Goal: Communication & Community: Answer question/provide support

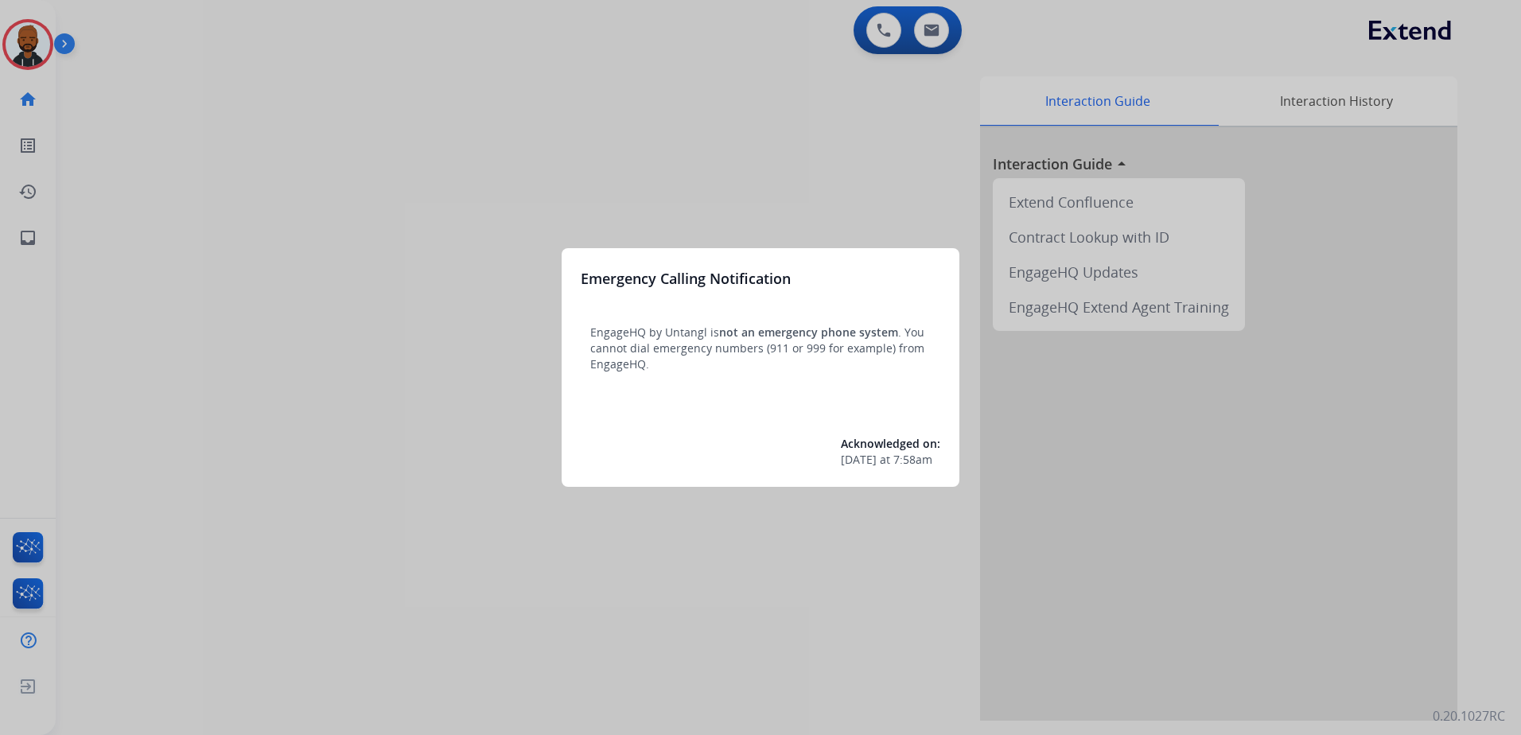
click at [364, 267] on div at bounding box center [760, 367] width 1521 height 735
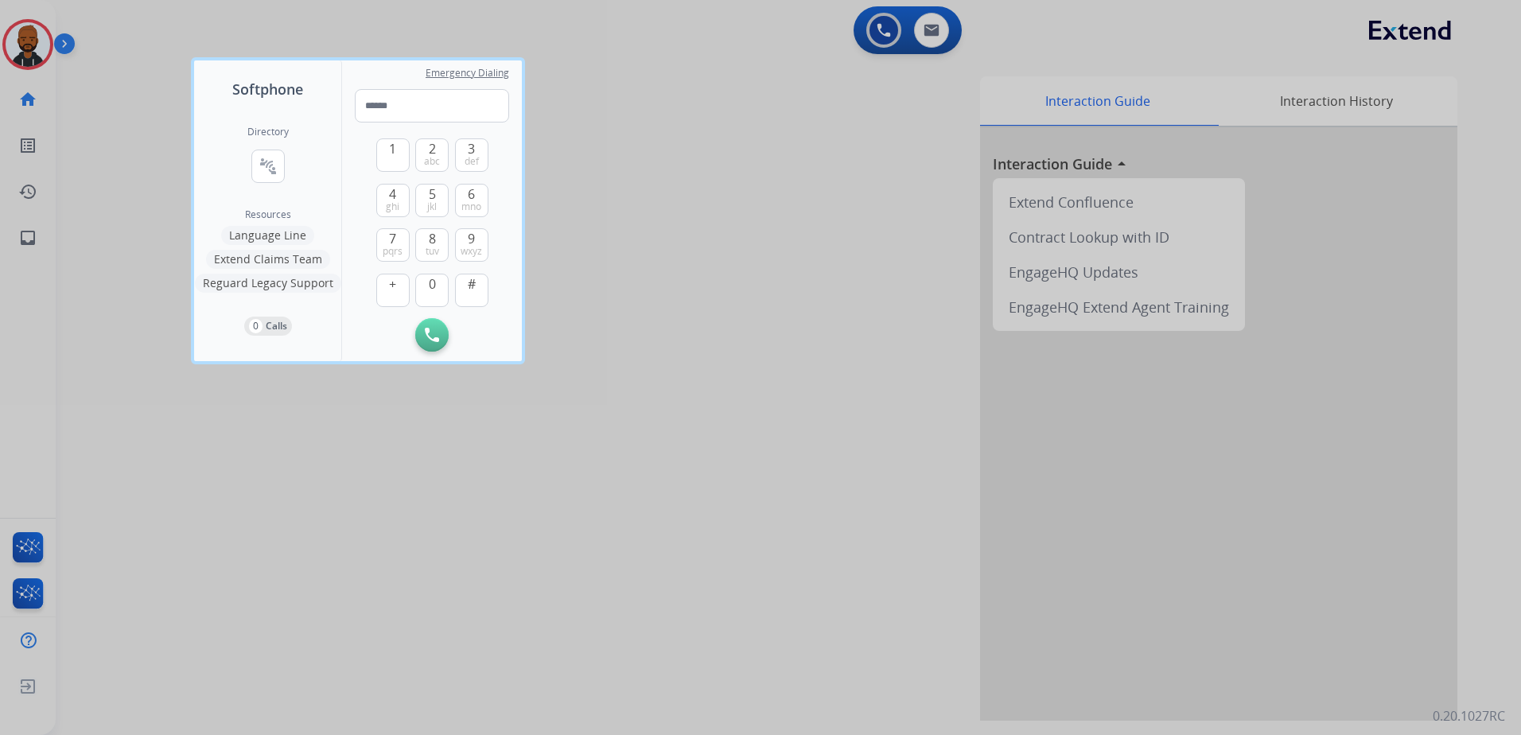
click at [28, 45] on div at bounding box center [760, 367] width 1521 height 735
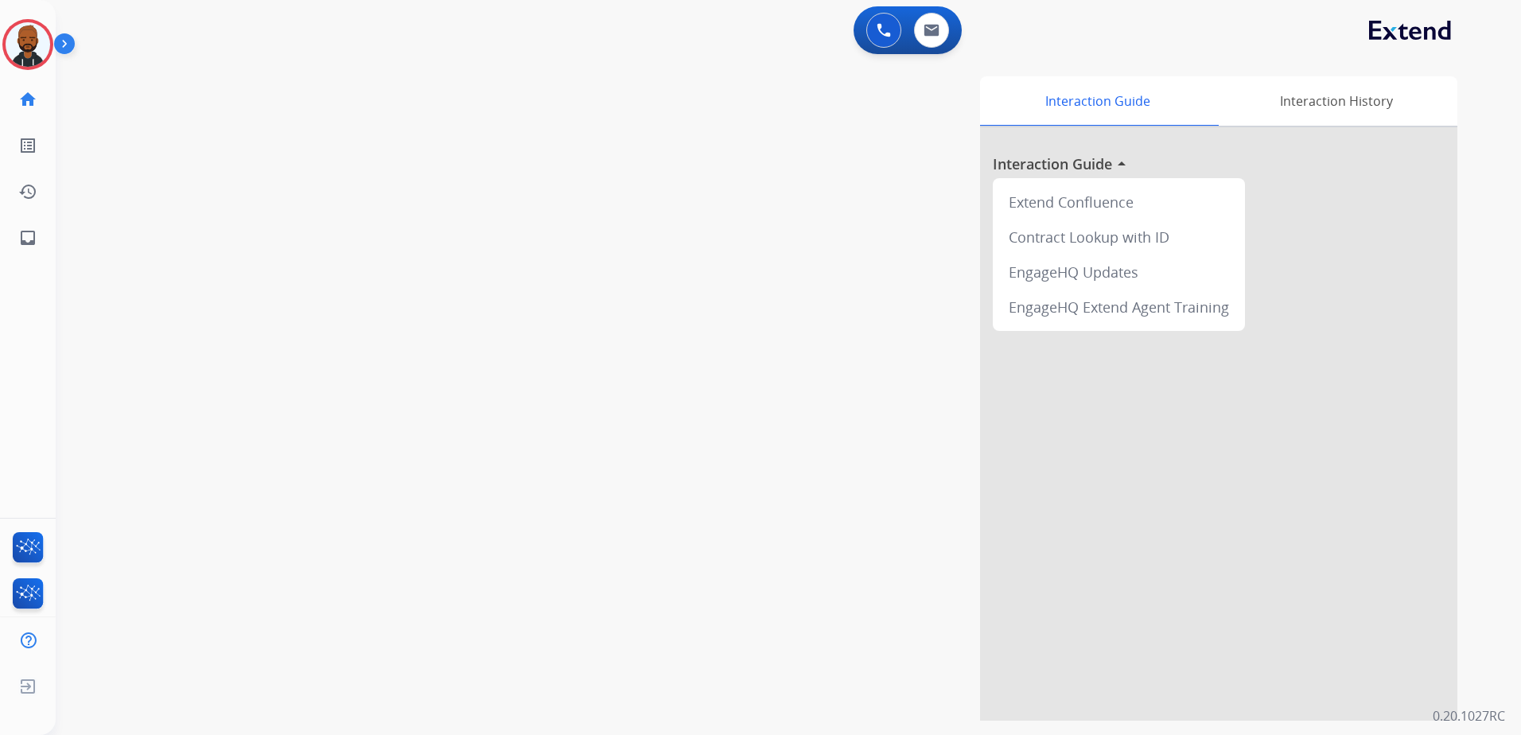
click at [0, 43] on html "Outbound call Quit Outbound call Quit Schedule interaction + Add to my list Cus…" at bounding box center [760, 367] width 1521 height 735
click at [7, 45] on img at bounding box center [28, 44] width 45 height 45
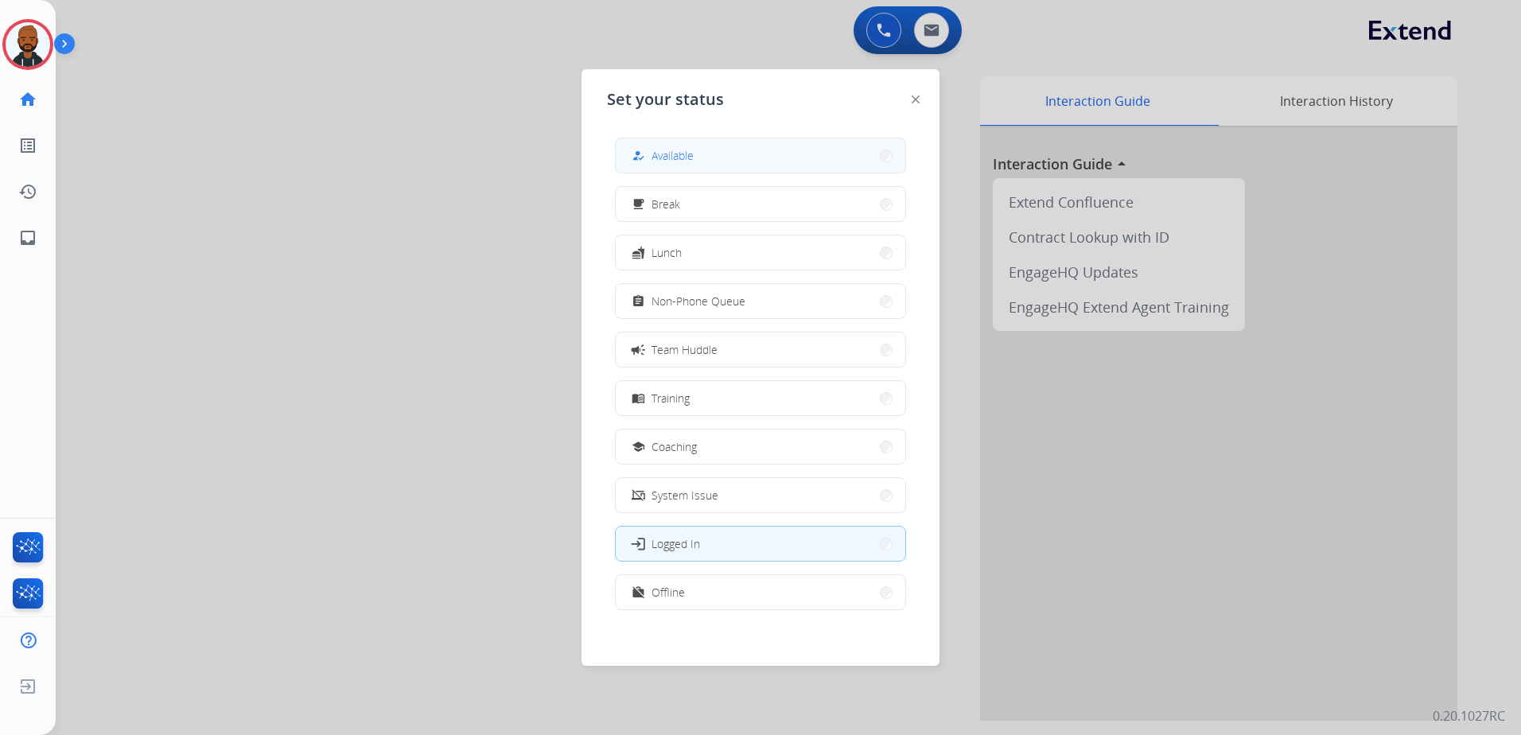
click at [648, 147] on div "how_to_reg" at bounding box center [639, 155] width 23 height 19
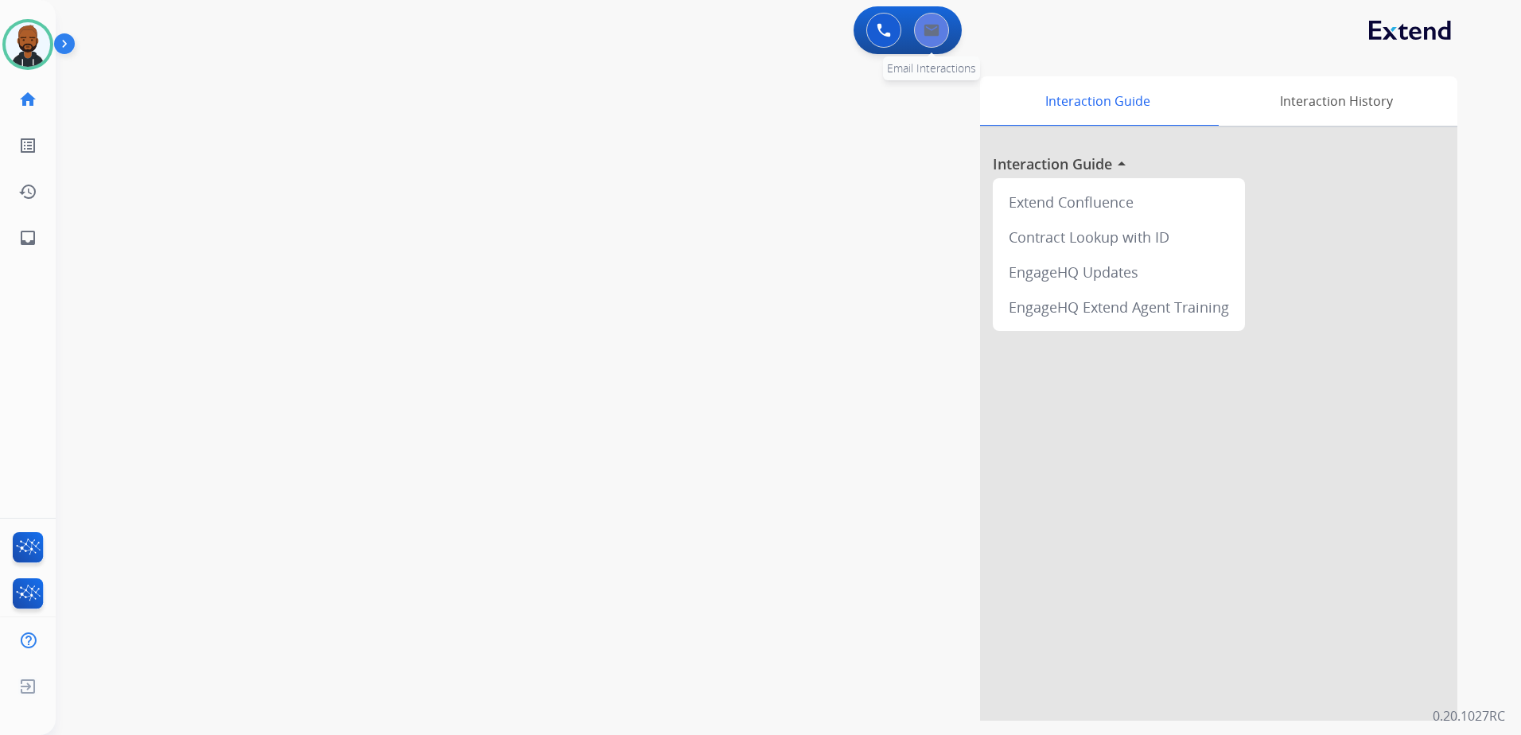
click at [938, 35] on img at bounding box center [932, 30] width 16 height 13
select select "**********"
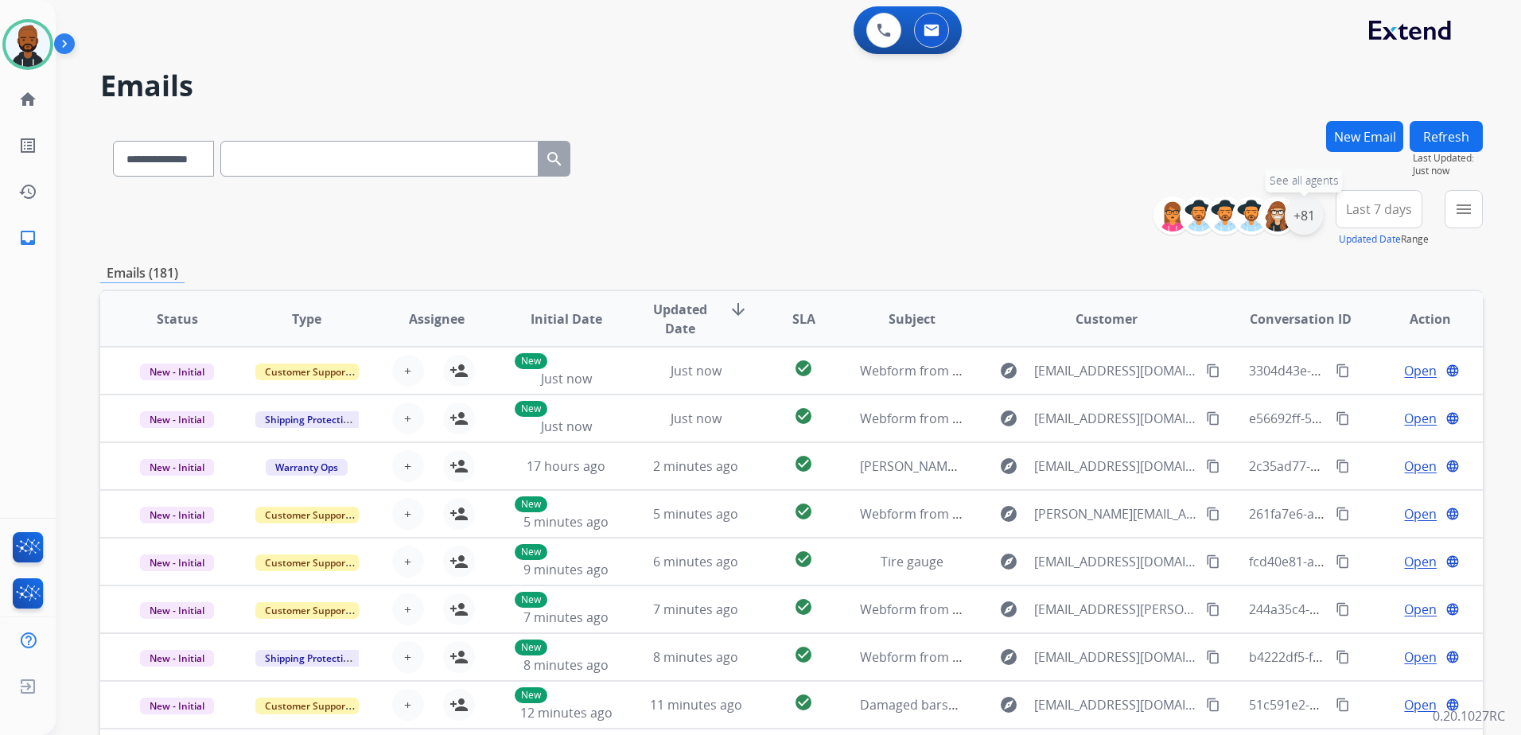
click at [1302, 219] on div "+81" at bounding box center [1304, 215] width 38 height 38
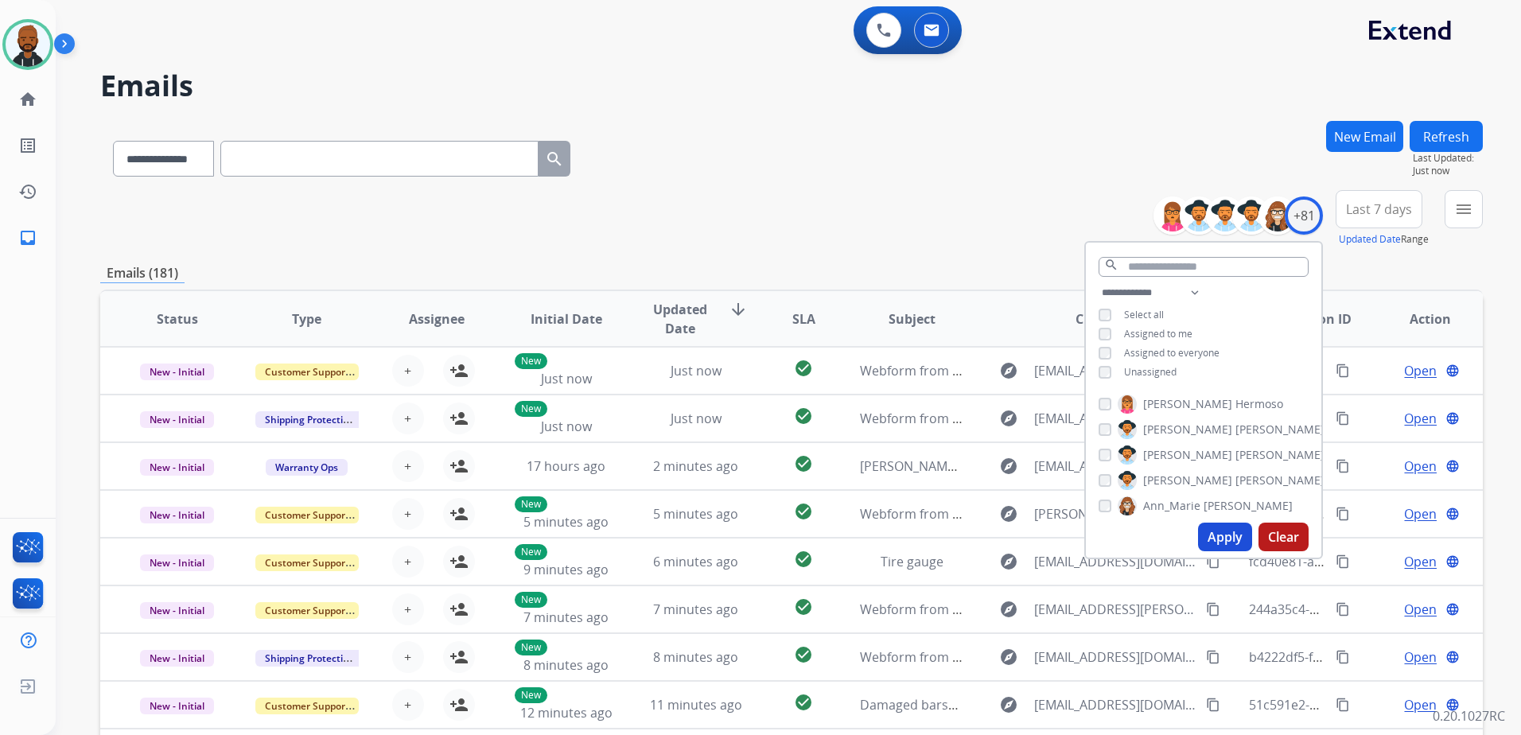
click at [1208, 533] on button "Apply" at bounding box center [1225, 537] width 54 height 29
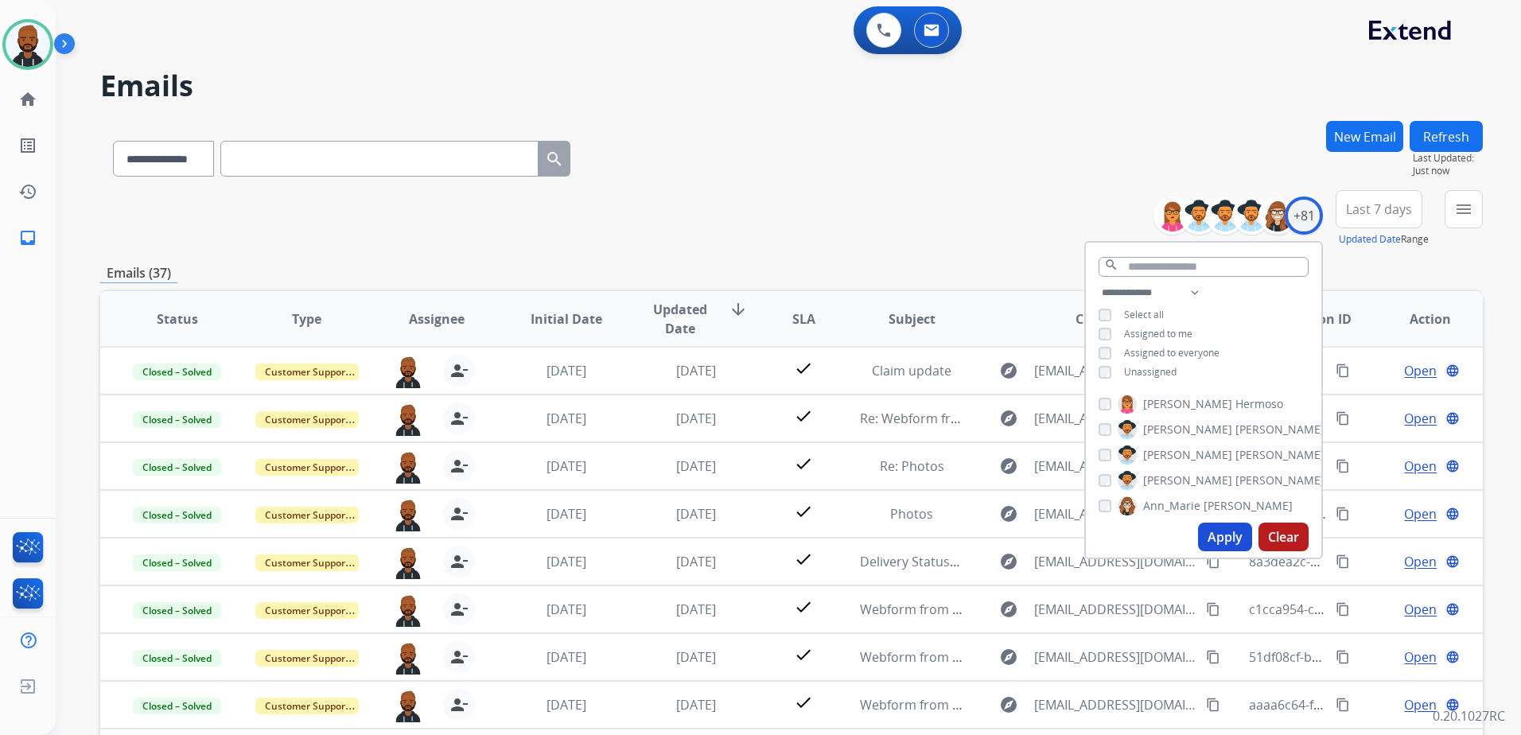
click at [753, 227] on div "**********" at bounding box center [791, 218] width 1383 height 57
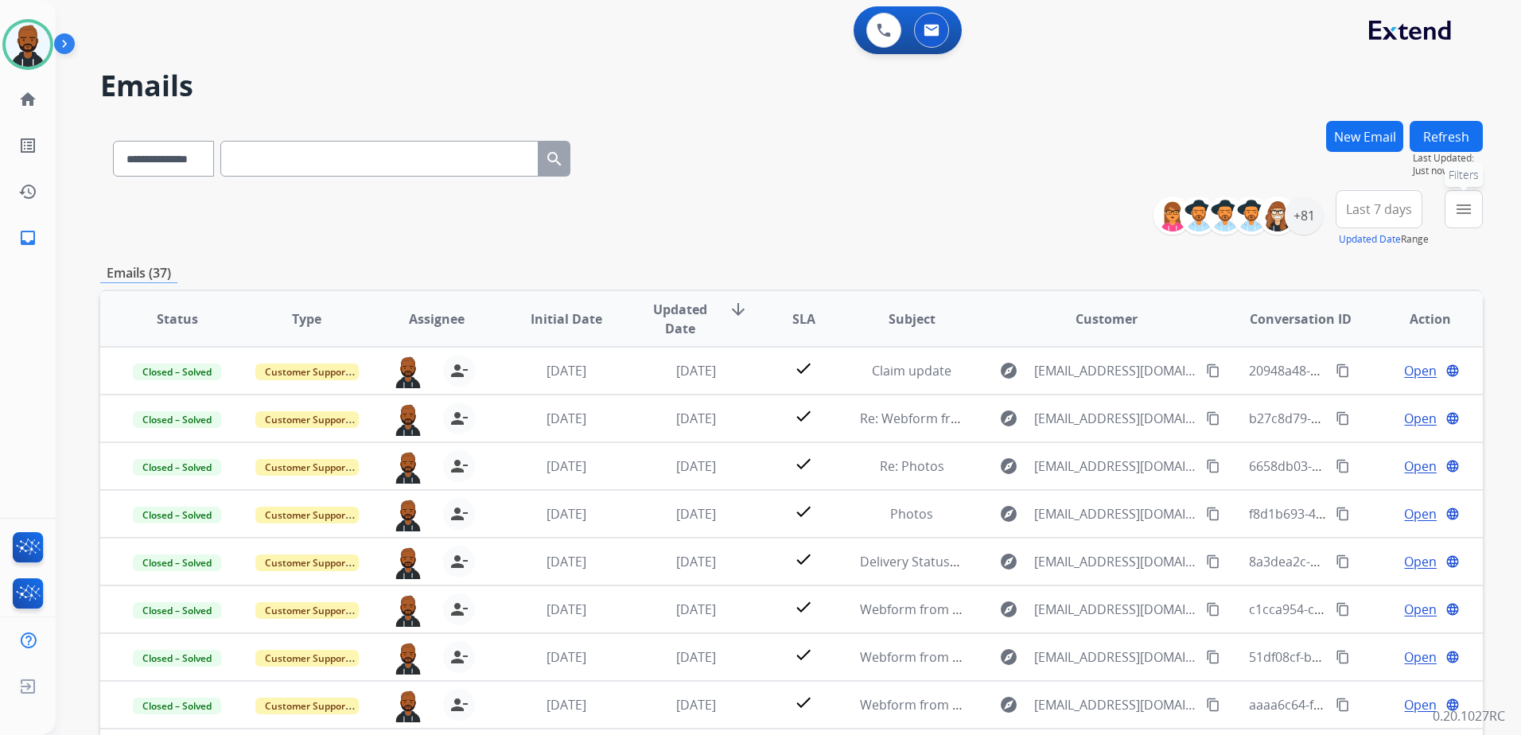
click at [1469, 212] on mat-icon "menu" at bounding box center [1463, 209] width 19 height 19
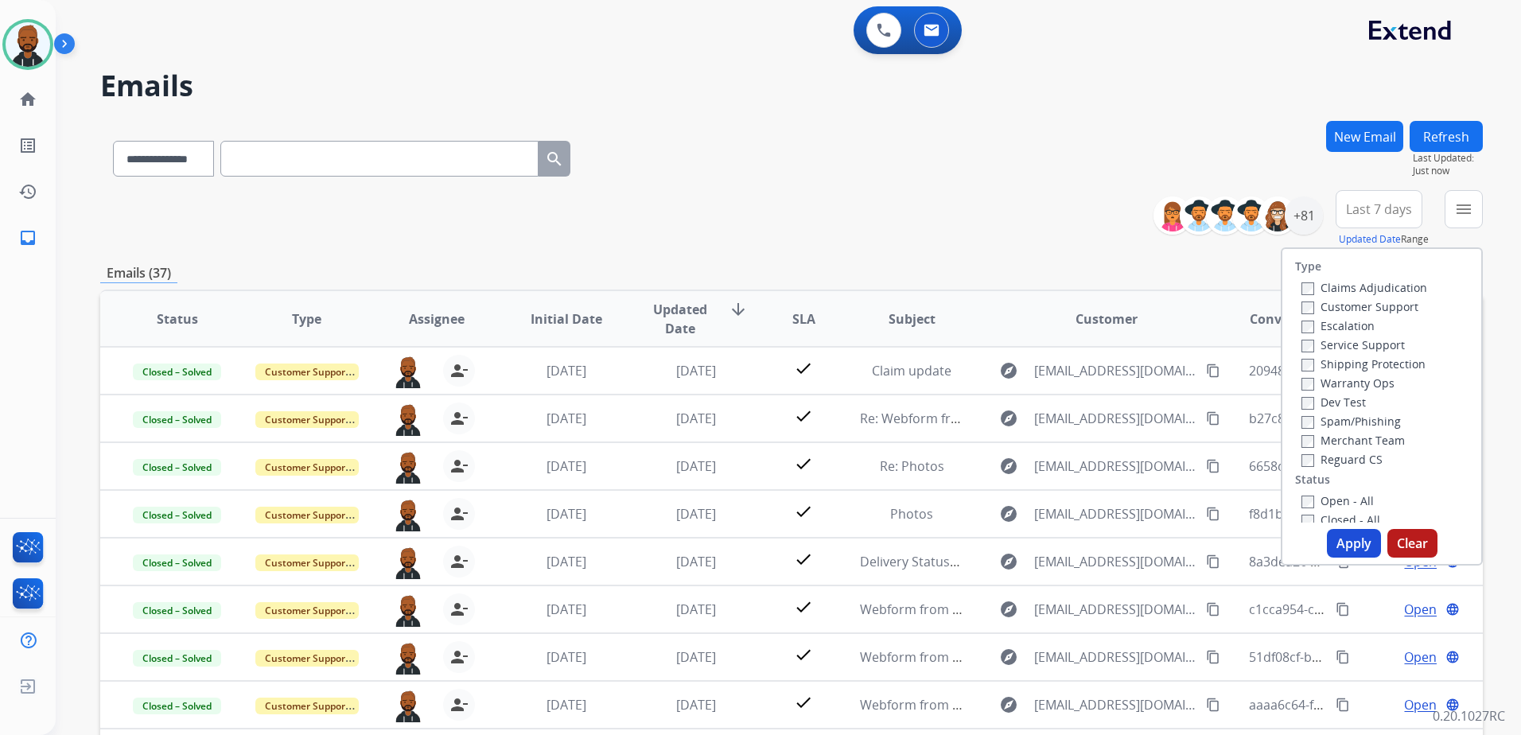
click at [1301, 496] on label "Open - All" at bounding box center [1337, 500] width 72 height 15
click at [1336, 542] on button "Apply" at bounding box center [1354, 543] width 54 height 29
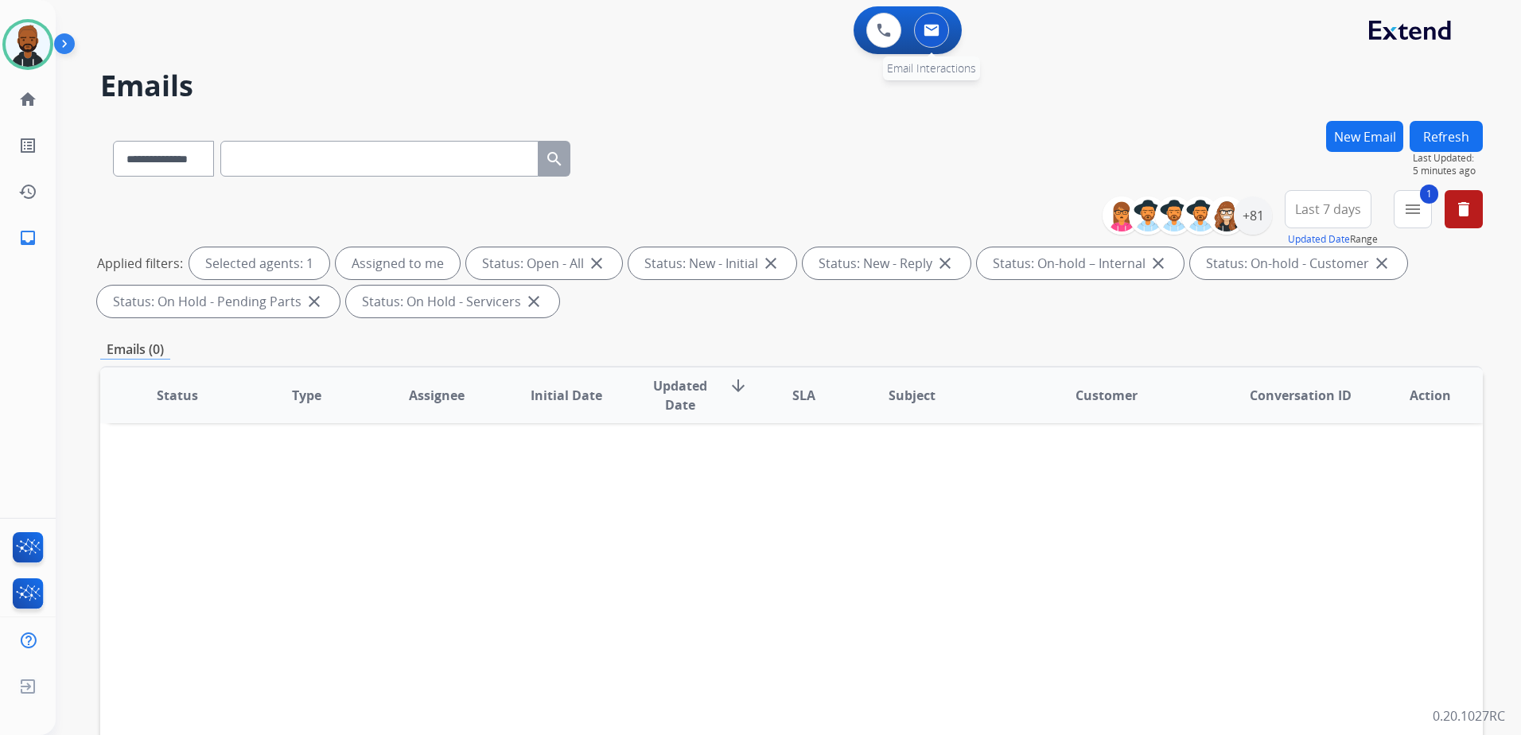
click at [951, 33] on div "0 Voice Interactions 0 Email Interactions" at bounding box center [908, 30] width 108 height 48
click at [934, 33] on img at bounding box center [932, 30] width 16 height 13
click at [1260, 213] on div "+81" at bounding box center [1253, 215] width 38 height 38
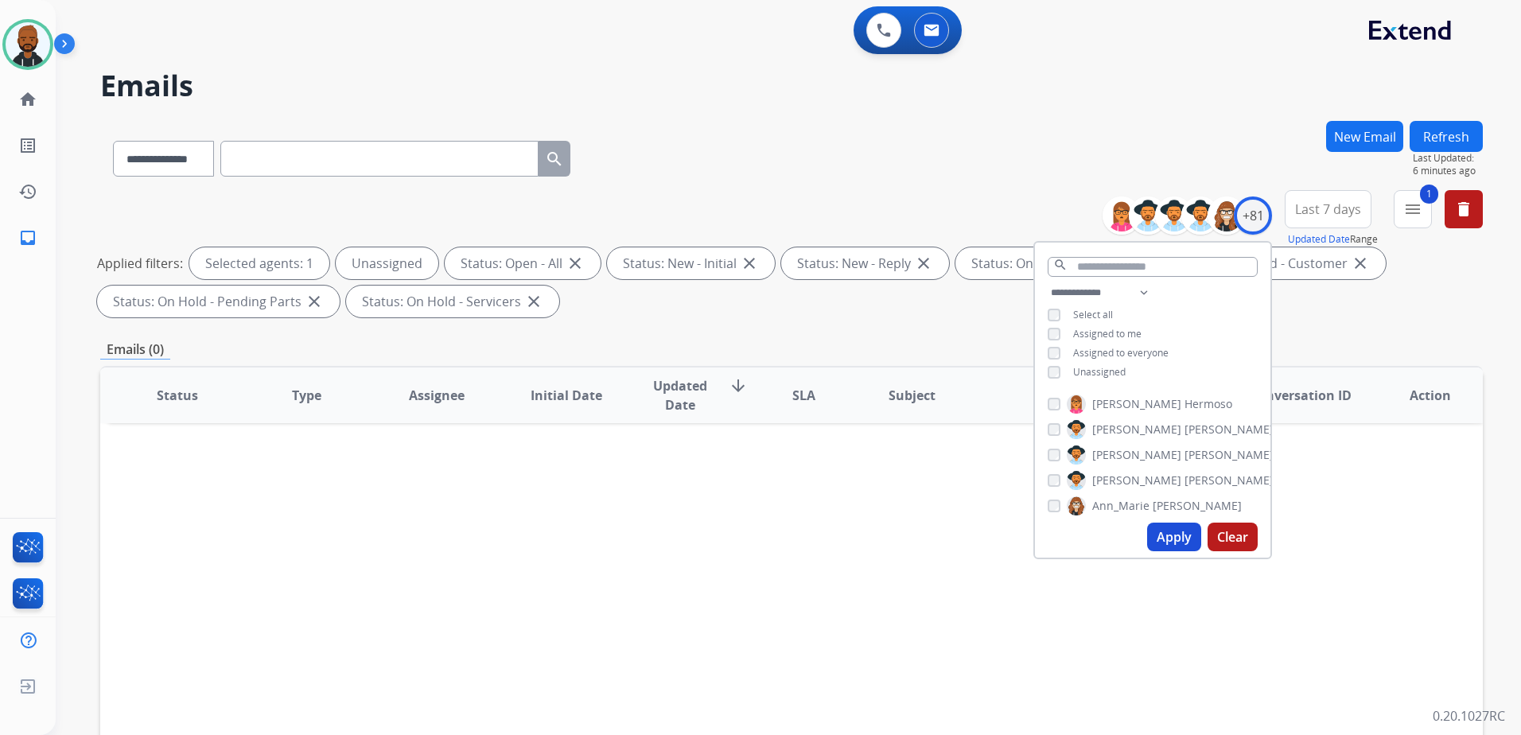
click at [1168, 534] on button "Apply" at bounding box center [1174, 537] width 54 height 29
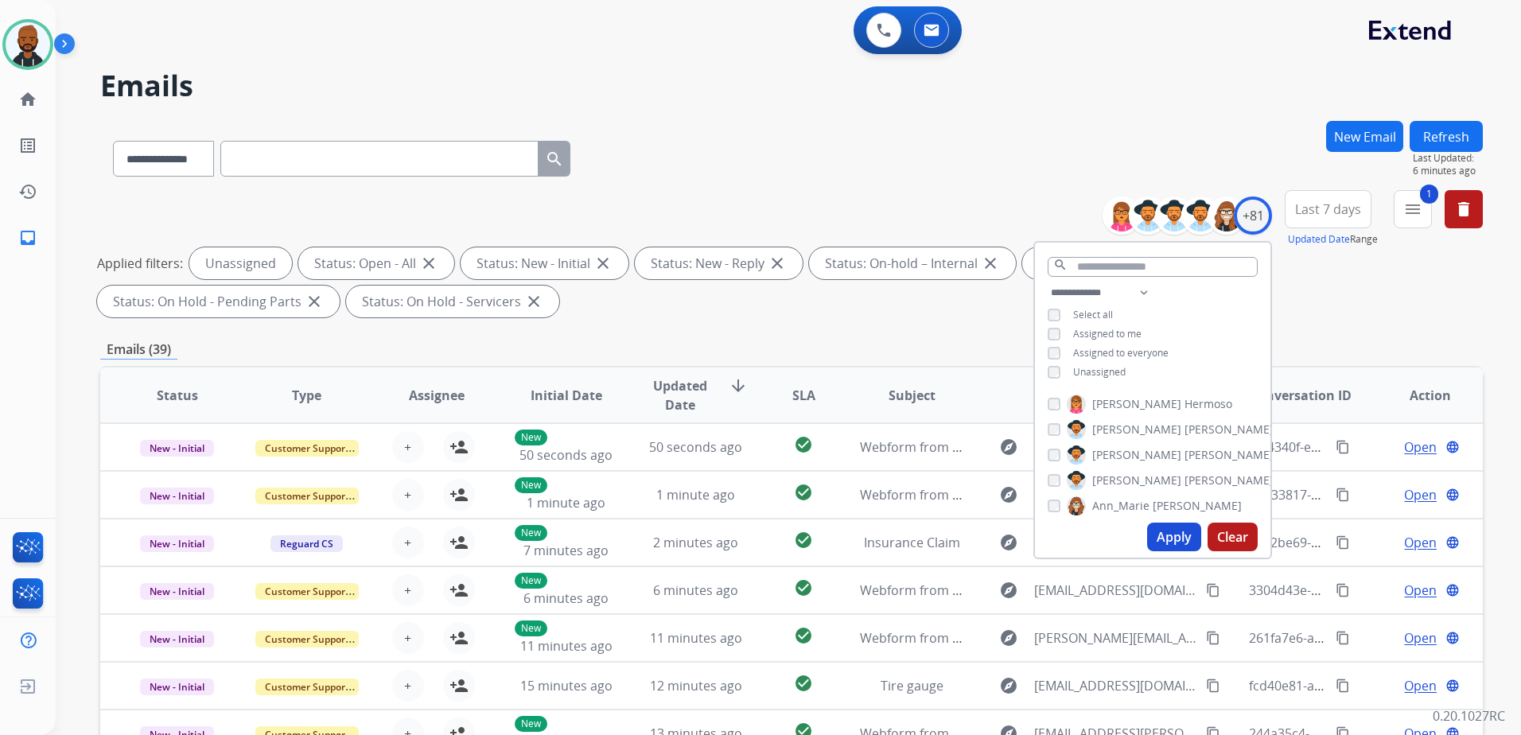
click at [1369, 332] on div "**********" at bounding box center [791, 551] width 1383 height 861
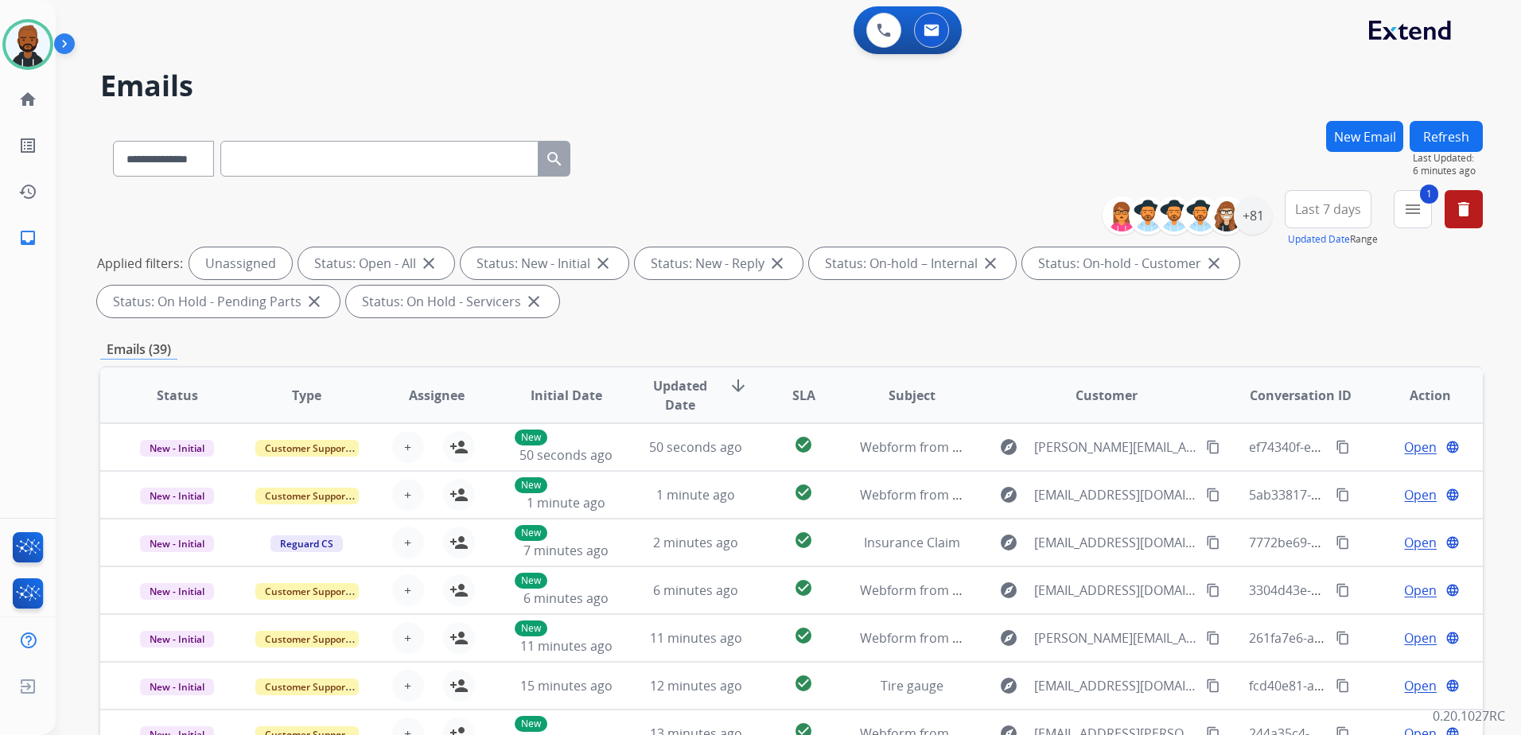
click at [1416, 226] on button "1 menu" at bounding box center [1413, 209] width 38 height 38
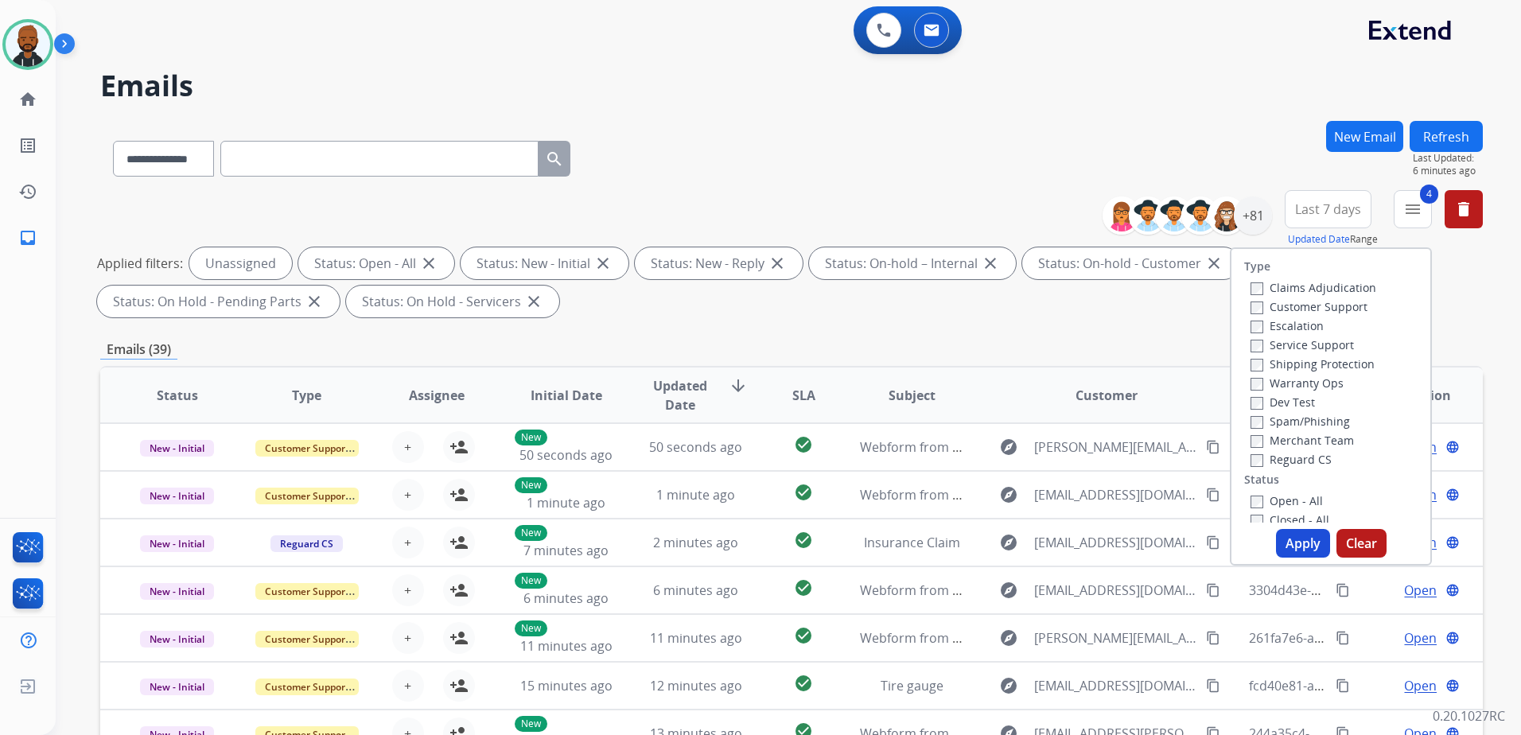
click at [1301, 533] on button "Apply" at bounding box center [1303, 543] width 54 height 29
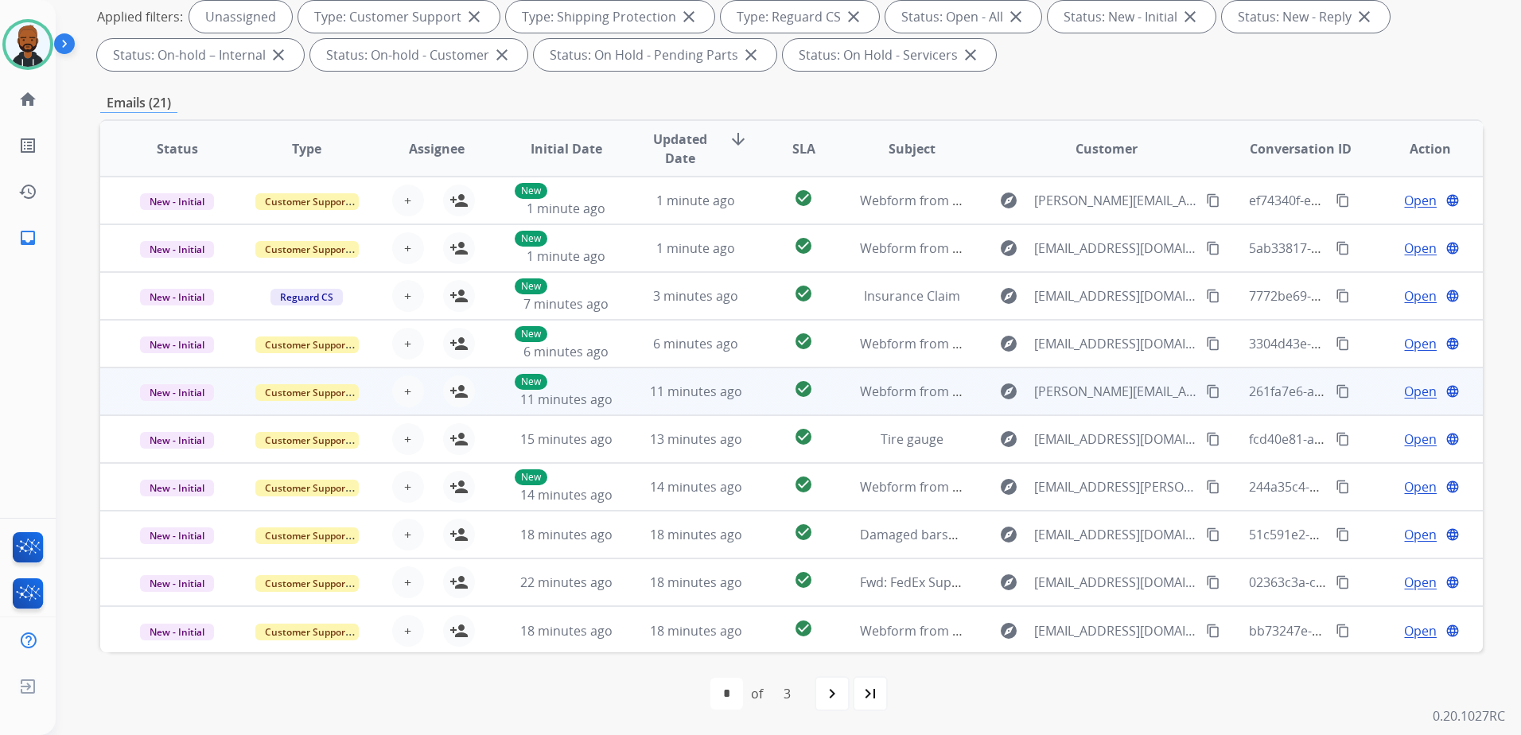
scroll to position [2, 0]
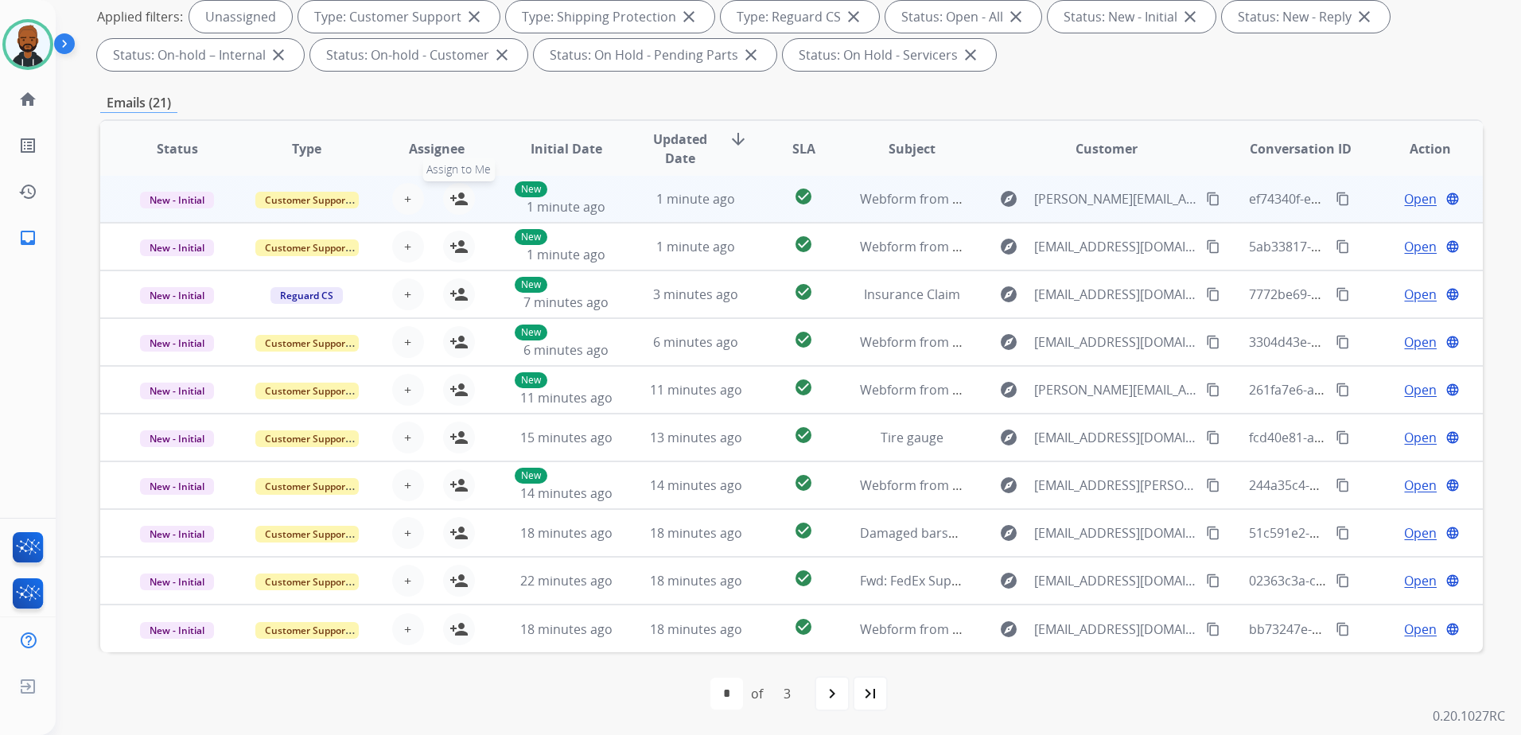
click at [453, 203] on mat-icon "person_add" at bounding box center [458, 198] width 19 height 19
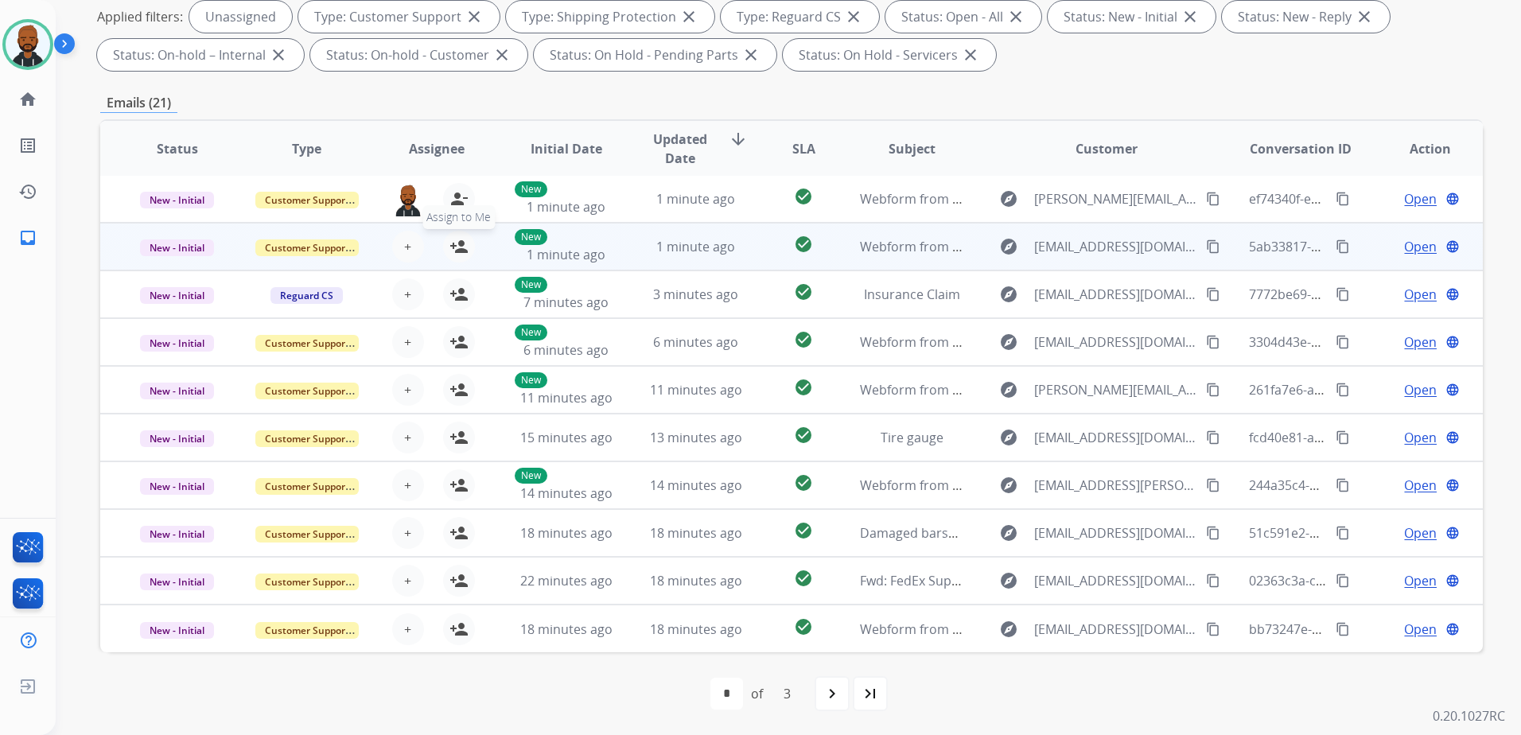
click at [449, 247] on mat-icon "person_add" at bounding box center [458, 246] width 19 height 19
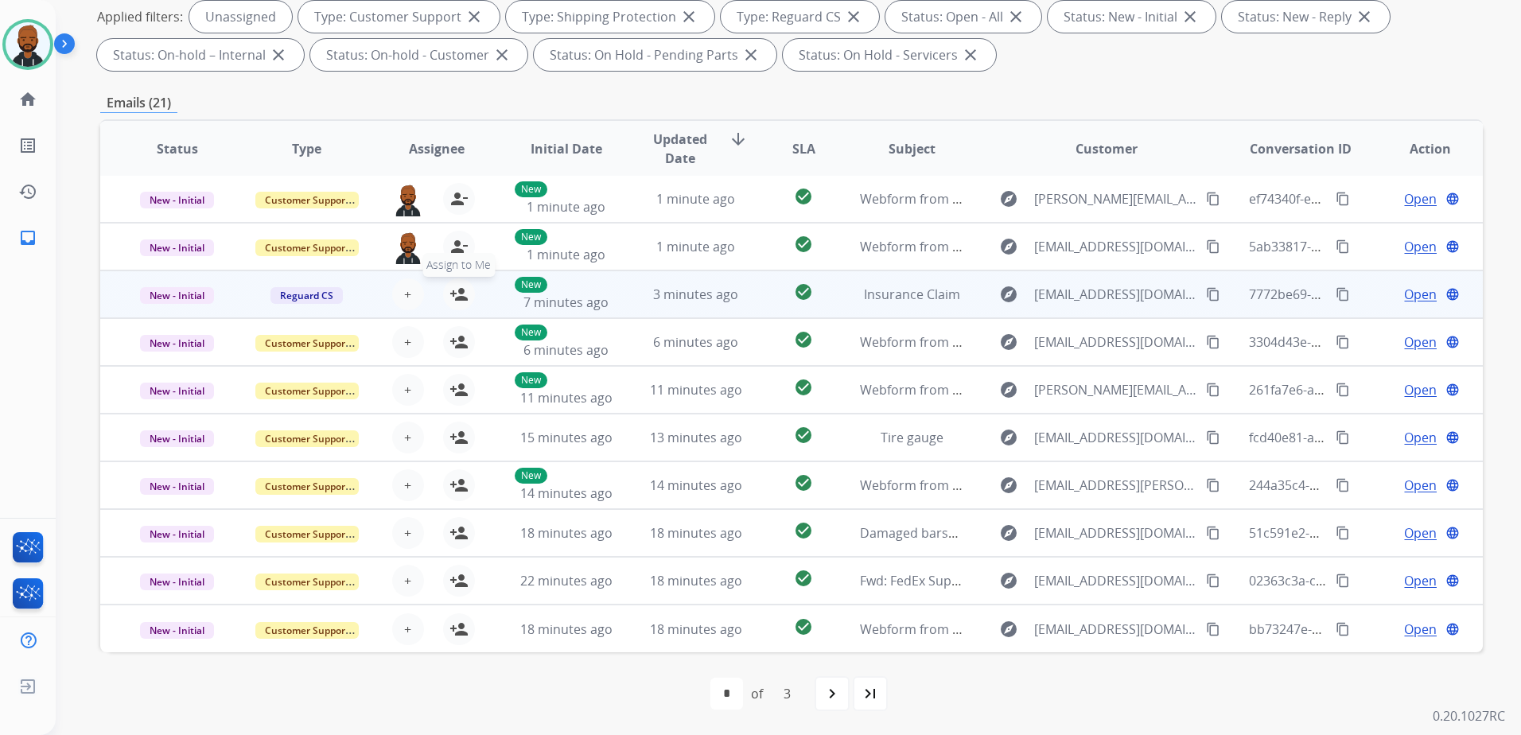
click at [457, 294] on mat-icon "person_add" at bounding box center [458, 294] width 19 height 19
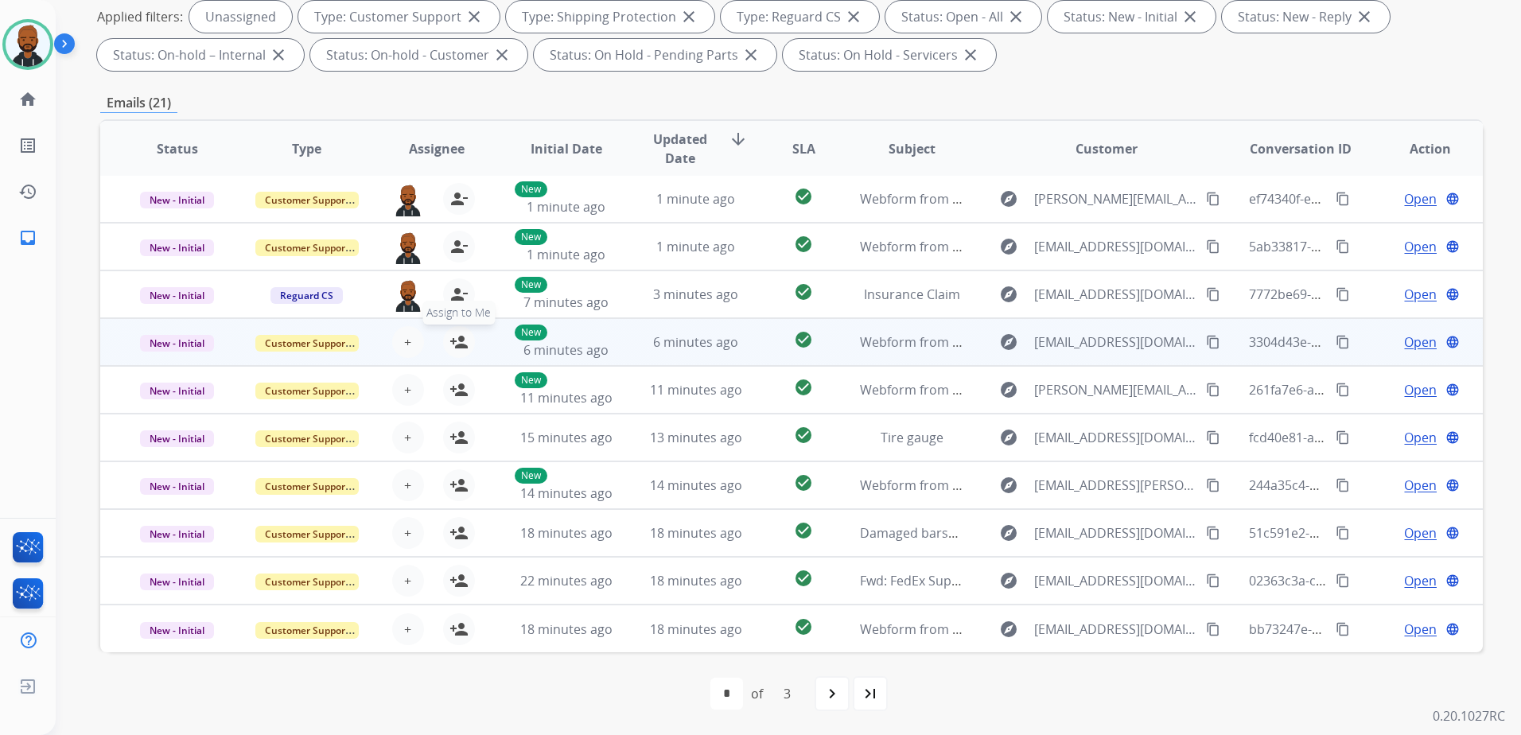
click at [458, 337] on mat-icon "person_add" at bounding box center [458, 342] width 19 height 19
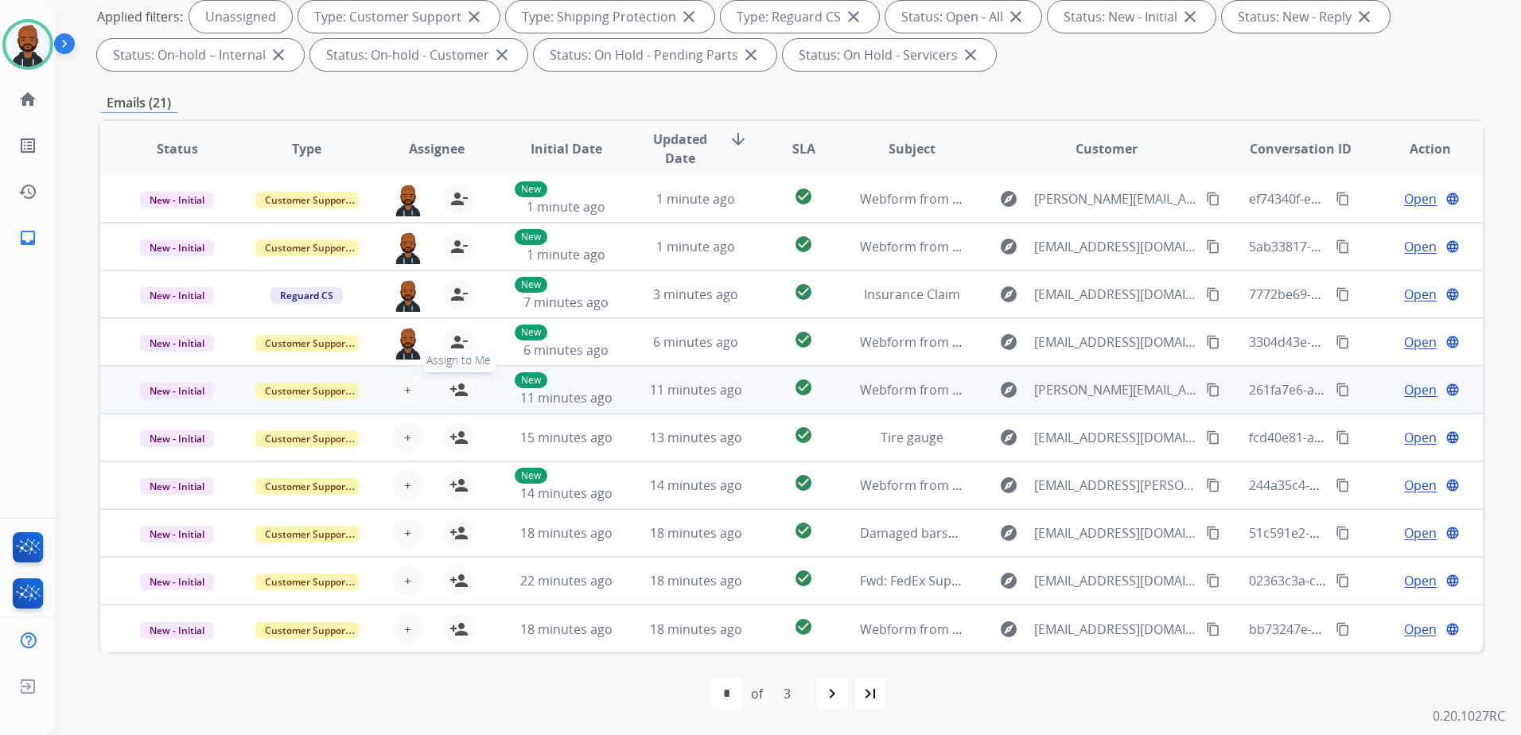
click at [450, 397] on mat-icon "person_add" at bounding box center [458, 389] width 19 height 19
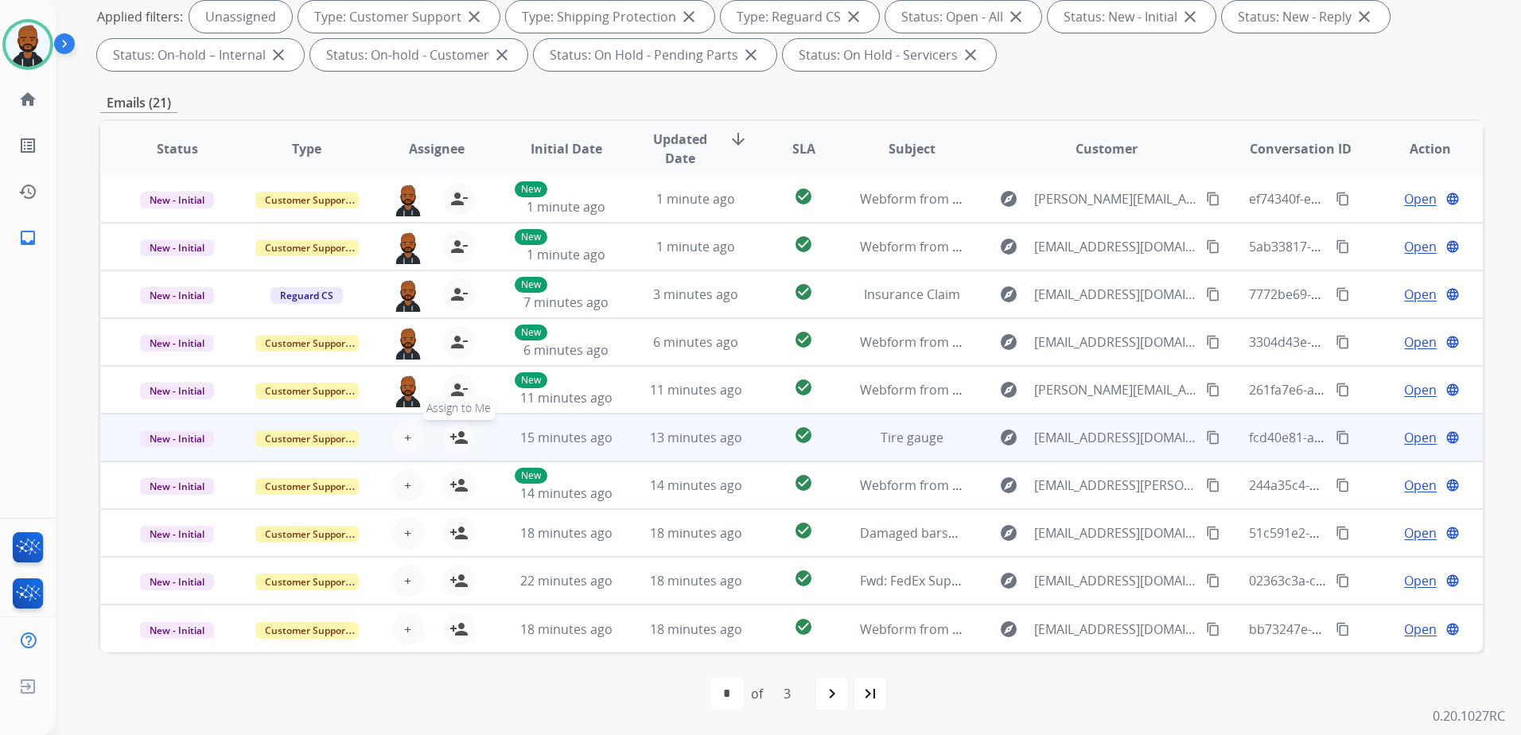
drag, startPoint x: 449, startPoint y: 431, endPoint x: 455, endPoint y: 439, distance: 10.2
click at [449, 438] on mat-icon "person_add" at bounding box center [458, 437] width 19 height 19
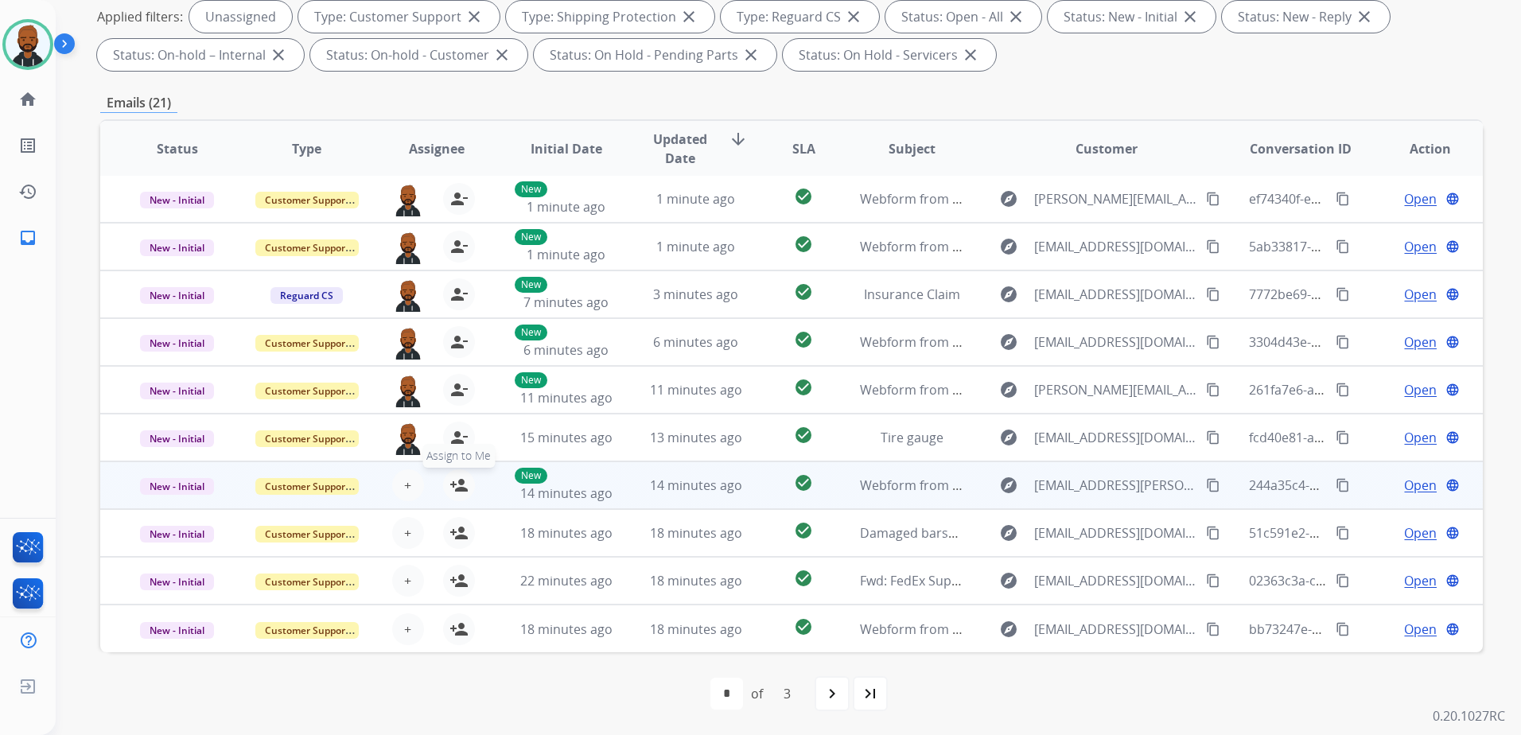
click at [460, 495] on button "person_add Assign to Me" at bounding box center [459, 485] width 32 height 32
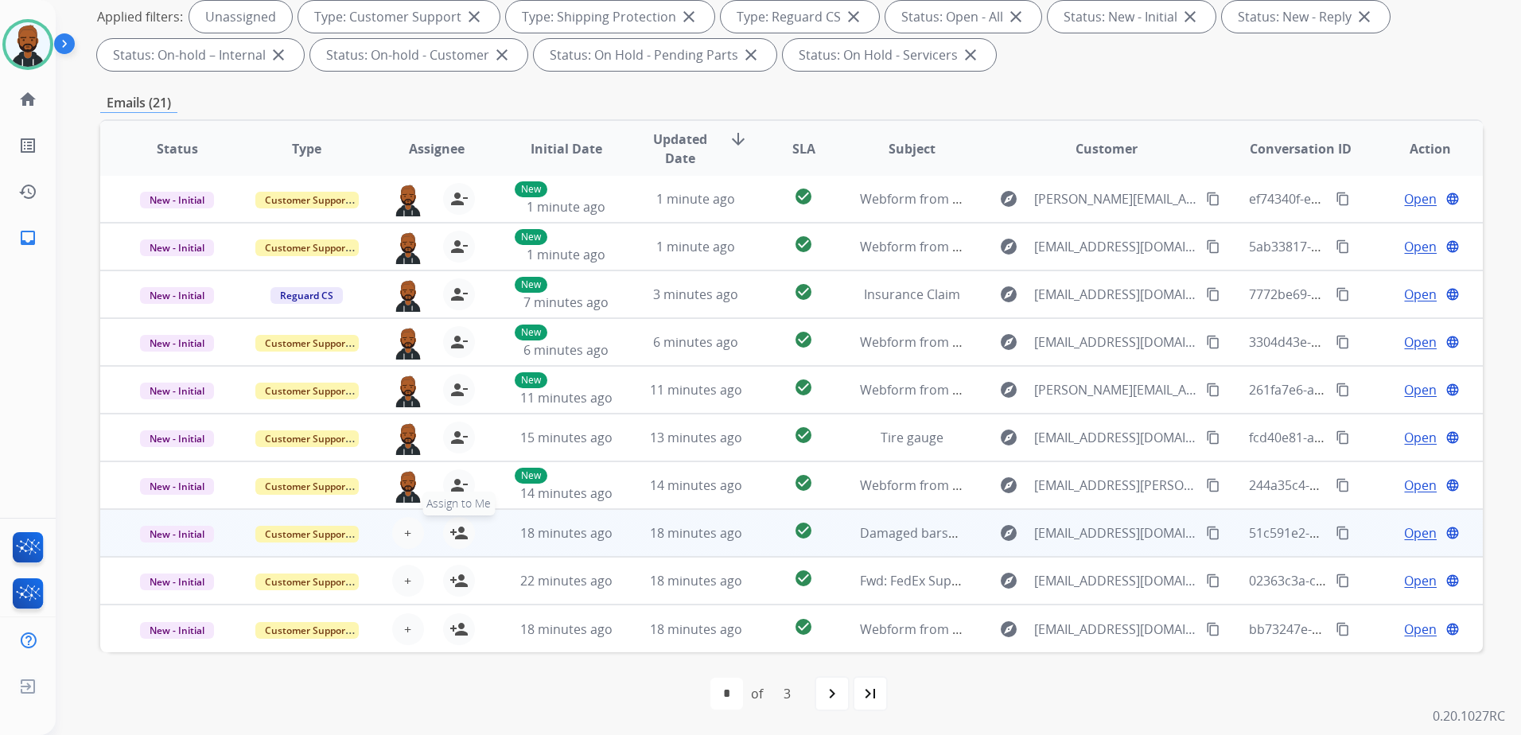
click at [462, 534] on mat-icon "person_add" at bounding box center [458, 532] width 19 height 19
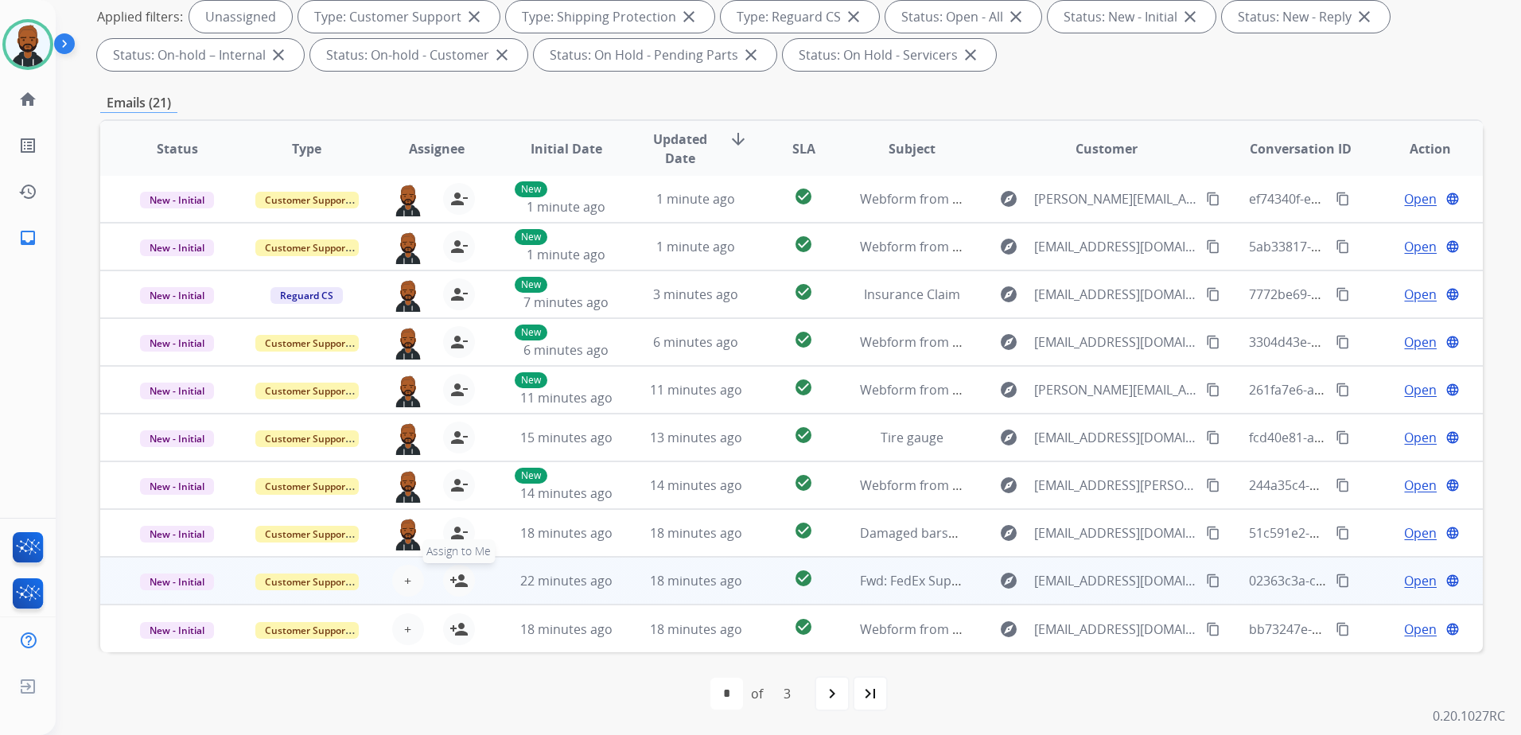
click at [455, 578] on mat-icon "person_add" at bounding box center [458, 580] width 19 height 19
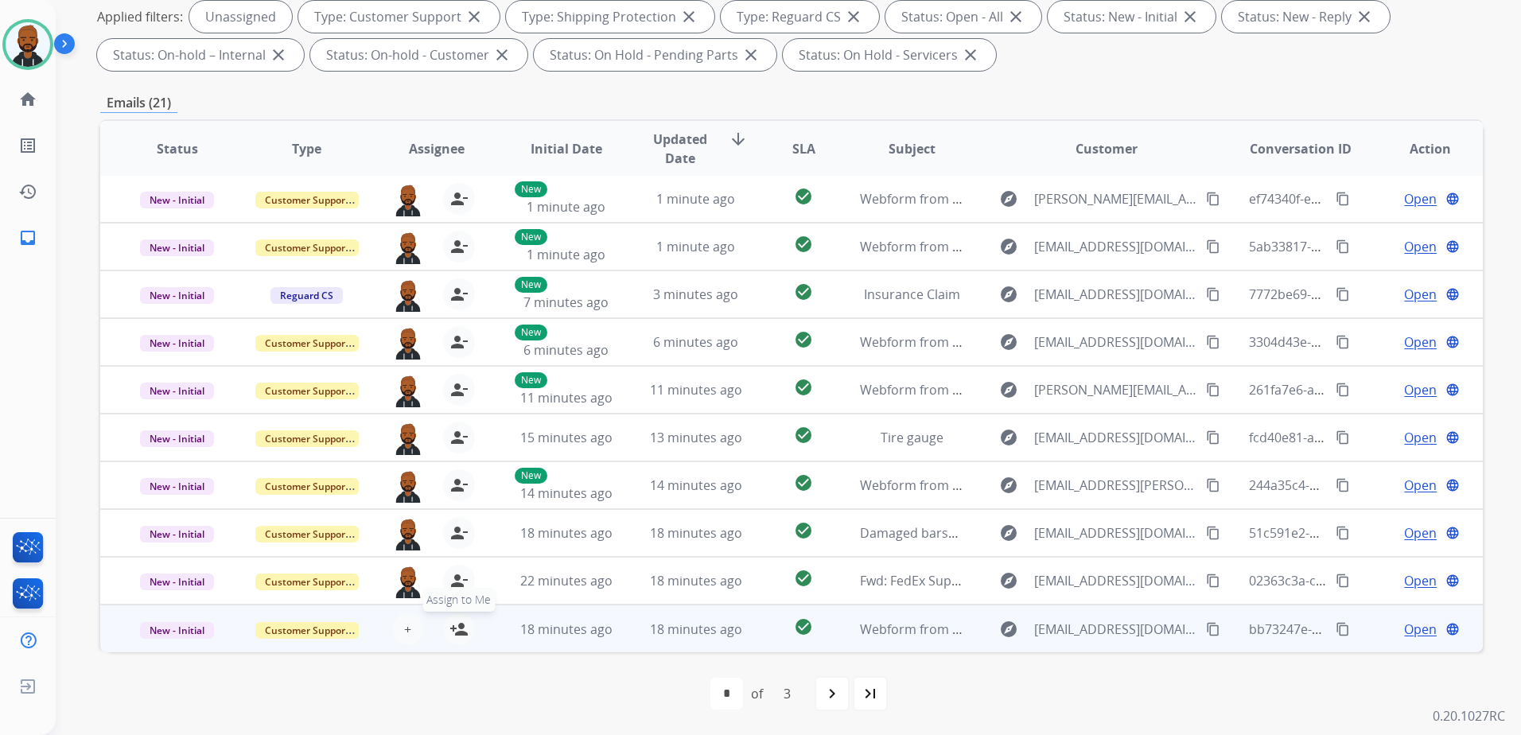
click at [453, 624] on mat-icon "person_add" at bounding box center [458, 629] width 19 height 19
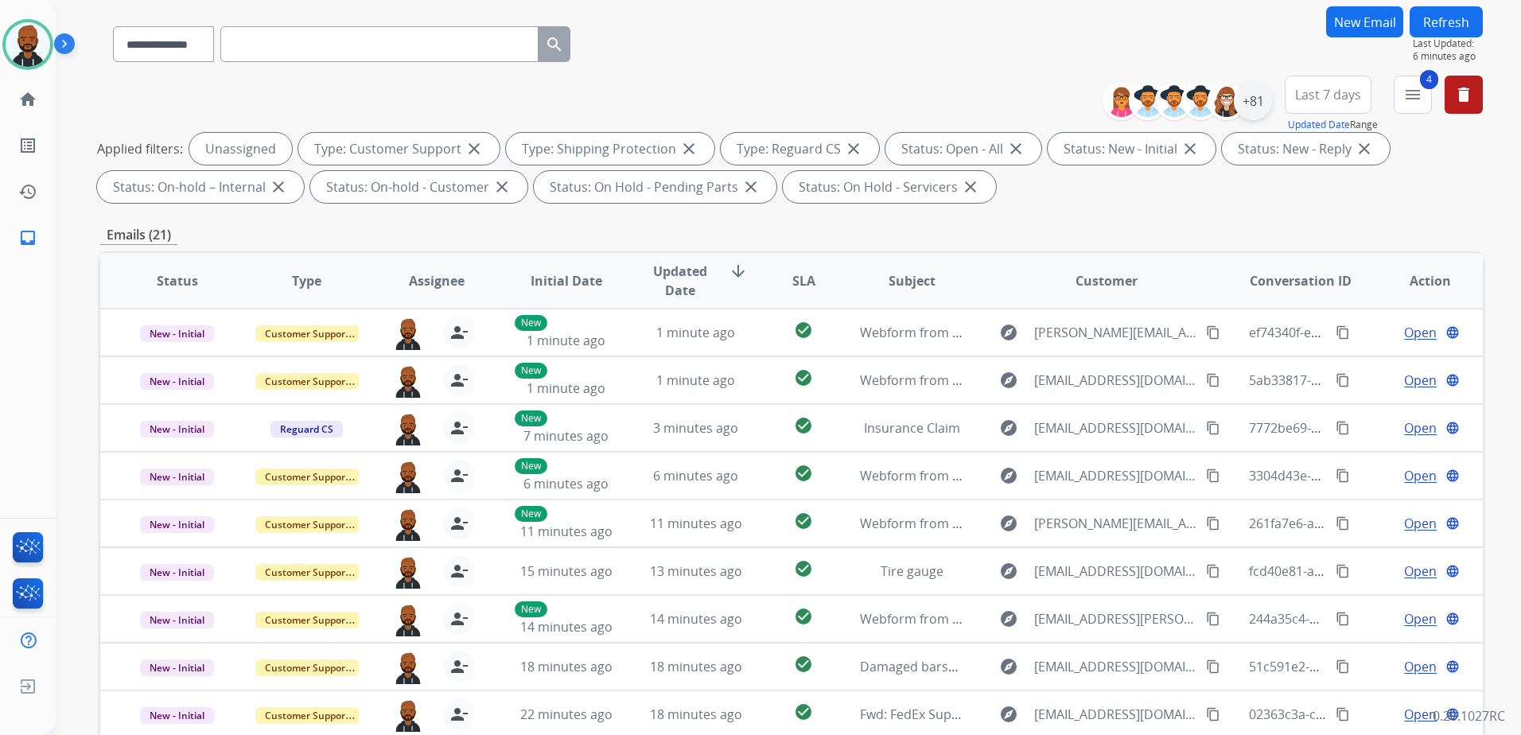
scroll to position [0, 0]
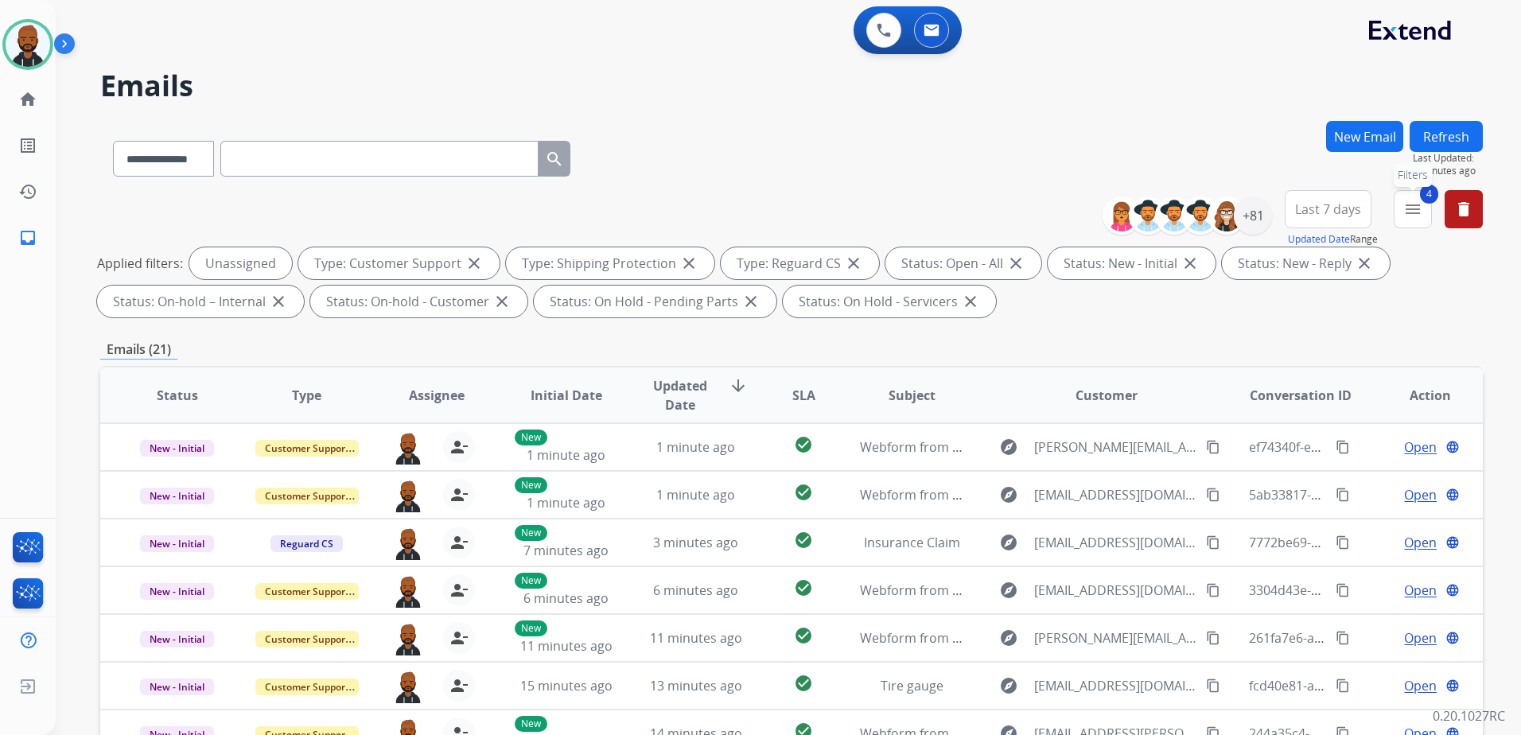
click at [1411, 216] on mat-icon "menu" at bounding box center [1412, 209] width 19 height 19
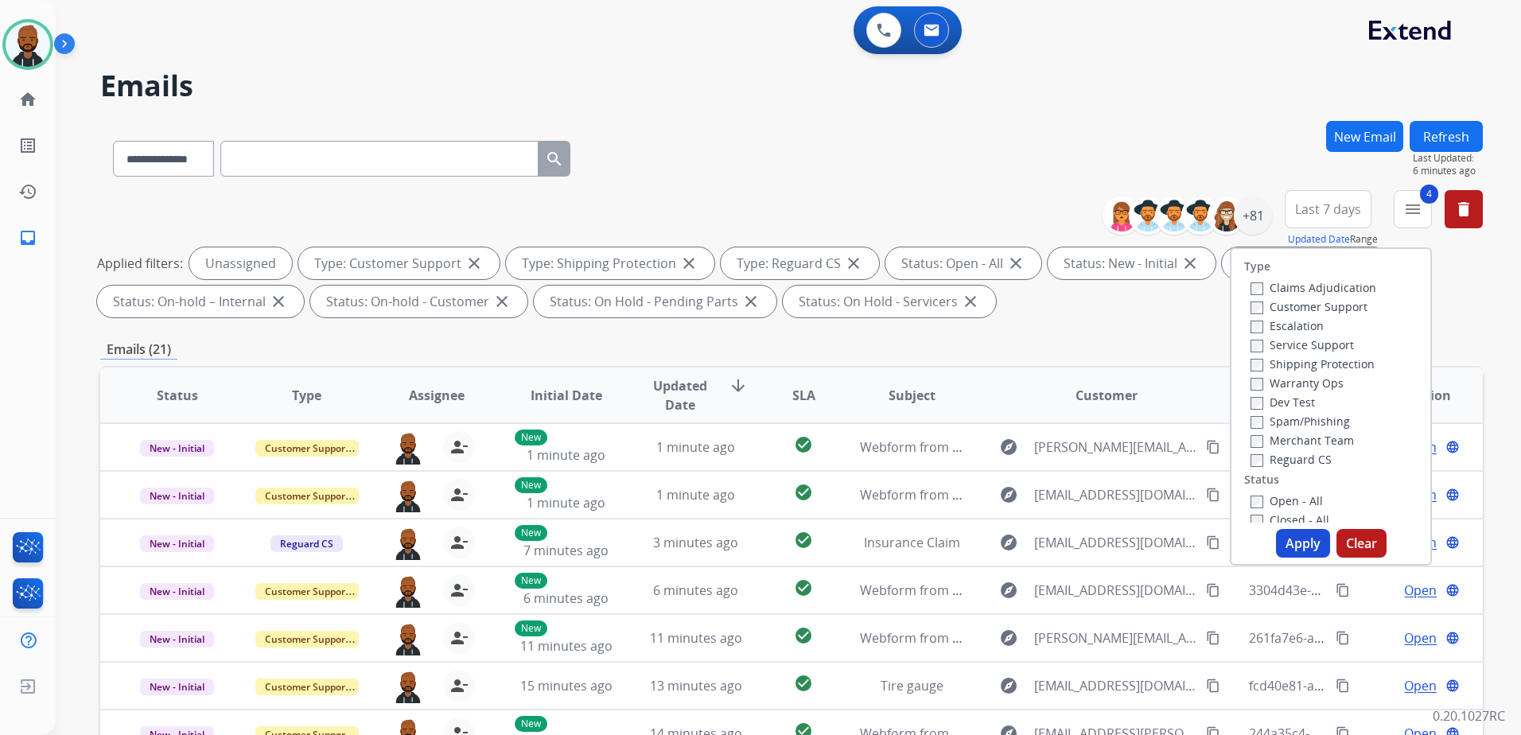
drag, startPoint x: 1133, startPoint y: 356, endPoint x: 1143, endPoint y: 357, distance: 10.4
click at [1135, 356] on div "Emails (21)" at bounding box center [791, 350] width 1383 height 20
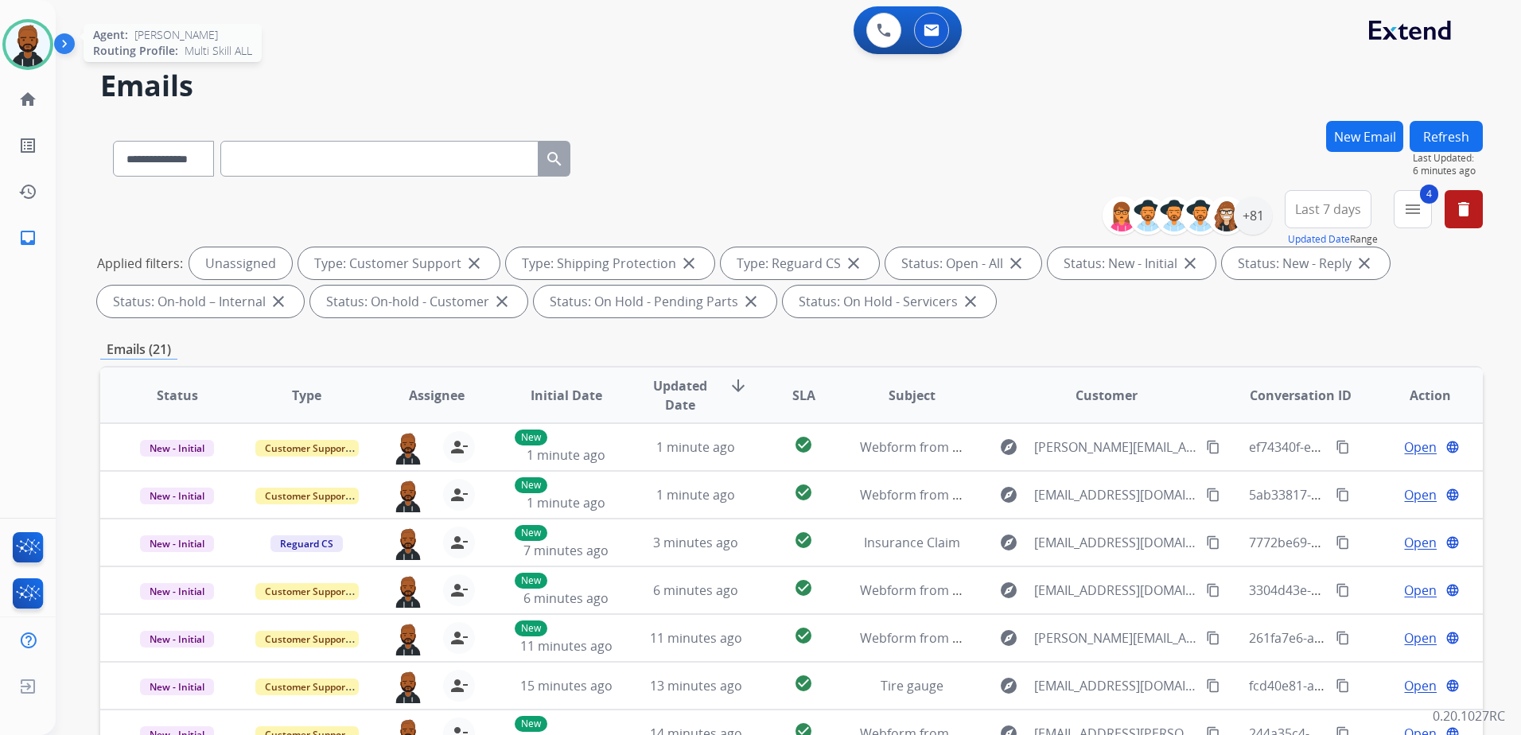
click at [12, 51] on img at bounding box center [28, 44] width 45 height 45
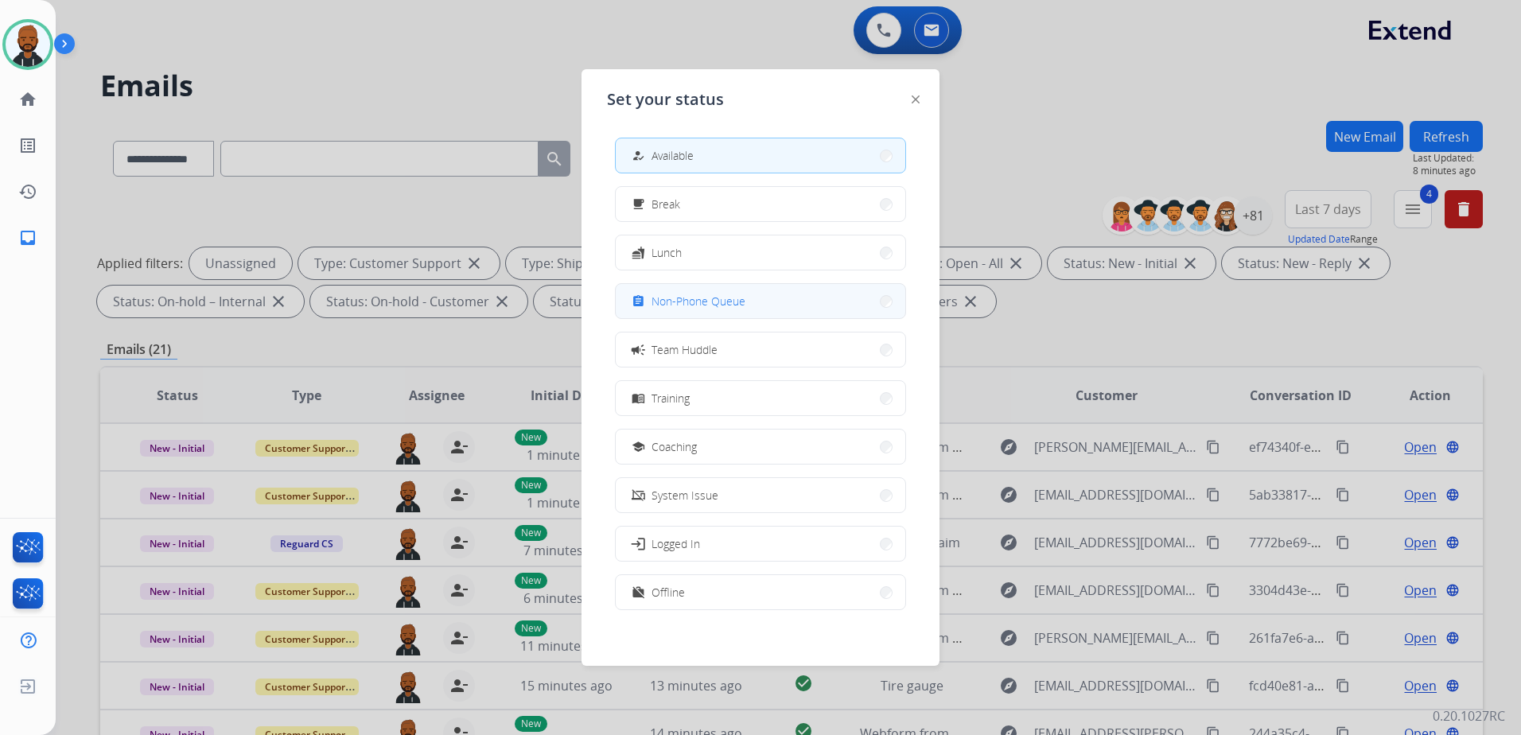
click at [768, 304] on button "assignment Non-Phone Queue" at bounding box center [761, 301] width 290 height 34
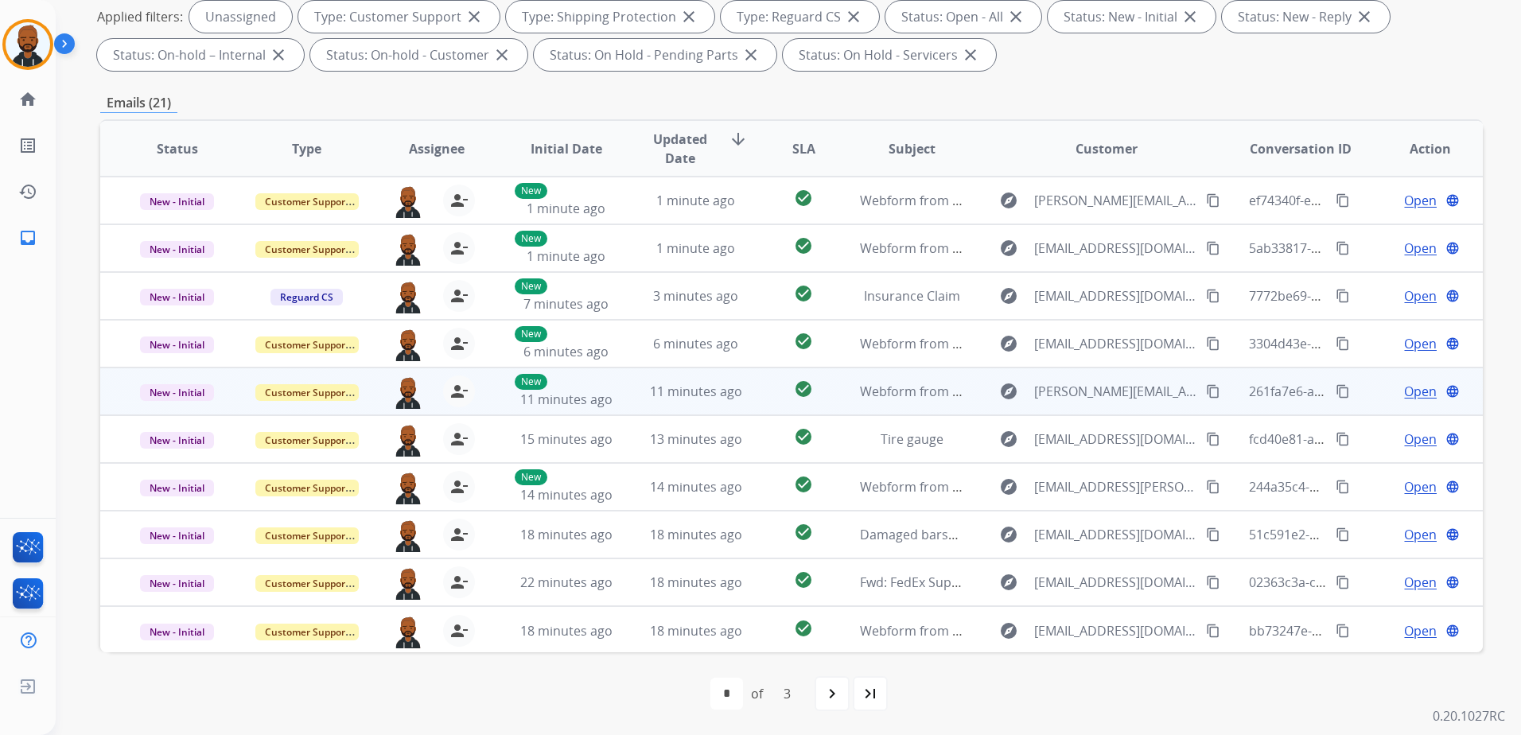
scroll to position [2, 0]
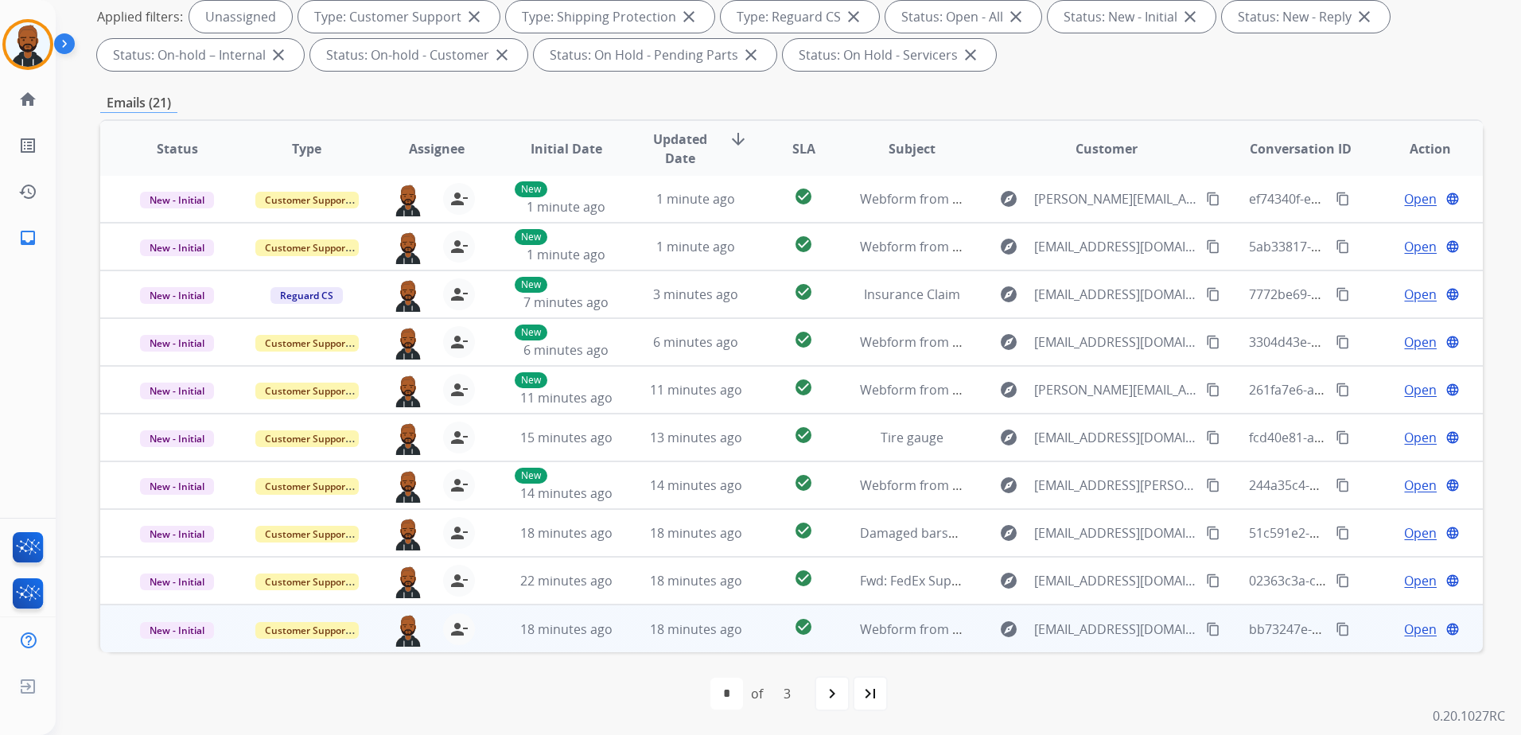
click at [1414, 628] on span "Open" at bounding box center [1420, 629] width 33 height 19
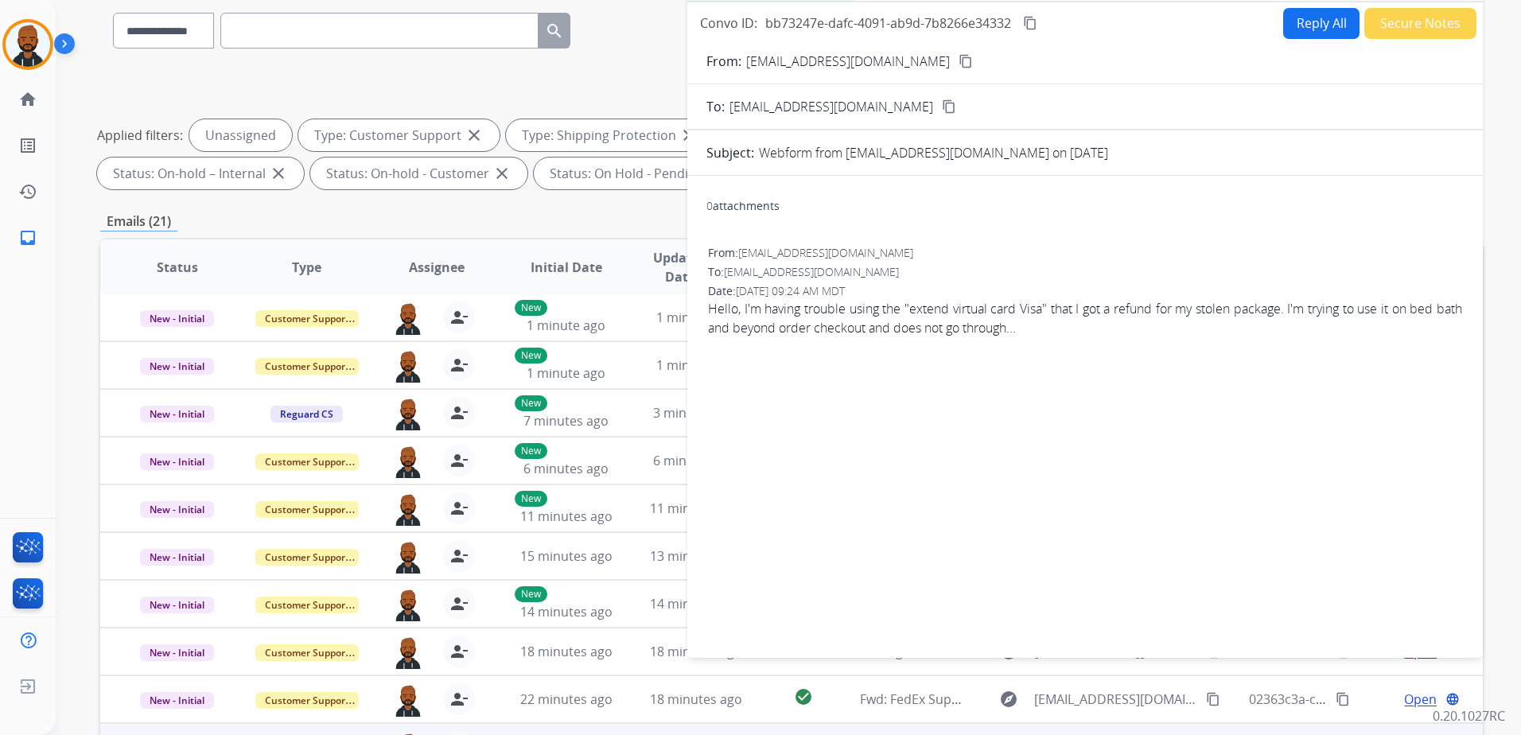
scroll to position [0, 0]
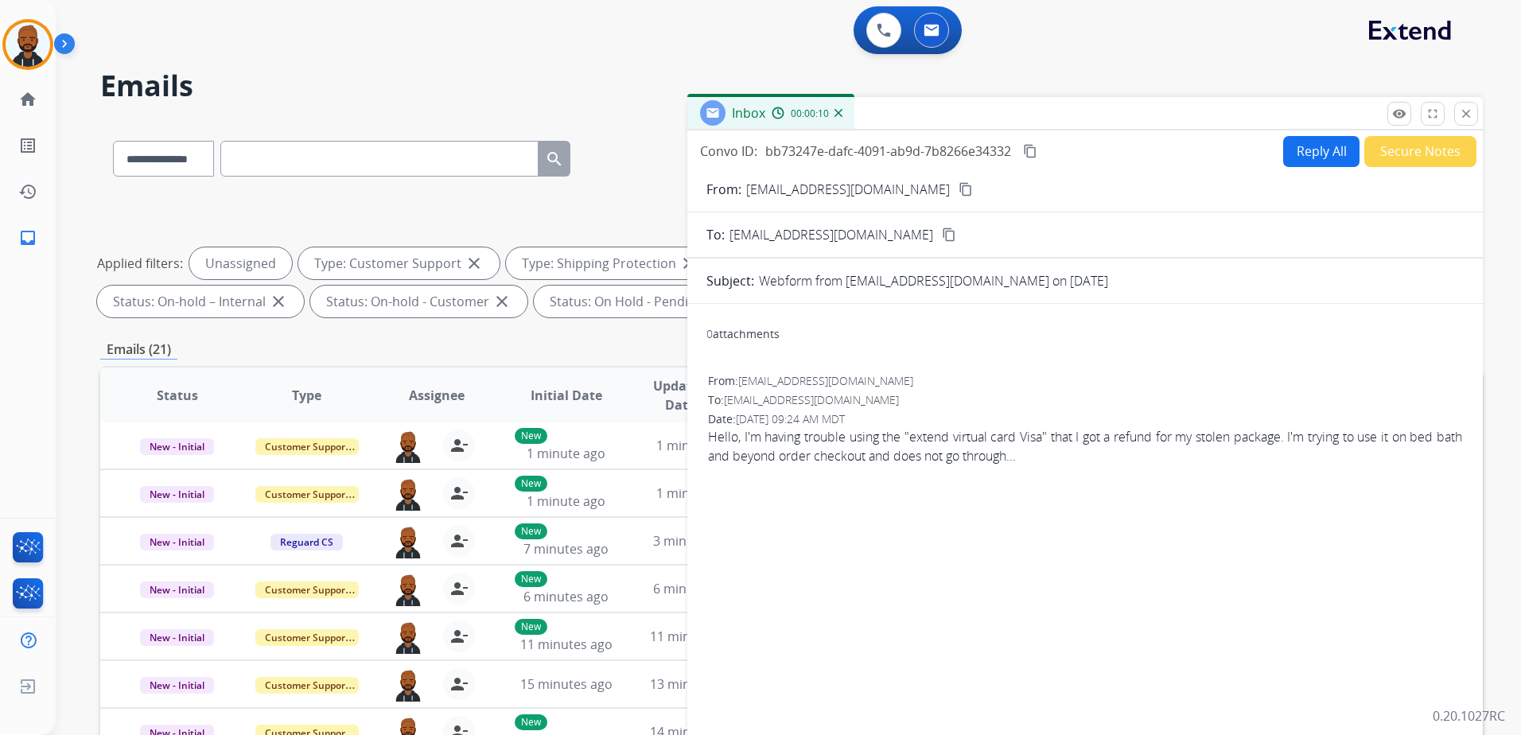
click at [959, 194] on mat-icon "content_copy" at bounding box center [966, 189] width 14 height 14
click at [1309, 142] on button "Reply All" at bounding box center [1321, 151] width 76 height 31
select select "**********"
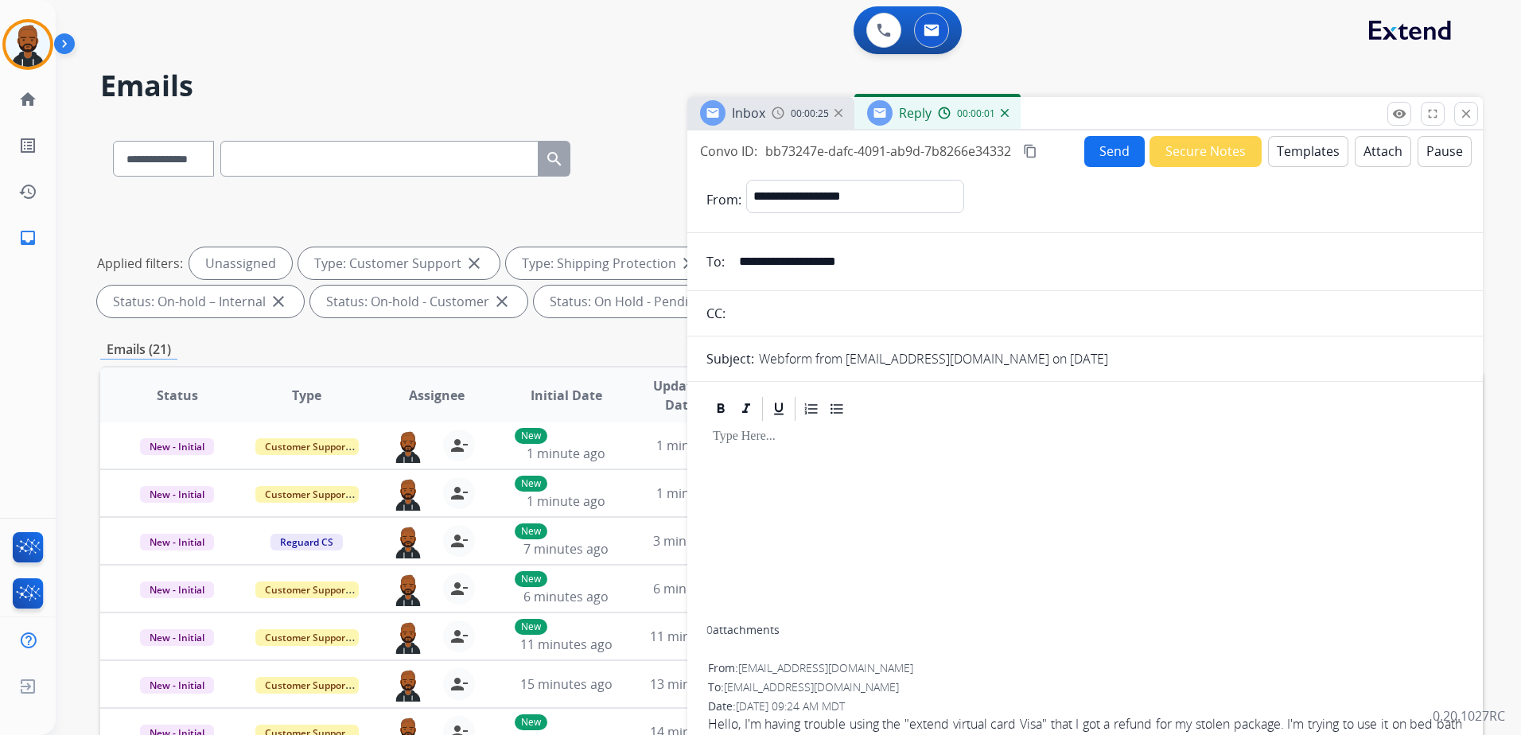
click at [1302, 165] on button "Templates" at bounding box center [1308, 151] width 80 height 31
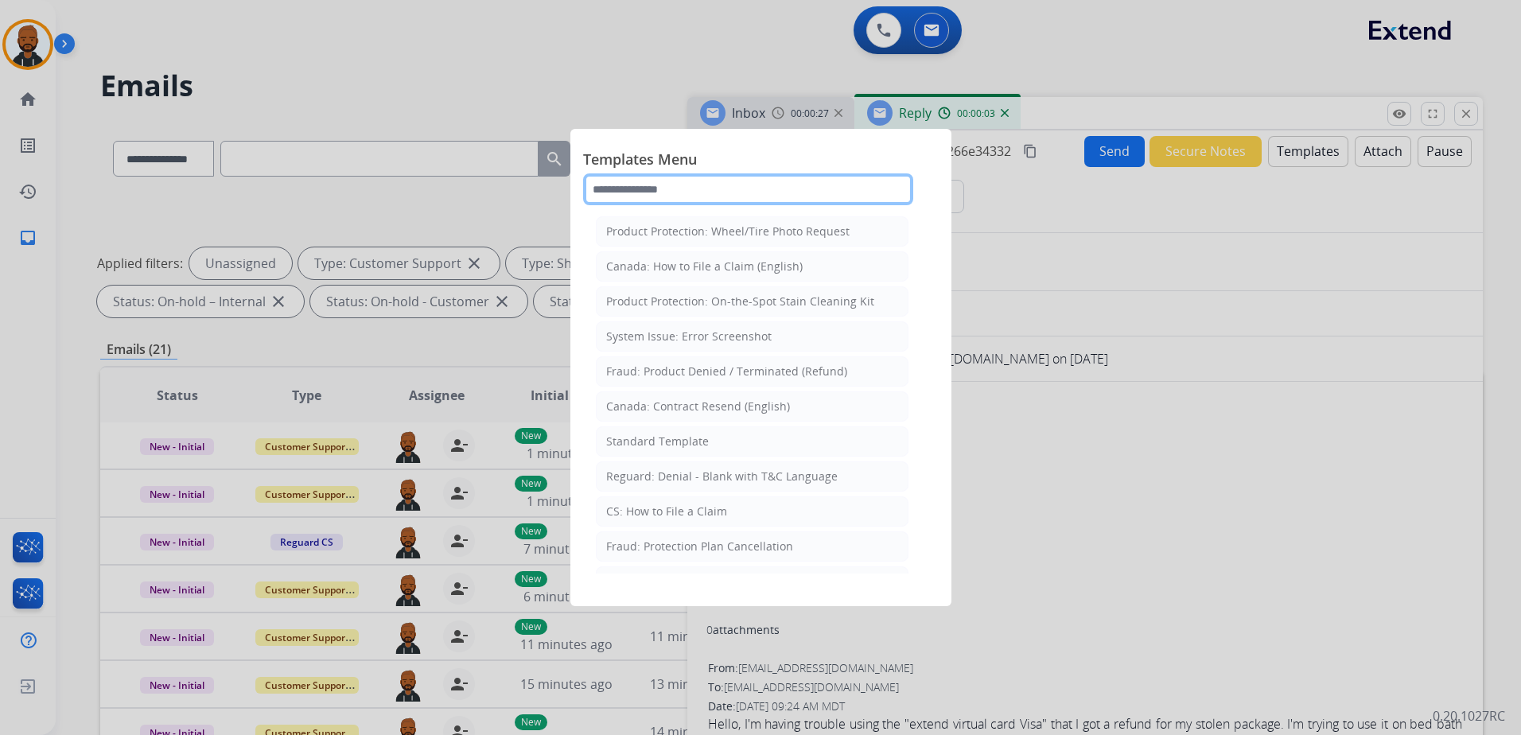
click at [803, 188] on input "text" at bounding box center [748, 189] width 330 height 32
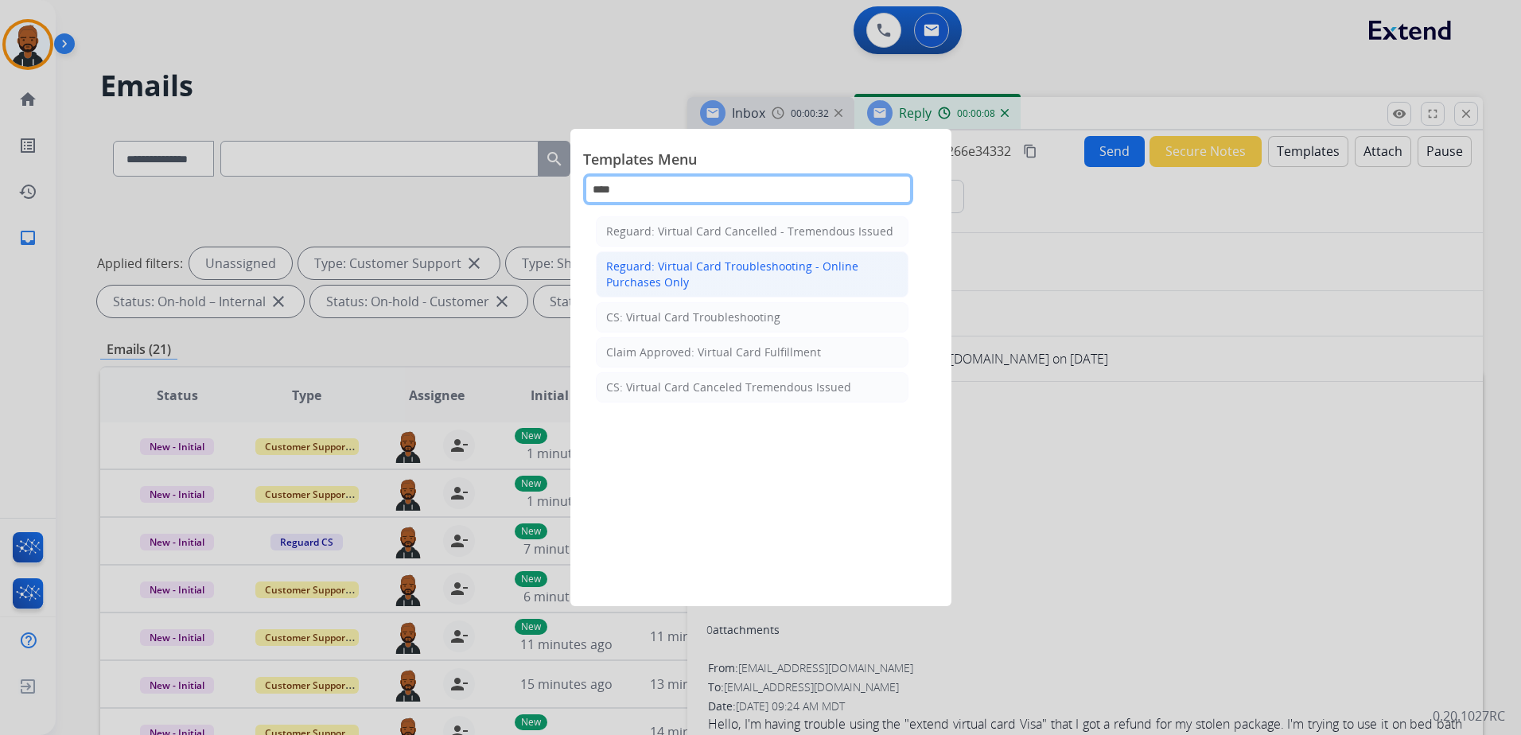
type input "****"
click at [802, 266] on div "Reguard: Virtual Card Troubleshooting - Online Purchases Only" at bounding box center [752, 275] width 292 height 32
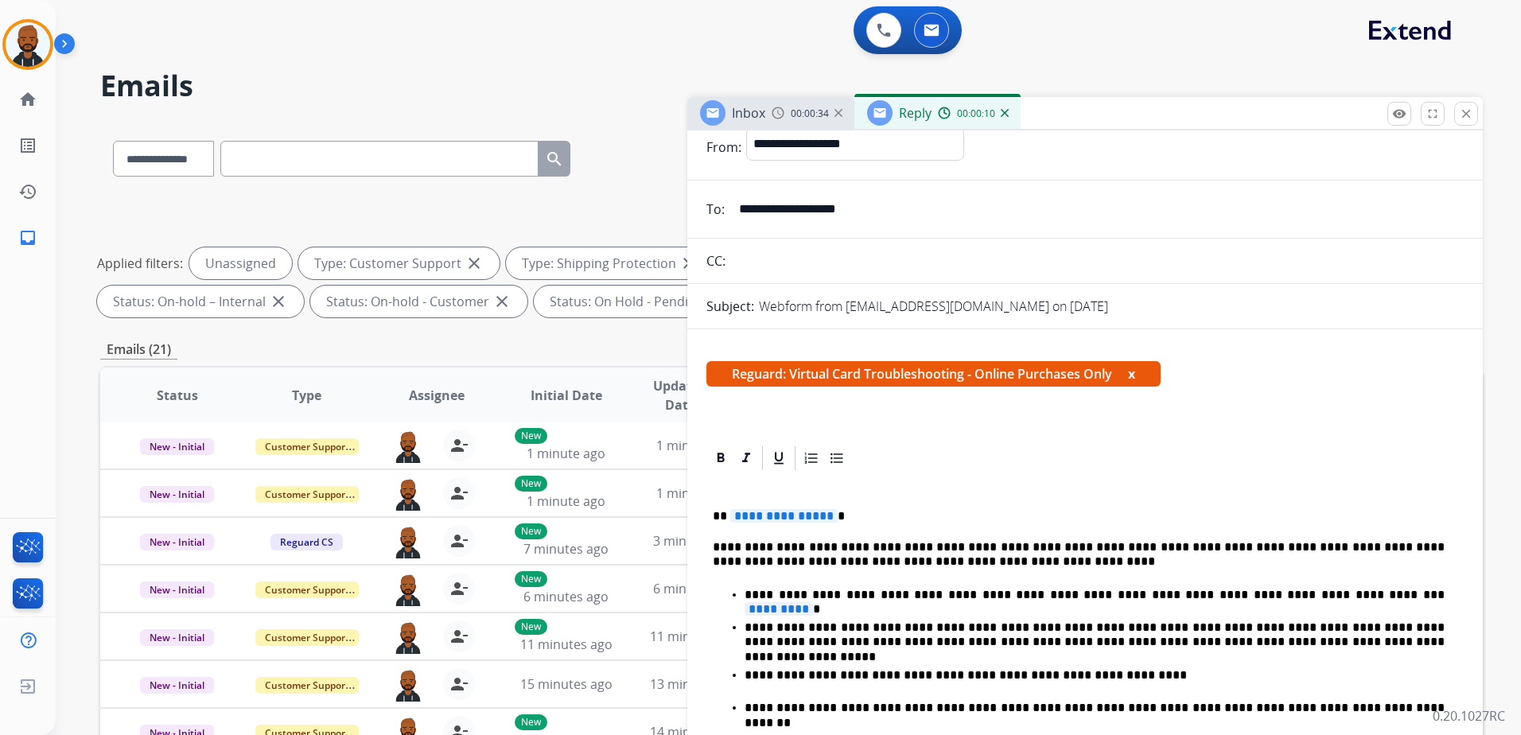
scroll to position [80, 0]
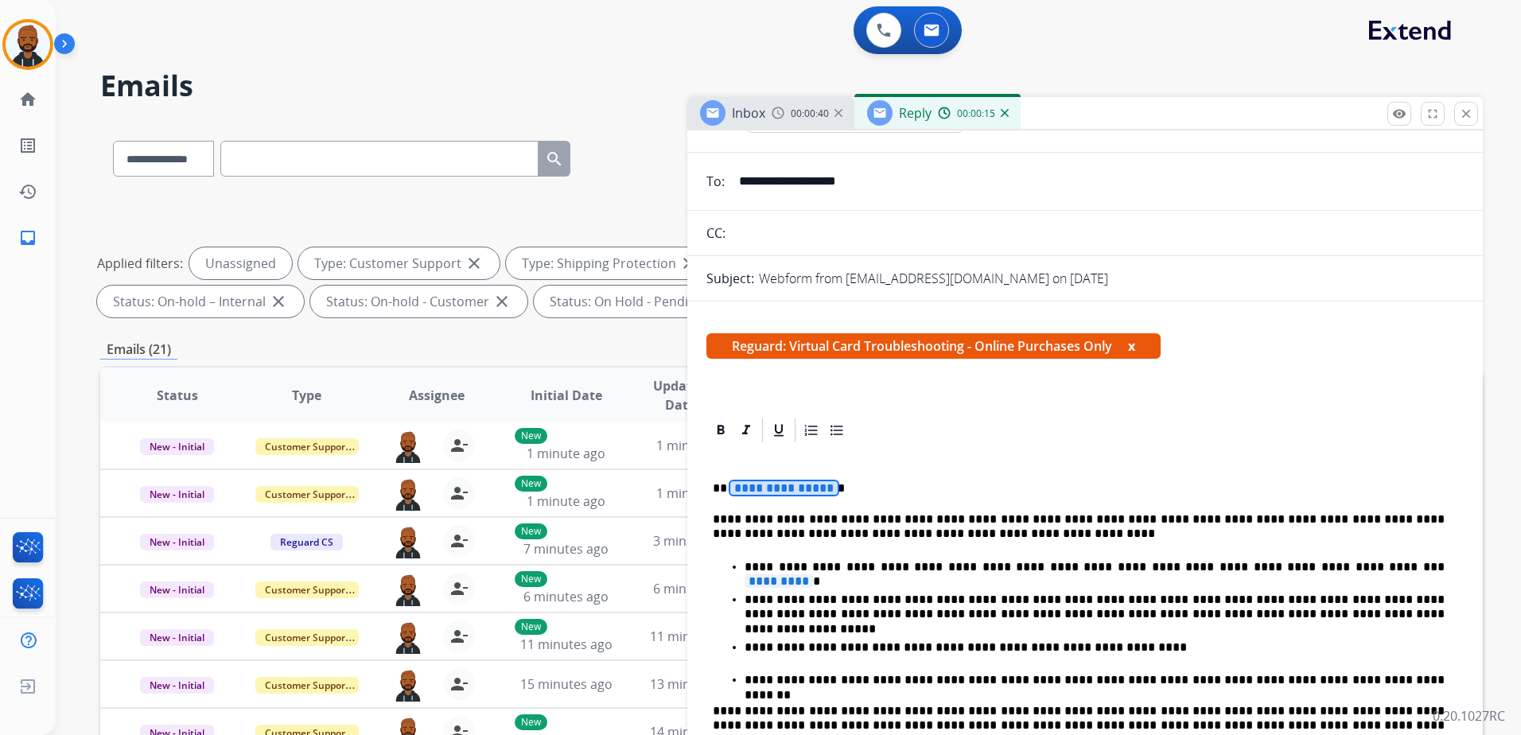
click at [790, 491] on span "**********" at bounding box center [783, 488] width 107 height 14
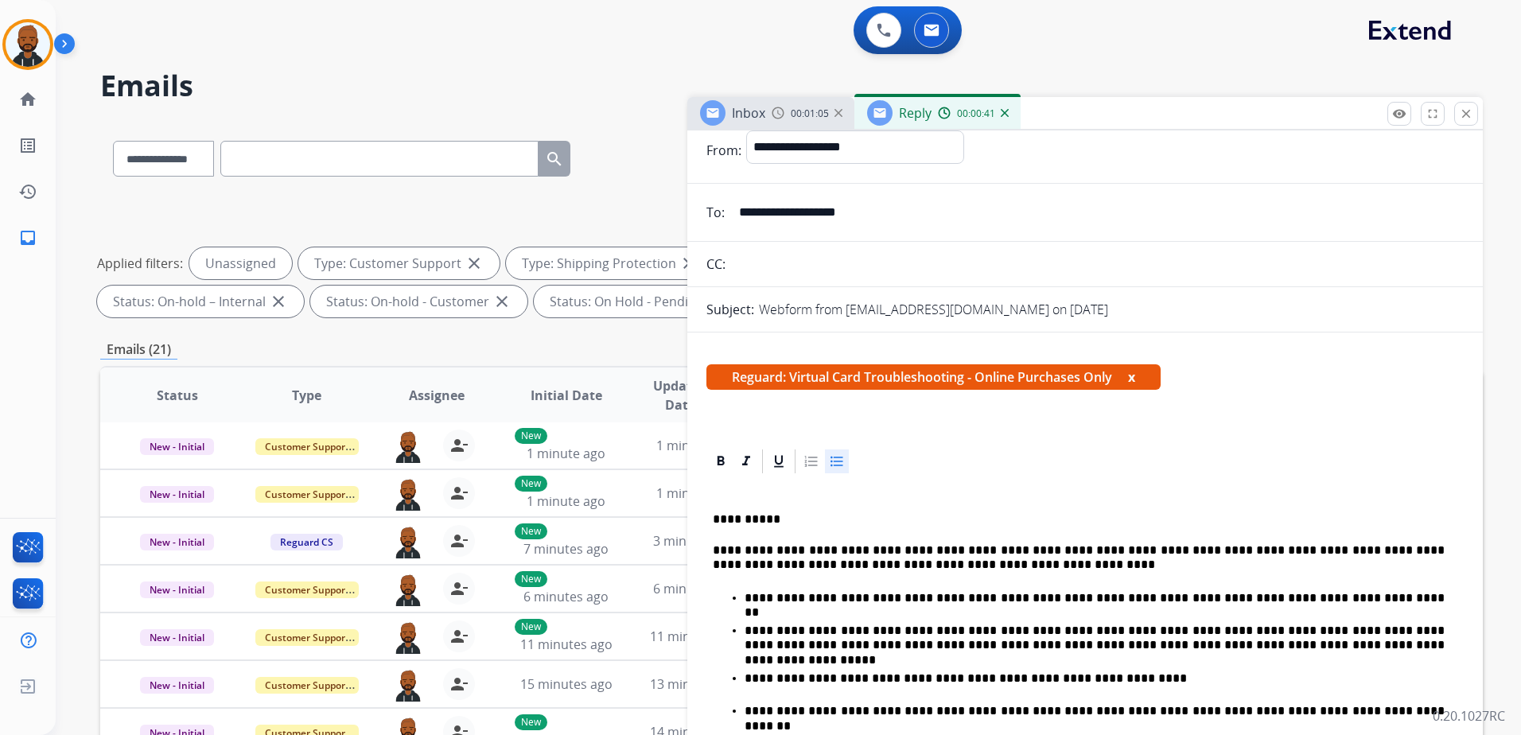
scroll to position [0, 0]
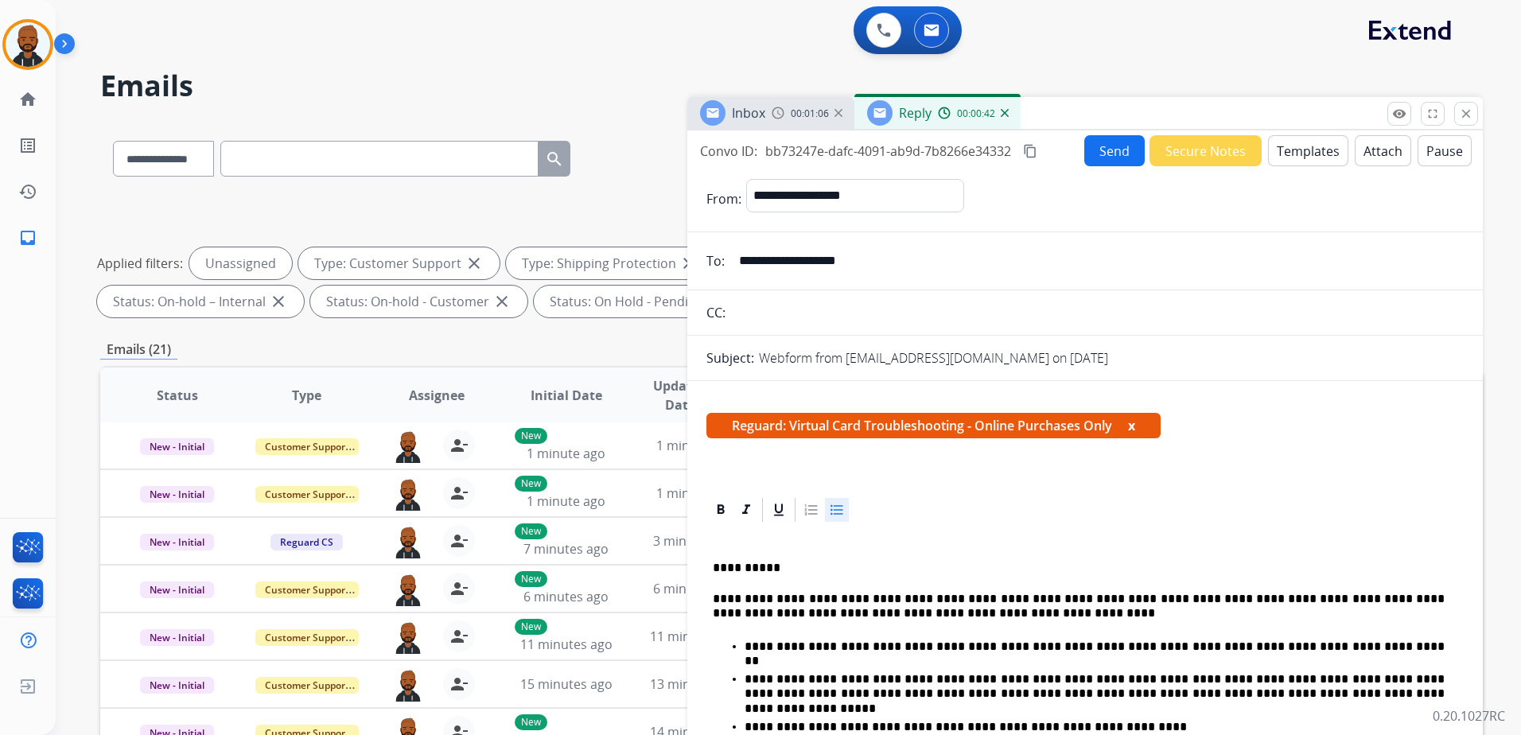
click at [1299, 153] on button "Templates" at bounding box center [1308, 150] width 80 height 31
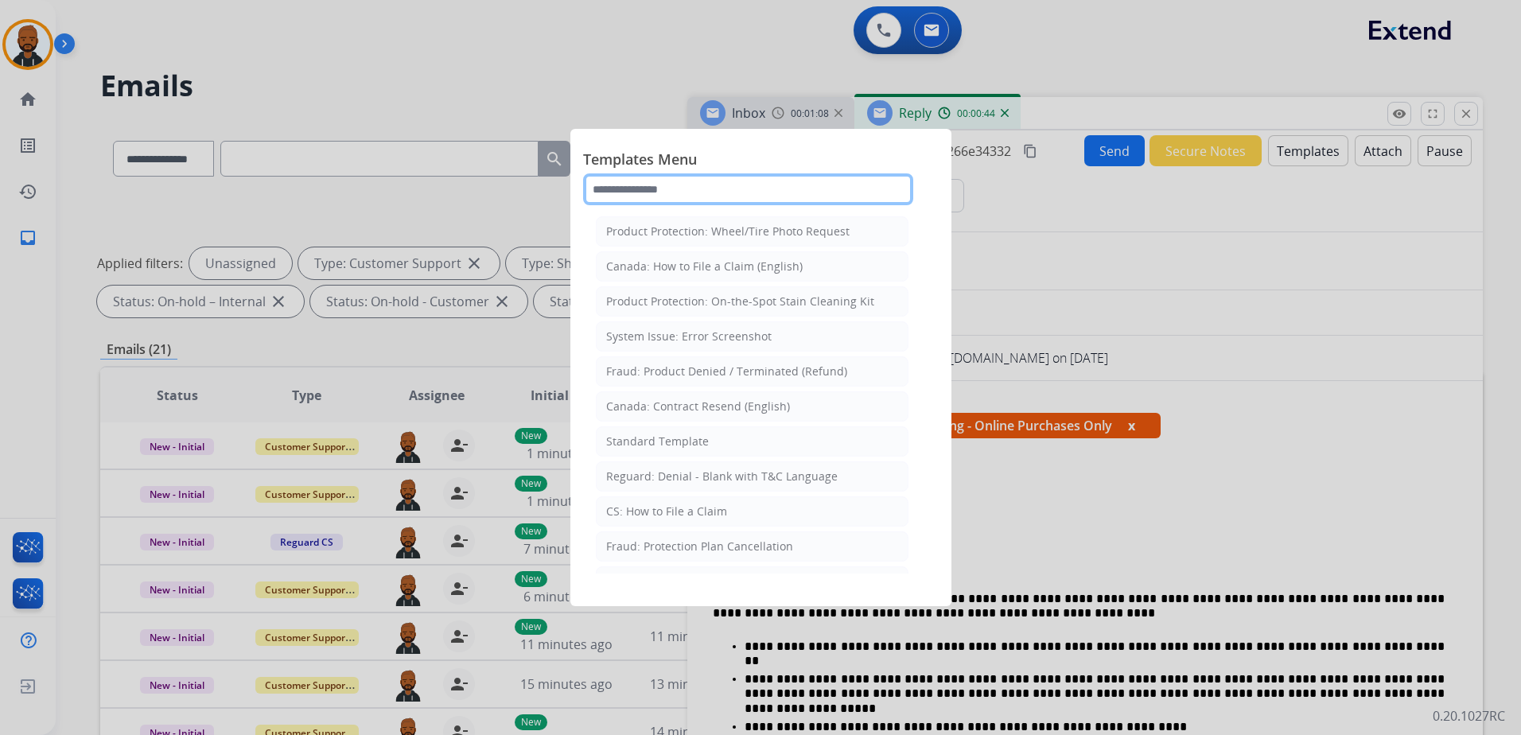
drag, startPoint x: 792, startPoint y: 196, endPoint x: 788, endPoint y: 204, distance: 8.2
click at [791, 196] on input "text" at bounding box center [748, 189] width 330 height 32
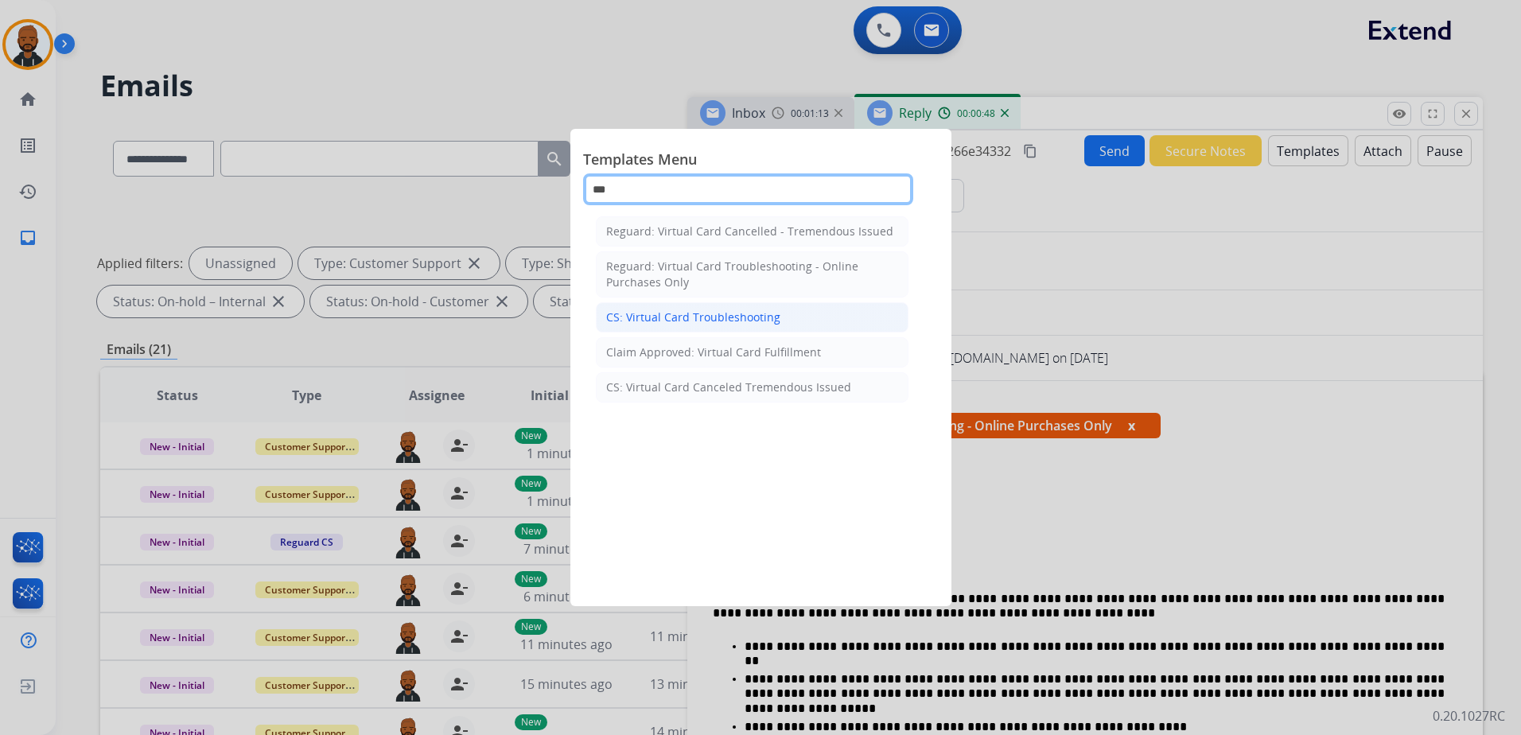
type input "***"
click at [749, 310] on div "CS: Virtual Card Troubleshooting" at bounding box center [693, 317] width 174 height 16
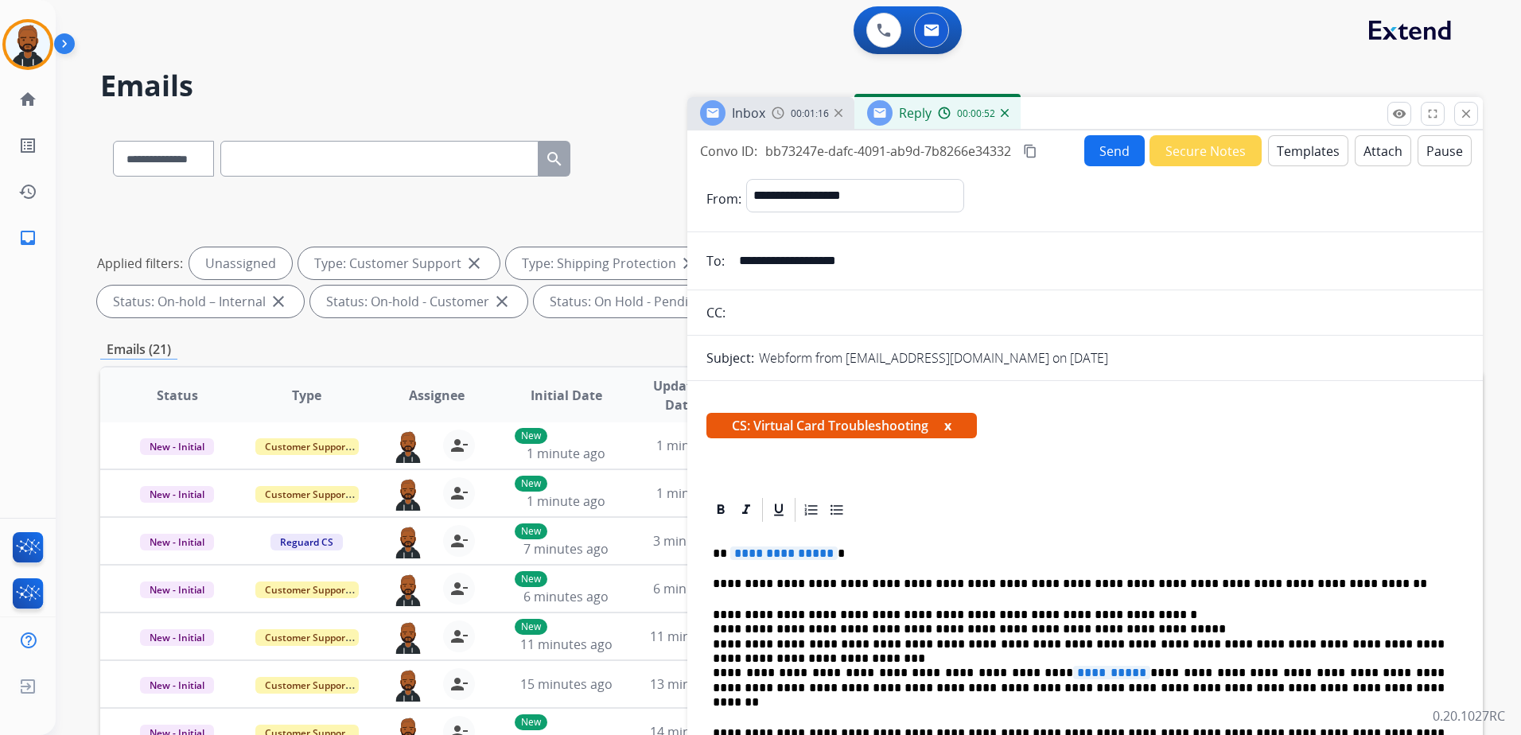
click at [803, 558] on span "**********" at bounding box center [783, 553] width 107 height 14
click at [1073, 673] on span "**********" at bounding box center [1111, 673] width 77 height 14
click at [1086, 157] on button "Send" at bounding box center [1114, 150] width 60 height 31
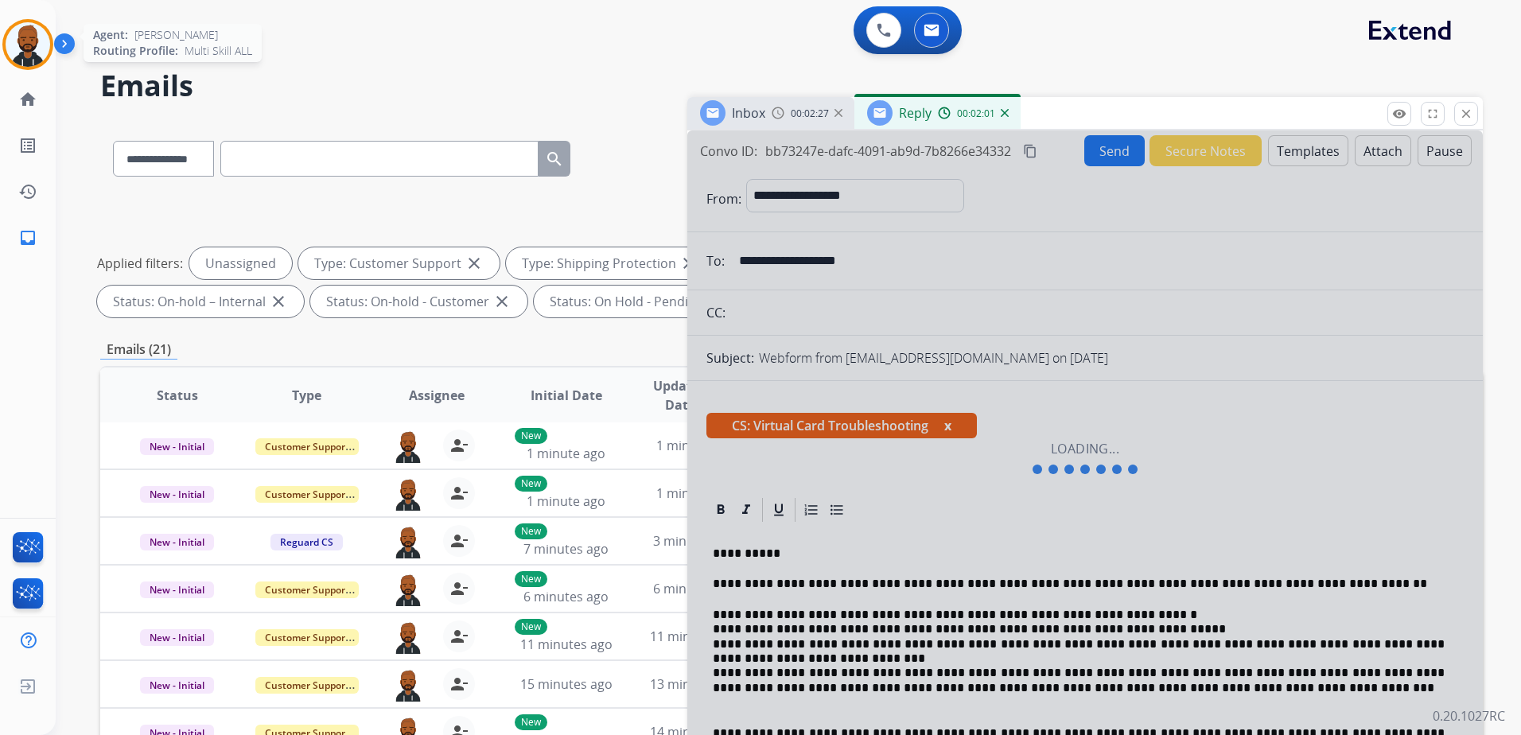
drag, startPoint x: 46, startPoint y: 45, endPoint x: 54, endPoint y: 48, distance: 8.3
click at [46, 47] on img at bounding box center [28, 44] width 45 height 45
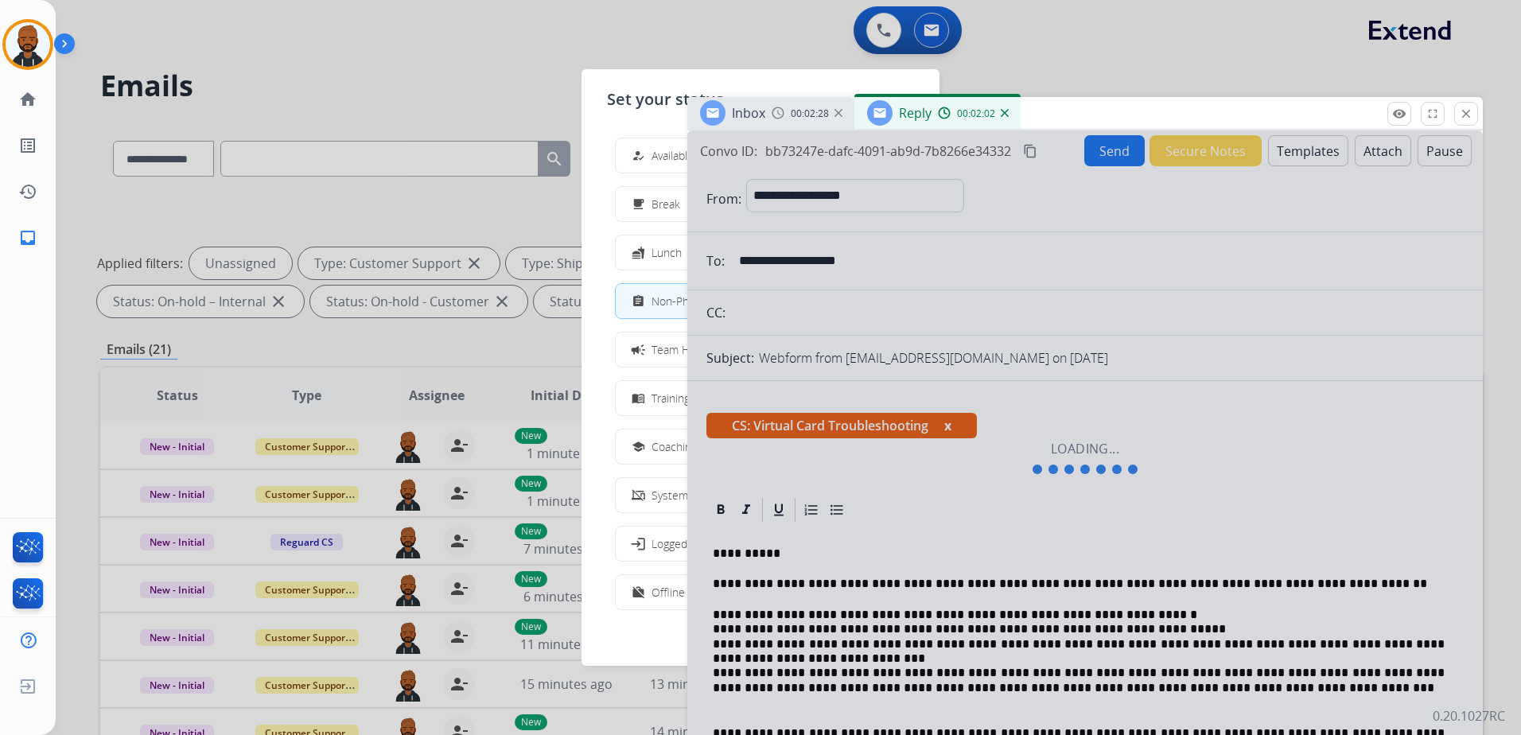
click at [643, 155] on mat-icon "how_to_reg" at bounding box center [639, 156] width 14 height 14
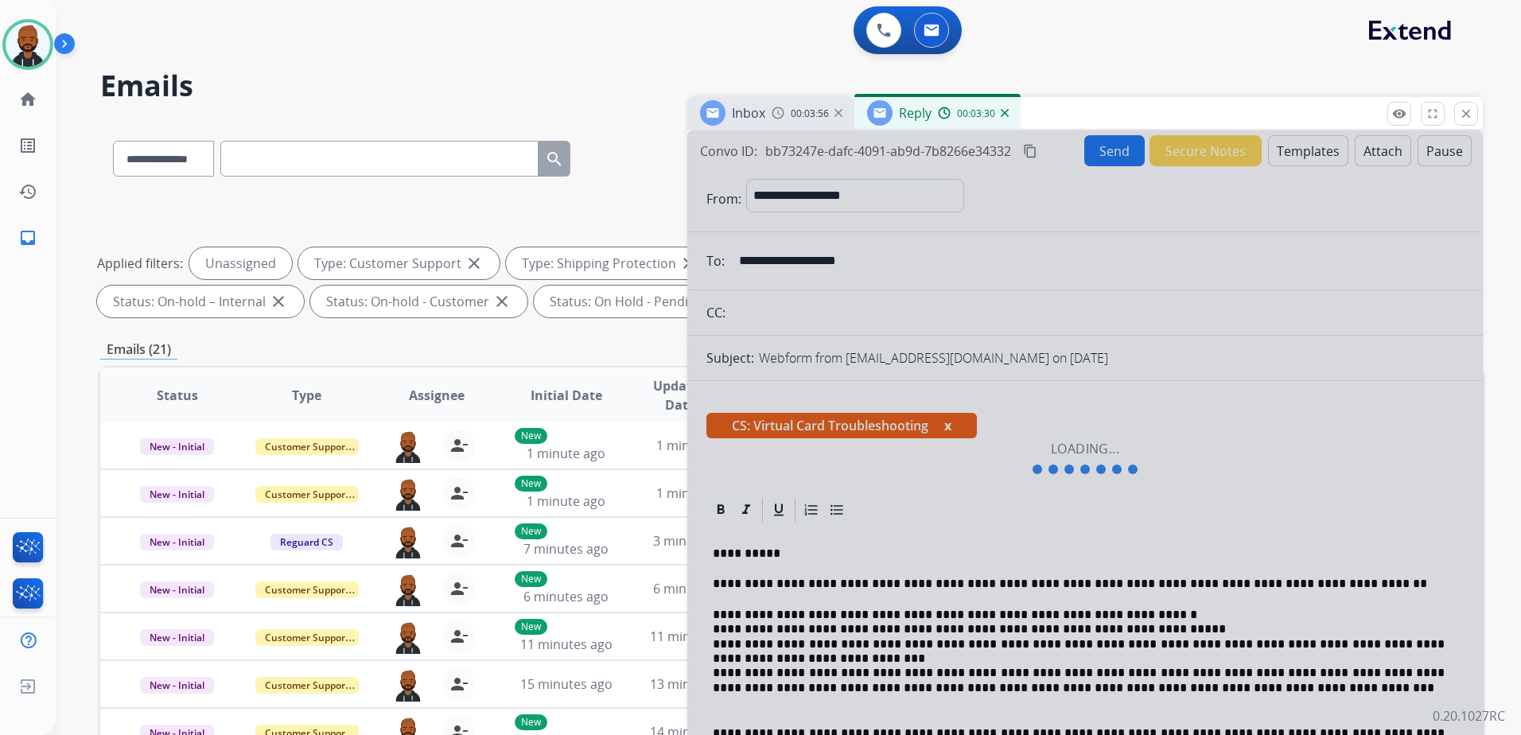
click at [1468, 107] on mat-icon "close" at bounding box center [1466, 114] width 14 height 14
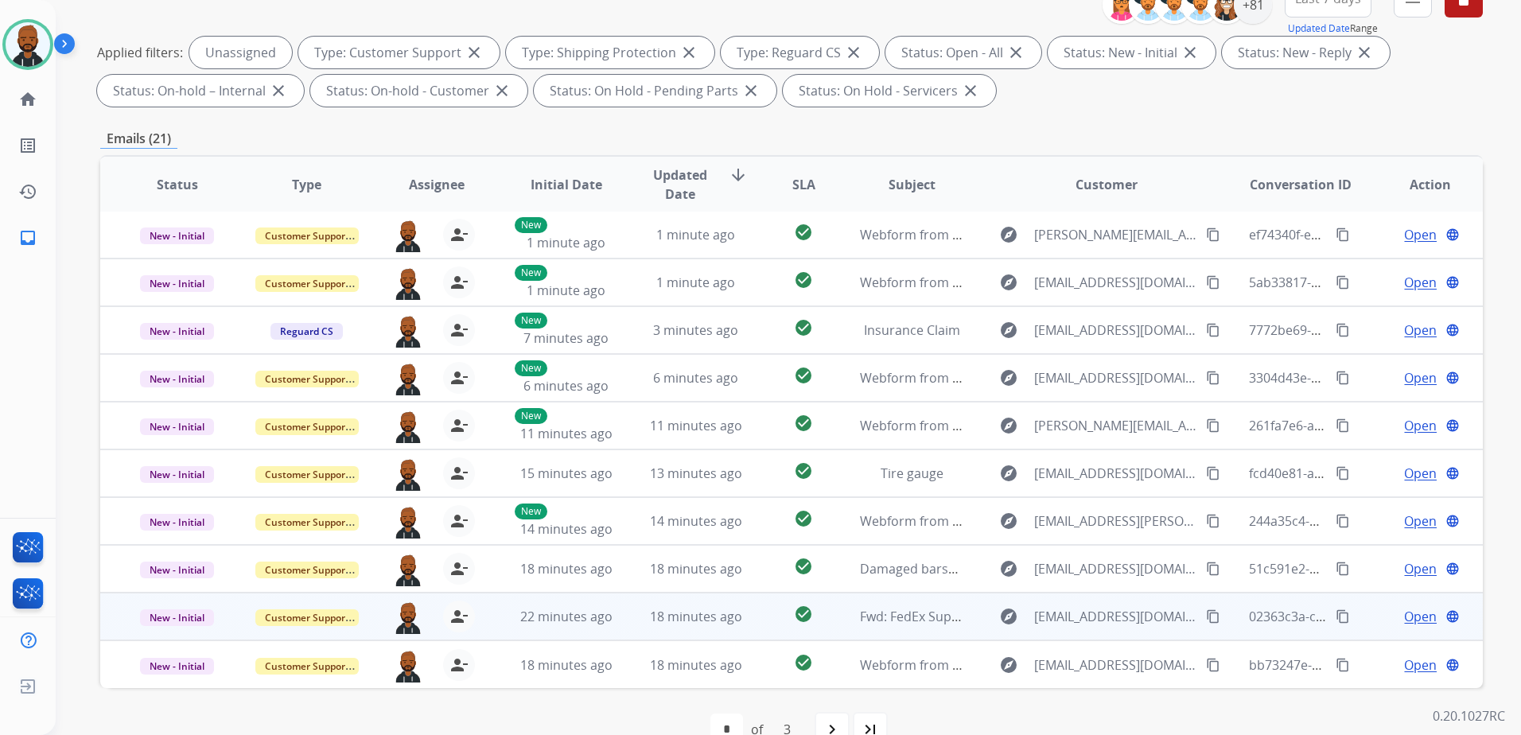
scroll to position [247, 0]
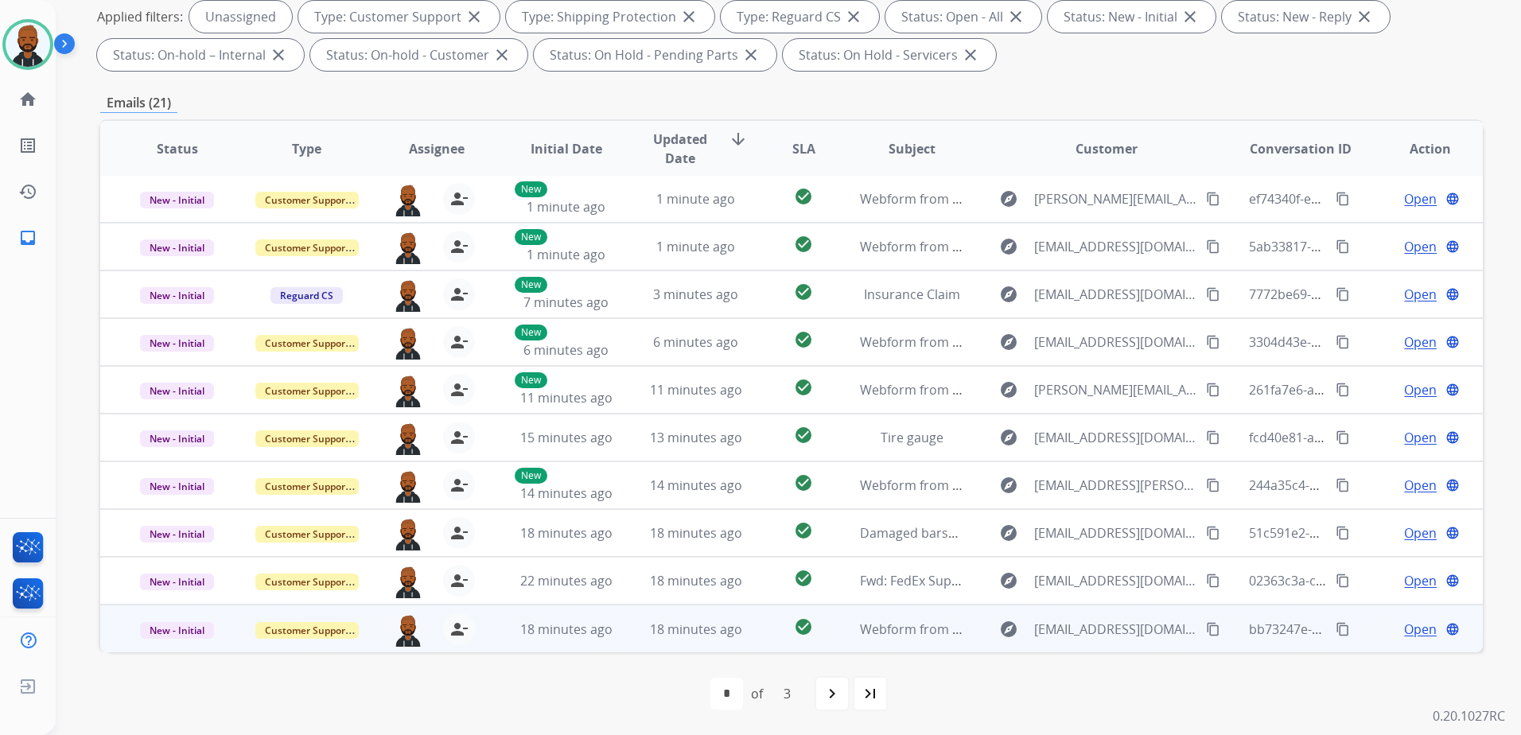
click at [1410, 632] on span "Open" at bounding box center [1420, 629] width 33 height 19
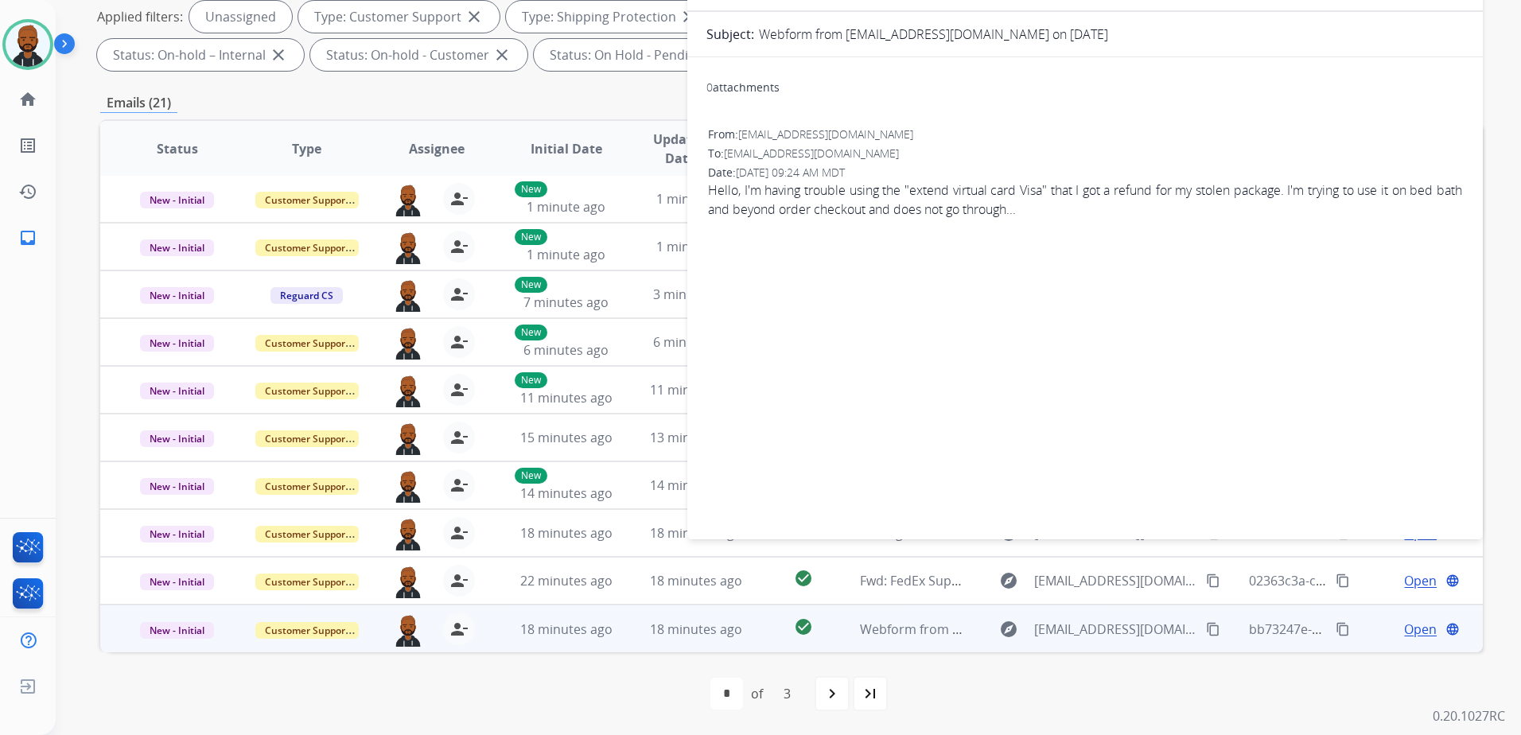
scroll to position [0, 0]
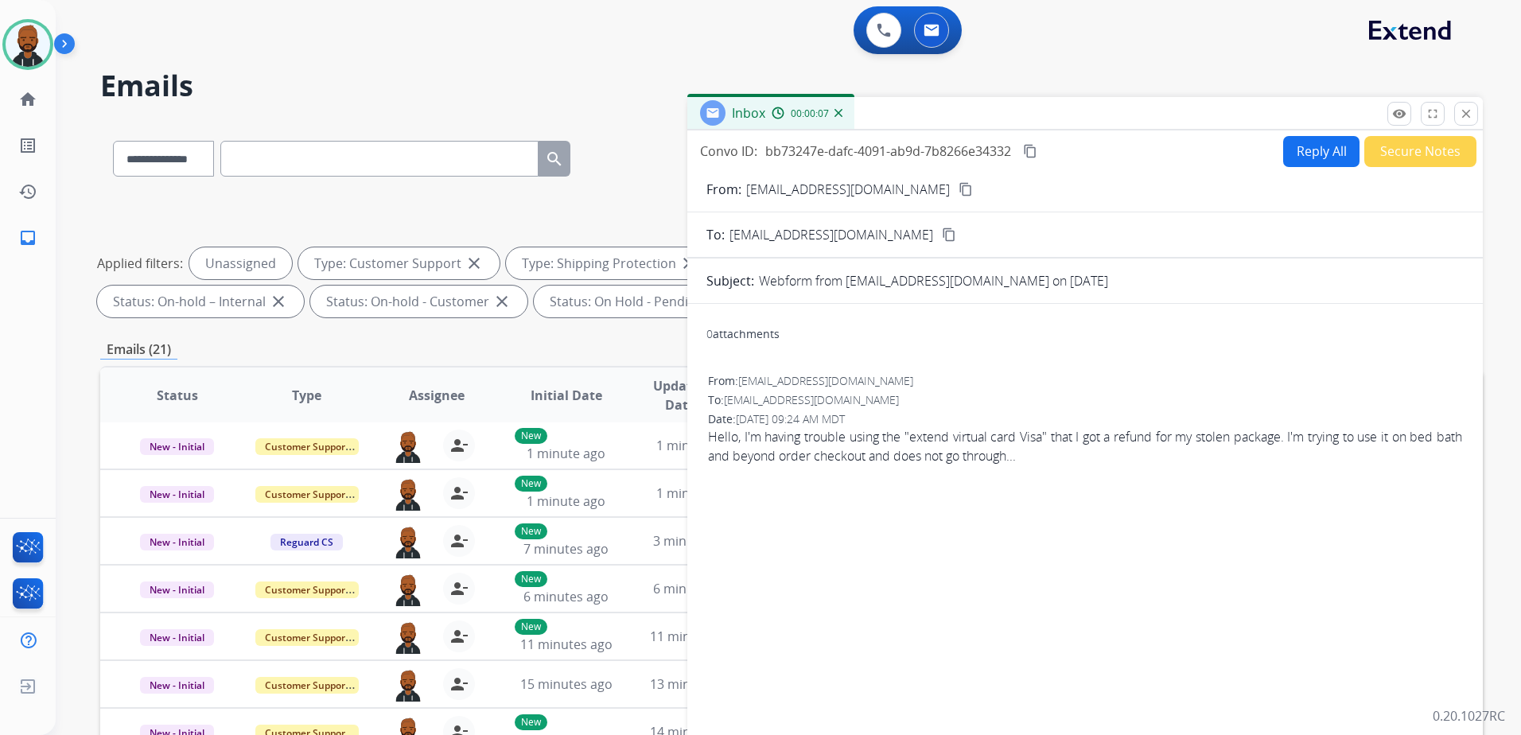
click at [1324, 155] on button "Reply All" at bounding box center [1321, 151] width 76 height 31
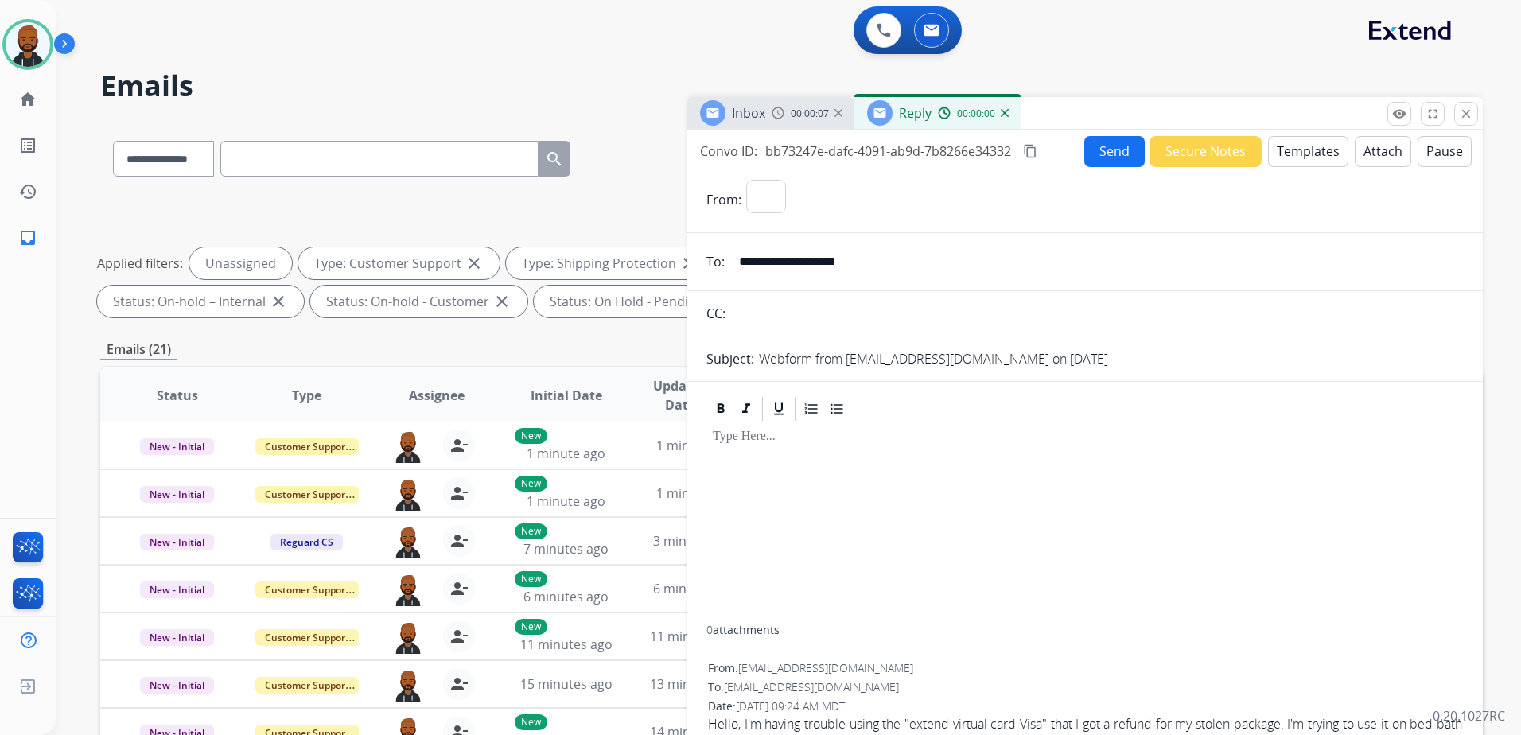
select select "**********"
click at [1307, 152] on button "Templates" at bounding box center [1308, 151] width 80 height 31
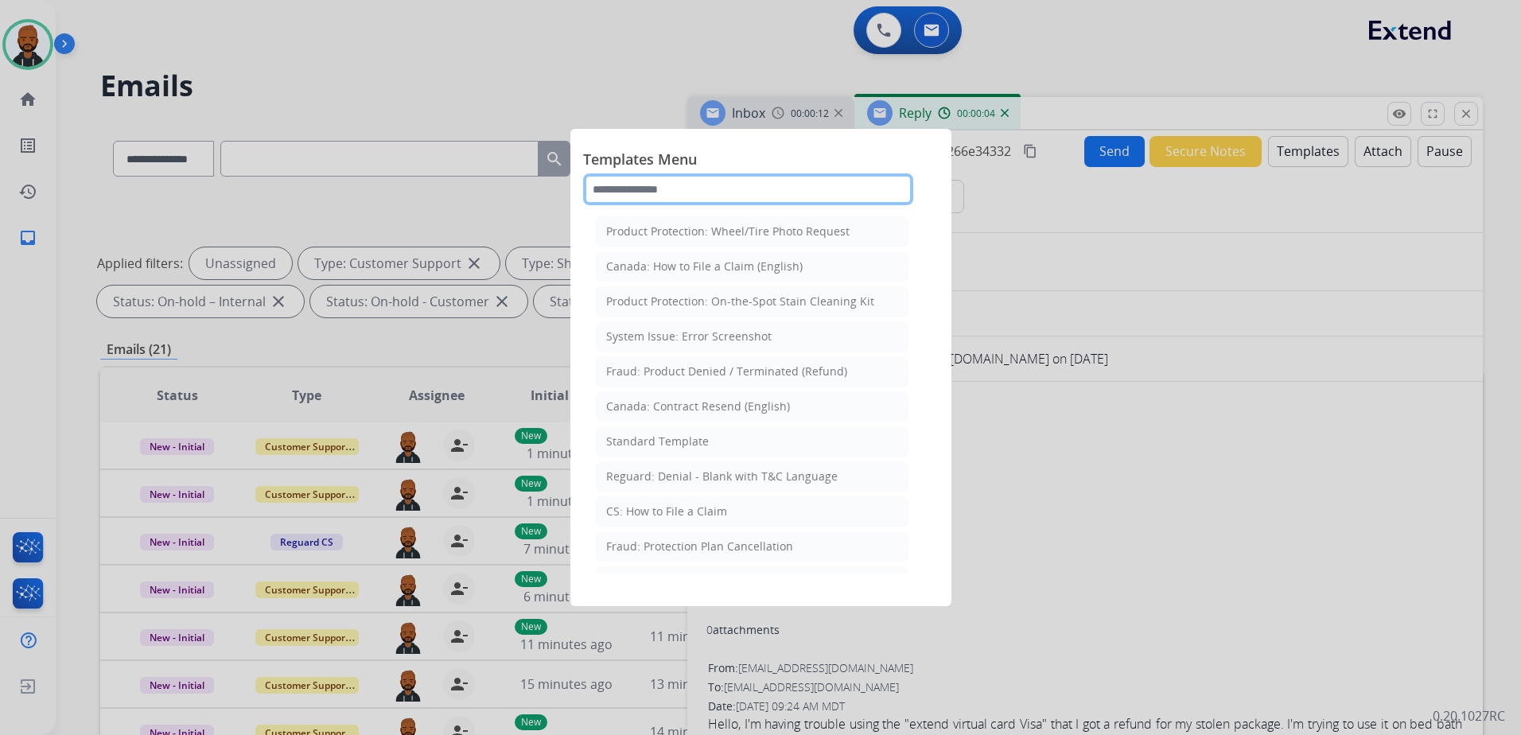
click at [699, 204] on input "text" at bounding box center [748, 189] width 330 height 32
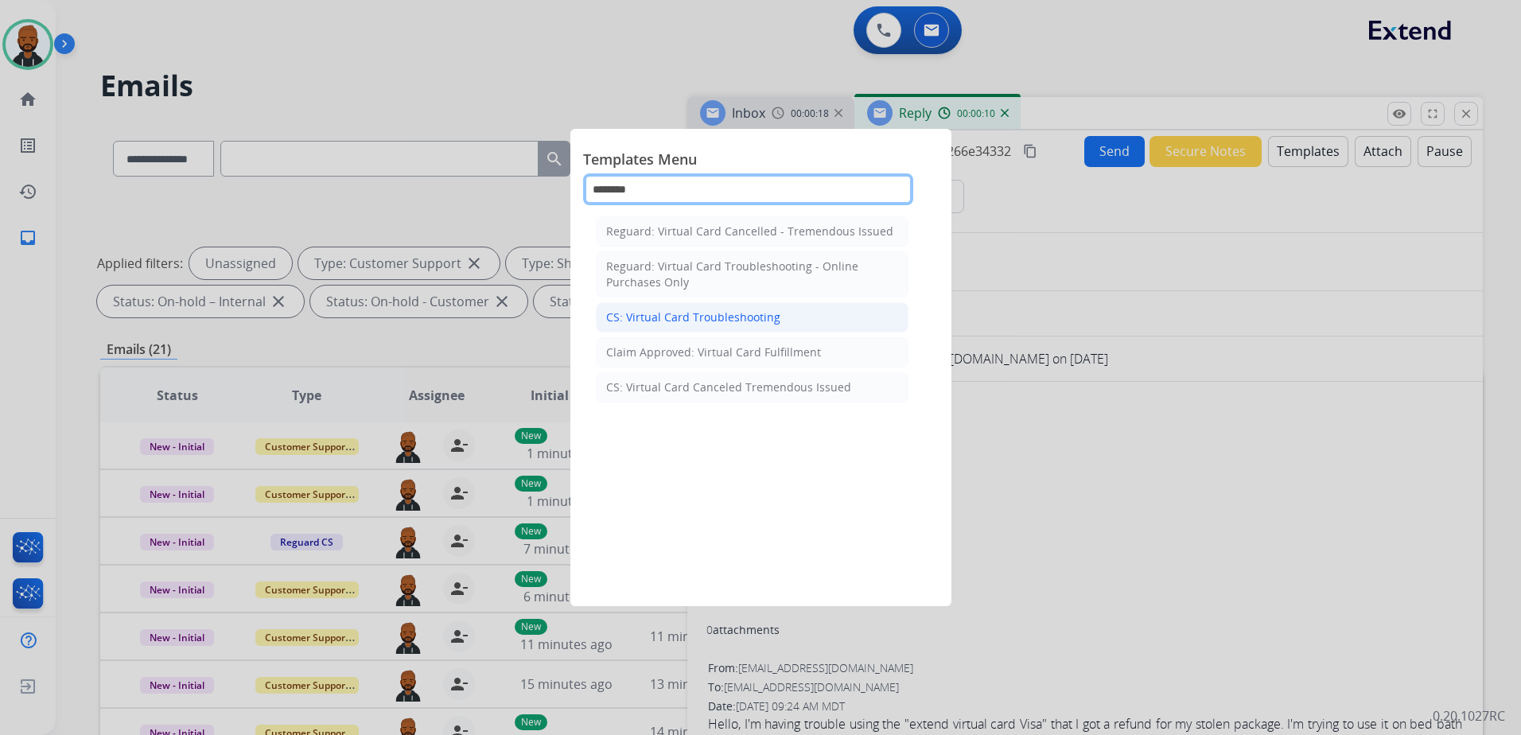
type input "*******"
click at [713, 316] on div "CS: Virtual Card Troubleshooting" at bounding box center [693, 317] width 174 height 16
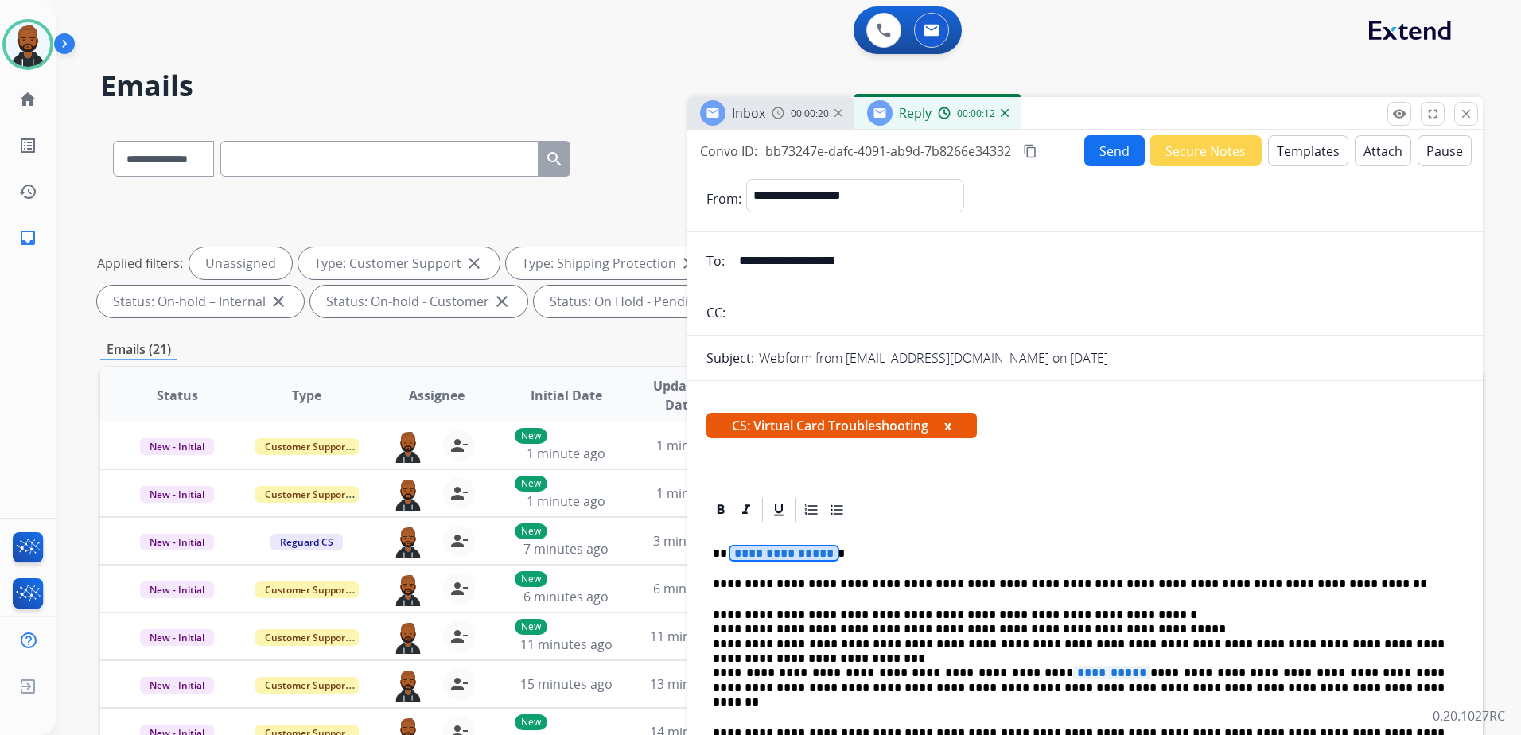
click at [1073, 678] on span "**********" at bounding box center [1111, 673] width 77 height 14
click at [1033, 153] on mat-icon "content_copy" at bounding box center [1030, 151] width 14 height 14
click at [1130, 154] on button "Send" at bounding box center [1114, 150] width 60 height 31
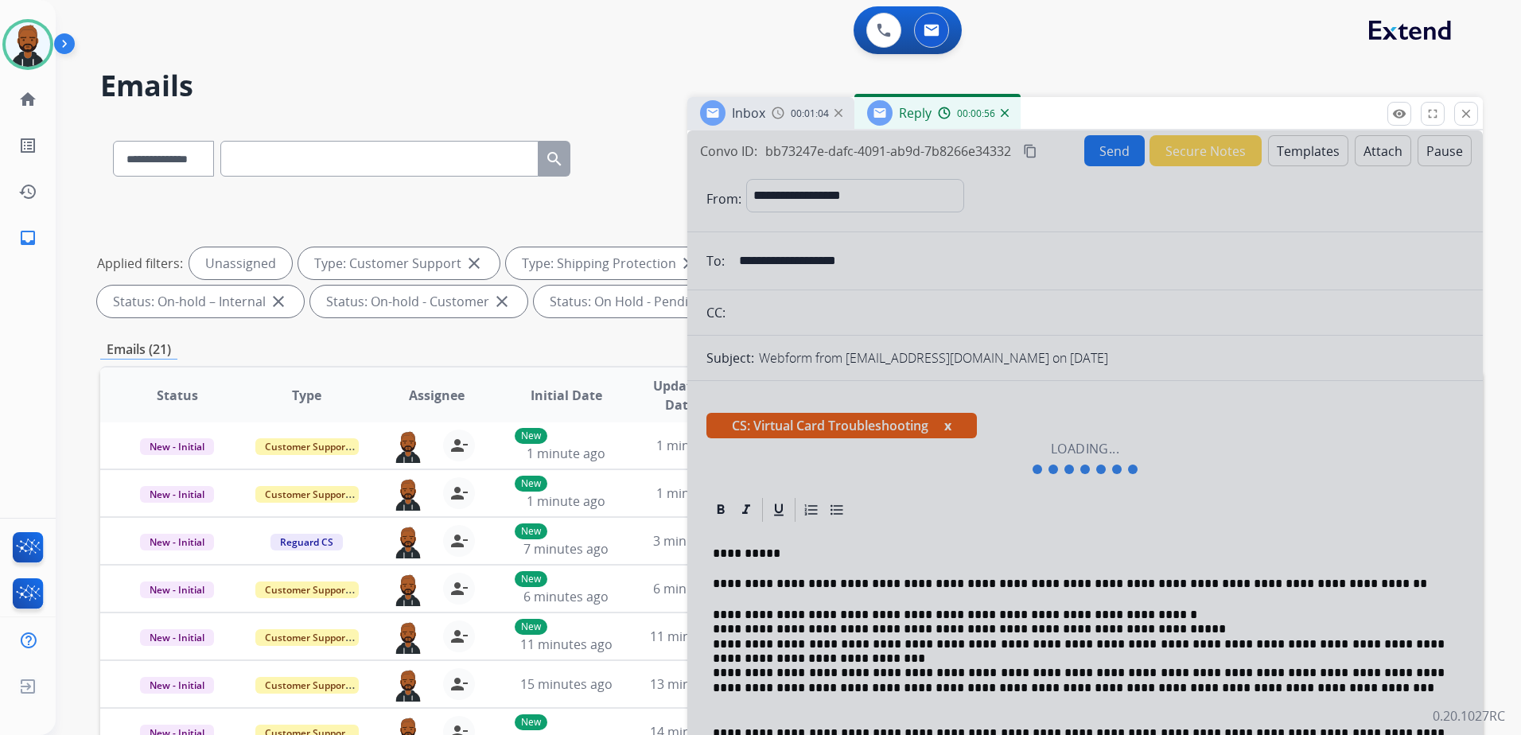
drag, startPoint x: 1134, startPoint y: 415, endPoint x: 1184, endPoint y: 498, distance: 97.1
click at [1182, 496] on div at bounding box center [1084, 457] width 795 height 655
drag, startPoint x: 943, startPoint y: 312, endPoint x: 765, endPoint y: 531, distance: 282.1
click at [765, 531] on div at bounding box center [1084, 457] width 795 height 655
click at [1158, 279] on div at bounding box center [1084, 457] width 795 height 655
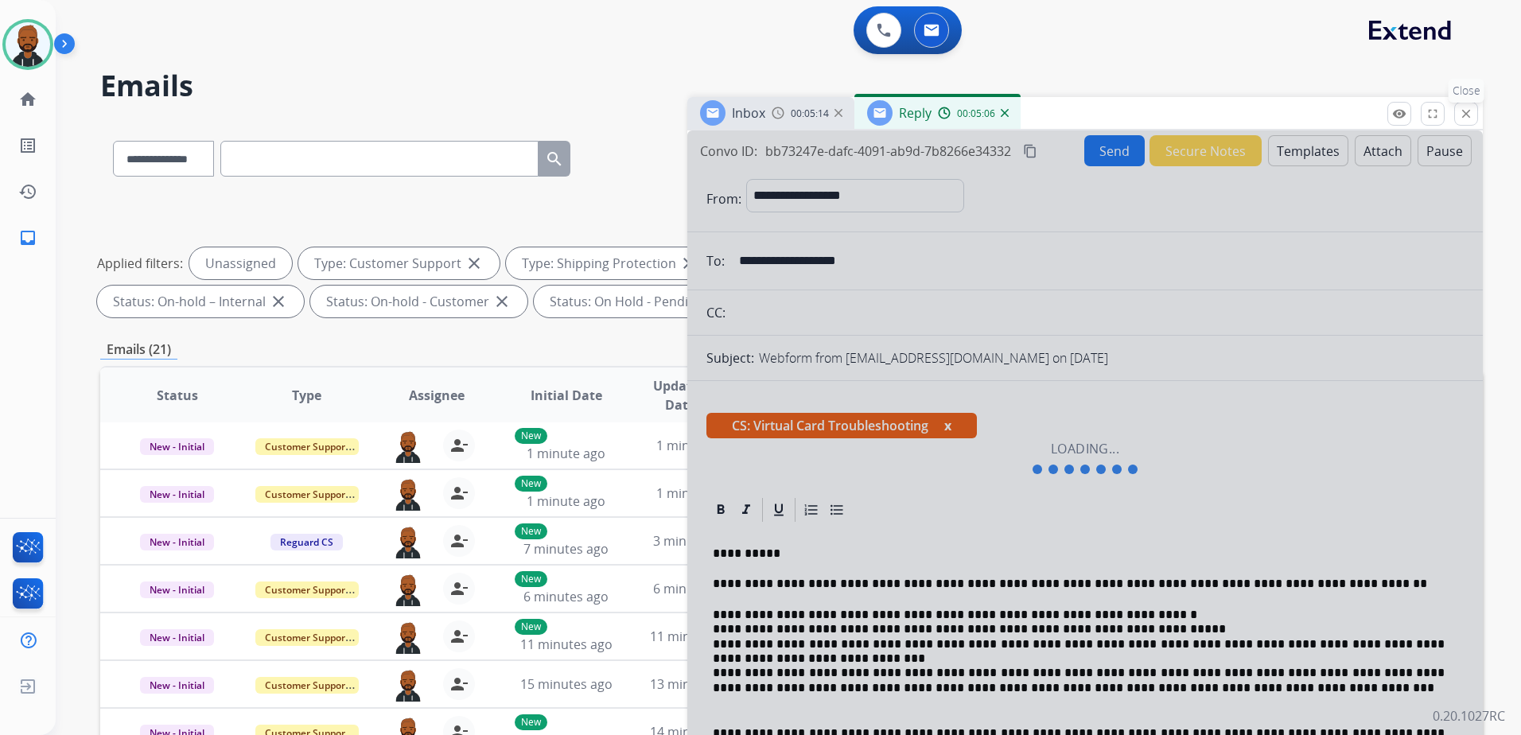
click at [1458, 110] on button "close Close" at bounding box center [1466, 114] width 24 height 24
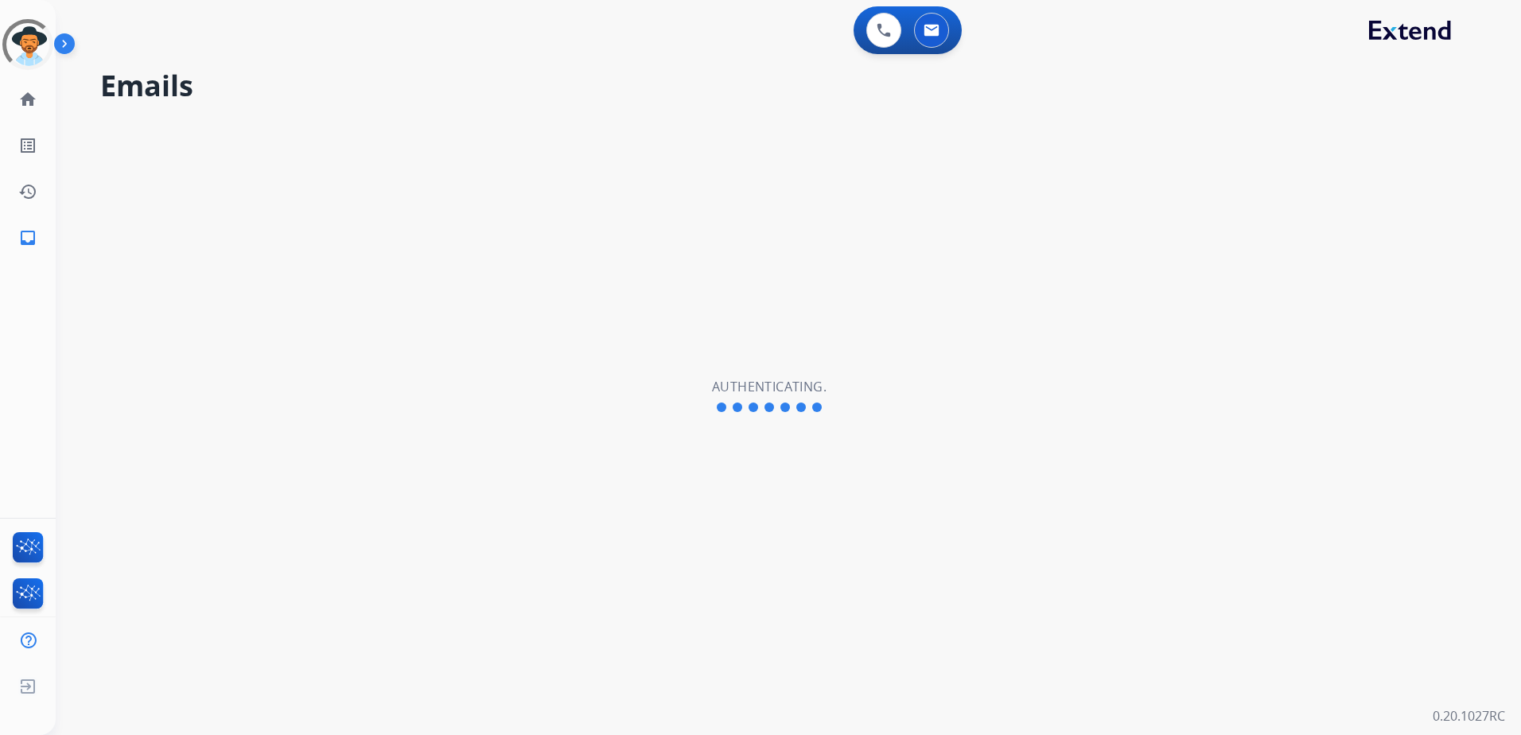
select select "**********"
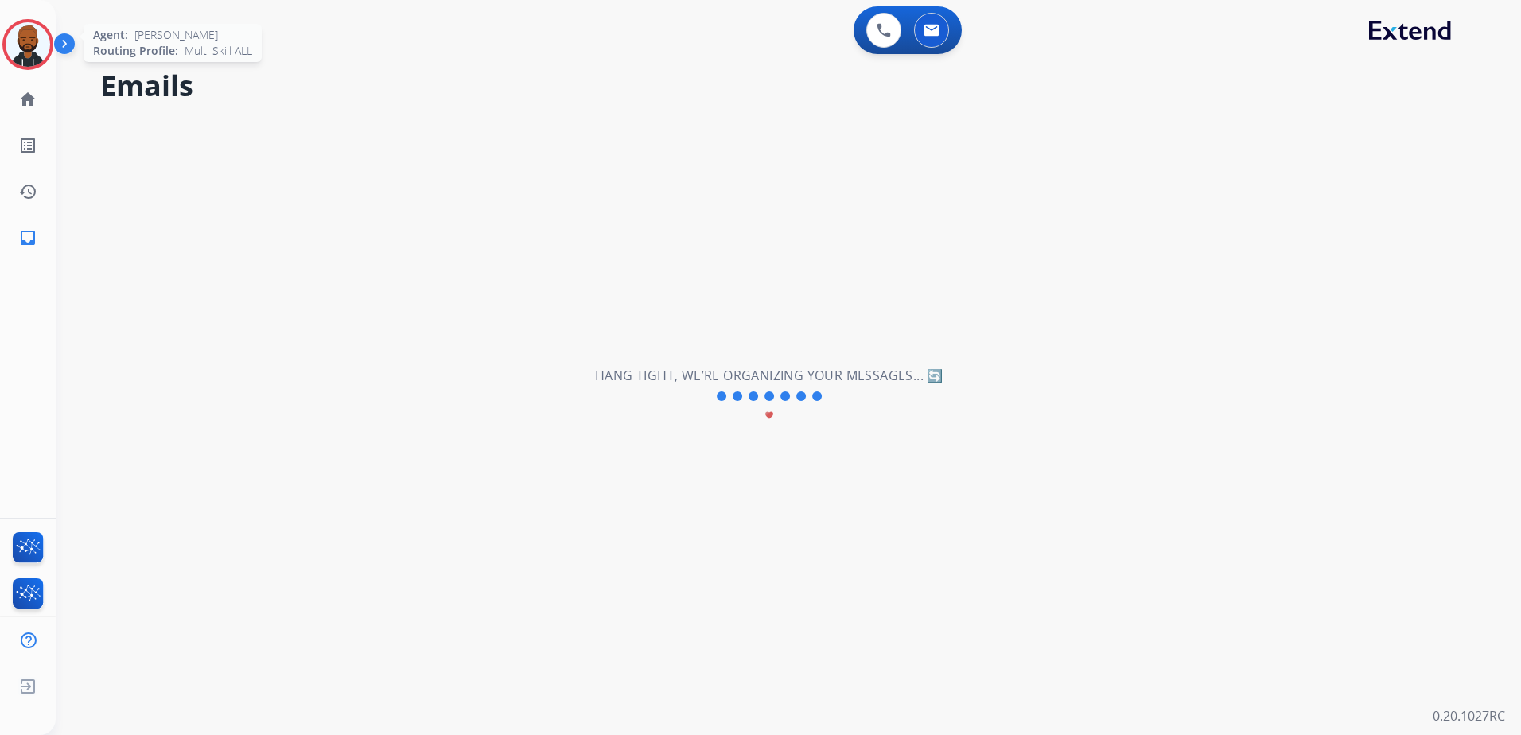
click at [31, 52] on img at bounding box center [28, 44] width 45 height 45
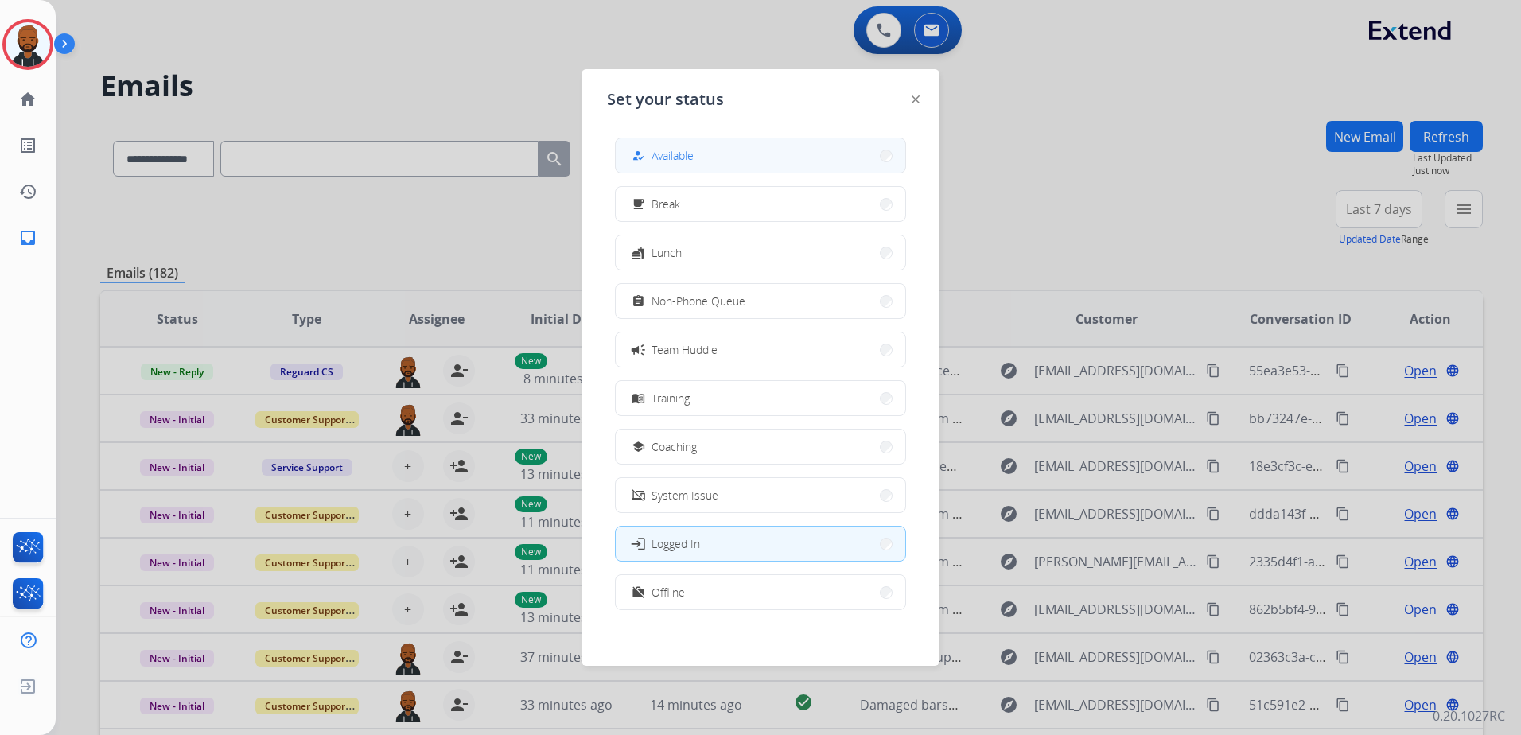
click at [671, 156] on span "Available" at bounding box center [672, 155] width 42 height 17
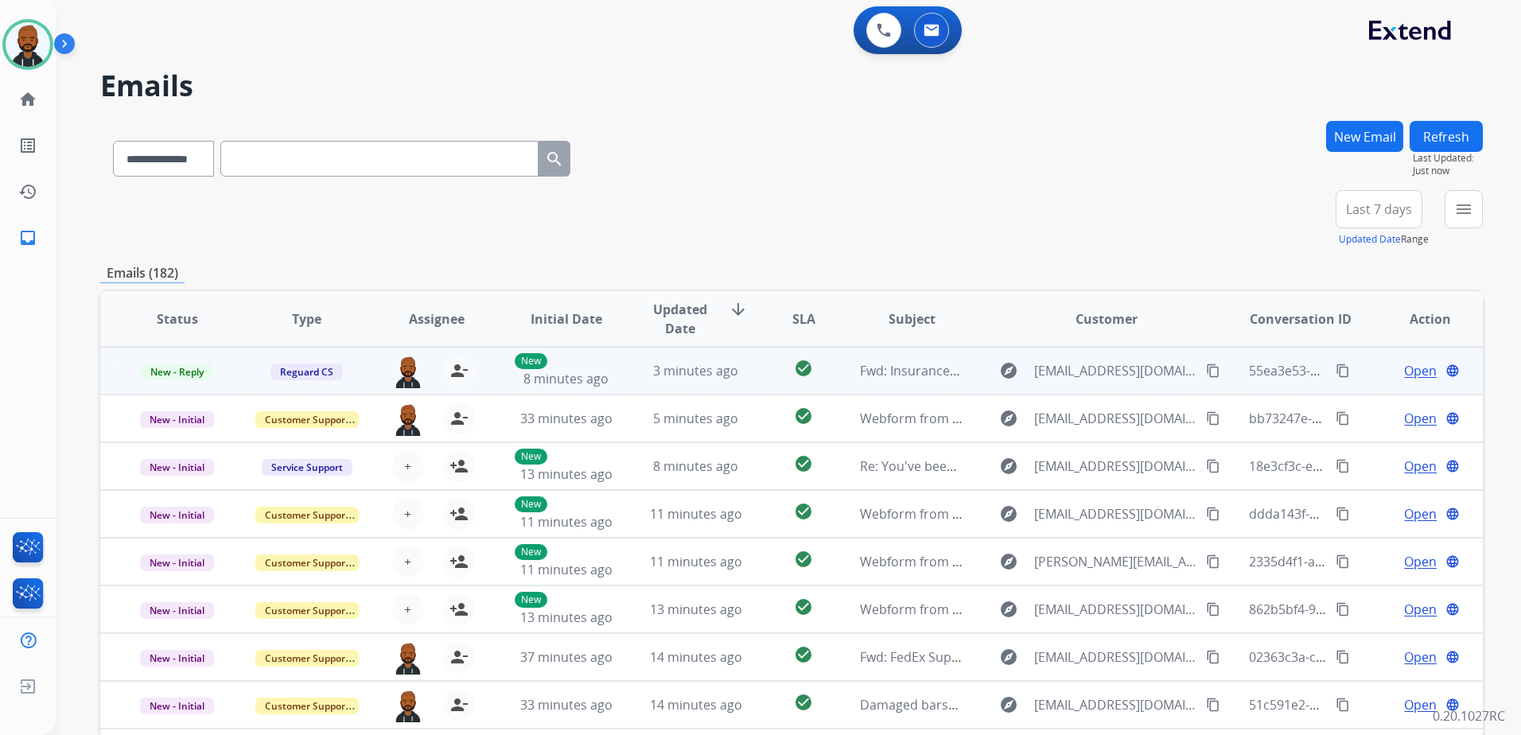
scroll to position [2, 0]
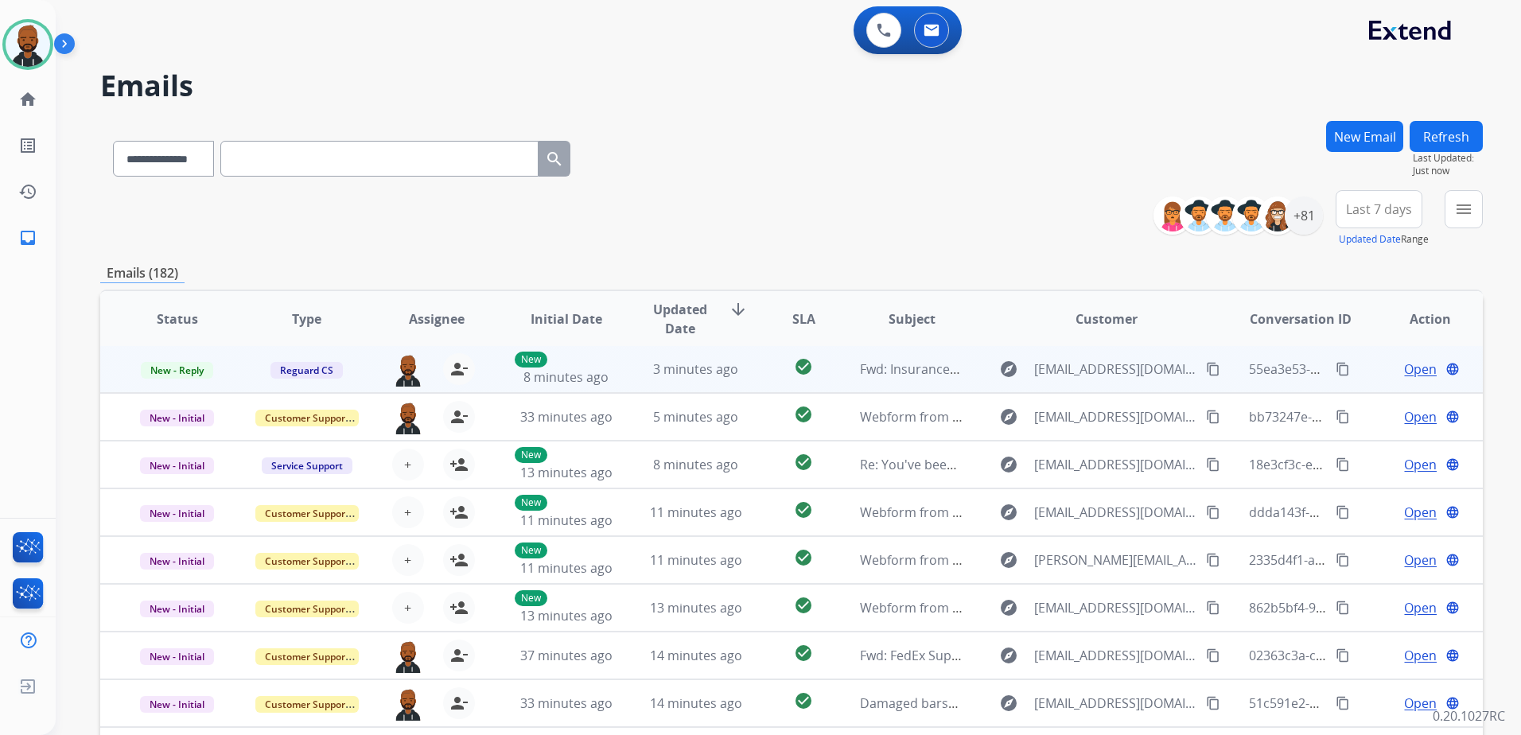
click at [1418, 370] on span "Open" at bounding box center [1420, 369] width 33 height 19
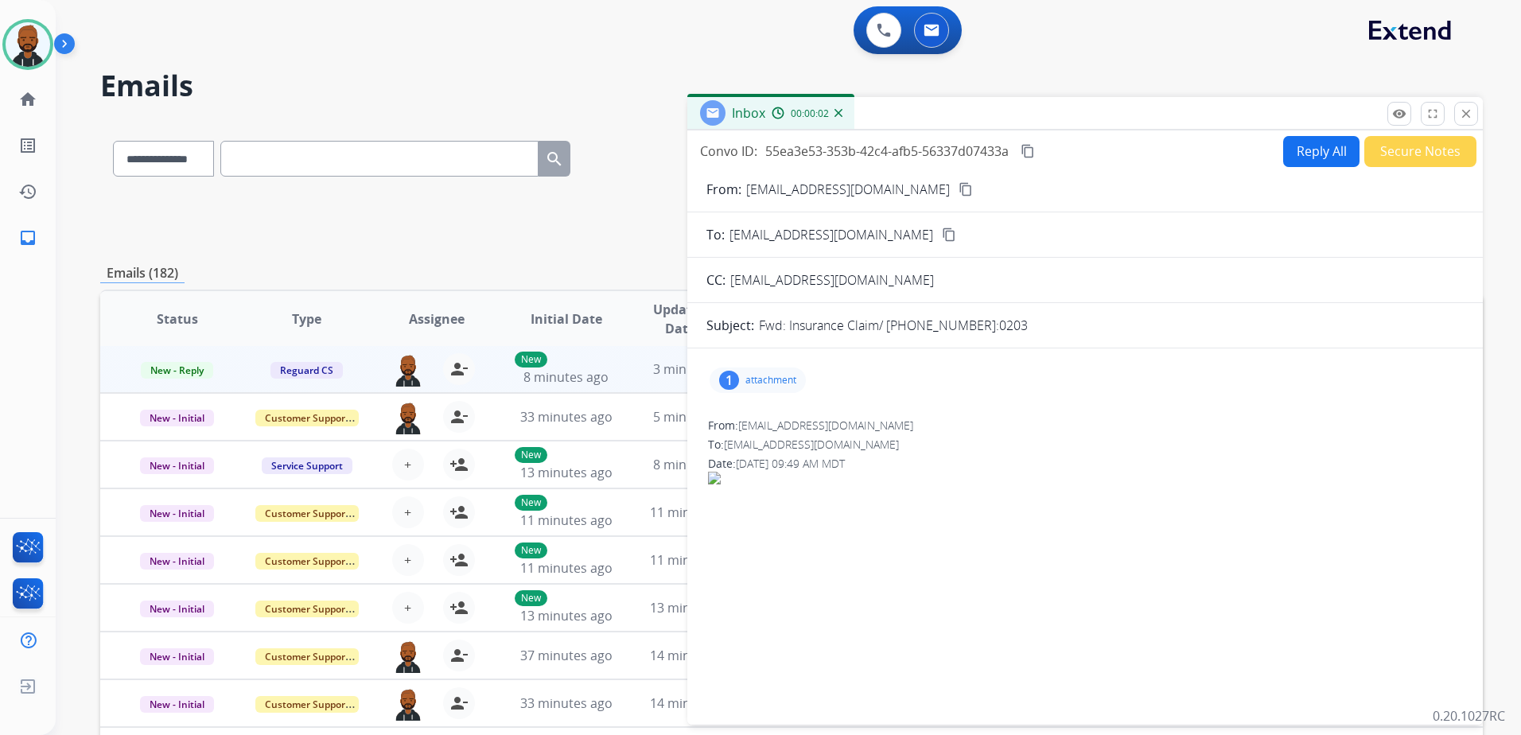
click at [729, 378] on div "1" at bounding box center [729, 380] width 20 height 19
click at [779, 426] on div at bounding box center [765, 424] width 80 height 56
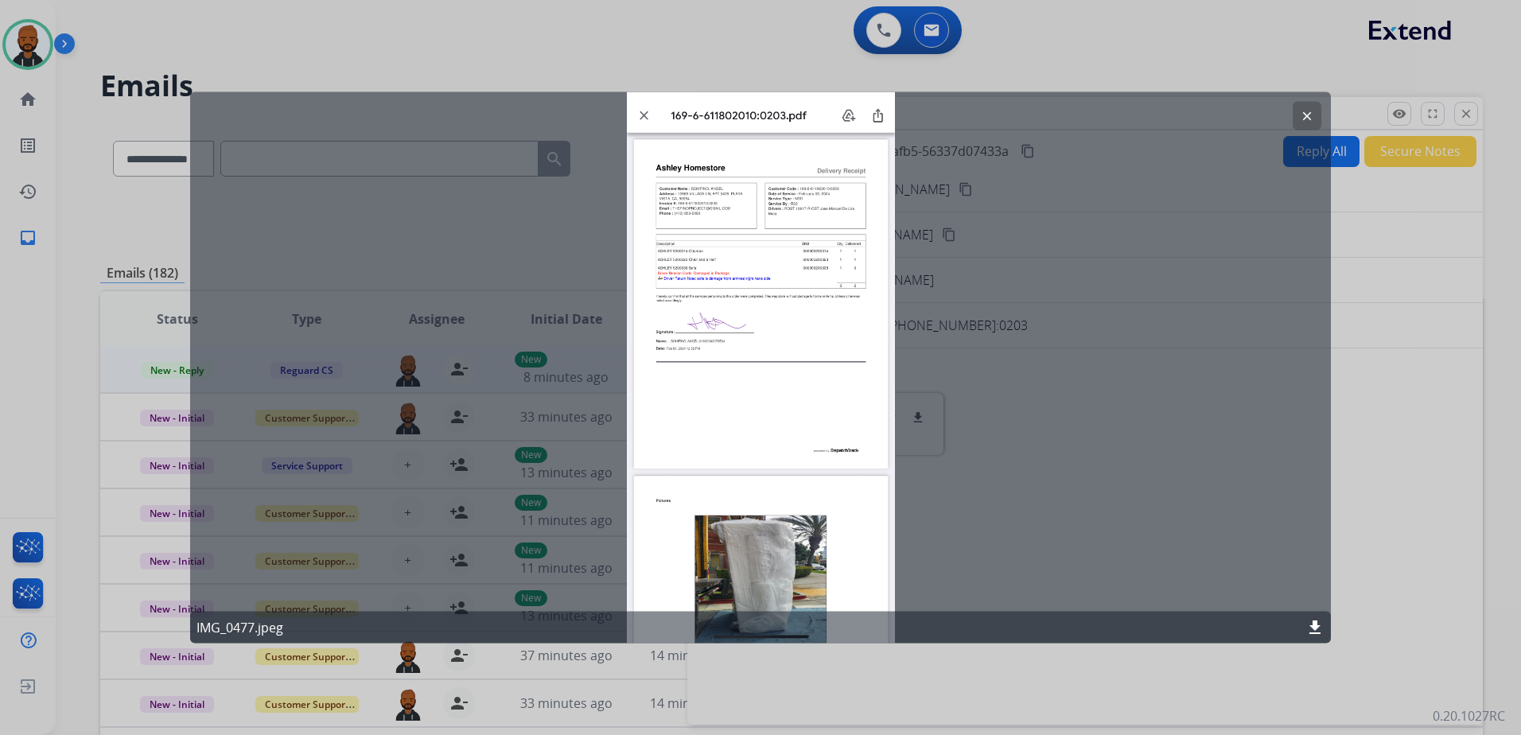
click at [1300, 116] on mat-icon "clear" at bounding box center [1307, 116] width 14 height 14
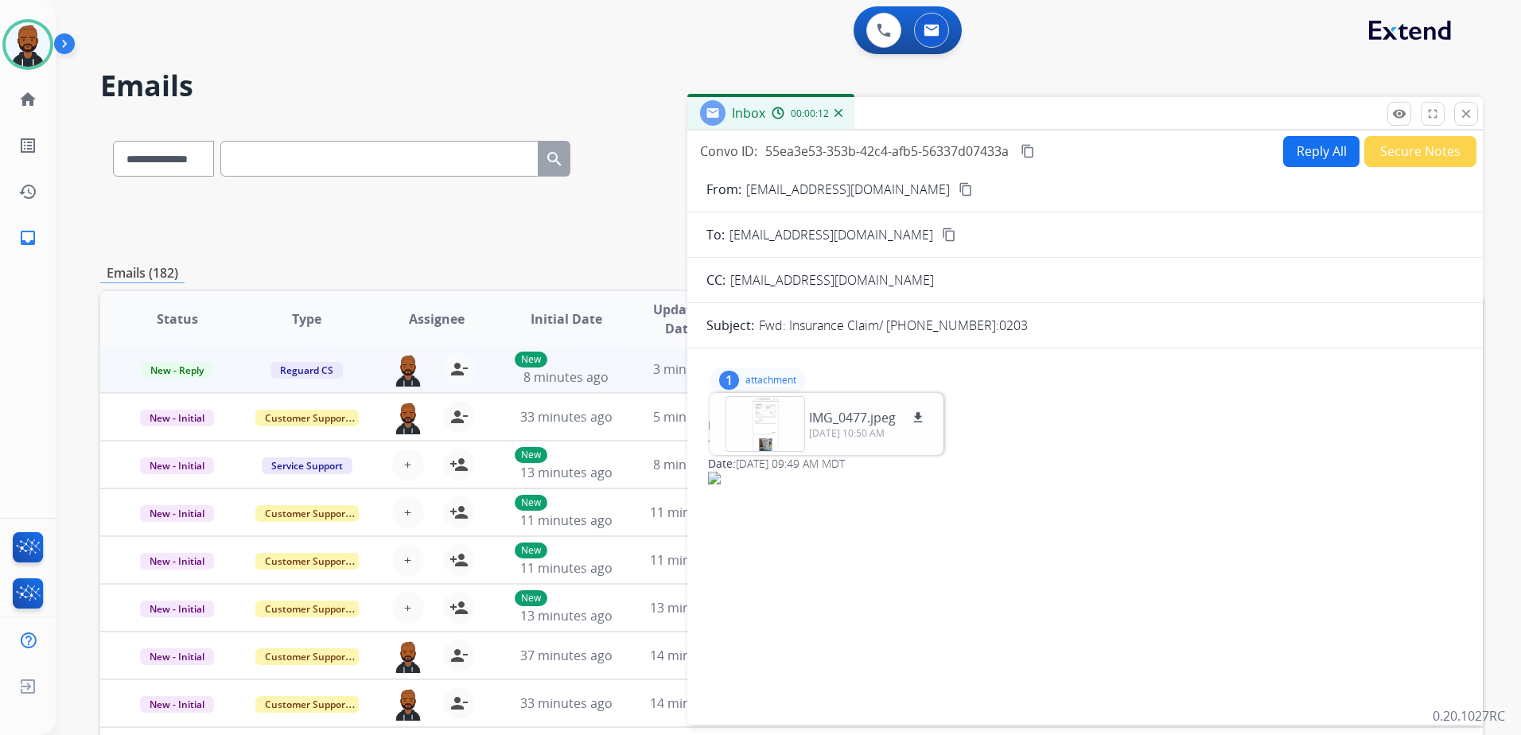
drag, startPoint x: 480, startPoint y: 223, endPoint x: 493, endPoint y: 231, distance: 15.0
click at [480, 226] on div "**********" at bounding box center [791, 218] width 1383 height 57
click at [1469, 111] on mat-icon "close" at bounding box center [1466, 114] width 14 height 14
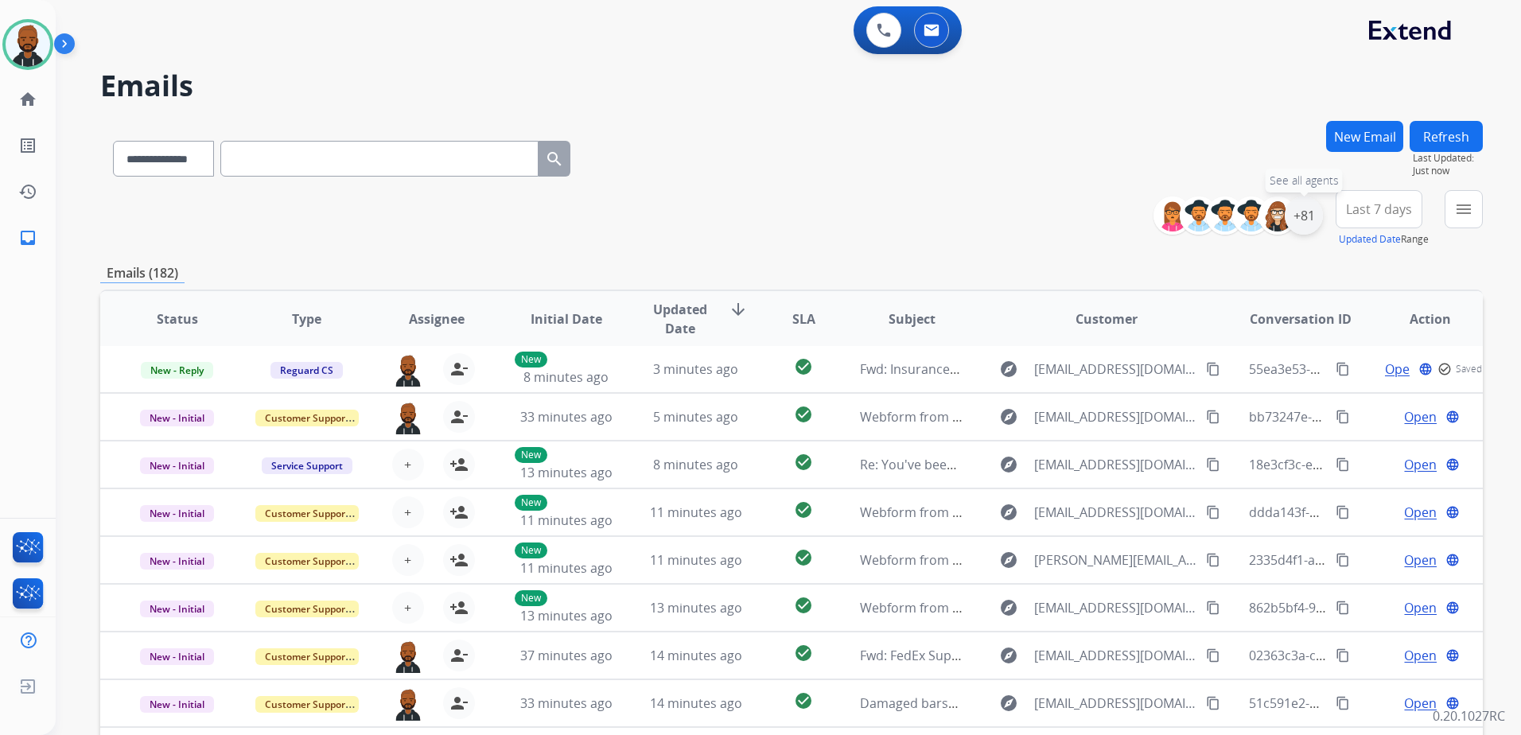
click at [1305, 217] on div "+81" at bounding box center [1304, 215] width 38 height 38
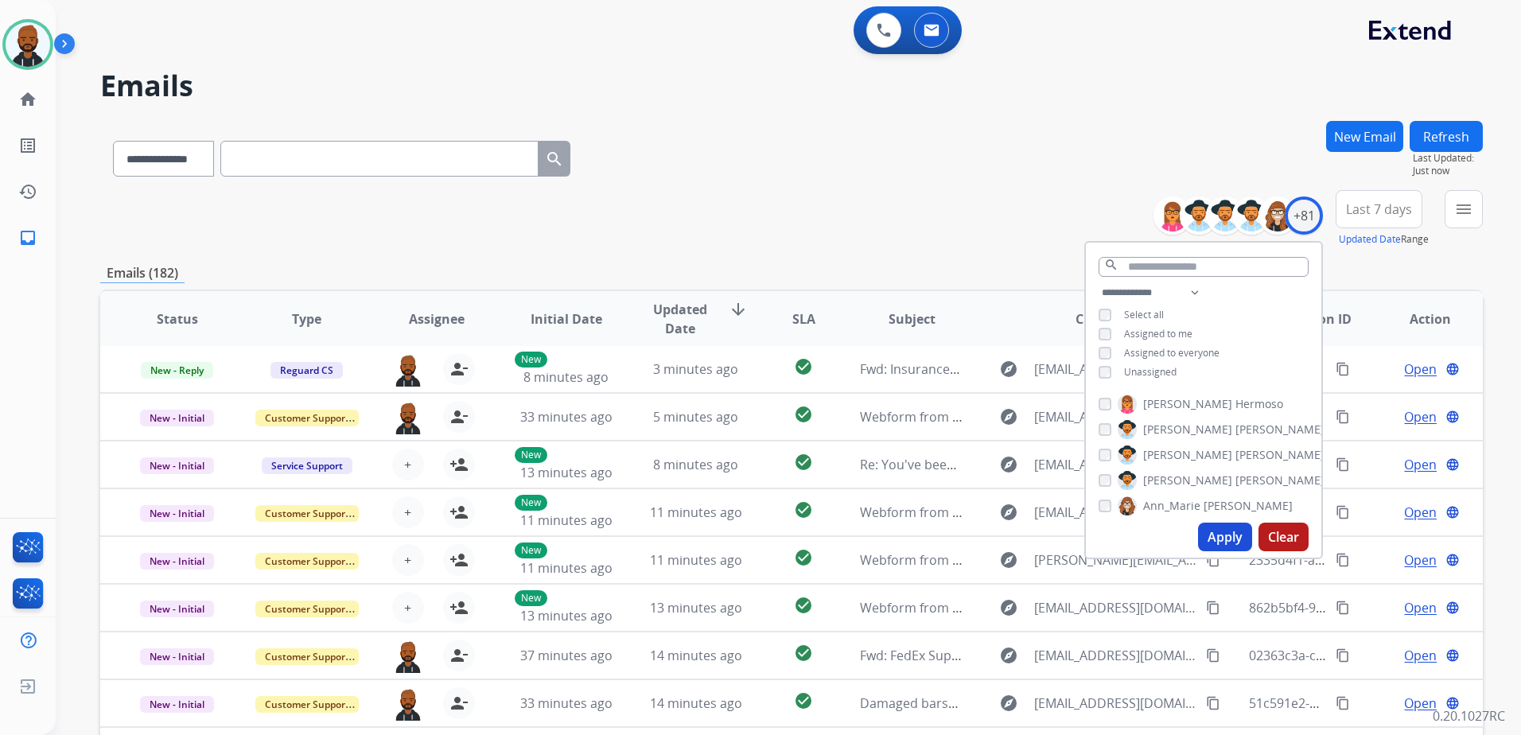
click at [1224, 531] on button "Apply" at bounding box center [1225, 537] width 54 height 29
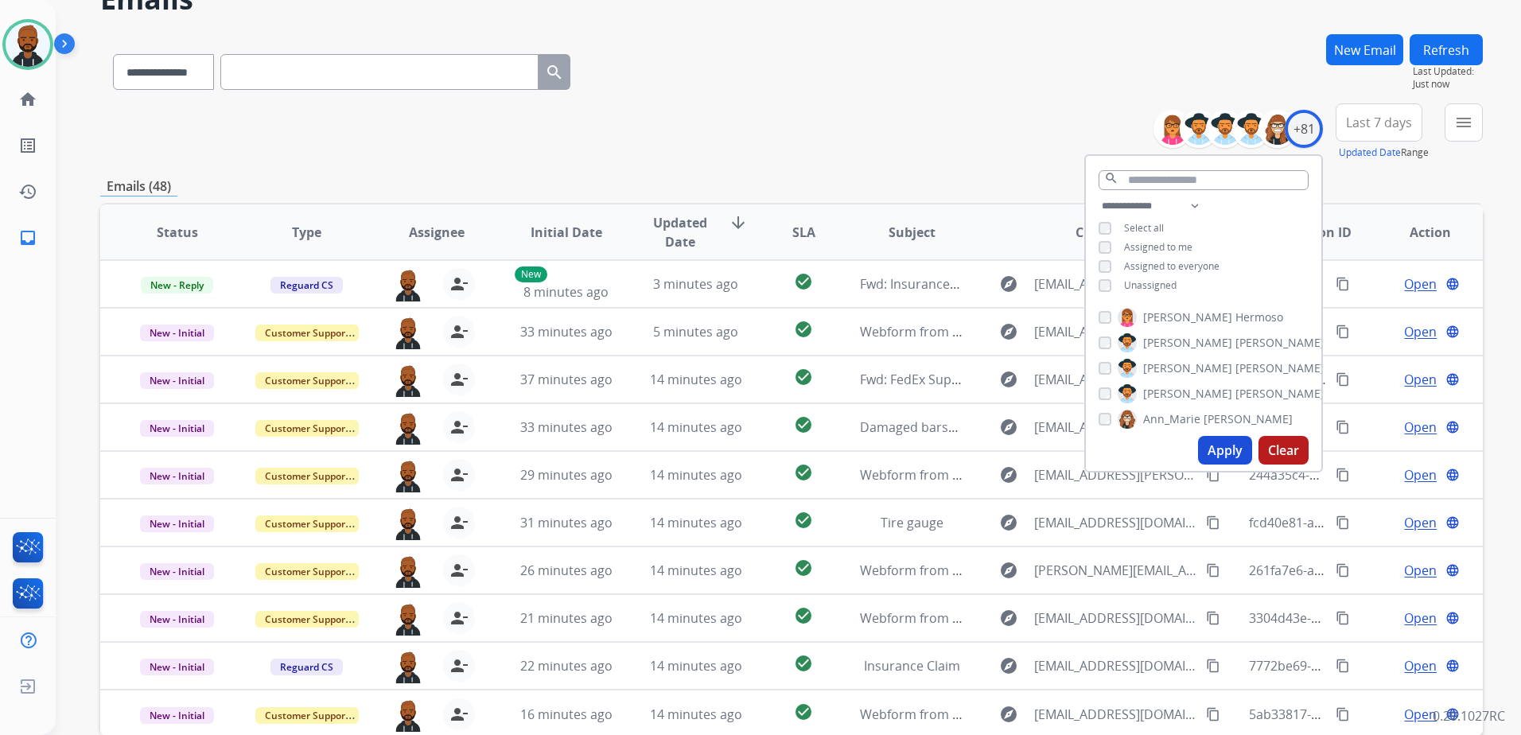
scroll to position [0, 0]
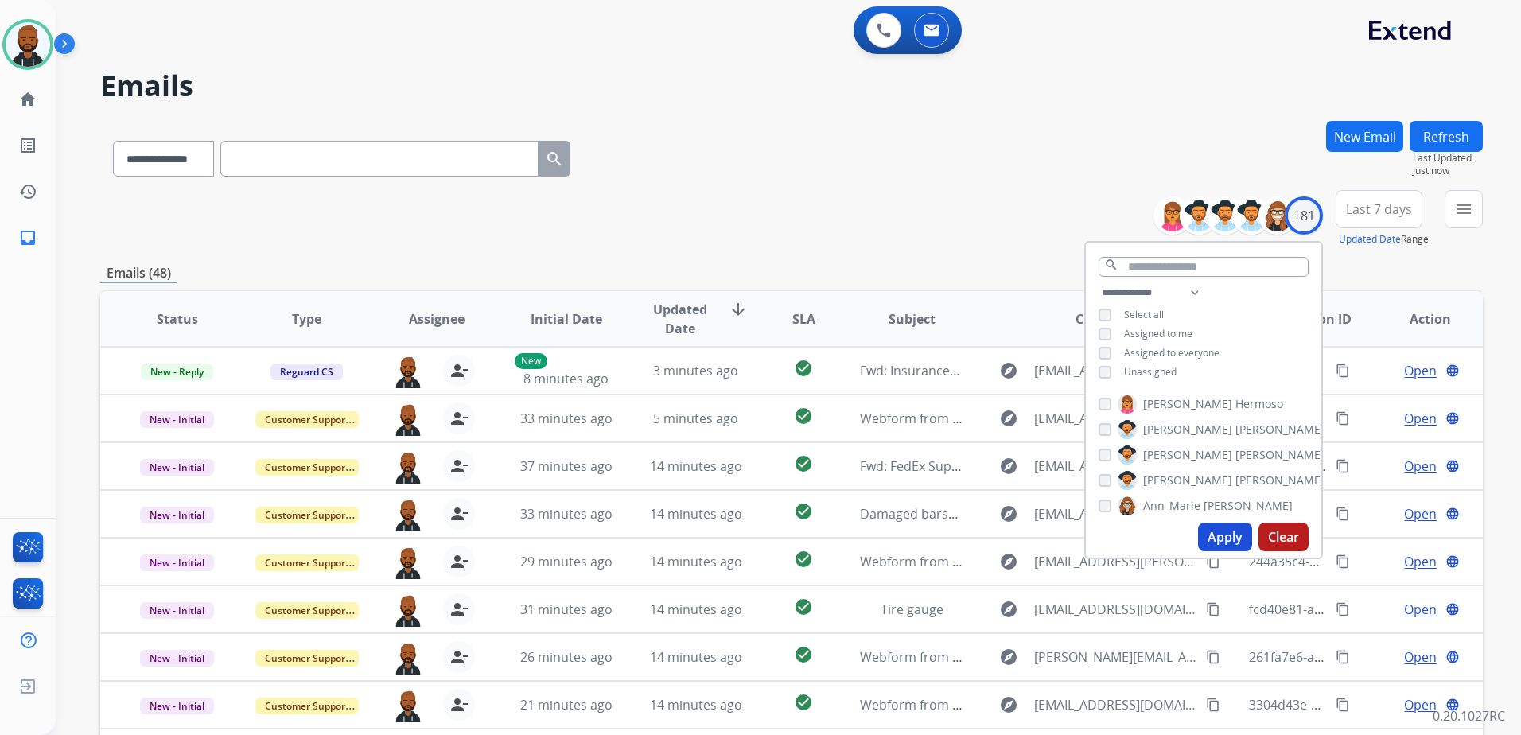
click at [955, 150] on div "**********" at bounding box center [791, 155] width 1383 height 69
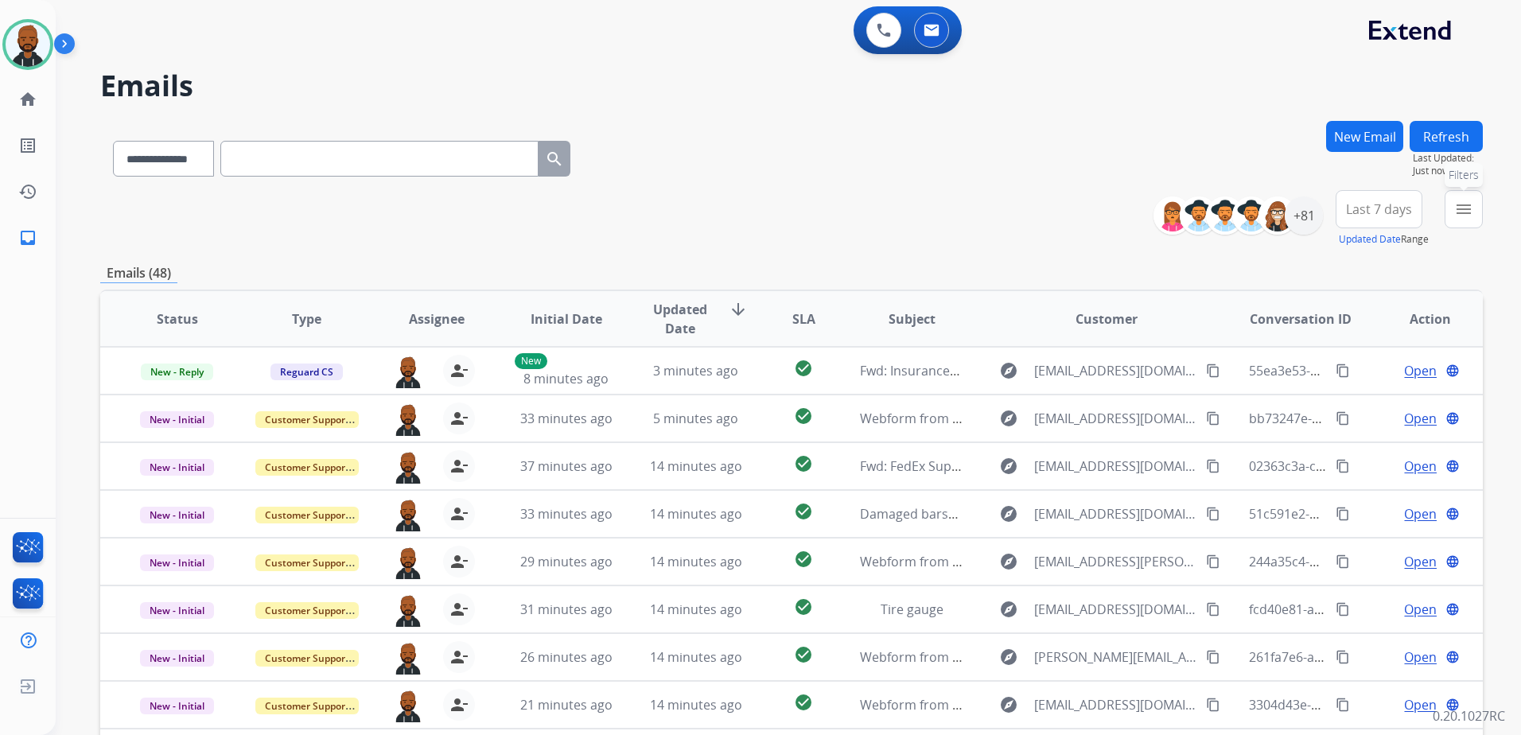
click at [1472, 223] on button "menu Filters" at bounding box center [1464, 209] width 38 height 38
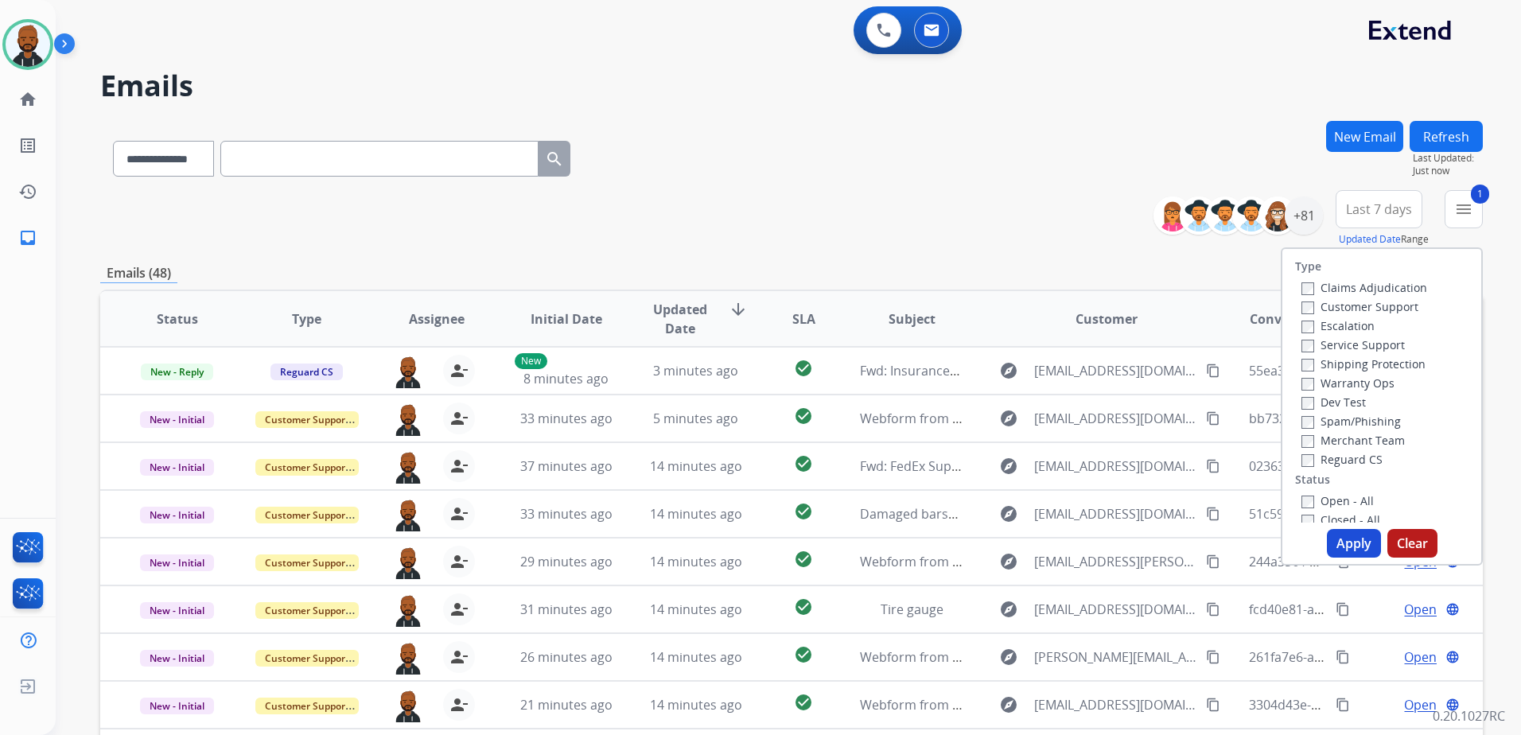
click at [1352, 533] on button "Apply" at bounding box center [1354, 543] width 54 height 29
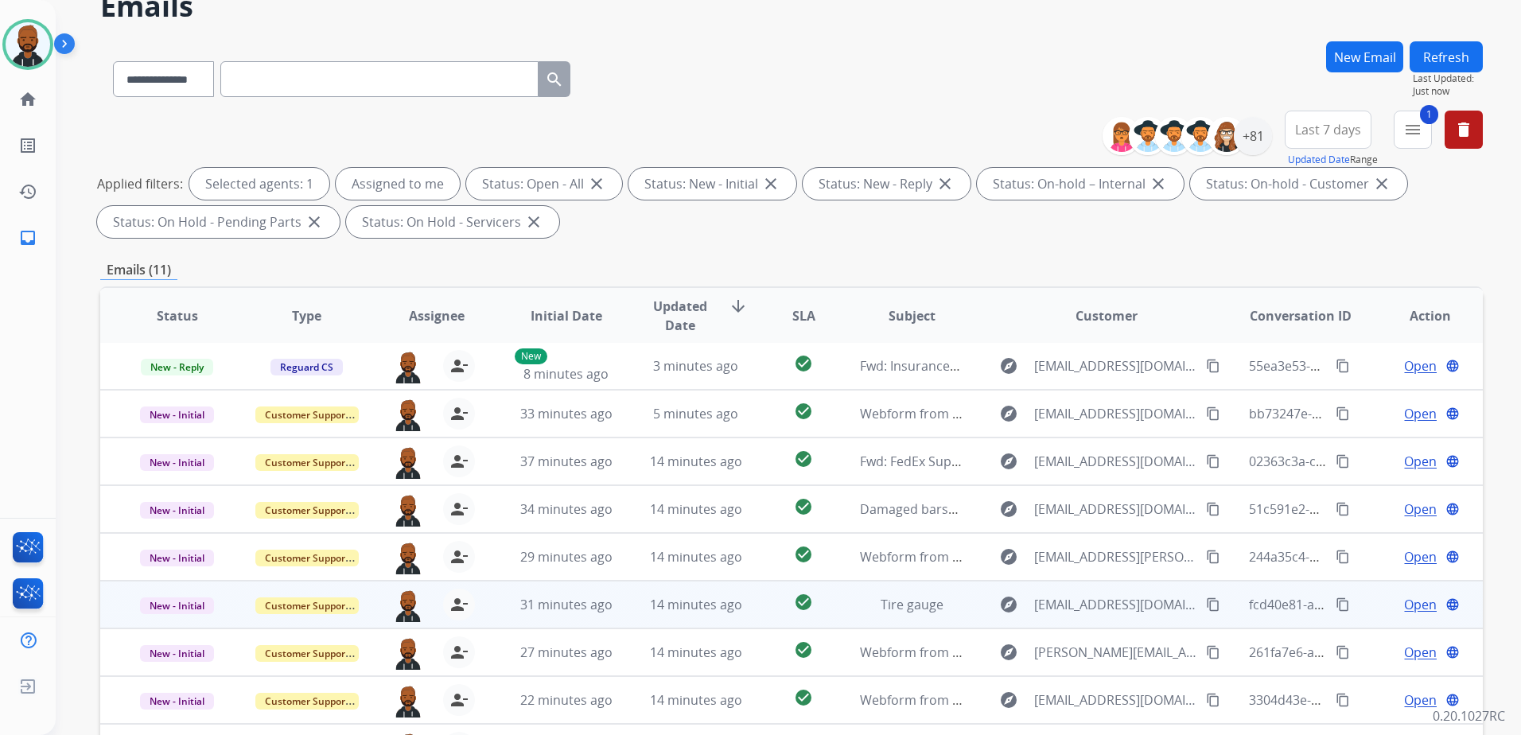
scroll to position [247, 0]
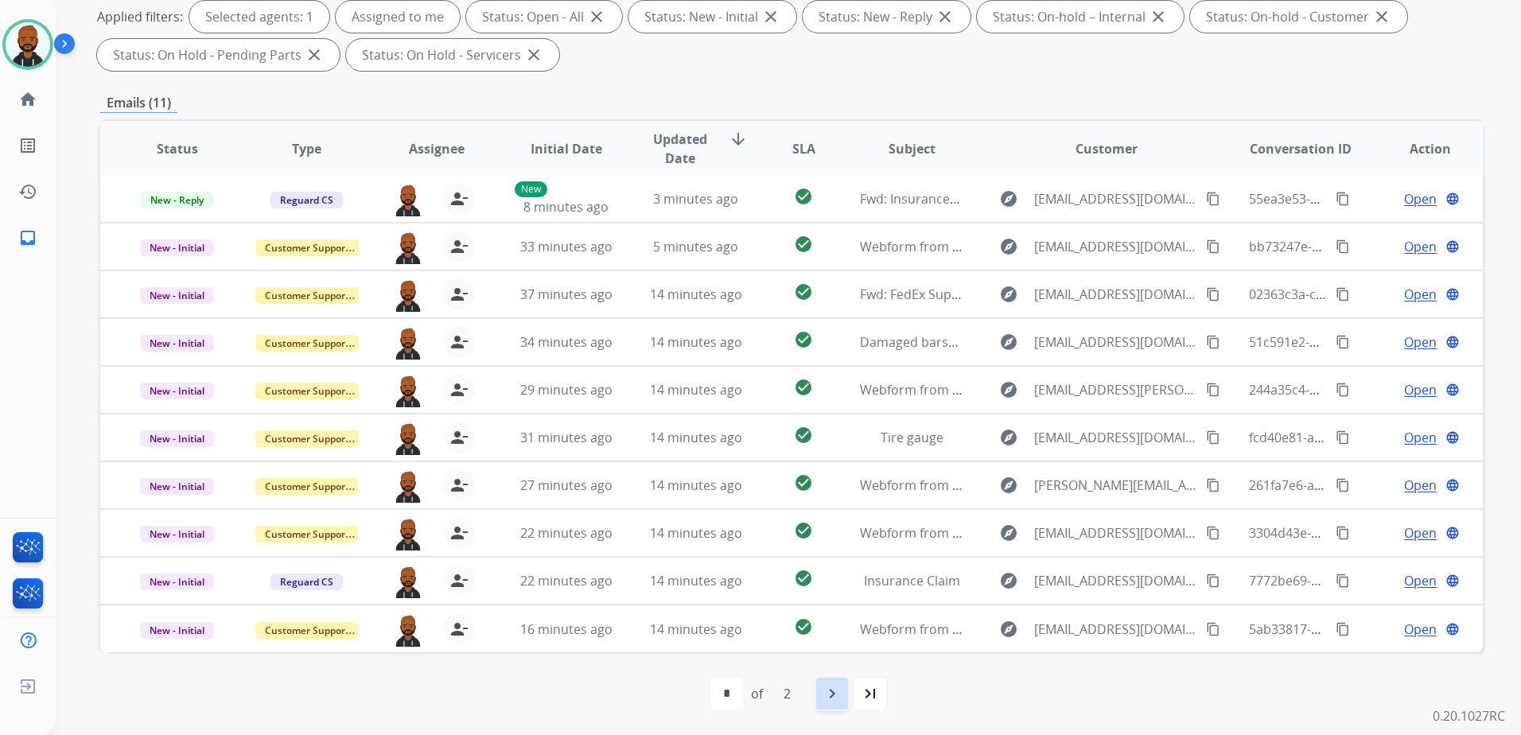
click at [838, 697] on mat-icon "navigate_next" at bounding box center [832, 693] width 19 height 19
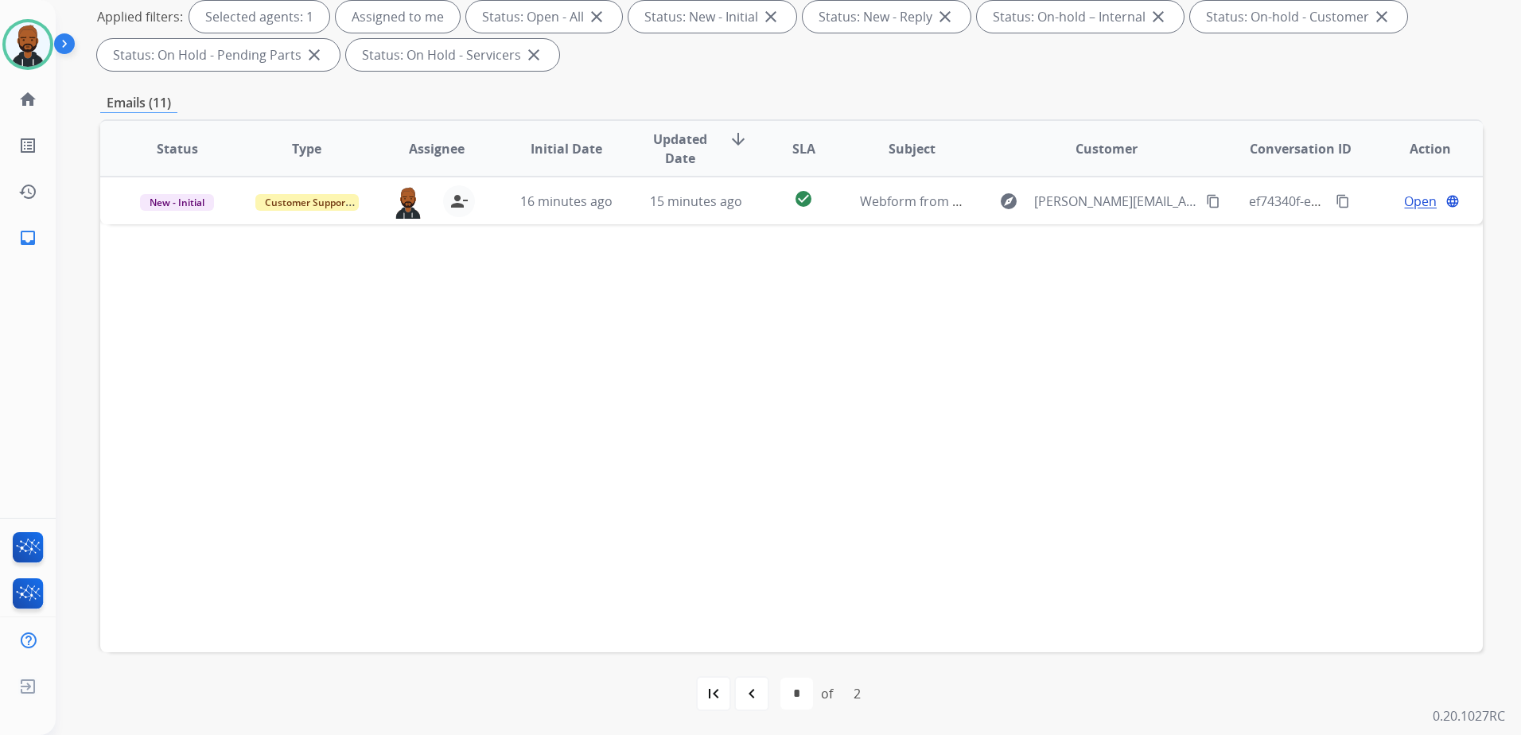
click at [768, 693] on div "first_page navigate_before * * of 2 navigate_next last_page" at bounding box center [791, 694] width 1383 height 32
click at [764, 699] on div "navigate_before" at bounding box center [751, 693] width 35 height 35
select select "*"
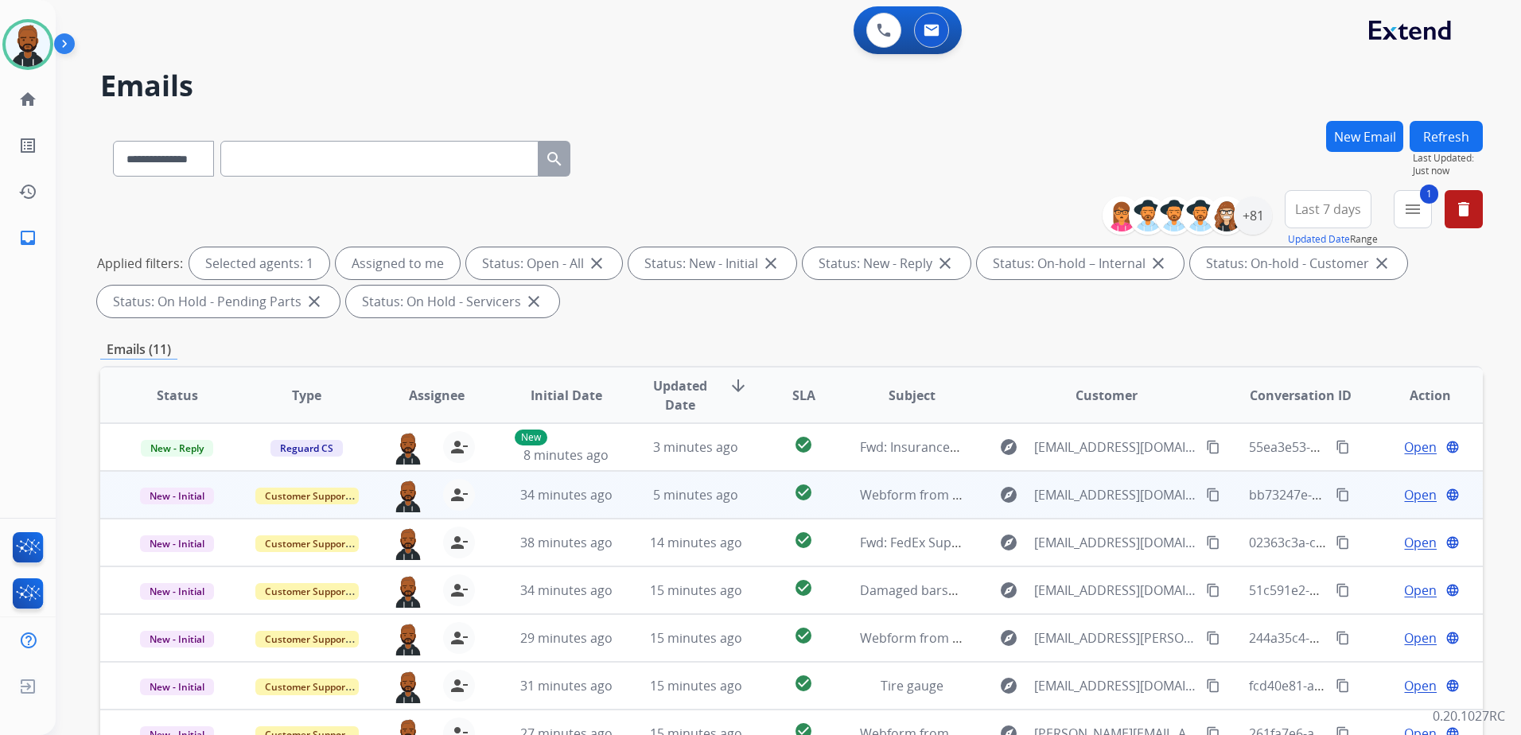
click at [1412, 496] on span "Open" at bounding box center [1420, 494] width 33 height 19
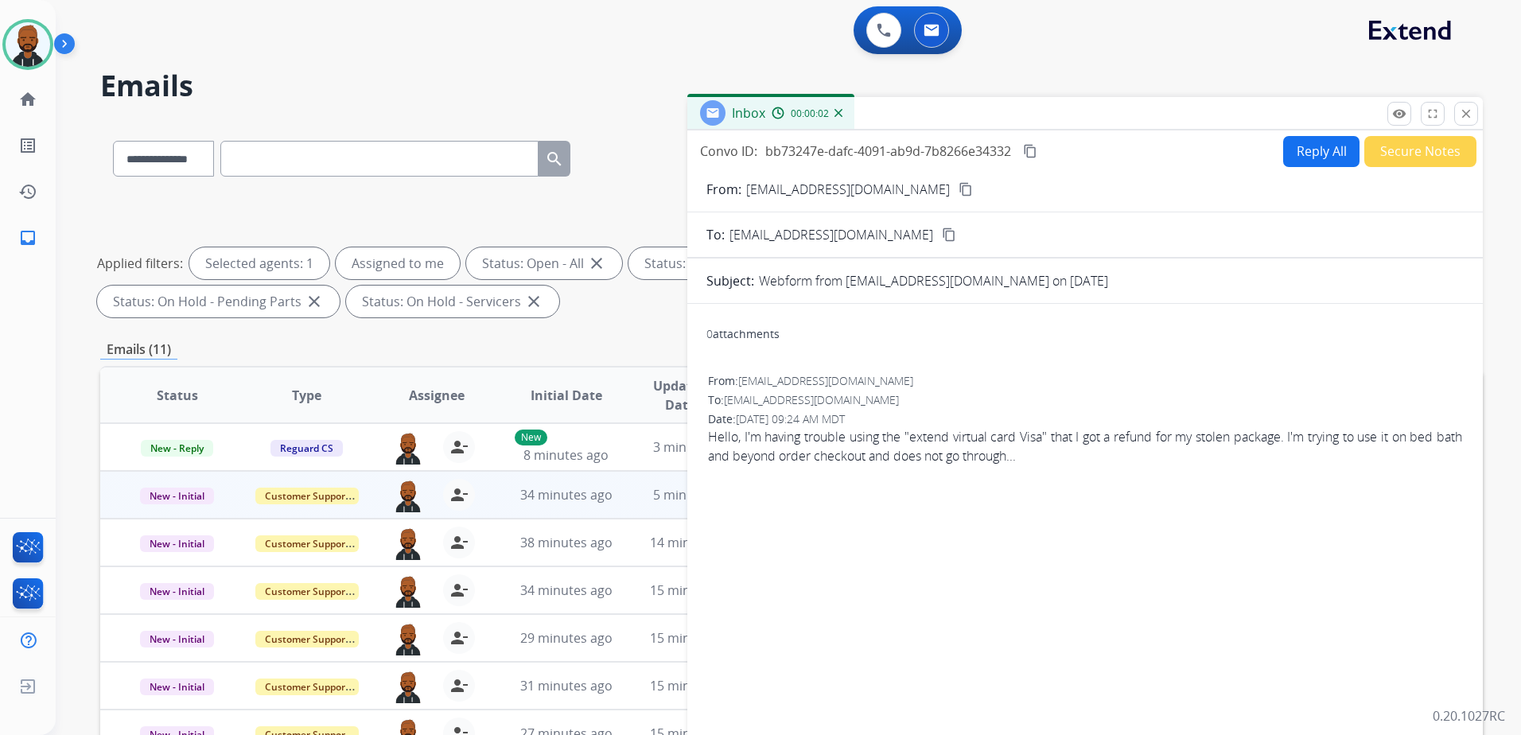
click at [1329, 151] on button "Reply All" at bounding box center [1321, 151] width 76 height 31
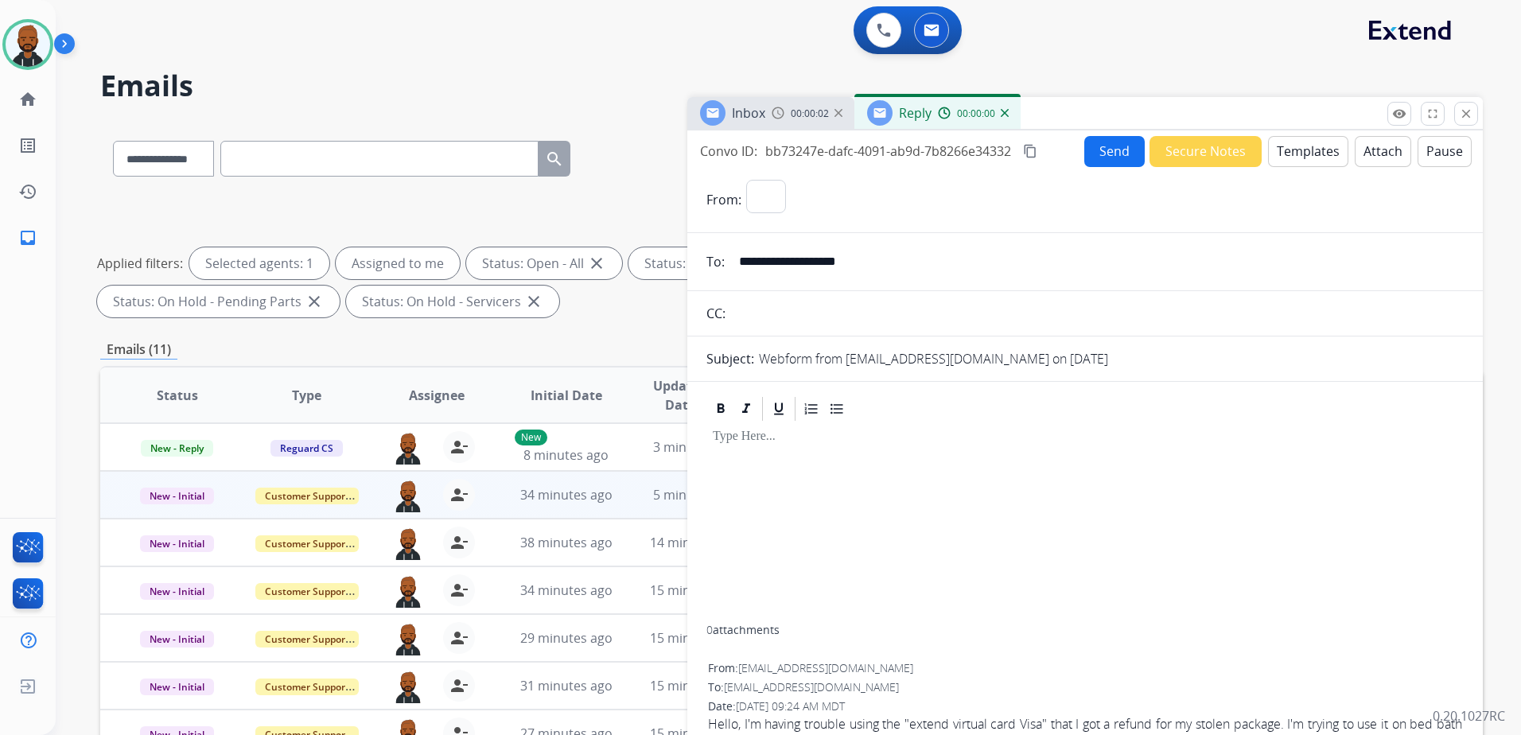
select select "**********"
click at [1278, 157] on button "Templates" at bounding box center [1308, 151] width 80 height 31
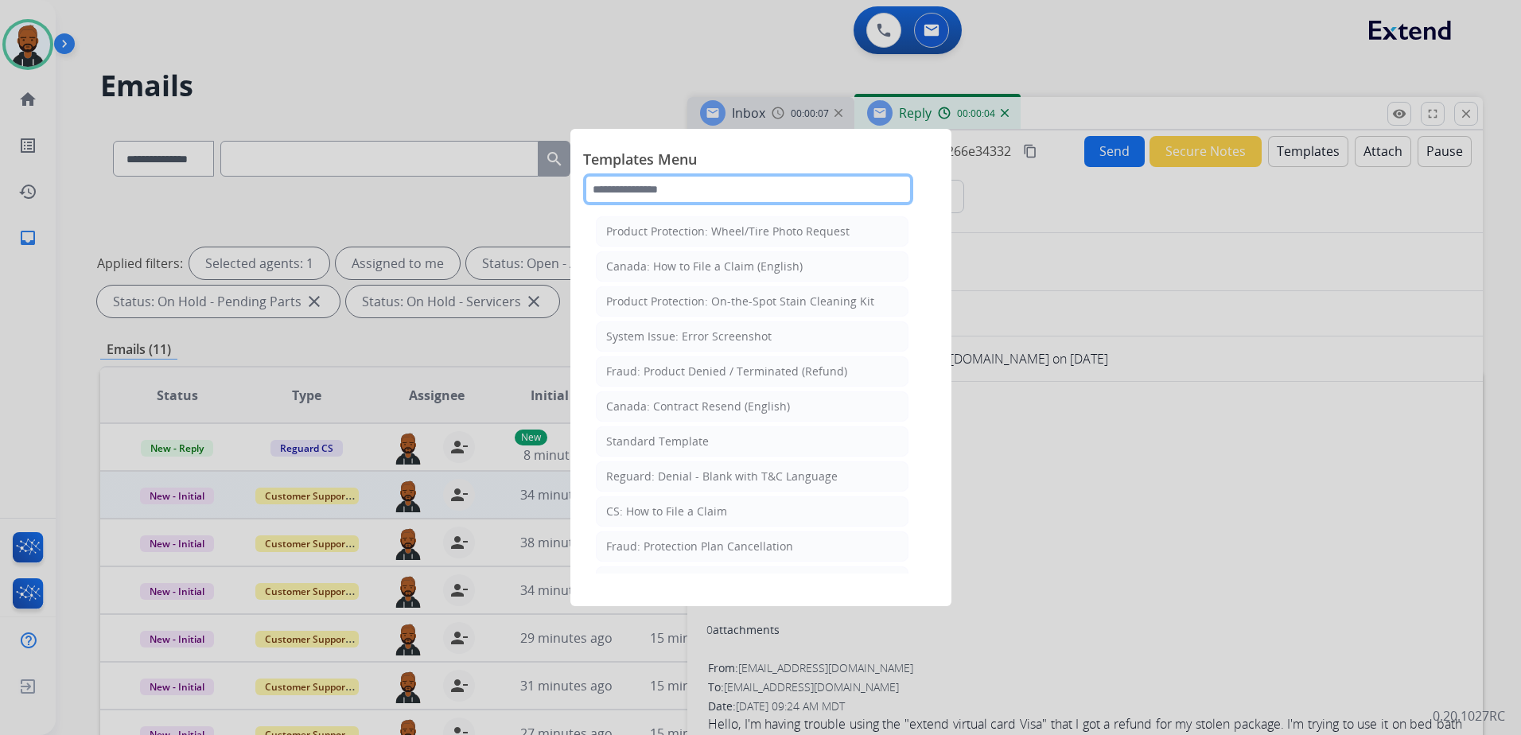
click at [760, 189] on input "text" at bounding box center [748, 189] width 330 height 32
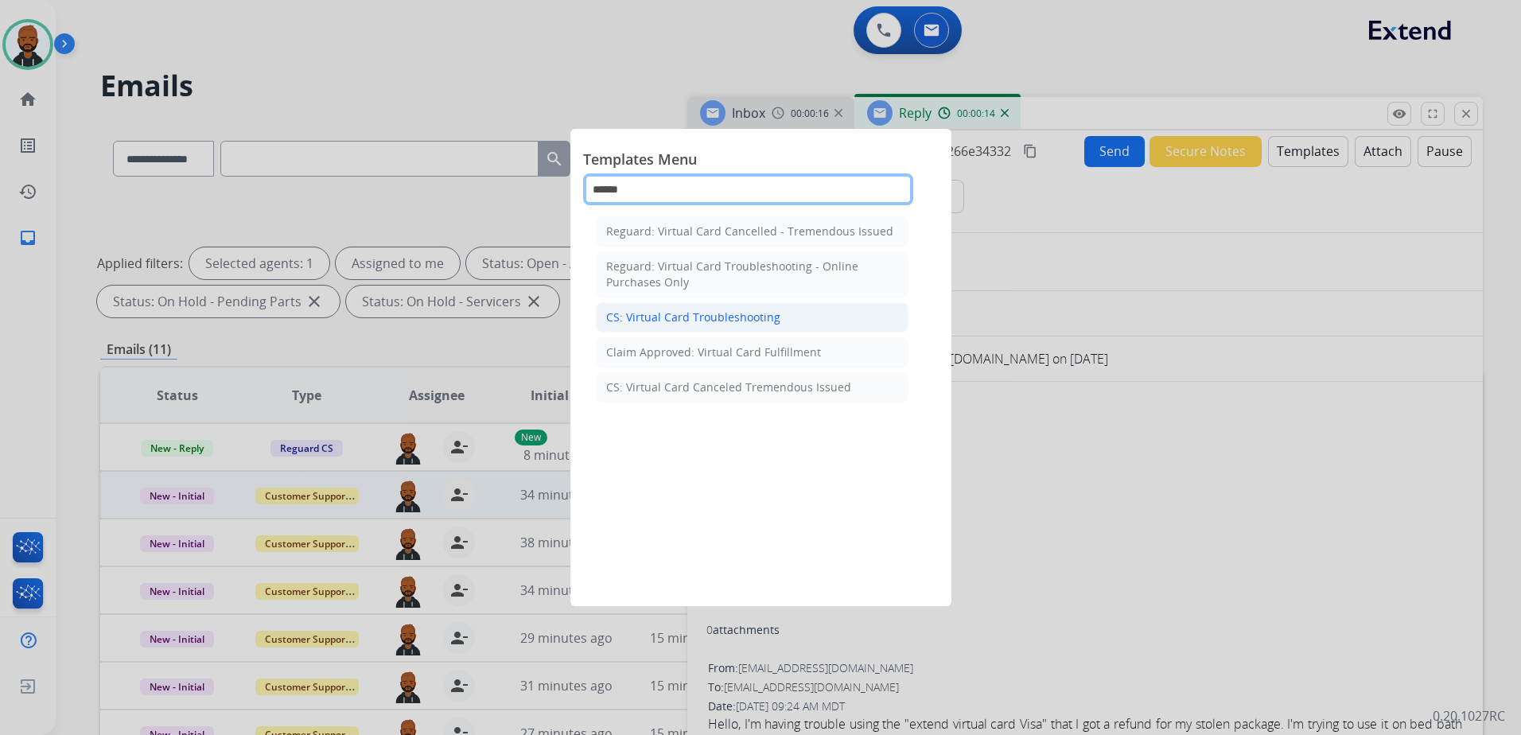
type input "******"
click at [719, 309] on li "CS: Virtual Card Troubleshooting" at bounding box center [752, 317] width 313 height 30
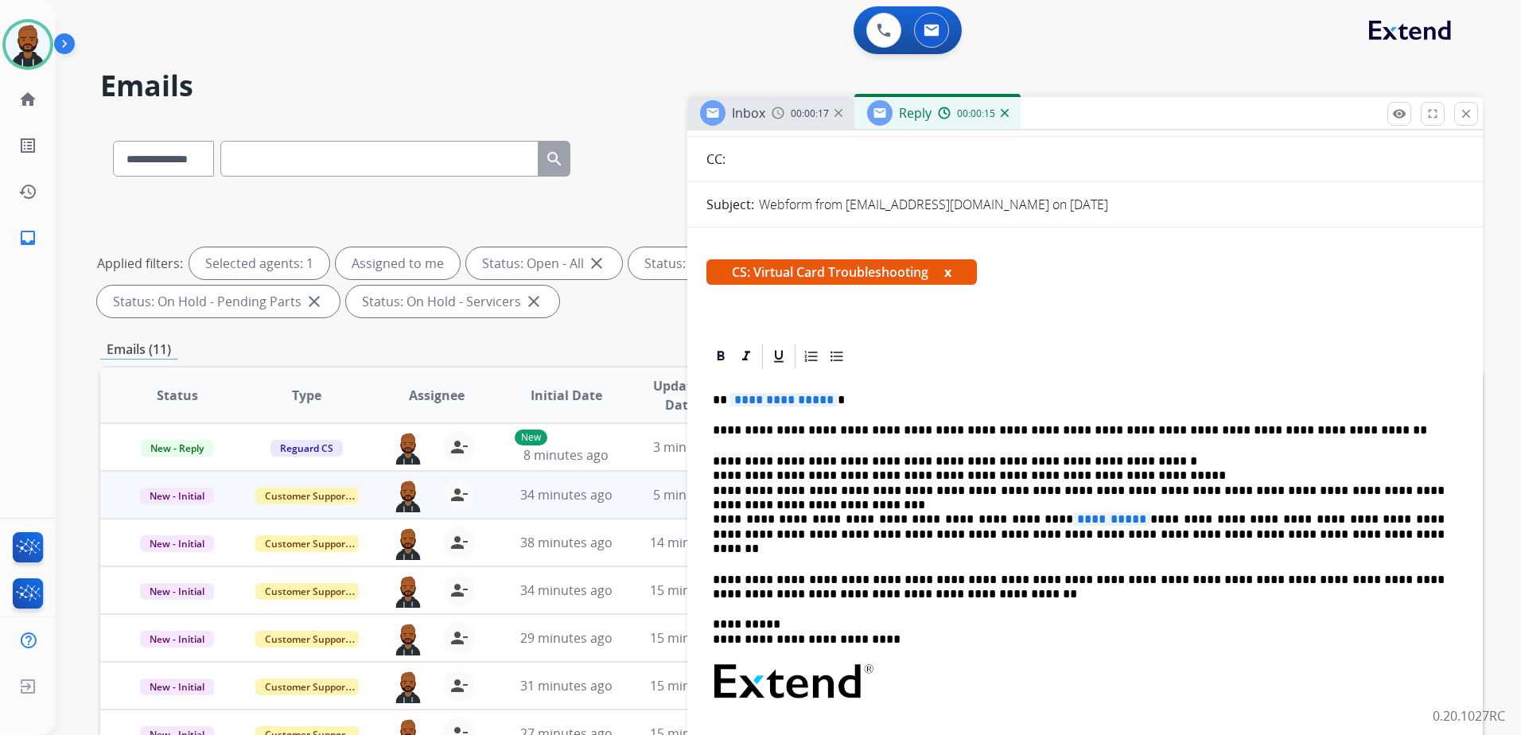
scroll to position [159, 0]
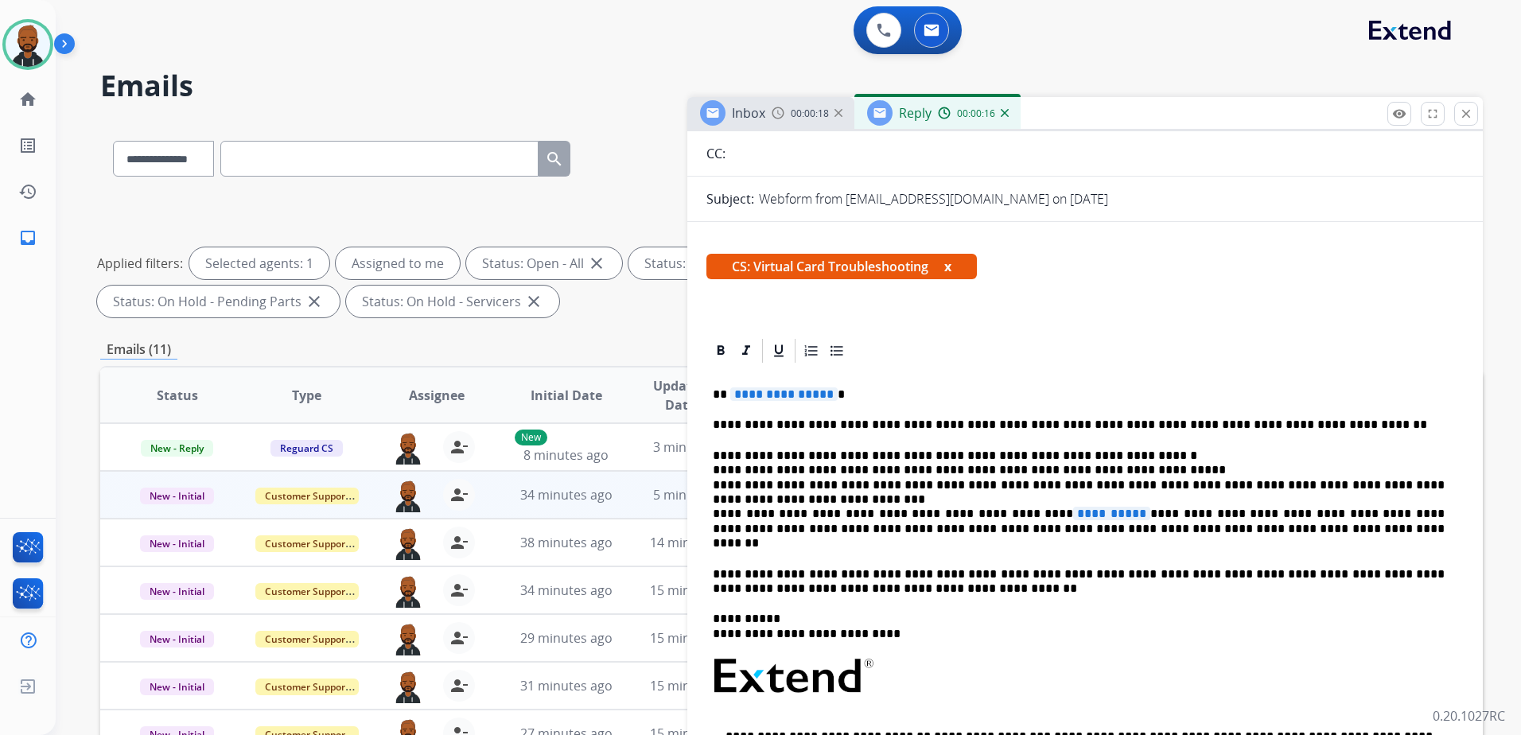
click at [756, 399] on span "**********" at bounding box center [783, 394] width 107 height 14
click at [1073, 517] on span "**********" at bounding box center [1111, 514] width 77 height 14
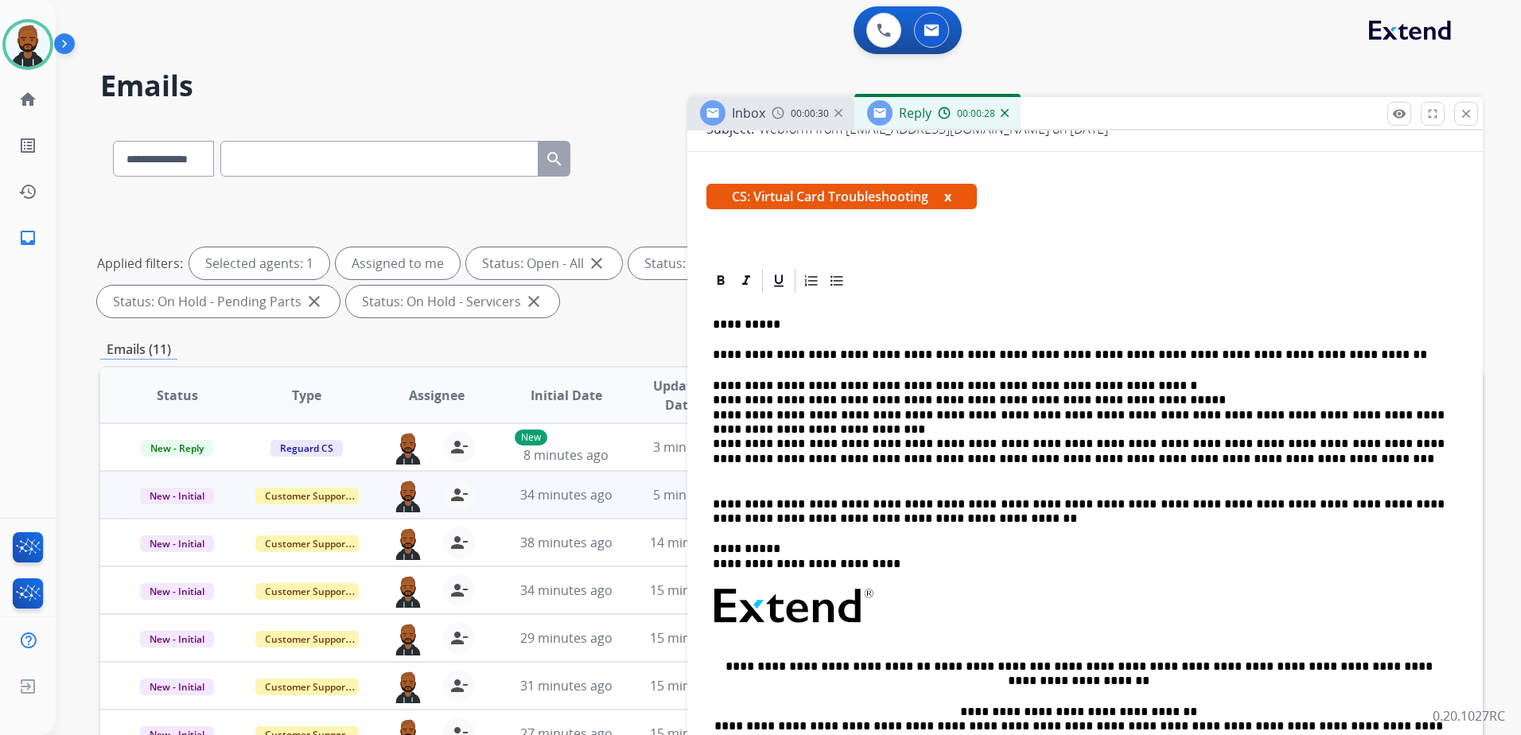
scroll to position [0, 0]
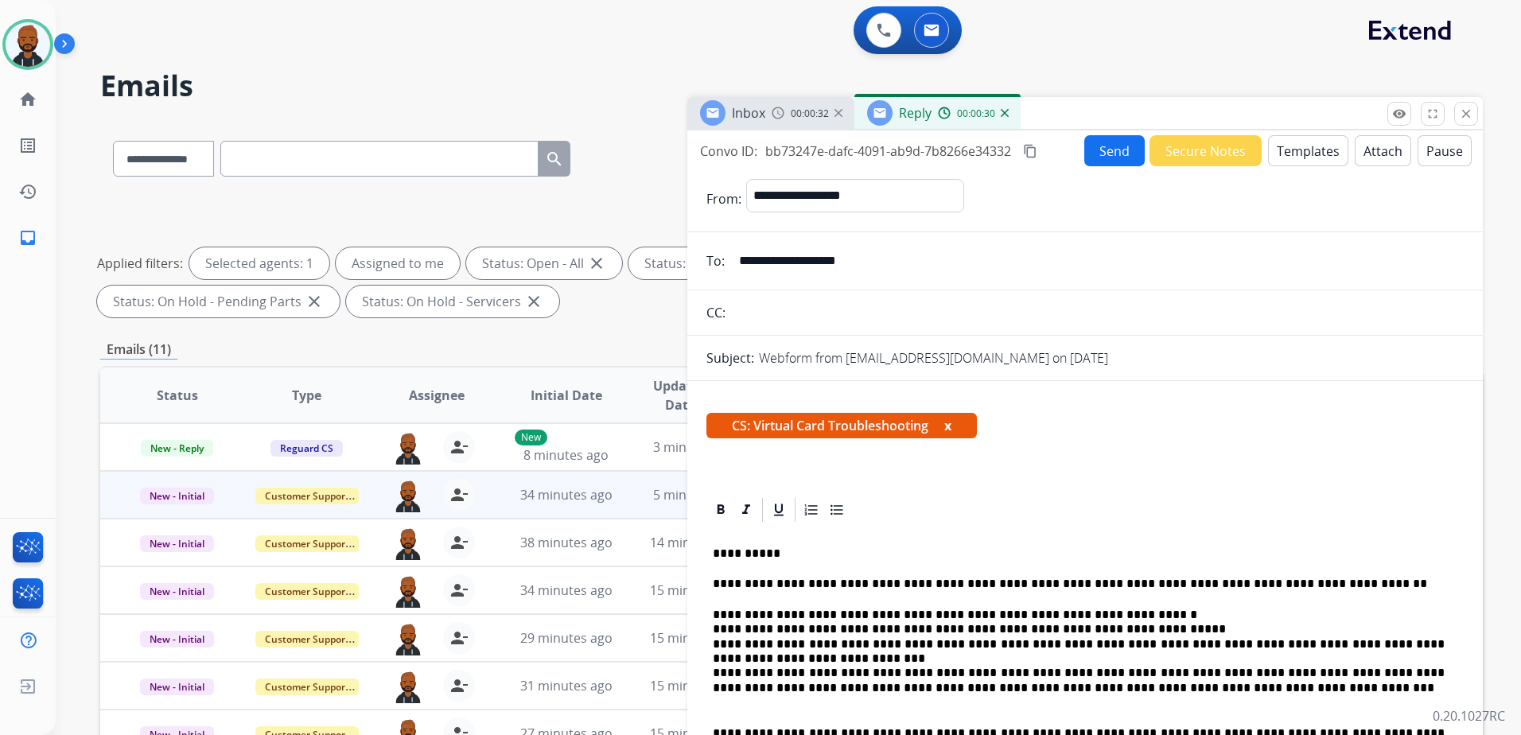
click at [1112, 158] on button "Send" at bounding box center [1114, 150] width 60 height 31
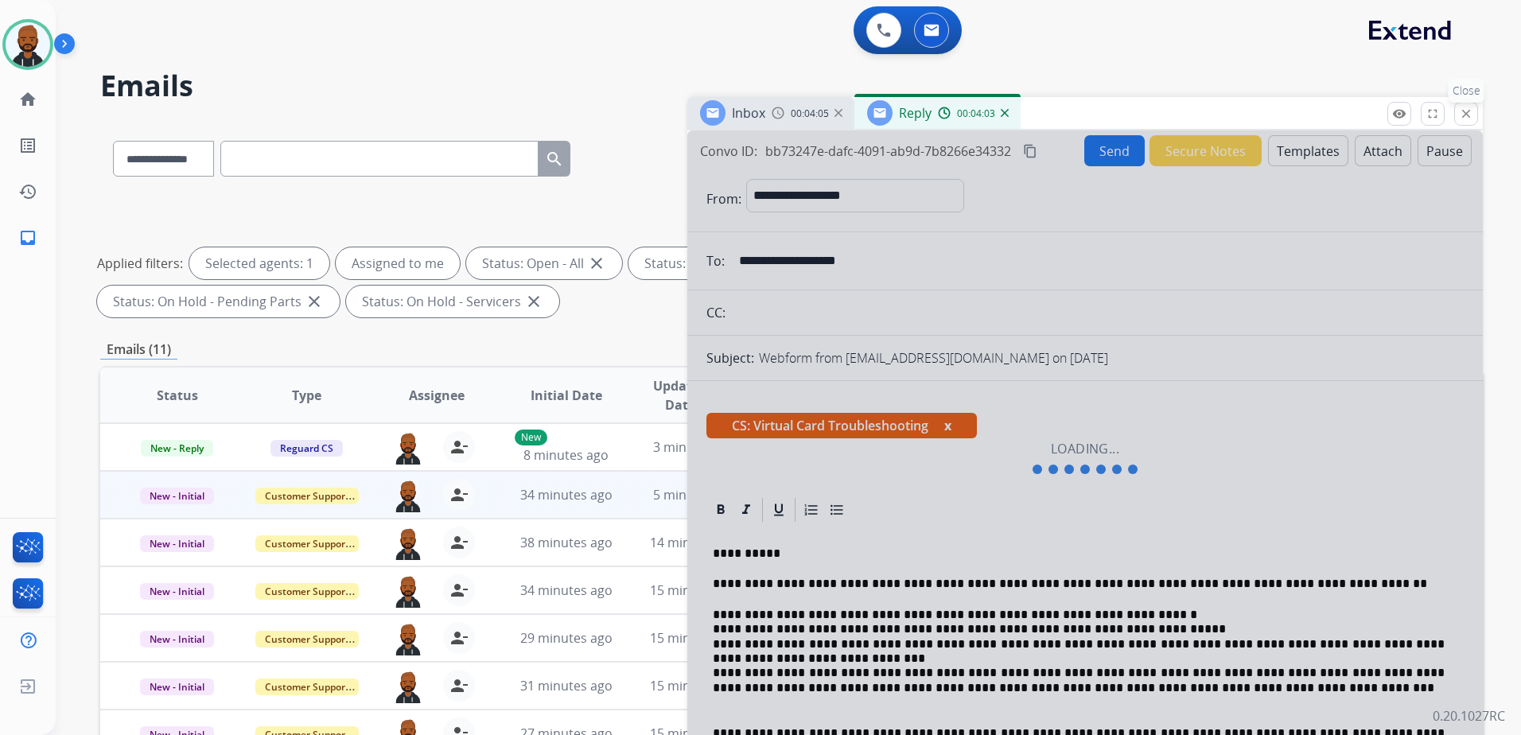
click at [1463, 111] on mat-icon "close" at bounding box center [1466, 114] width 14 height 14
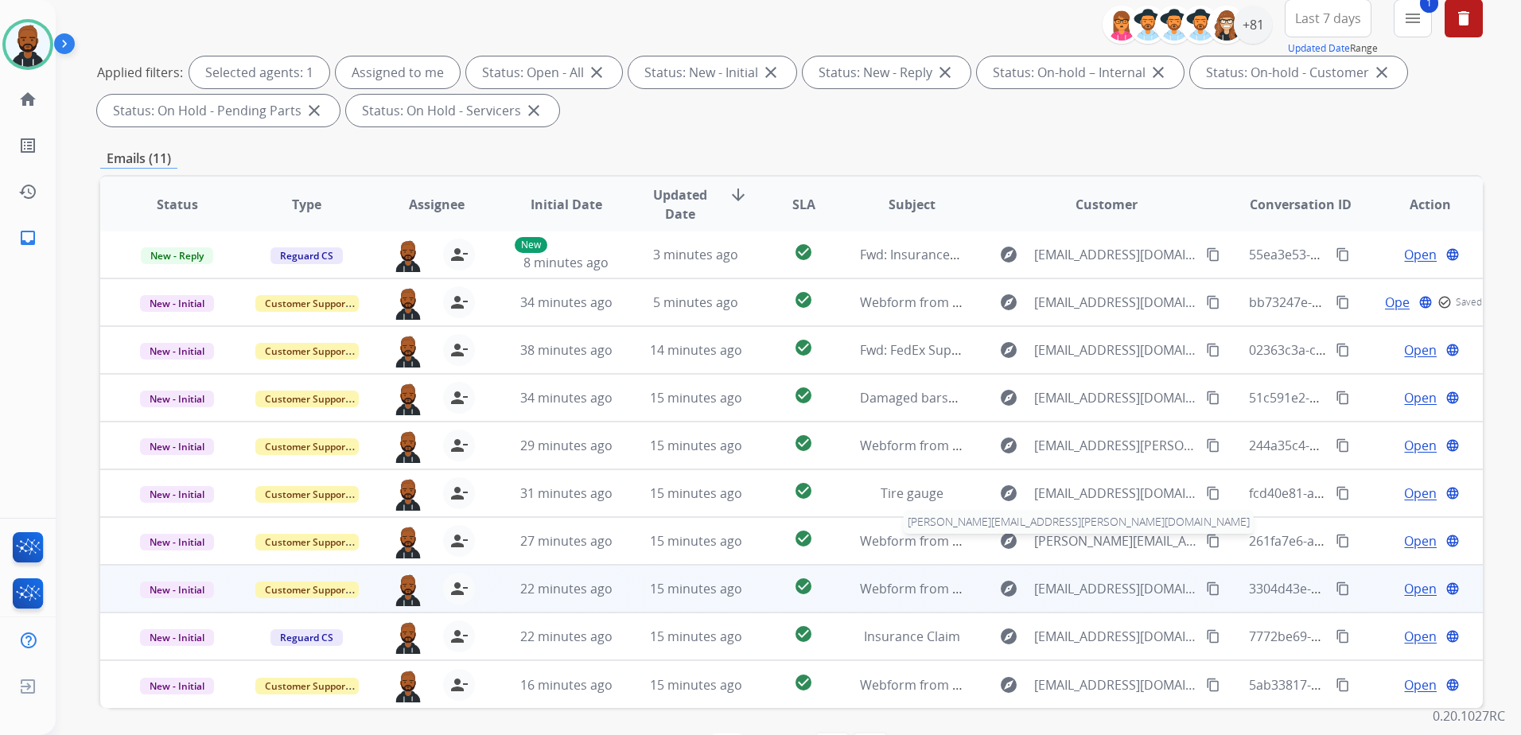
scroll to position [247, 0]
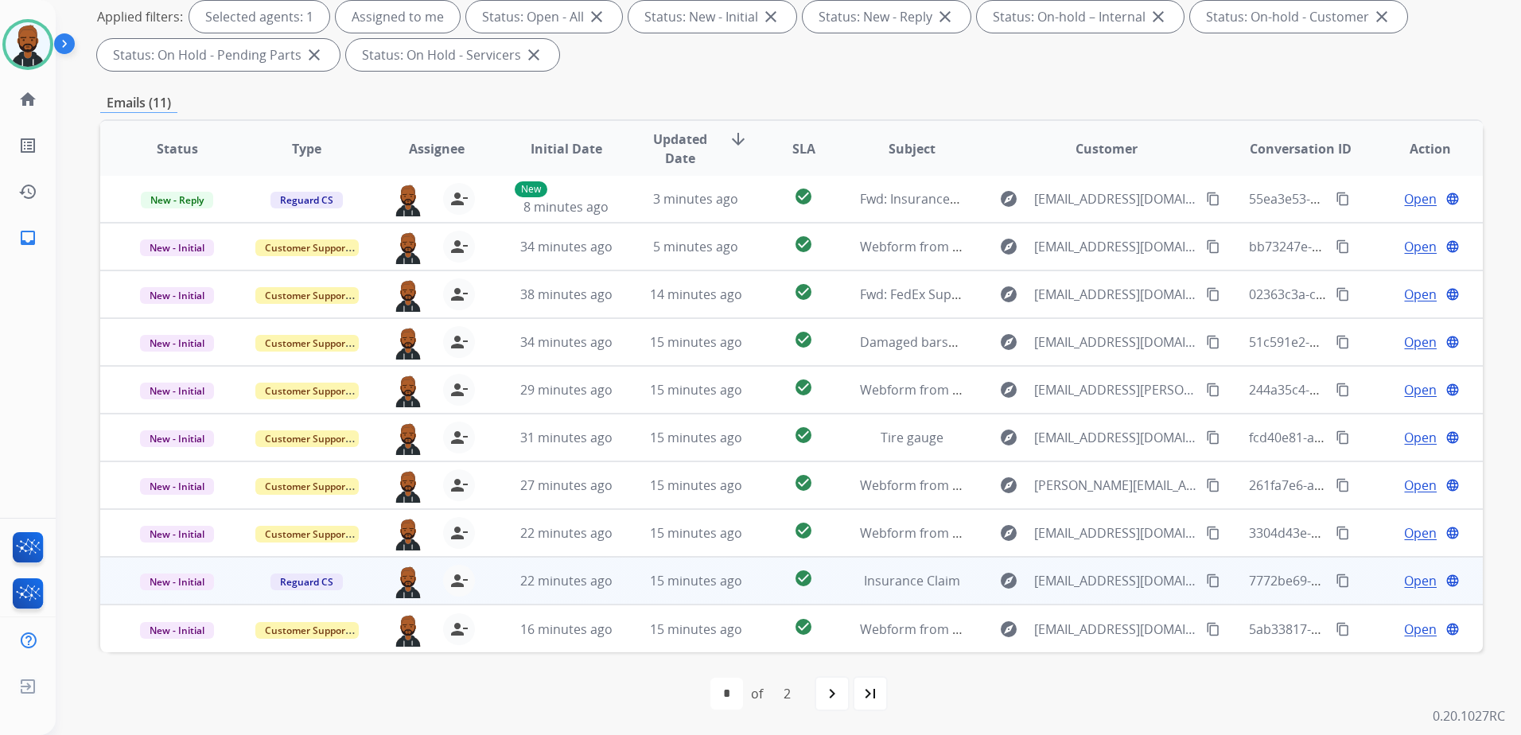
click at [1406, 582] on span "Open" at bounding box center [1420, 580] width 33 height 19
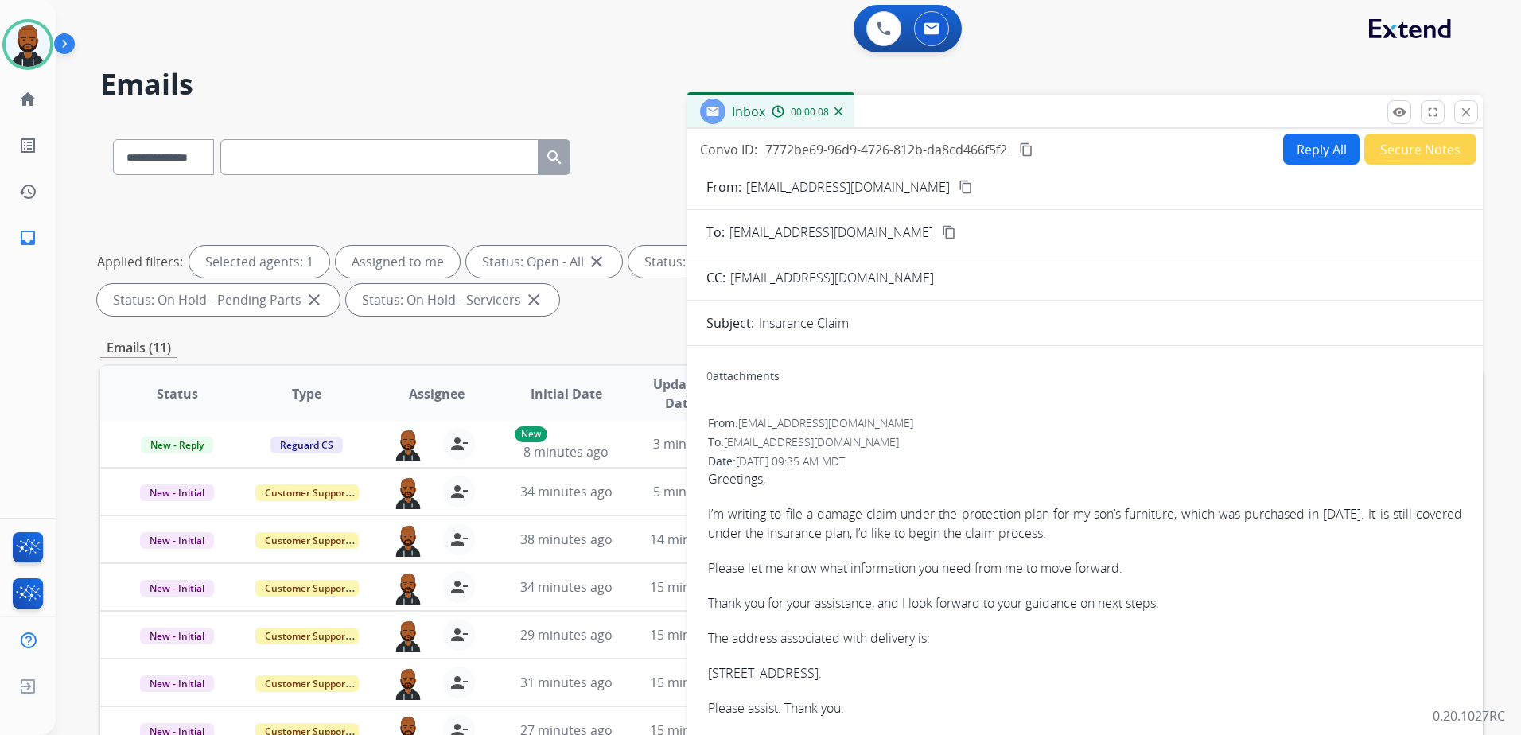
scroll to position [0, 0]
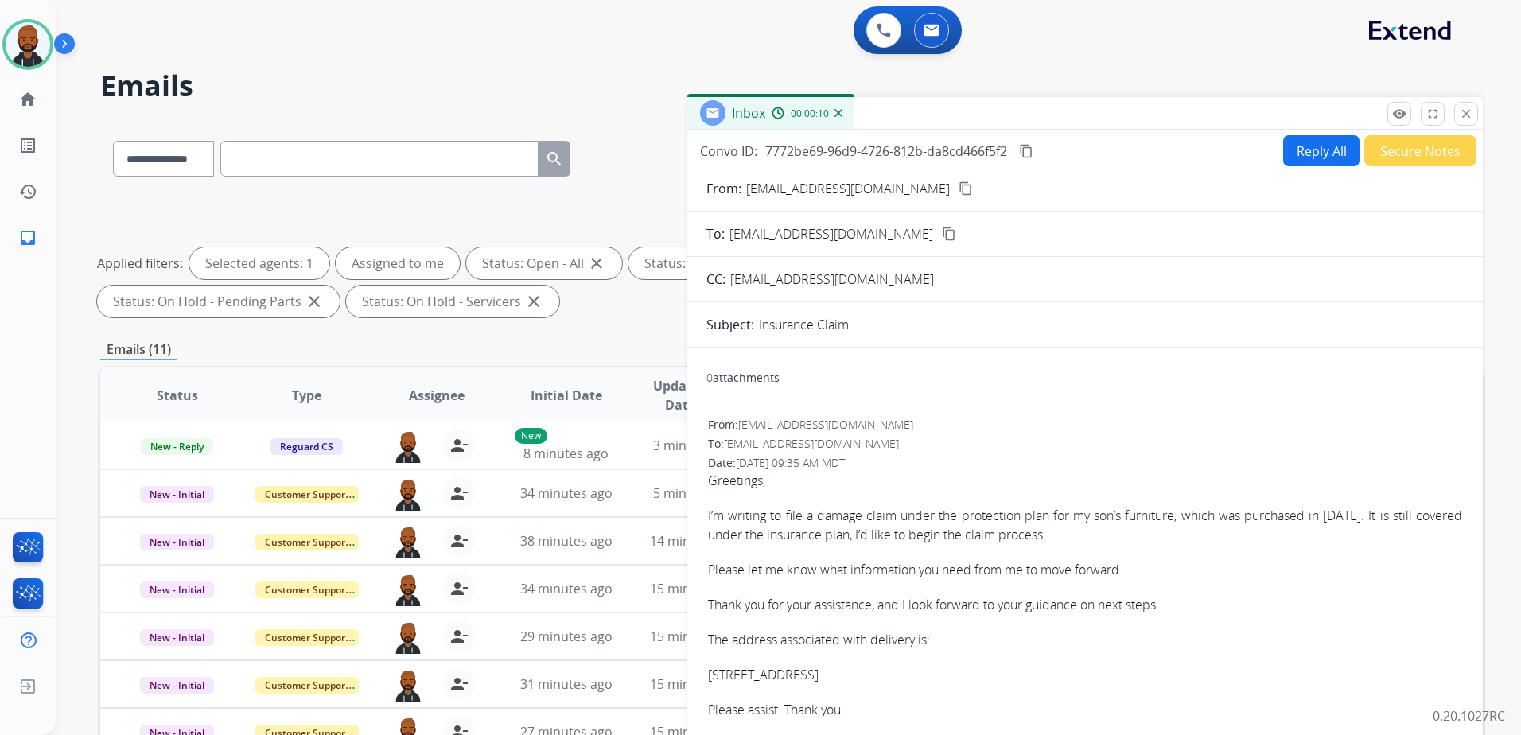
click at [956, 197] on button "content_copy" at bounding box center [965, 188] width 19 height 19
click at [1321, 161] on button "Reply All" at bounding box center [1321, 150] width 76 height 31
select select "**********"
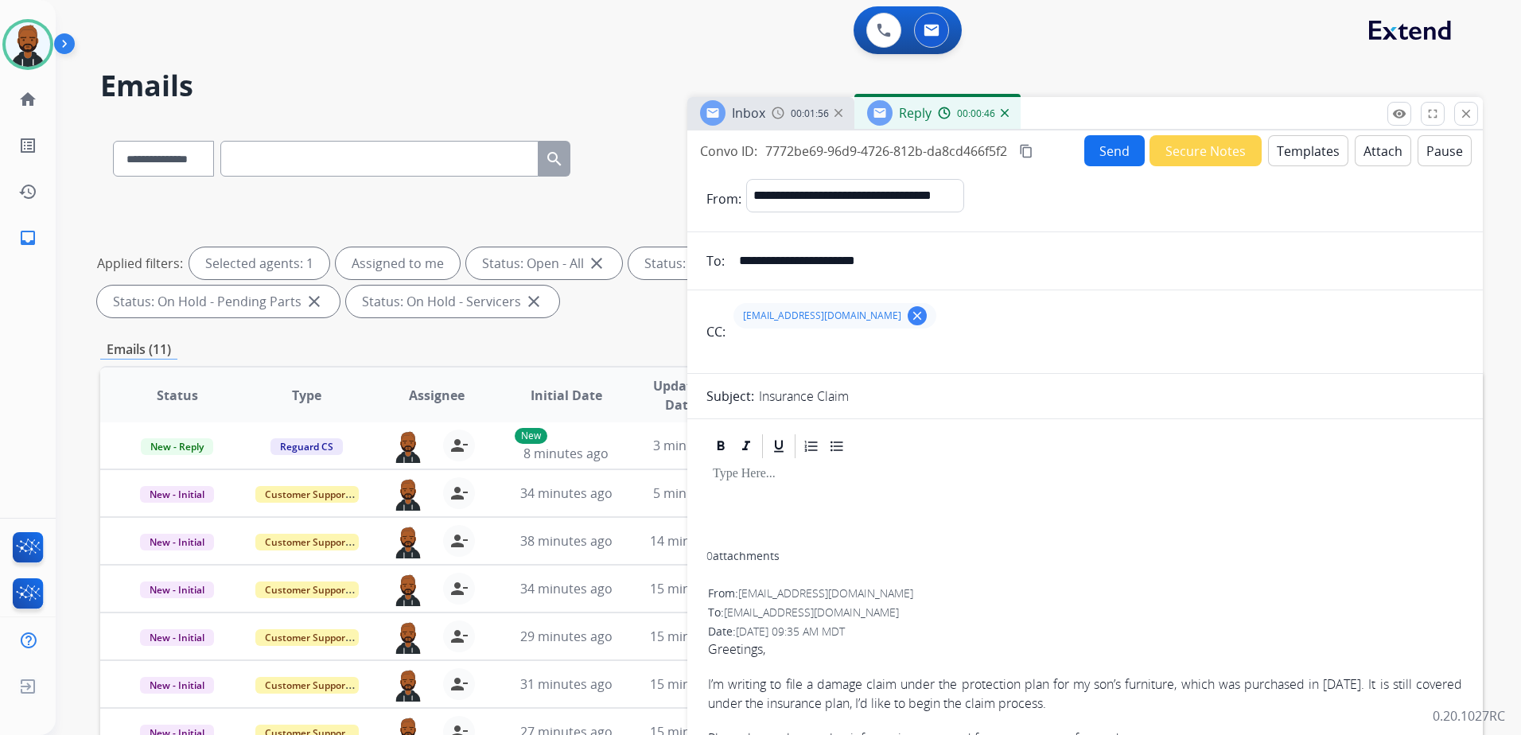
click at [1021, 147] on button "content_copy" at bounding box center [1026, 151] width 19 height 19
click at [1324, 155] on button "Templates" at bounding box center [1308, 150] width 80 height 31
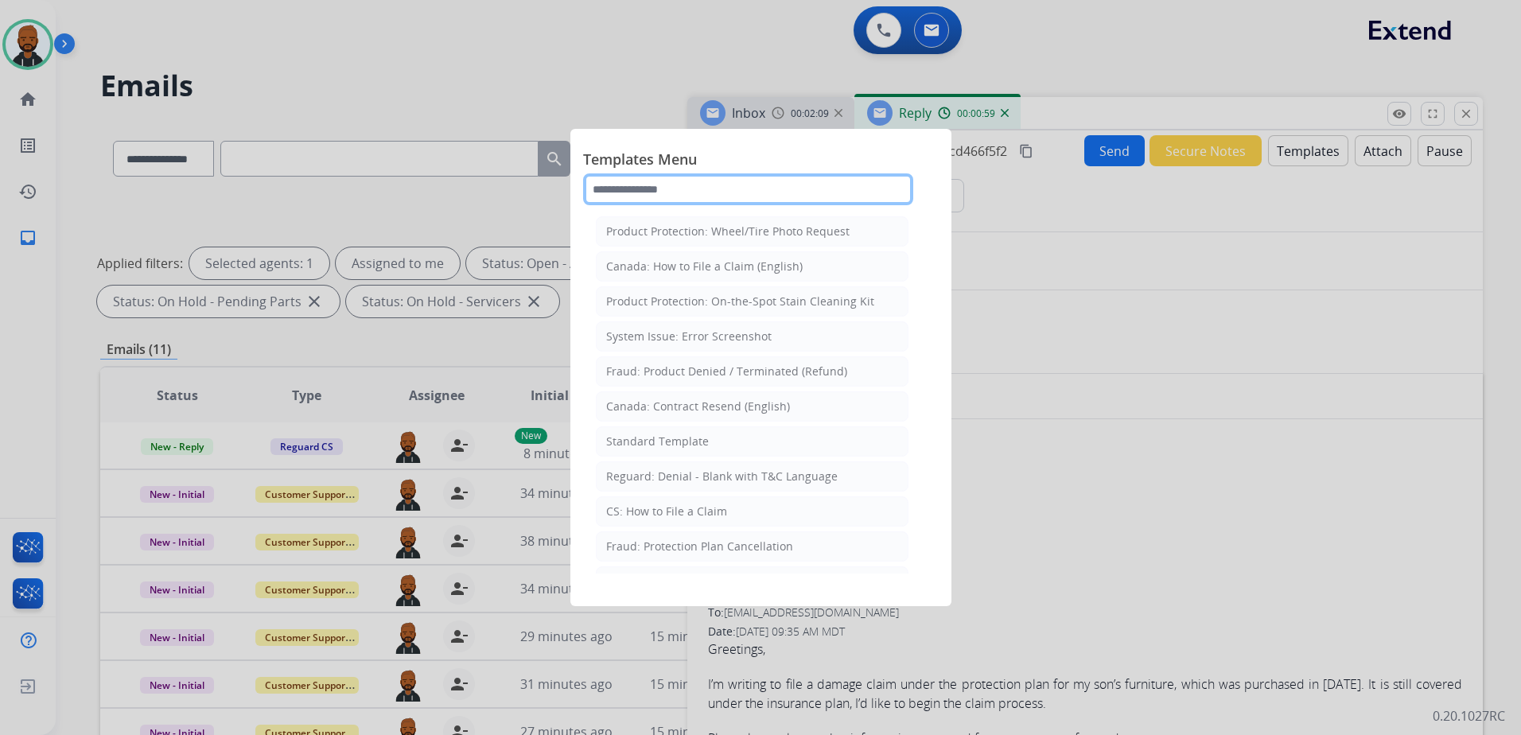
click at [710, 185] on input "text" at bounding box center [748, 189] width 330 height 32
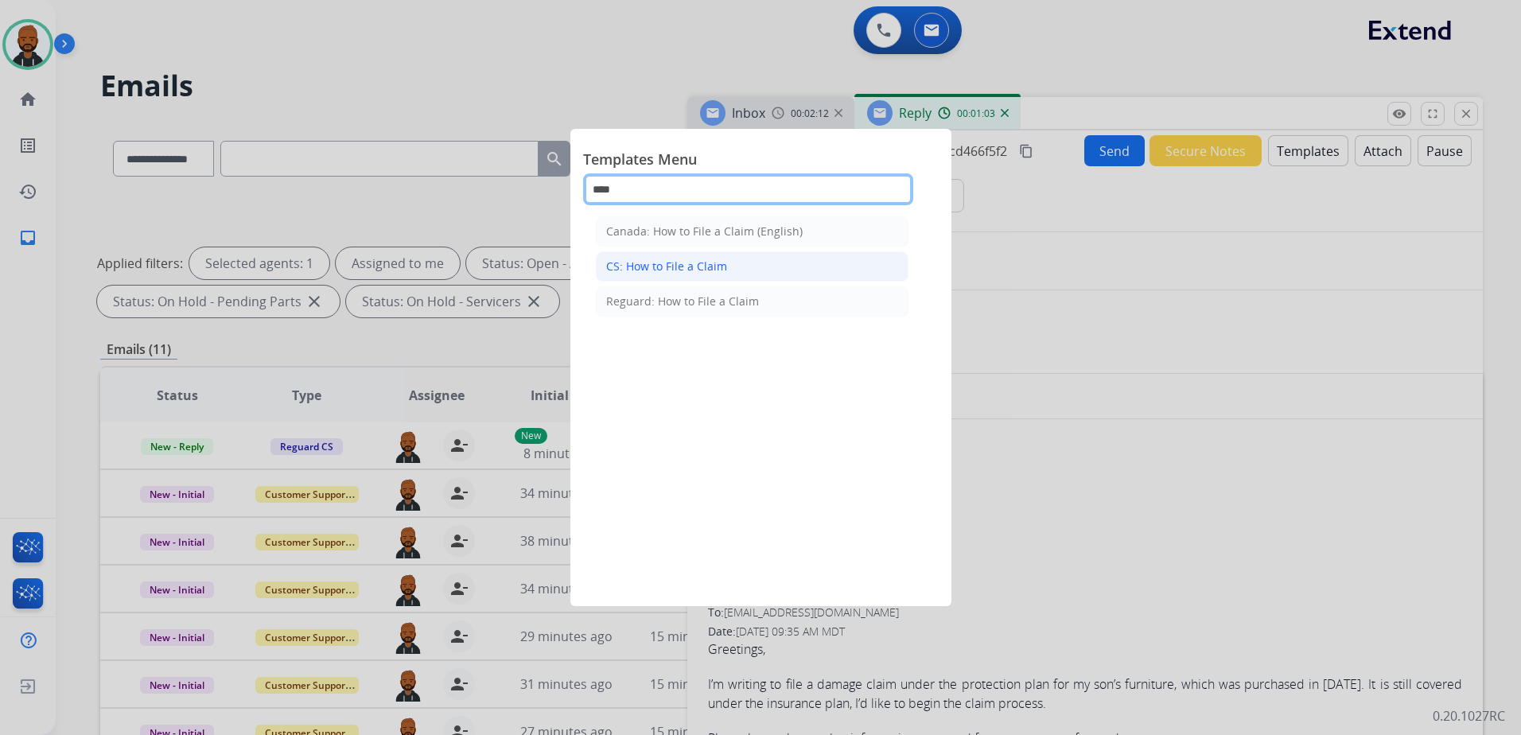
type input "***"
click at [703, 269] on div "CS: How to File a Claim" at bounding box center [666, 267] width 121 height 16
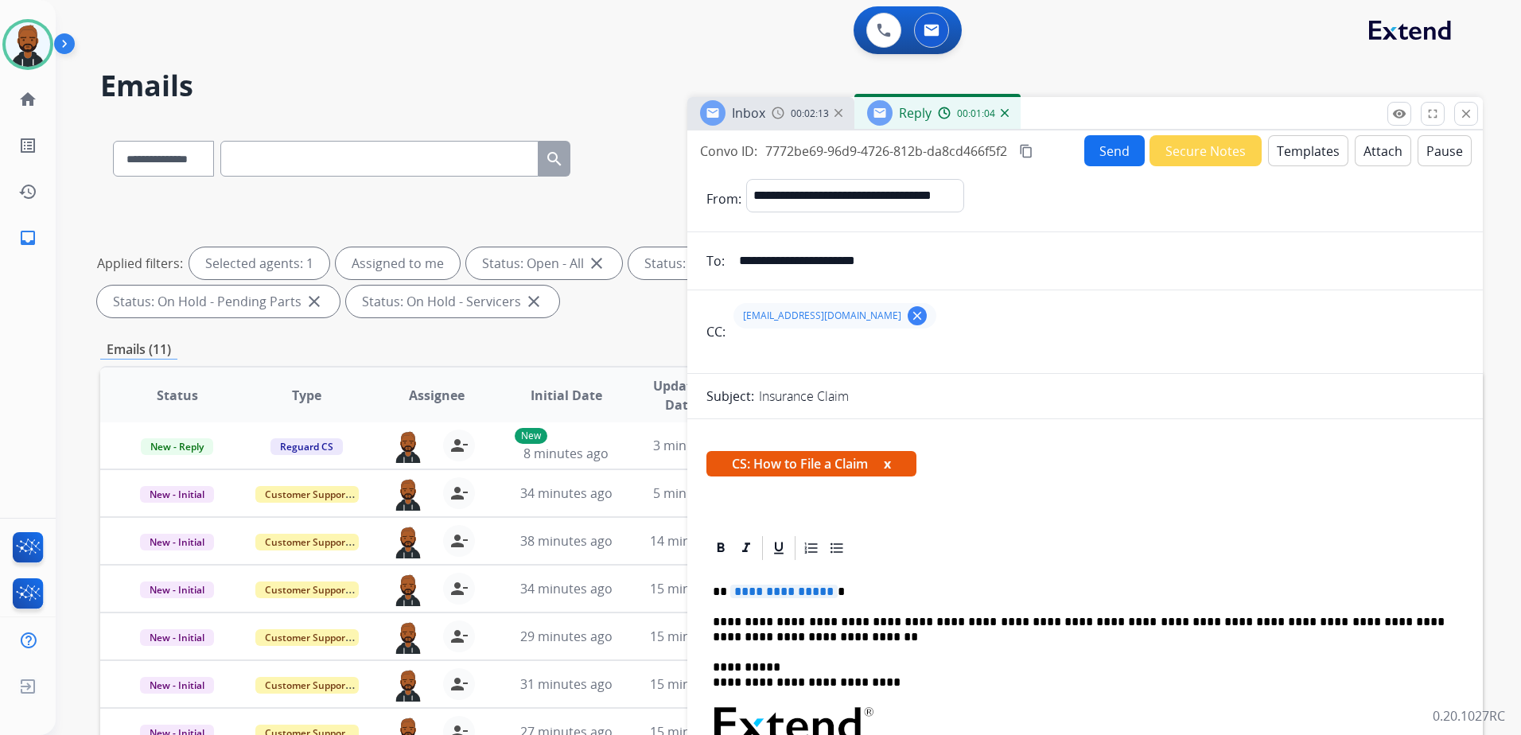
scroll to position [80, 0]
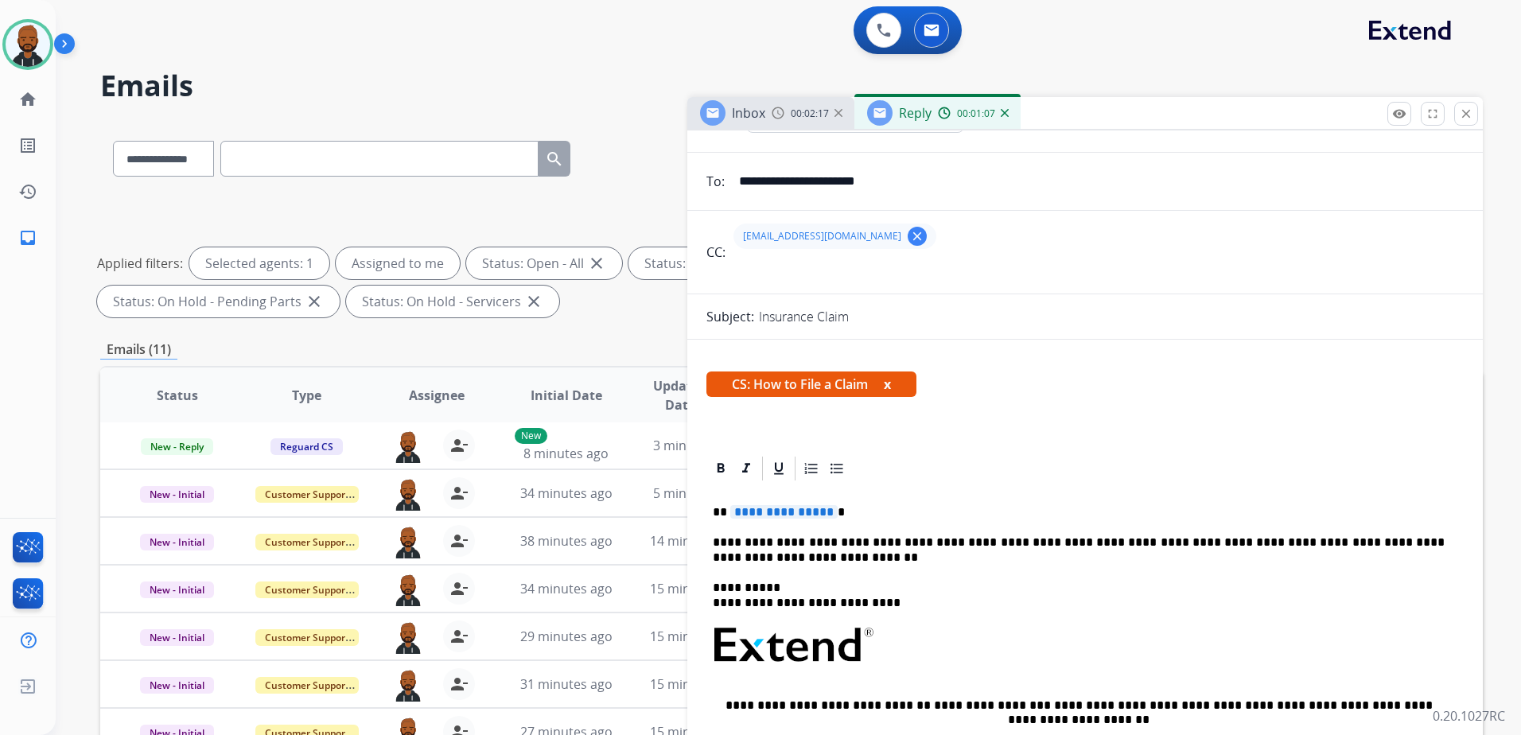
click at [799, 514] on span "**********" at bounding box center [783, 512] width 107 height 14
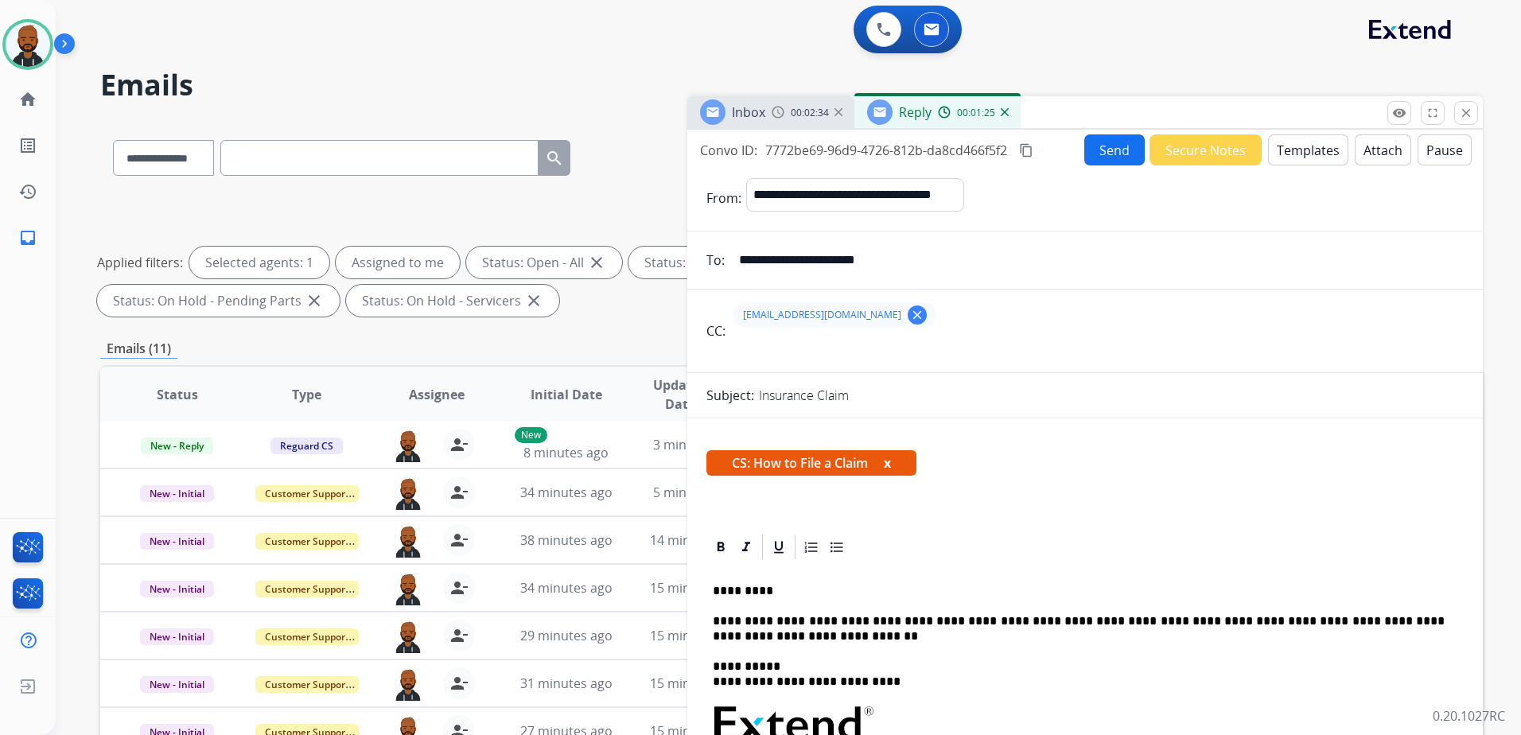
scroll to position [0, 0]
click at [1120, 145] on button "Send" at bounding box center [1114, 150] width 60 height 31
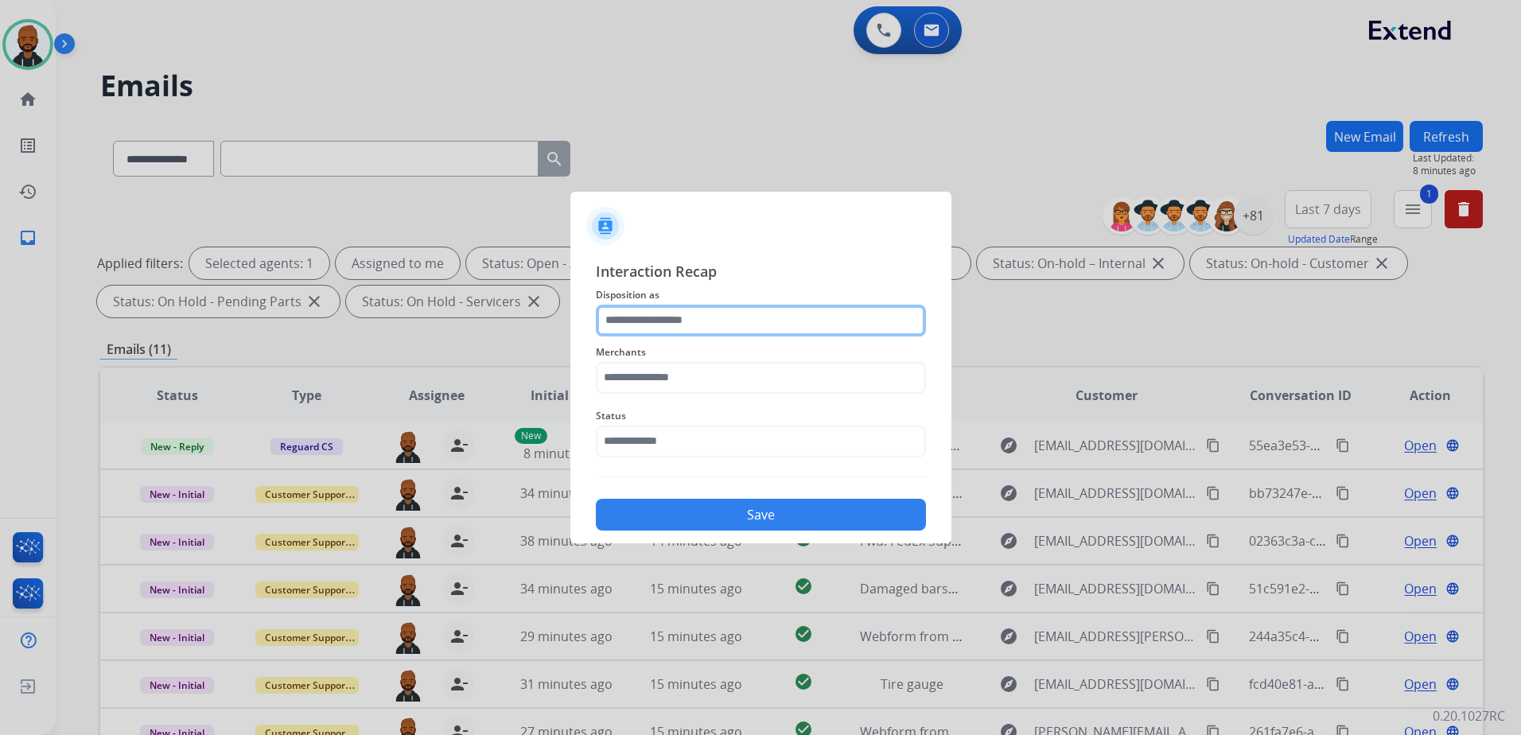
click at [813, 325] on input "text" at bounding box center [761, 321] width 330 height 32
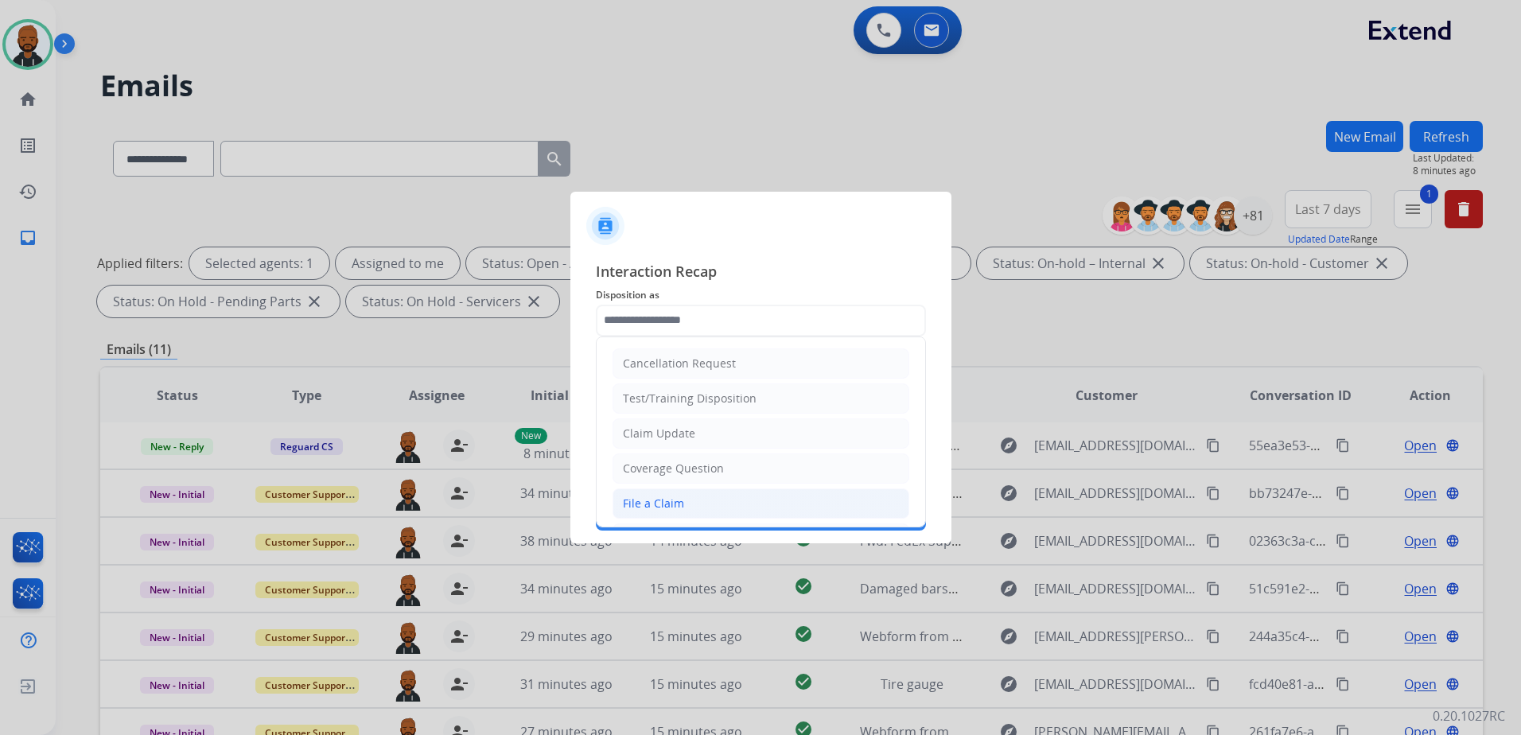
click at [796, 499] on li "File a Claim" at bounding box center [761, 503] width 297 height 30
type input "**********"
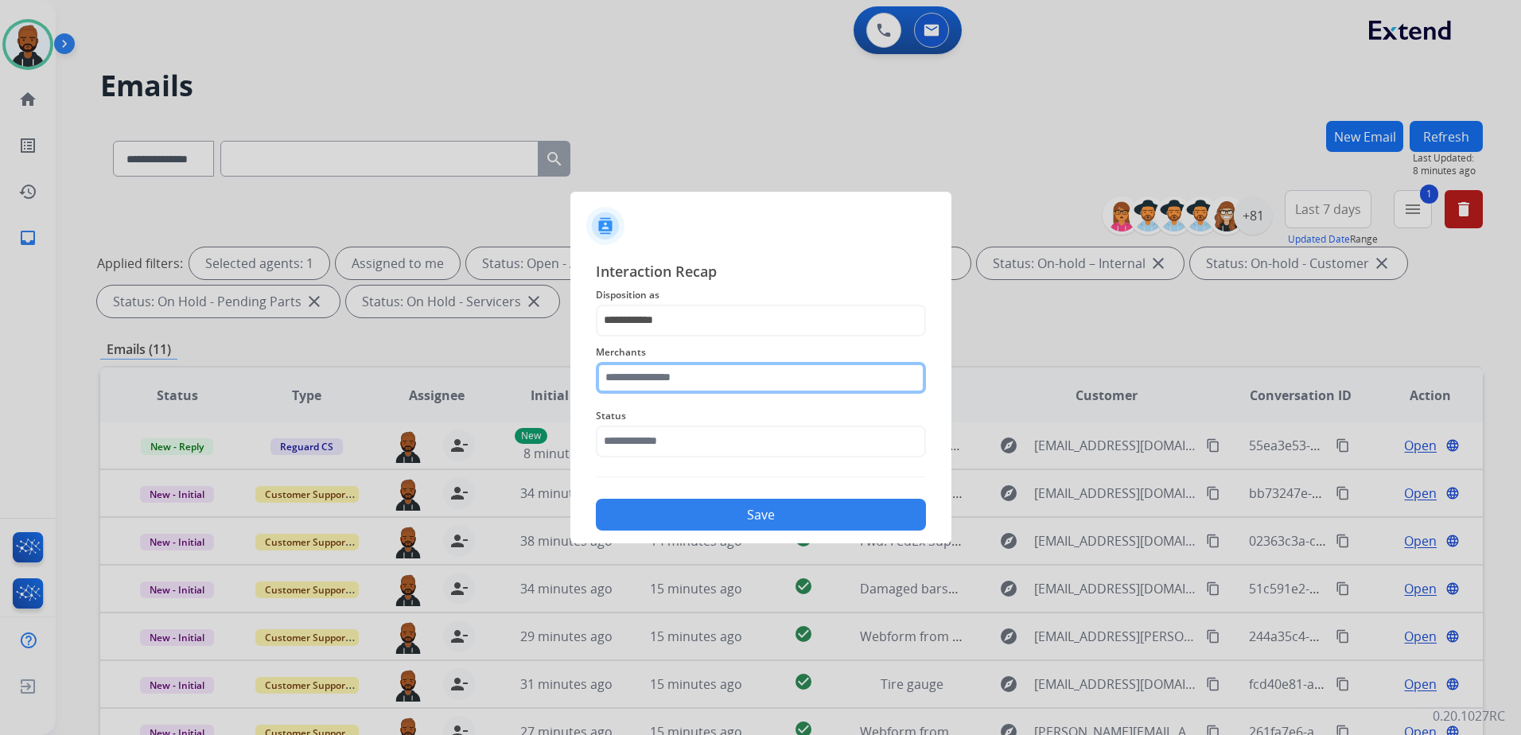
click at [746, 389] on input "text" at bounding box center [761, 378] width 330 height 32
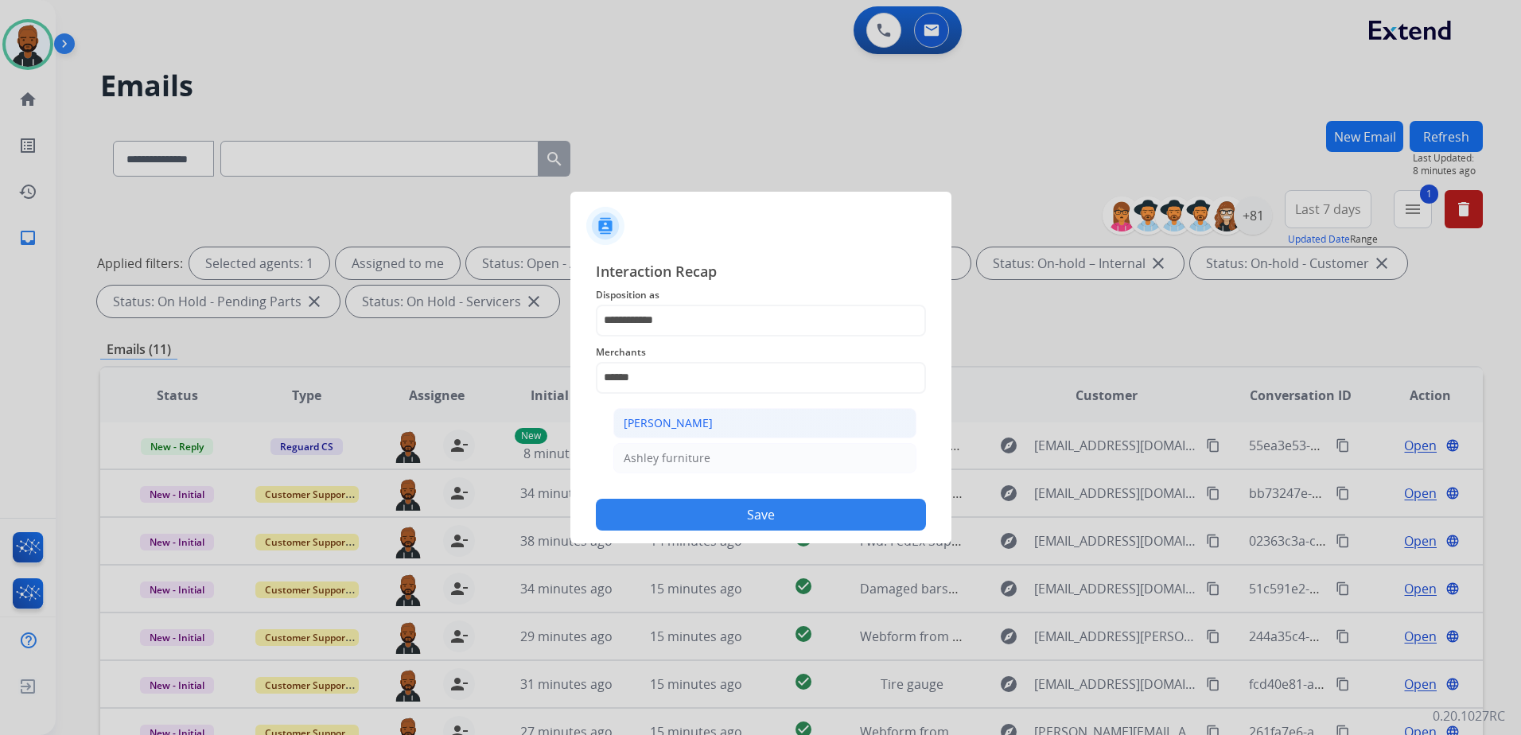
click at [772, 431] on li "[PERSON_NAME]" at bounding box center [764, 423] width 303 height 30
type input "**********"
click at [756, 446] on input "text" at bounding box center [761, 442] width 330 height 32
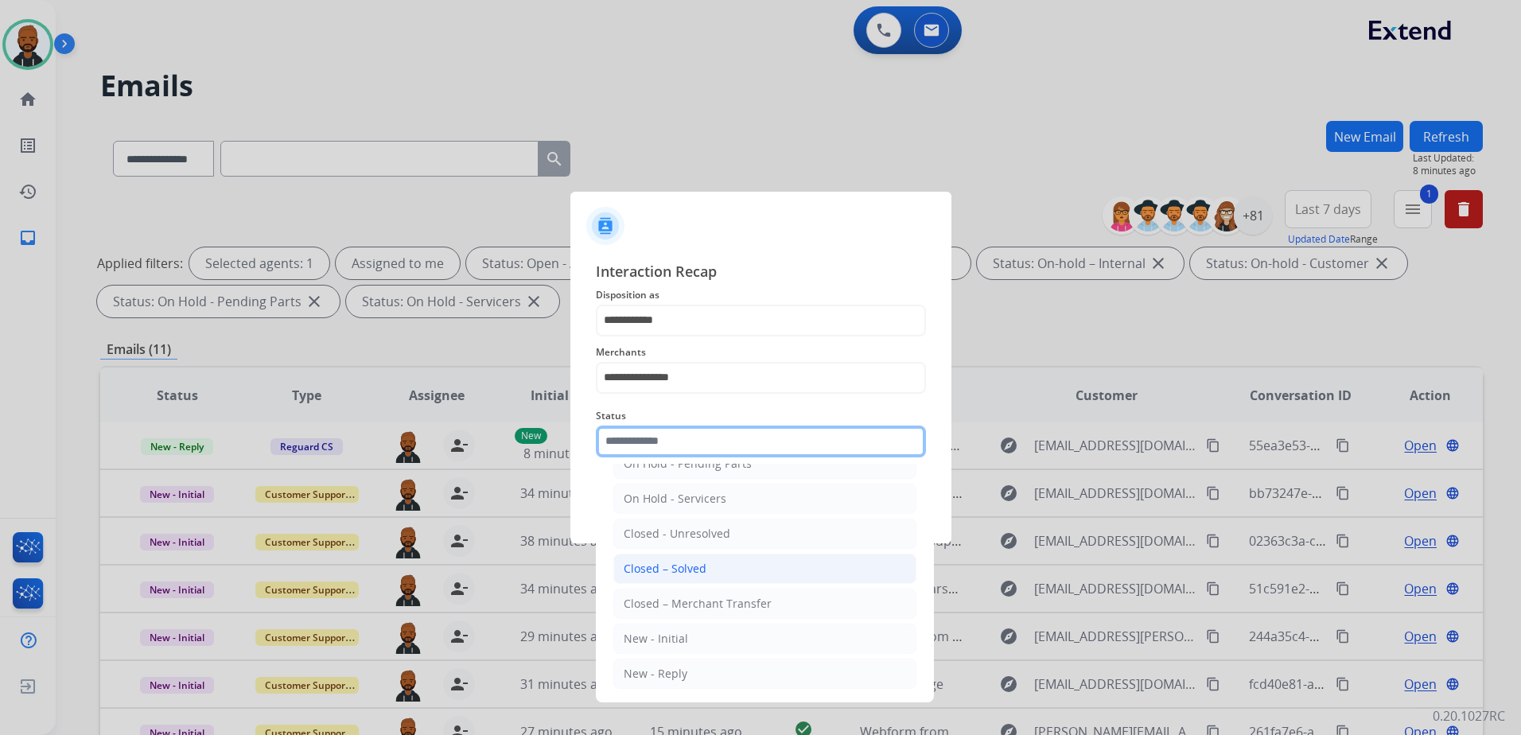
scroll to position [95, 0]
click at [737, 568] on li "Closed – Solved" at bounding box center [764, 566] width 303 height 30
type input "**********"
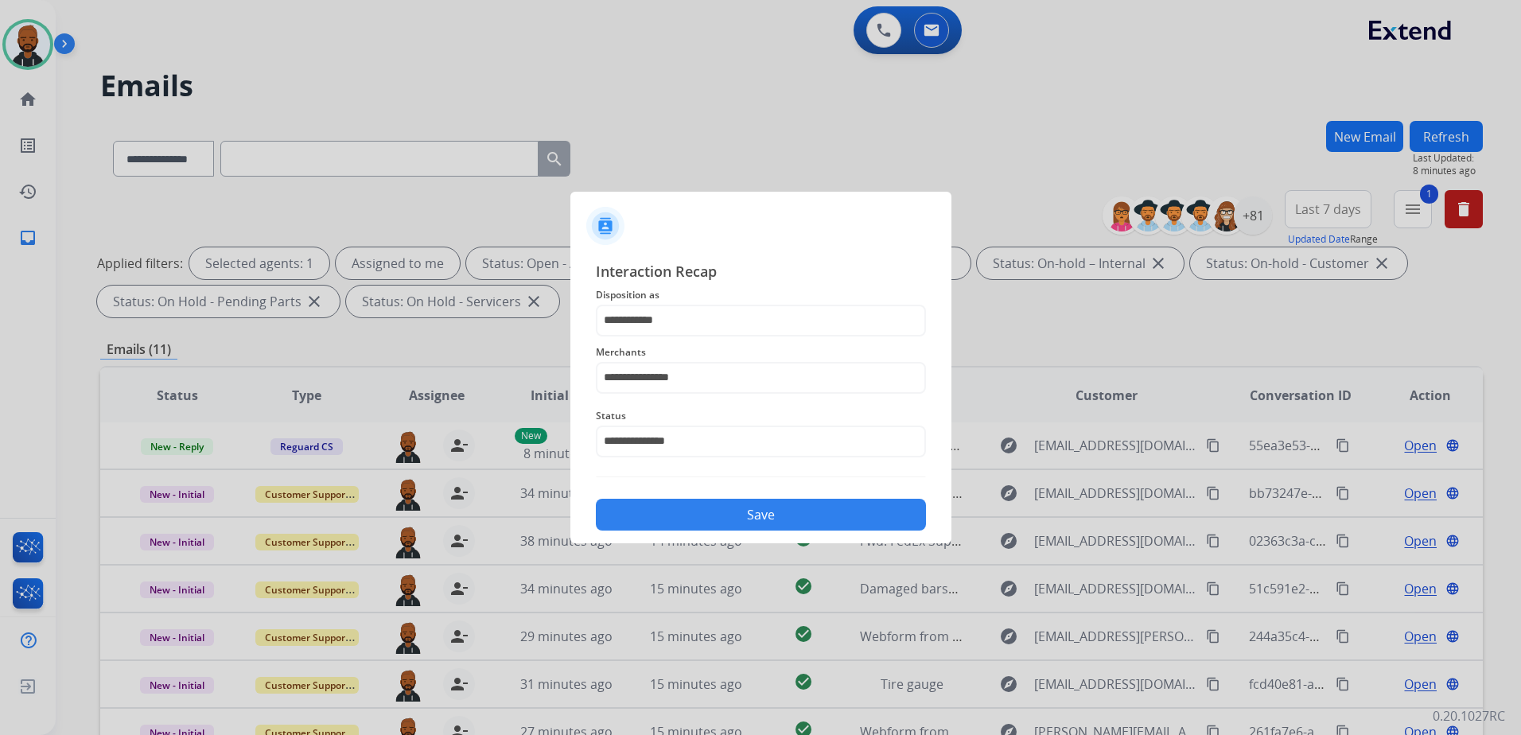
click at [775, 511] on button "Save" at bounding box center [761, 515] width 330 height 32
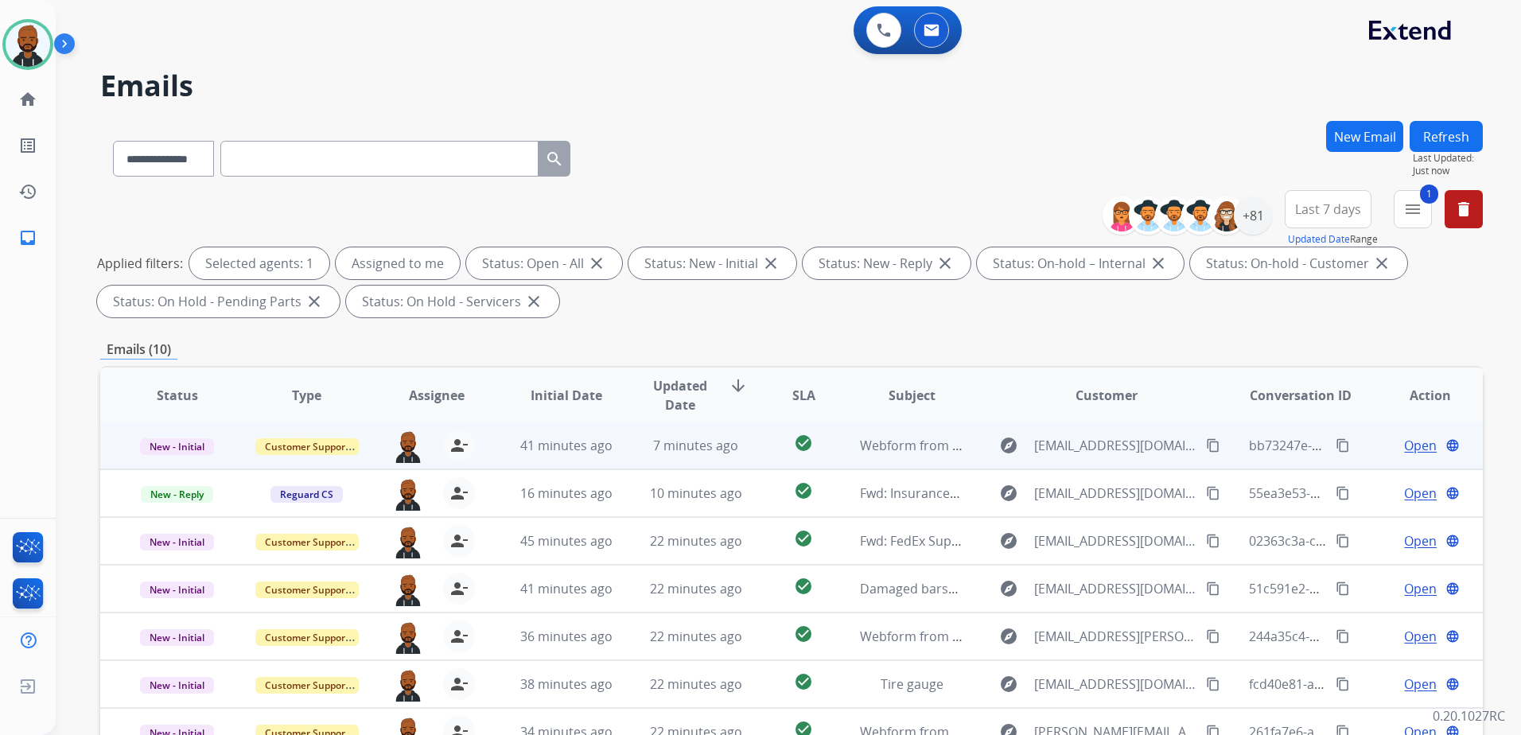
click at [1416, 441] on span "Open" at bounding box center [1420, 445] width 33 height 19
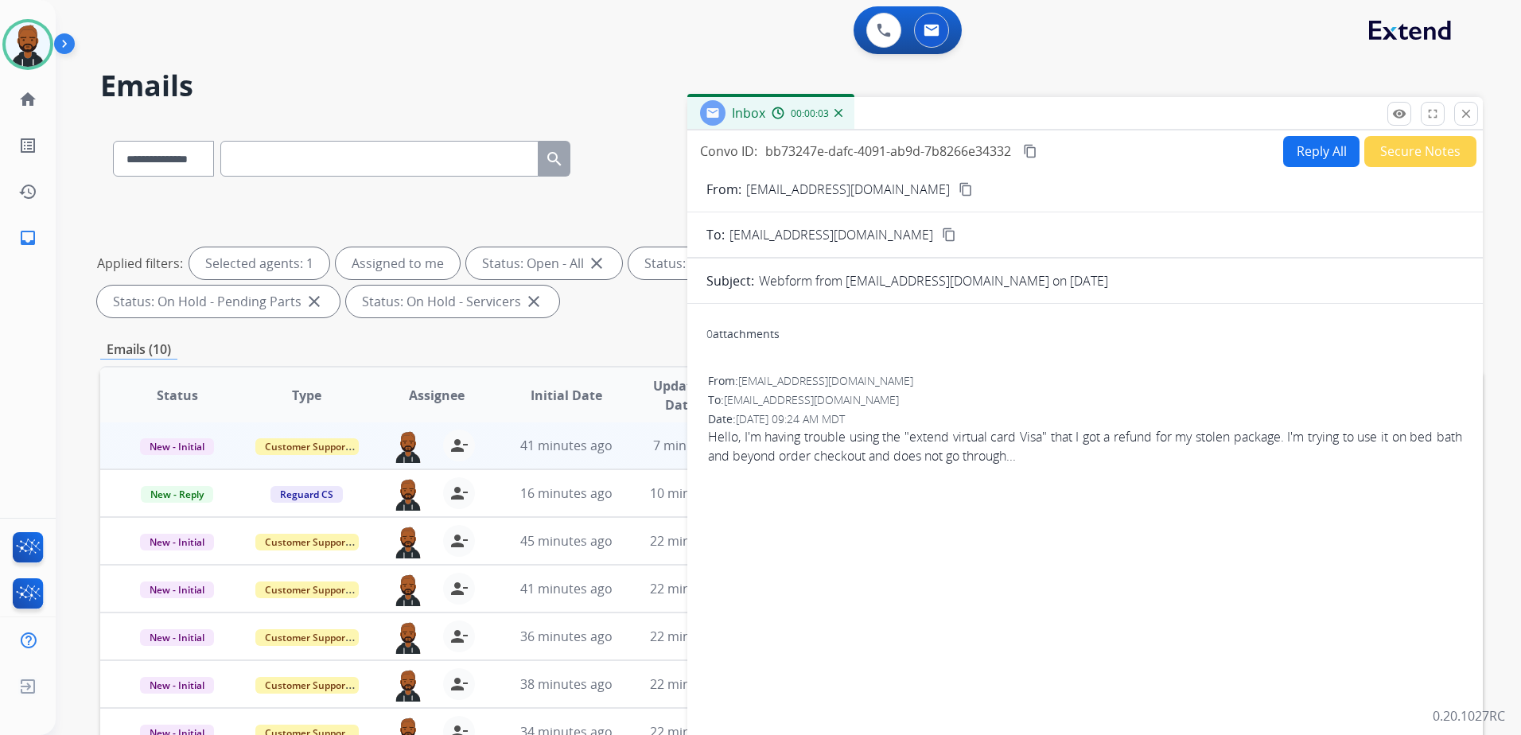
click at [1321, 155] on button "Reply All" at bounding box center [1321, 151] width 76 height 31
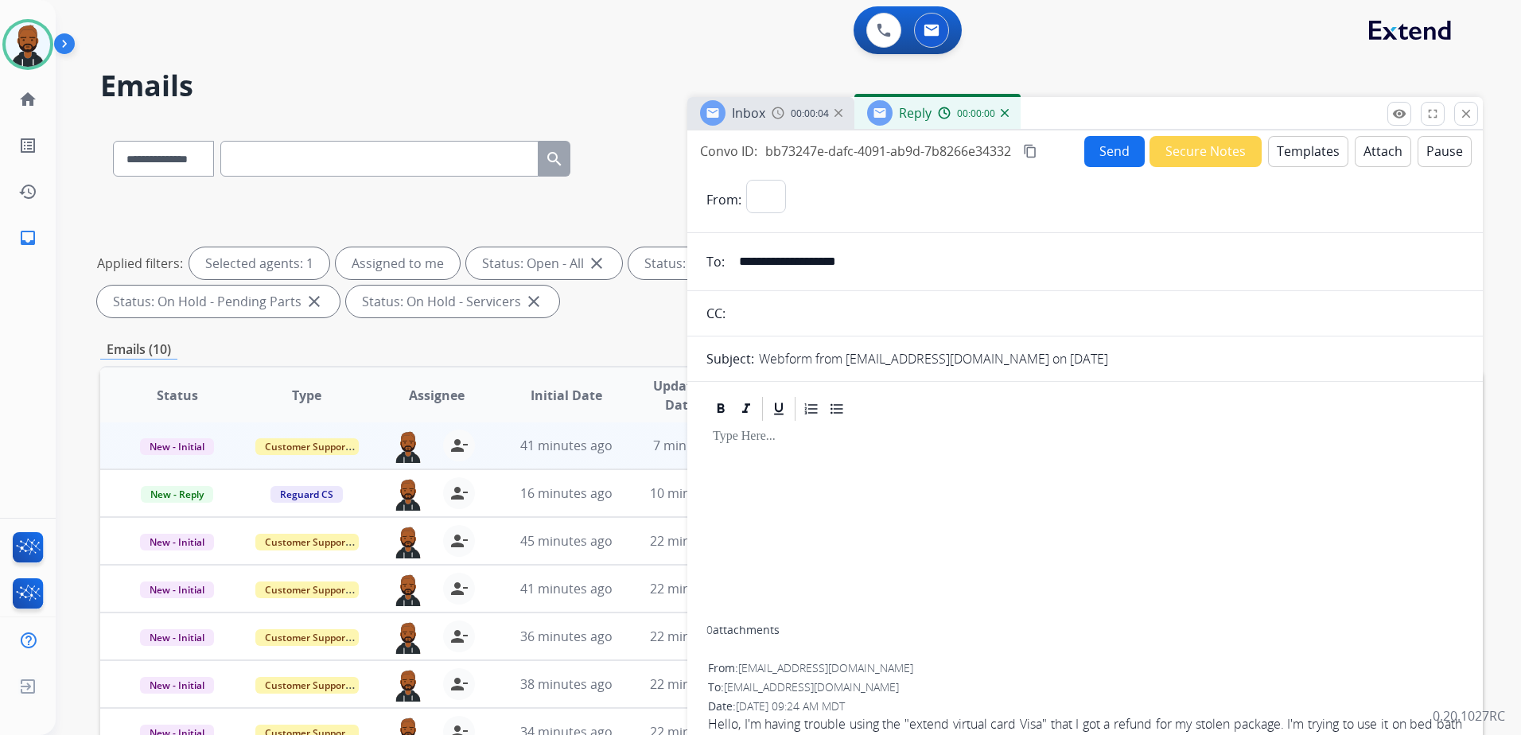
select select "**********"
click at [1282, 160] on button "Templates" at bounding box center [1308, 151] width 80 height 31
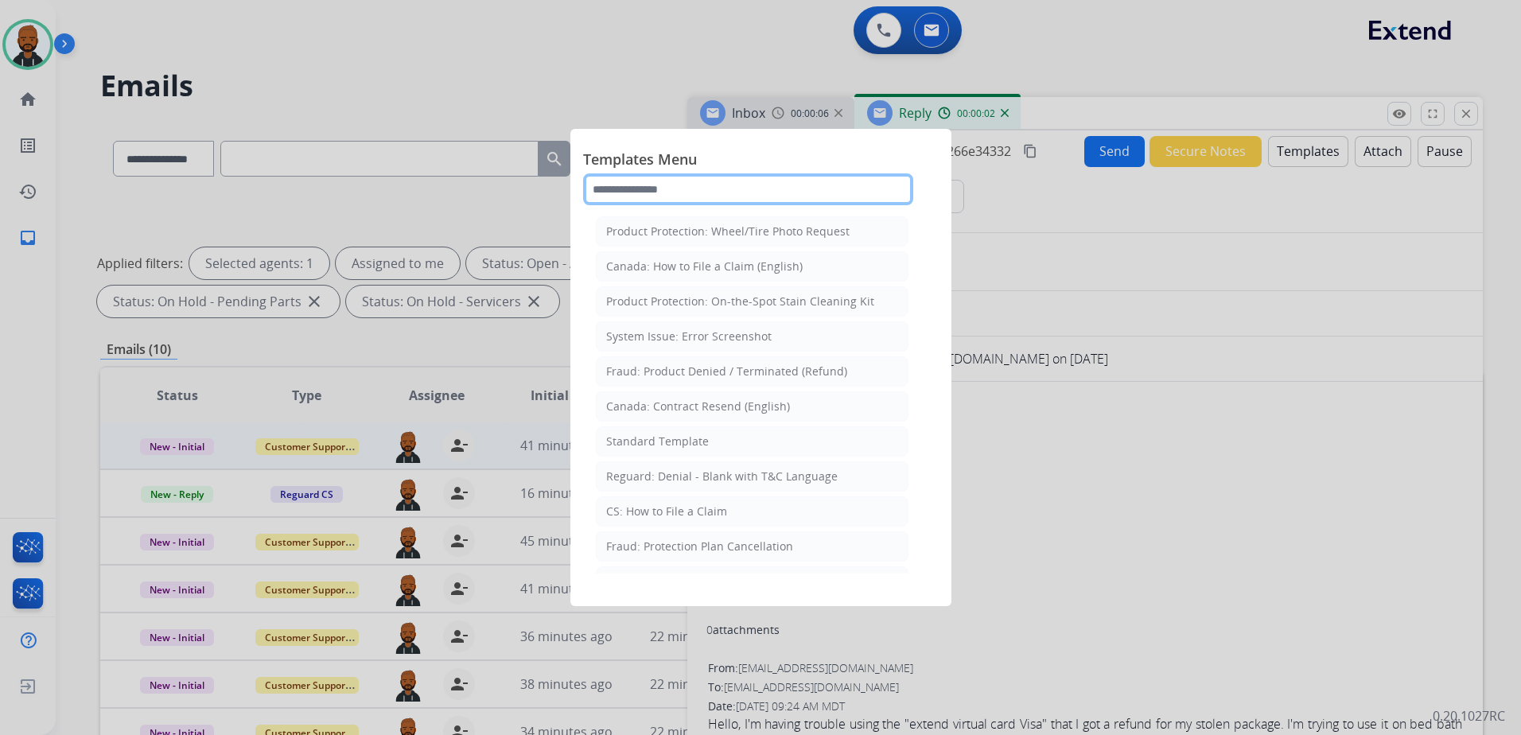
click at [768, 196] on input "text" at bounding box center [748, 189] width 330 height 32
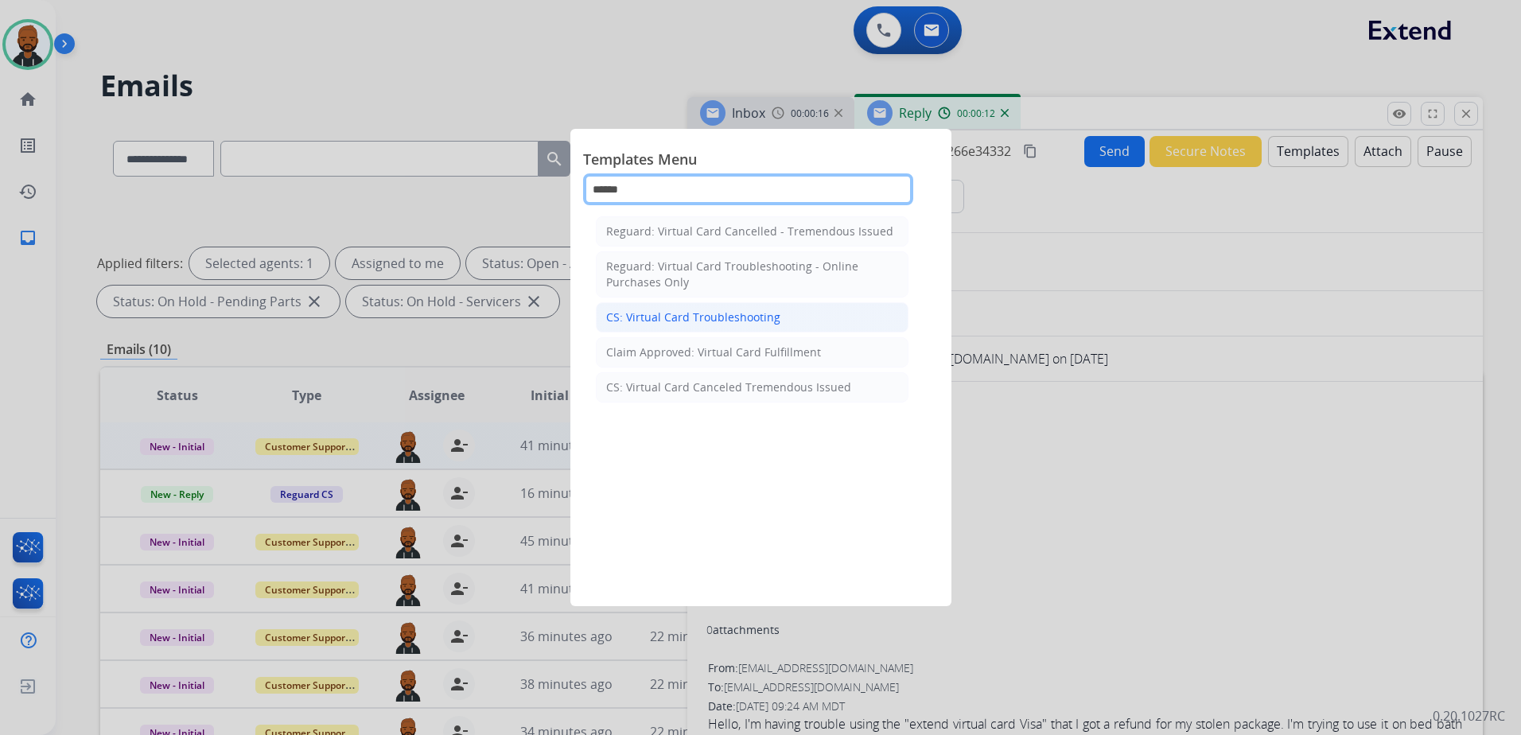
type input "******"
click at [711, 317] on div "CS: Virtual Card Troubleshooting" at bounding box center [693, 317] width 174 height 16
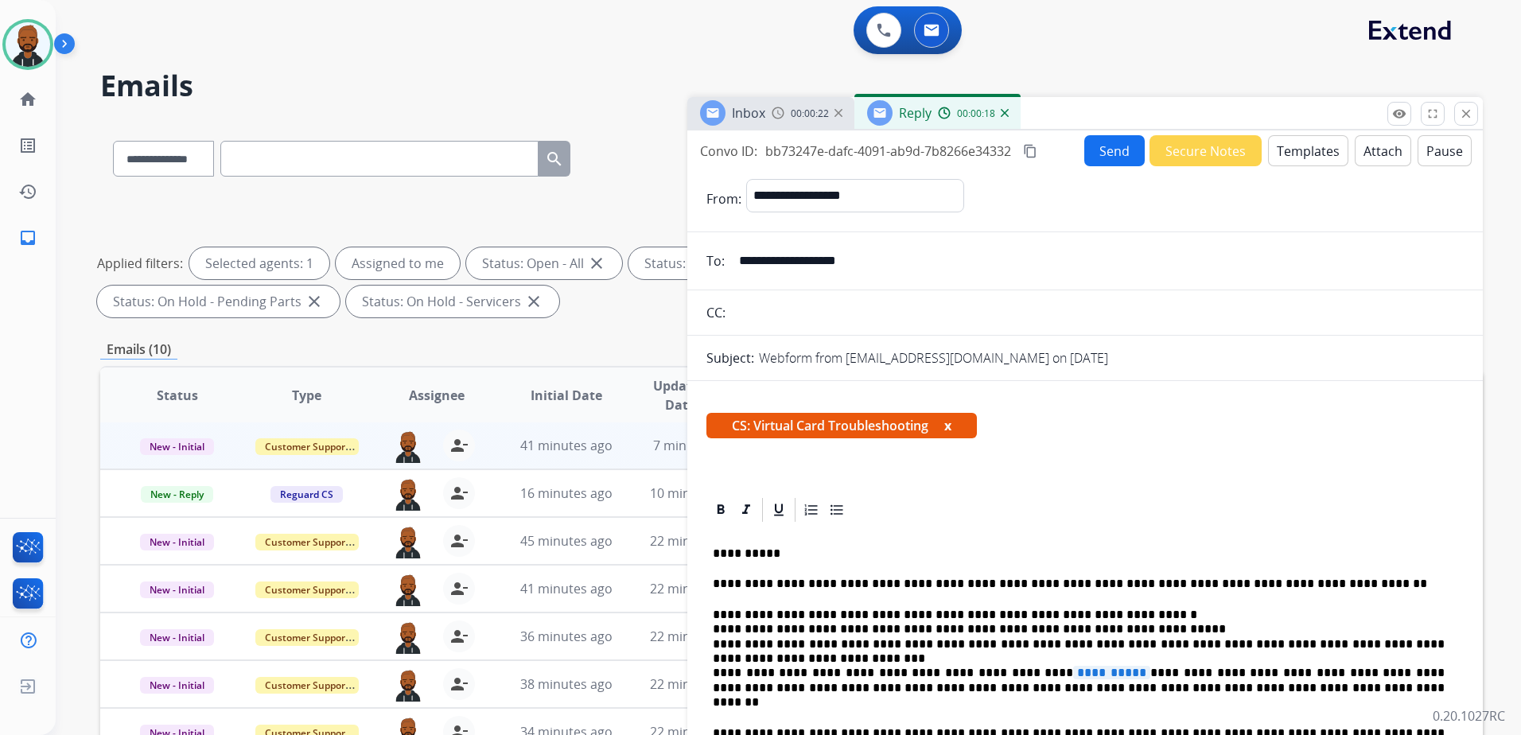
click at [1073, 671] on span "**********" at bounding box center [1111, 673] width 77 height 14
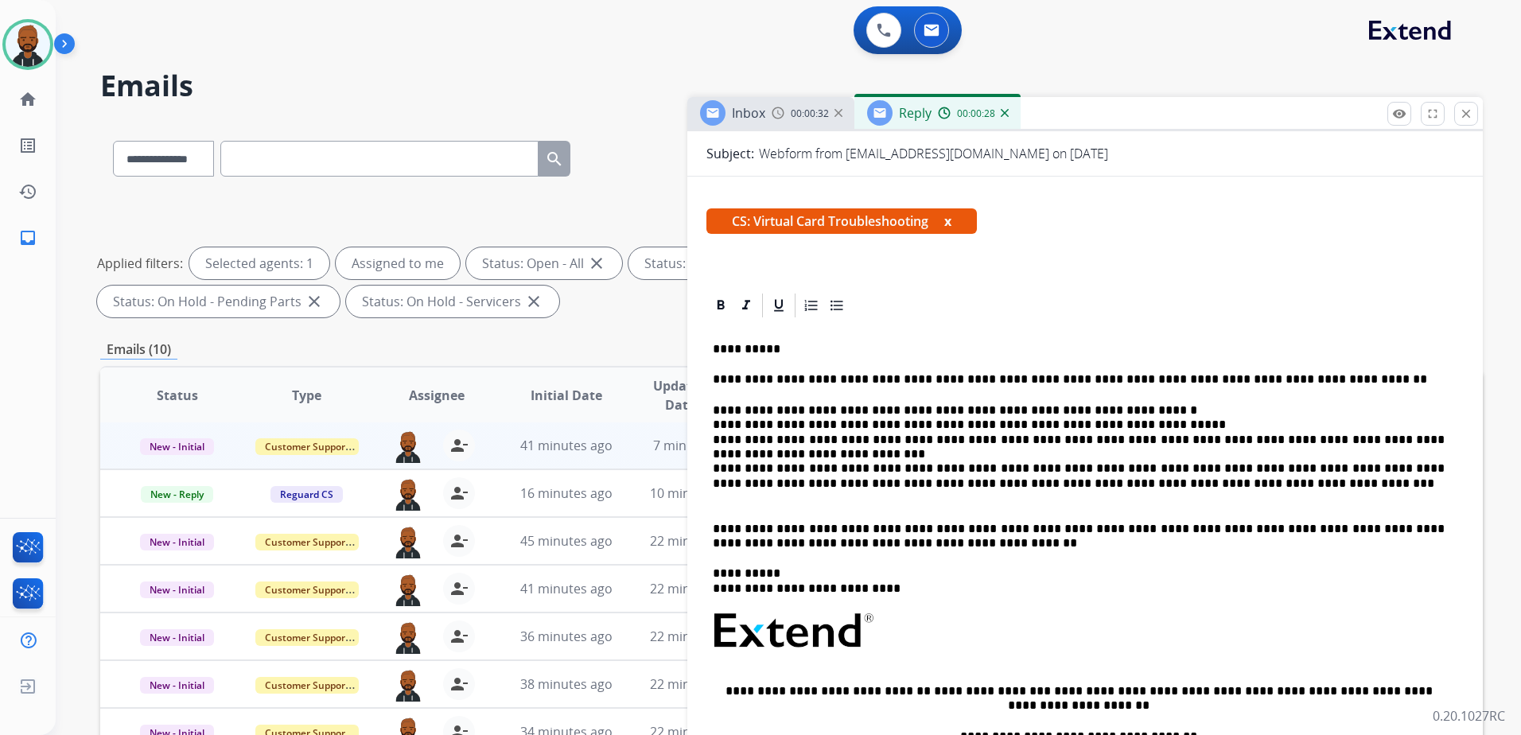
scroll to position [0, 0]
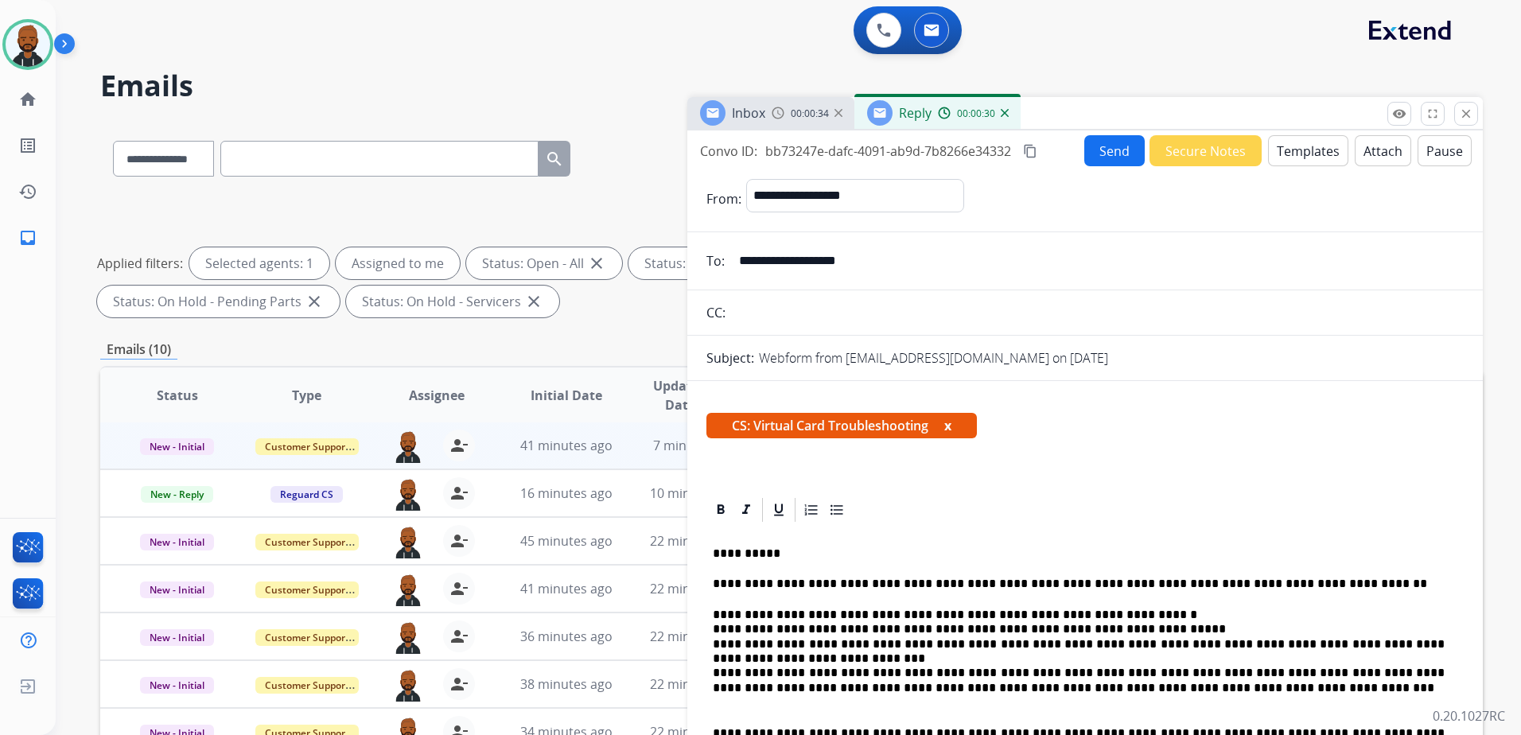
click at [1099, 154] on button "Send" at bounding box center [1114, 150] width 60 height 31
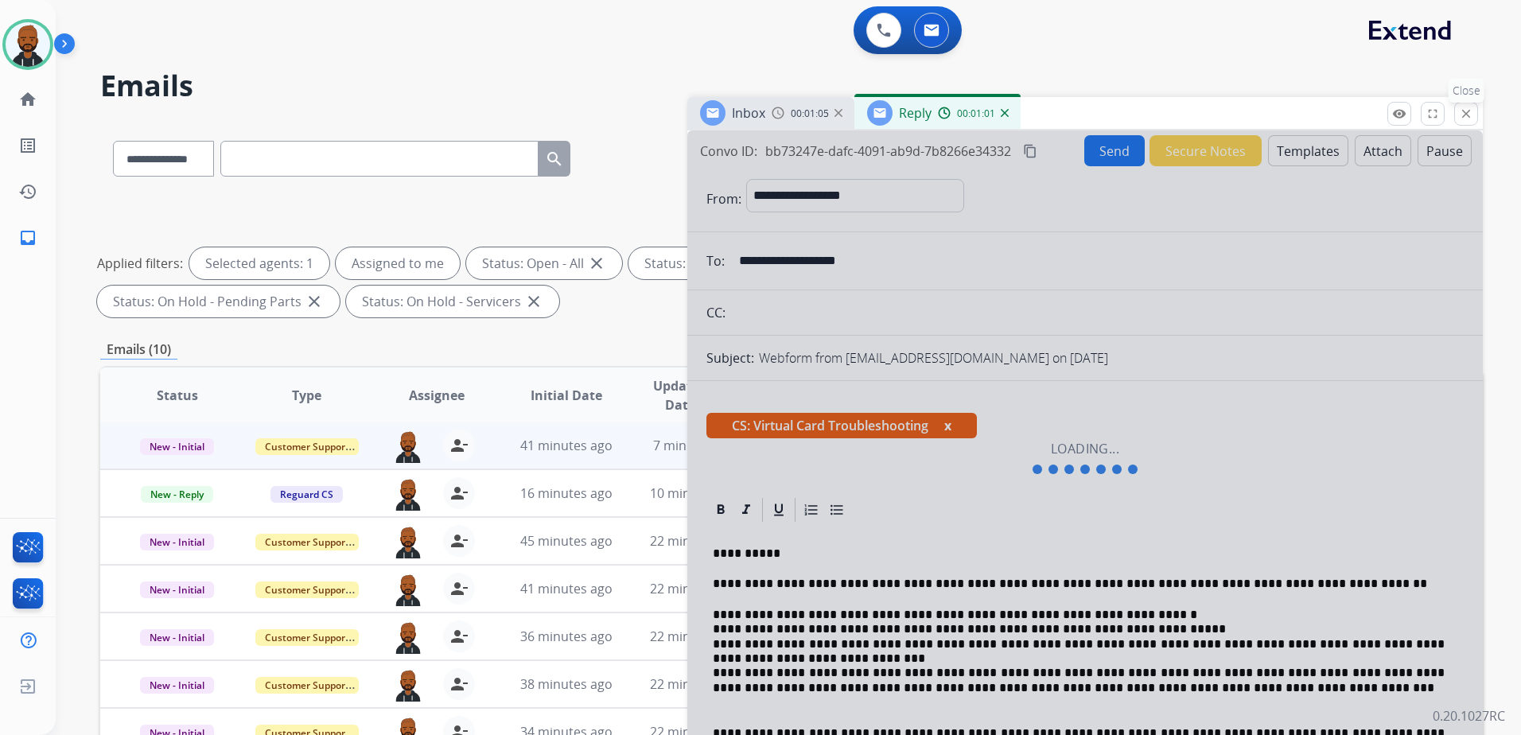
click at [1463, 122] on button "close Close" at bounding box center [1466, 114] width 24 height 24
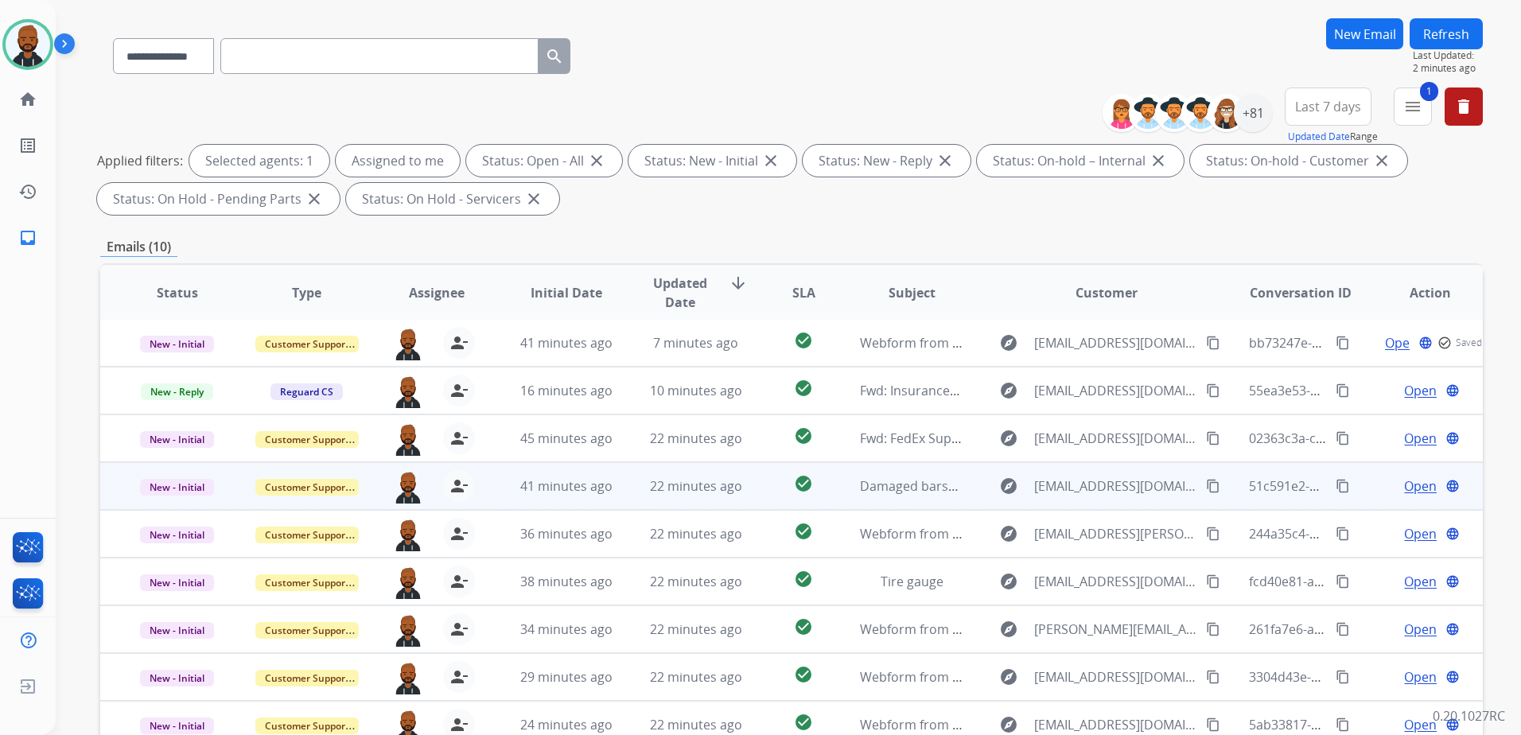
scroll to position [247, 0]
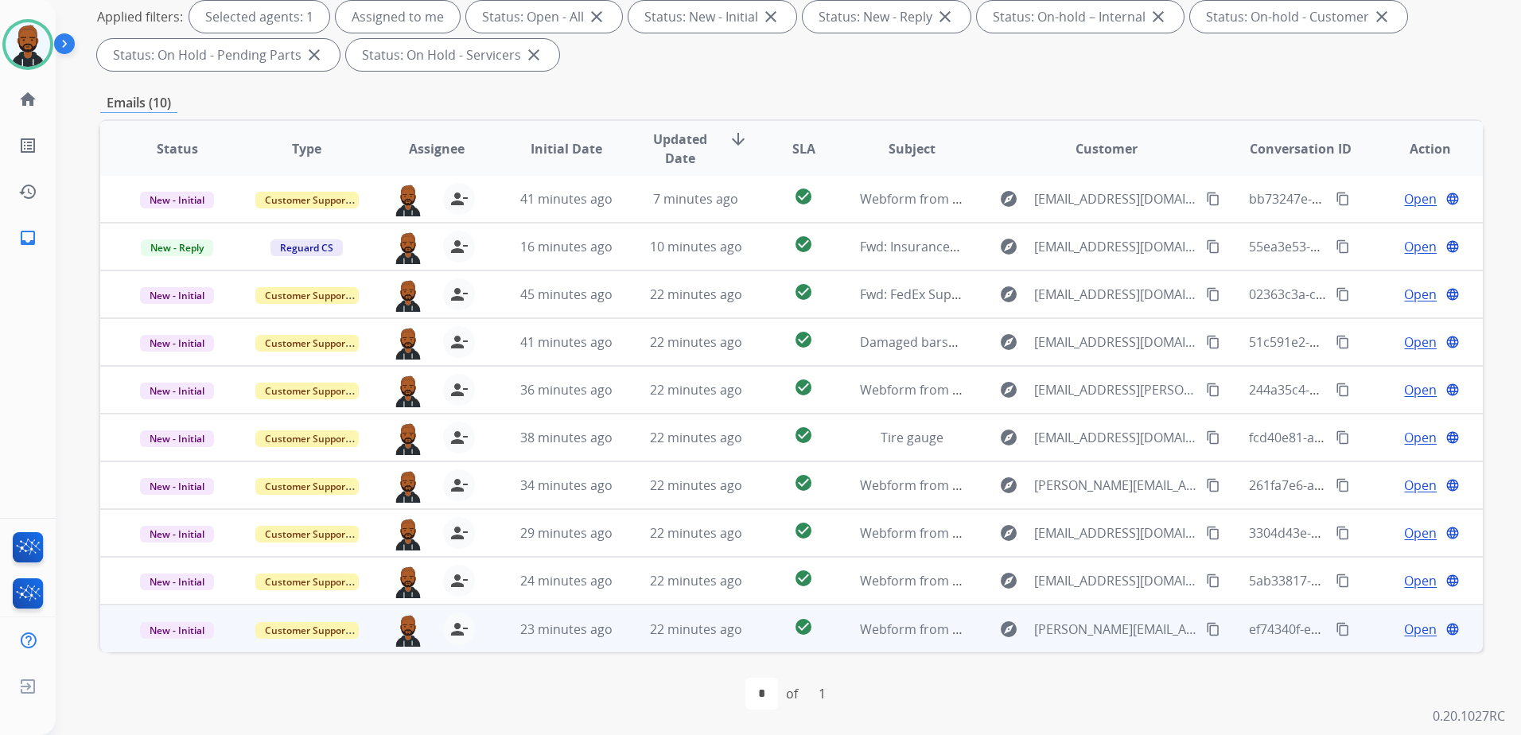
click at [1404, 632] on span "Open" at bounding box center [1420, 629] width 33 height 19
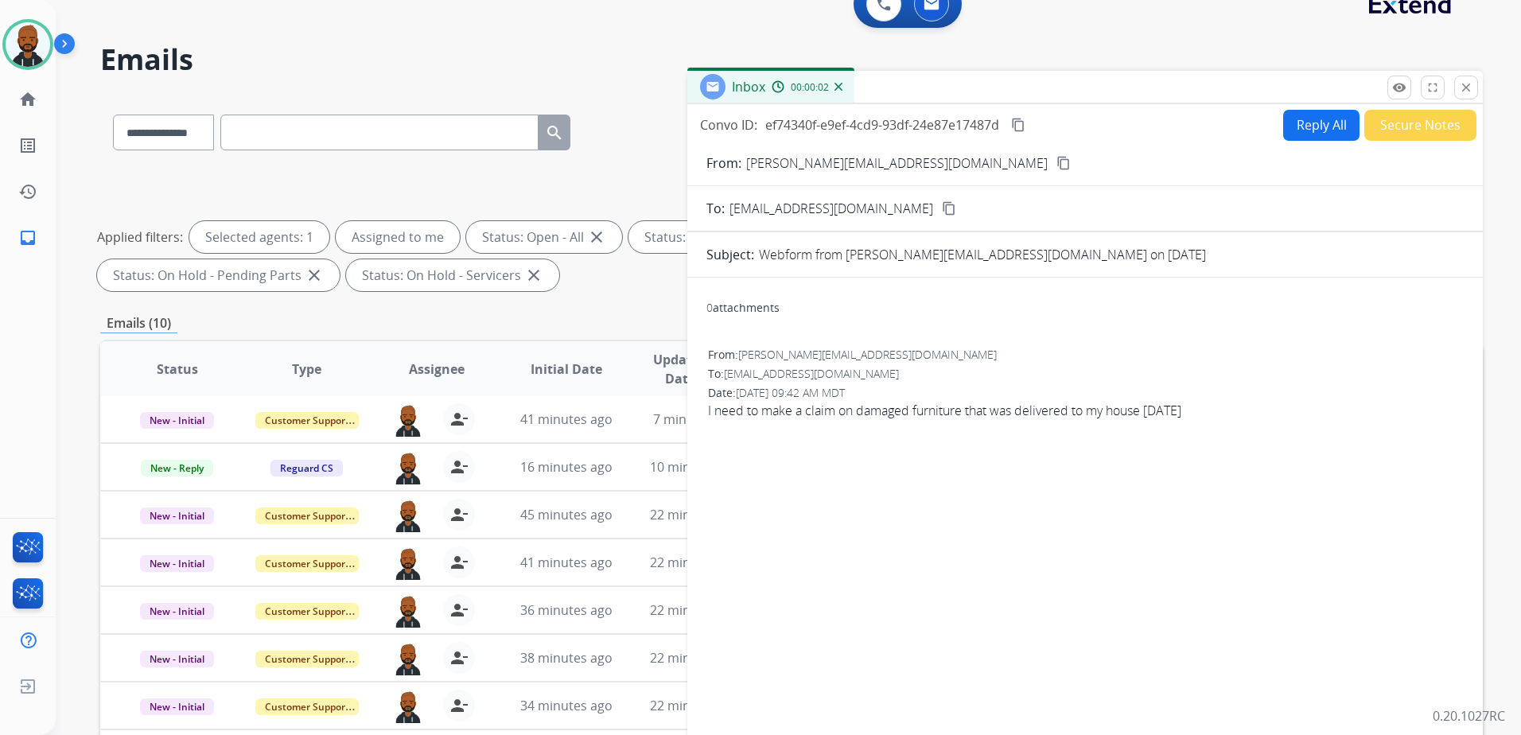
scroll to position [0, 0]
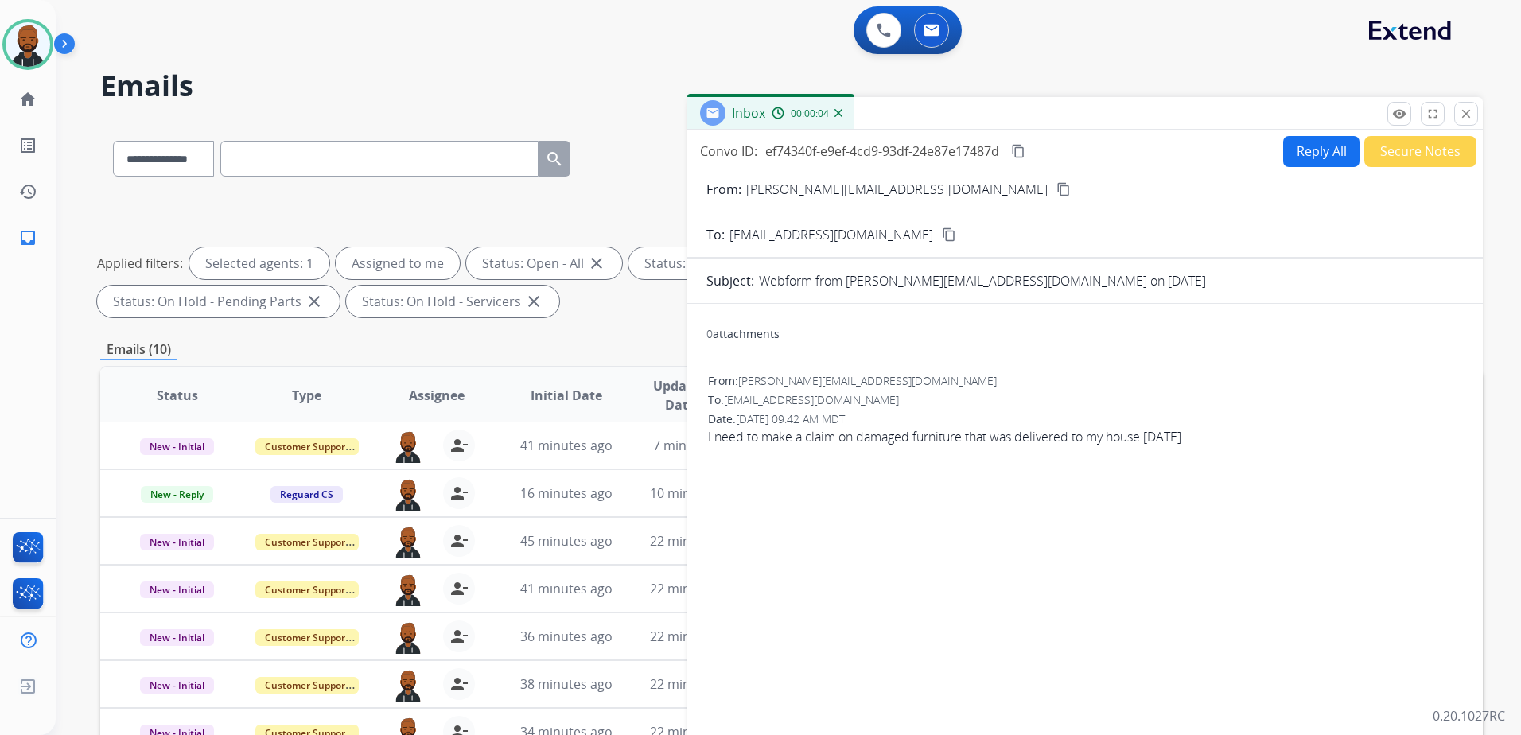
drag, startPoint x: 917, startPoint y: 186, endPoint x: 928, endPoint y: 185, distance: 11.2
click at [1056, 185] on mat-icon "content_copy" at bounding box center [1063, 189] width 14 height 14
click at [1283, 150] on button "Reply All" at bounding box center [1321, 151] width 76 height 31
select select "**********"
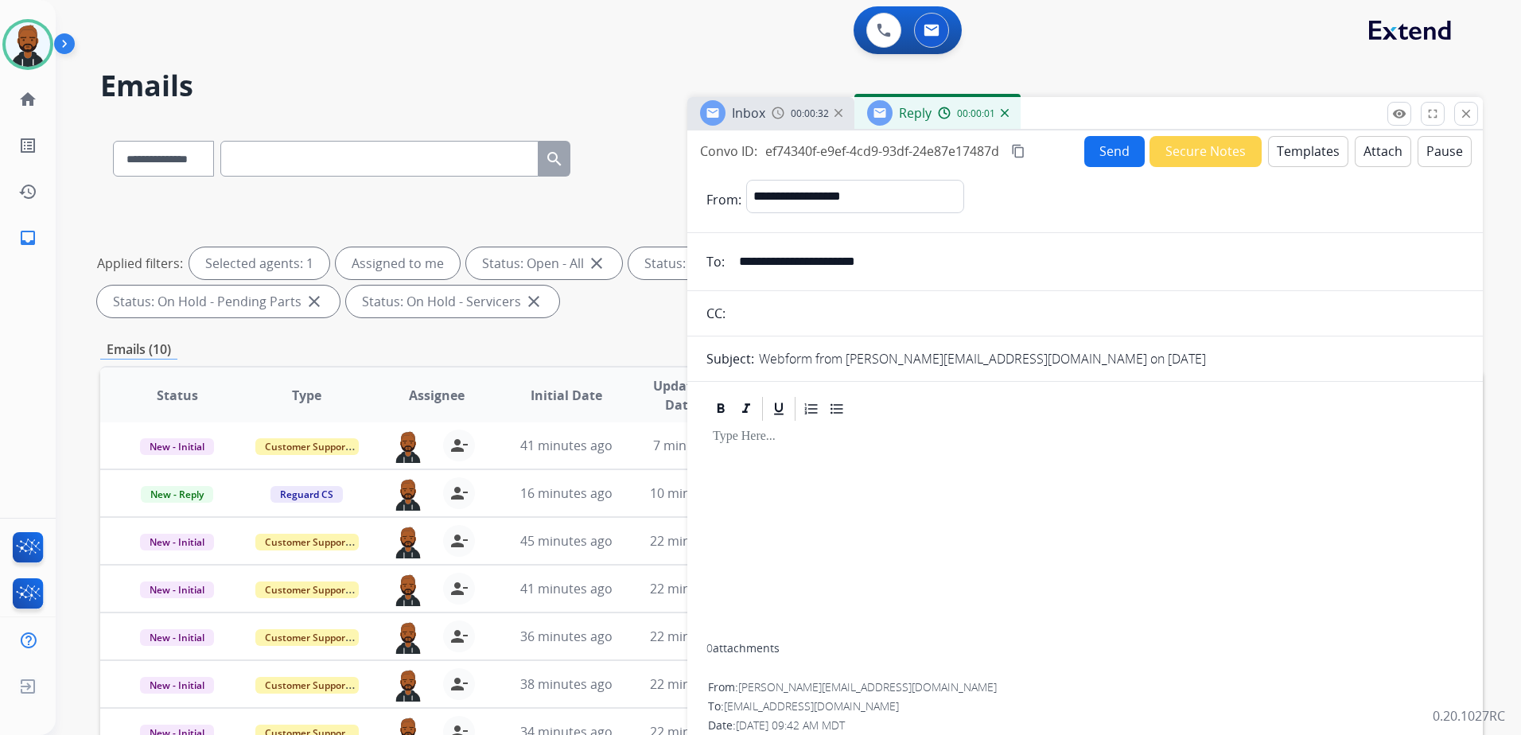
click at [1283, 158] on button "Templates" at bounding box center [1308, 151] width 80 height 31
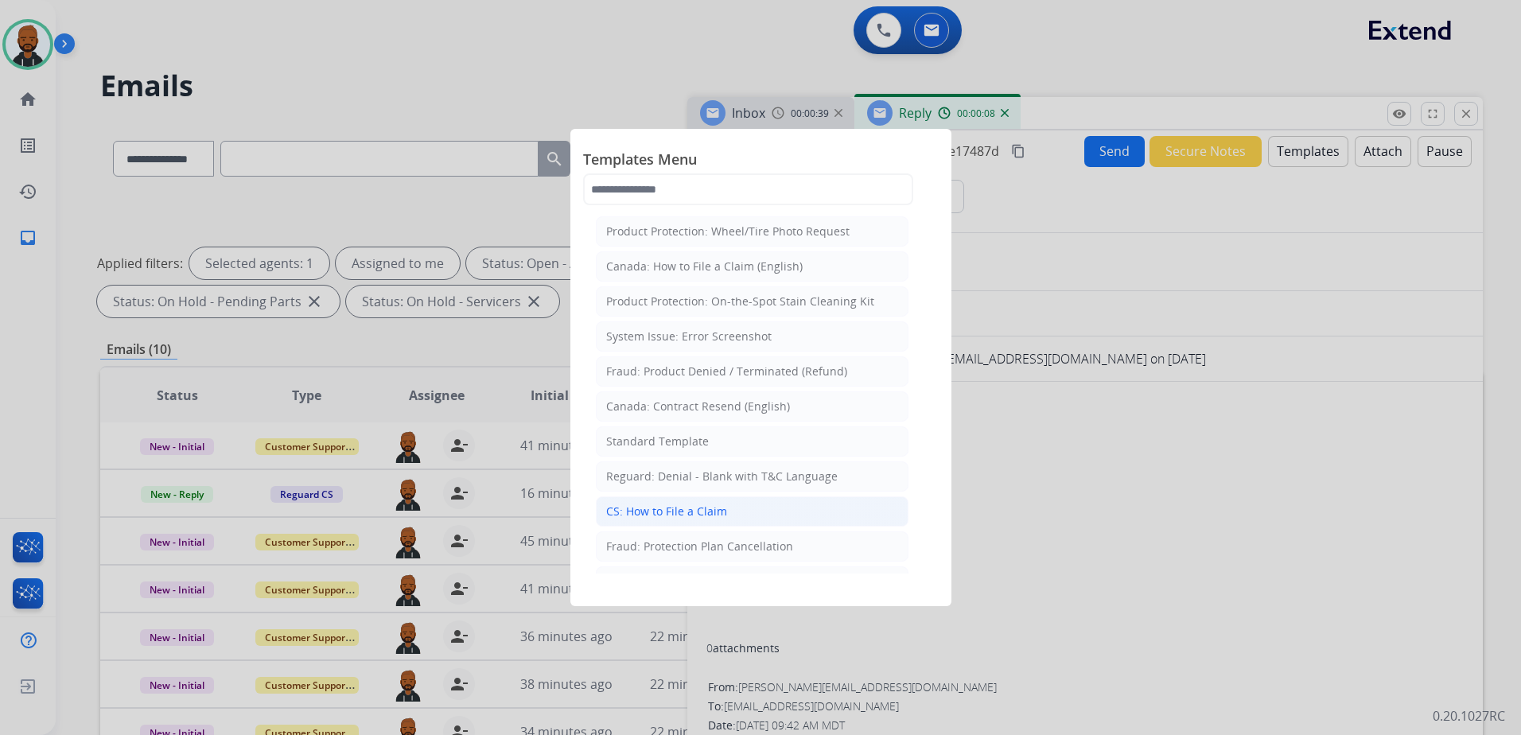
click at [724, 505] on li "CS: How to File a Claim" at bounding box center [752, 511] width 313 height 30
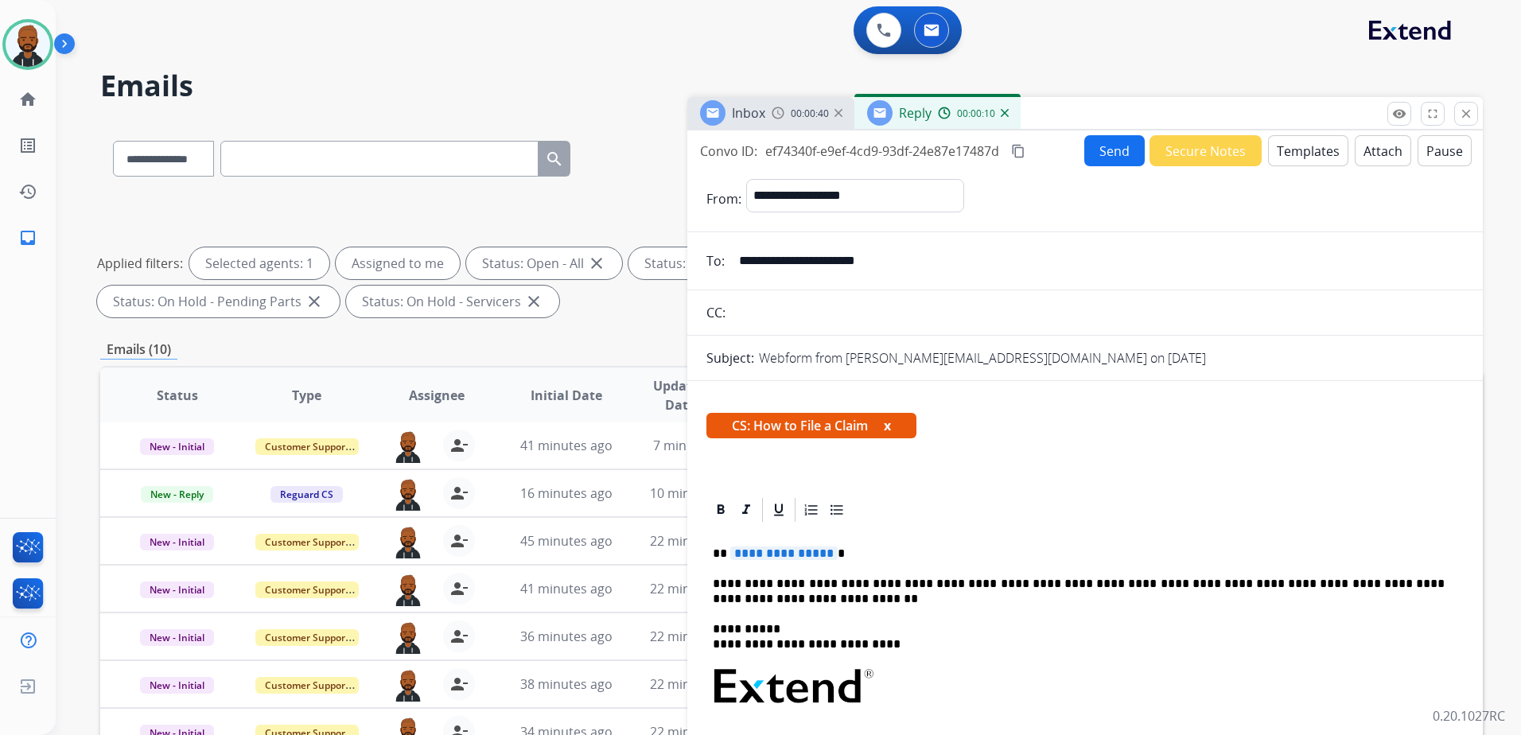
click at [1303, 158] on button "Templates" at bounding box center [1308, 150] width 80 height 31
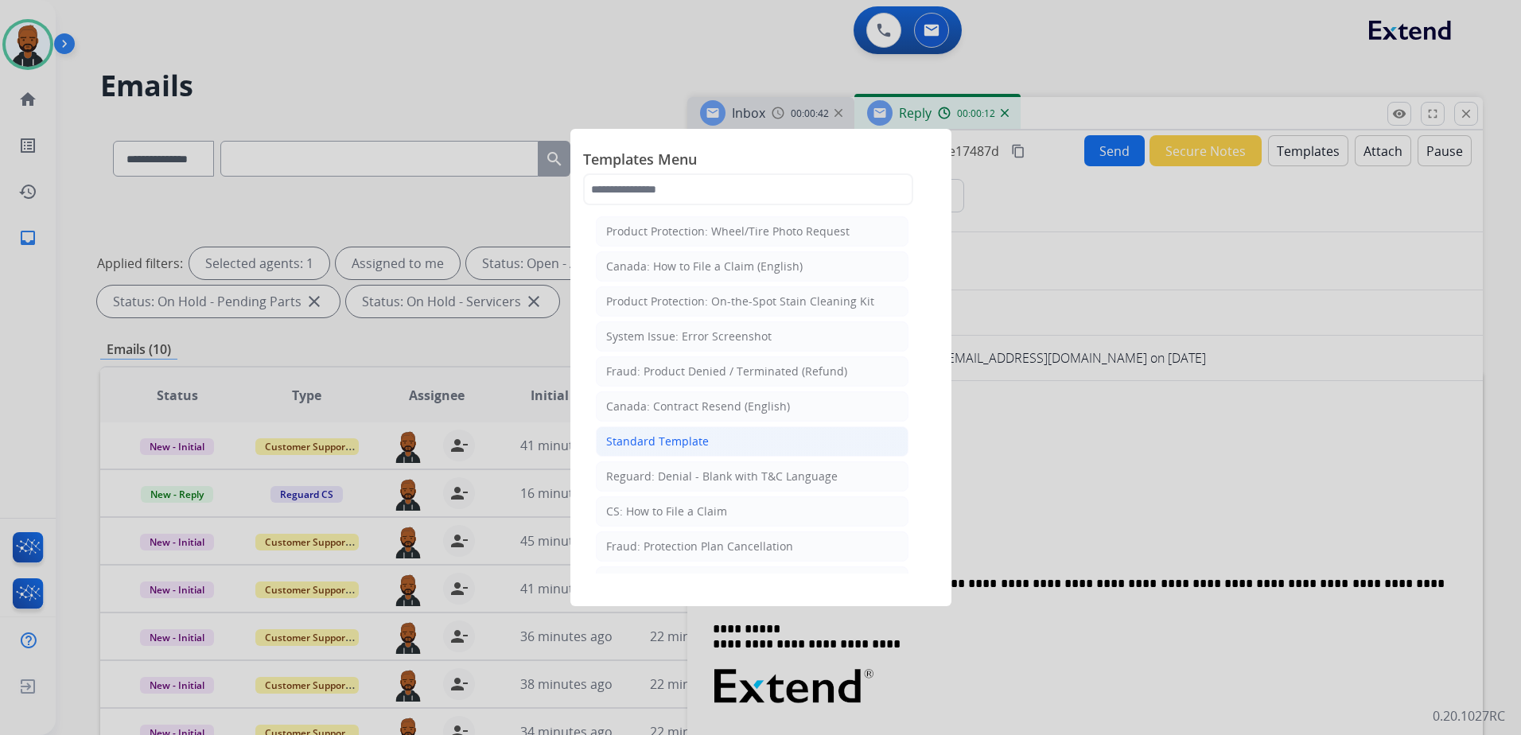
click at [698, 445] on div "Standard Template" at bounding box center [657, 442] width 103 height 16
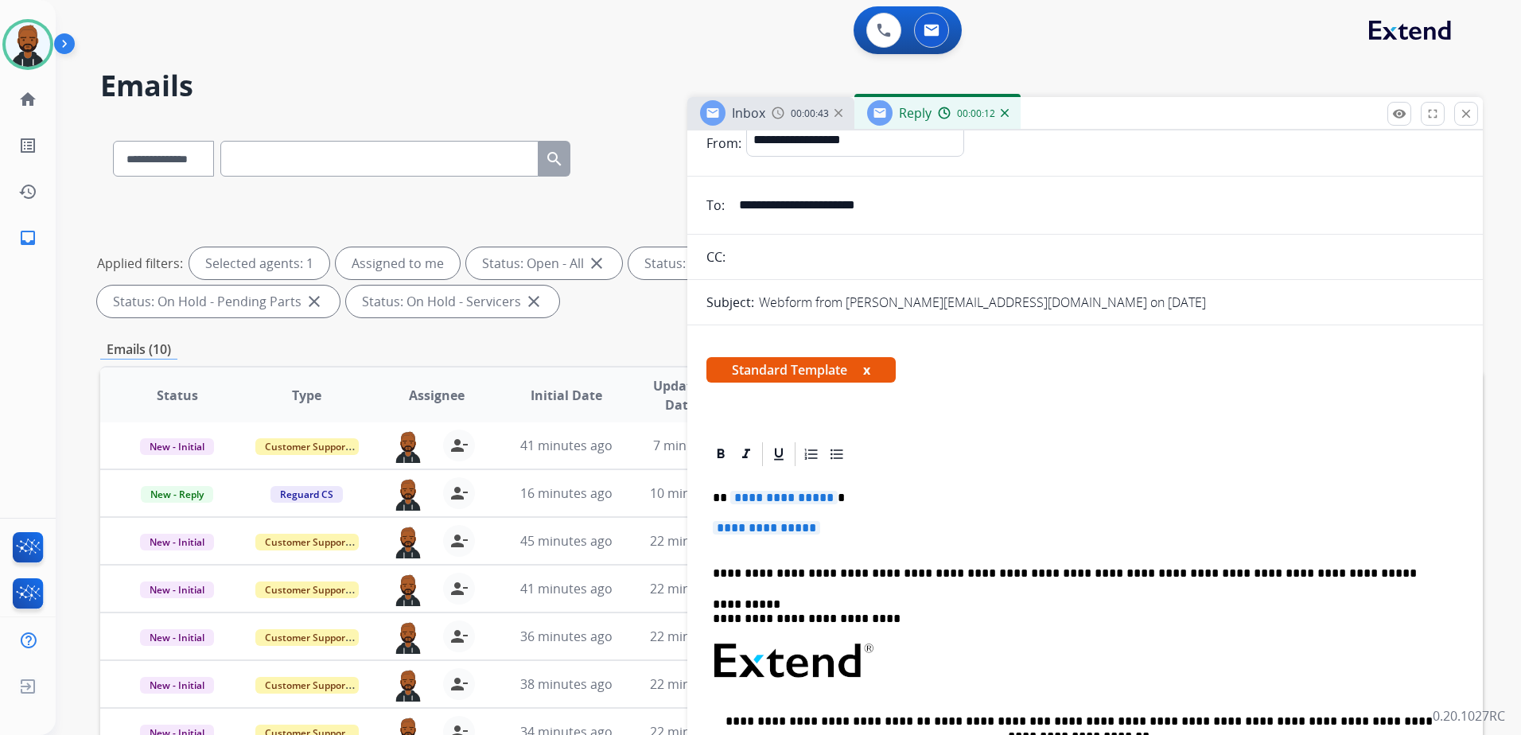
scroll to position [80, 0]
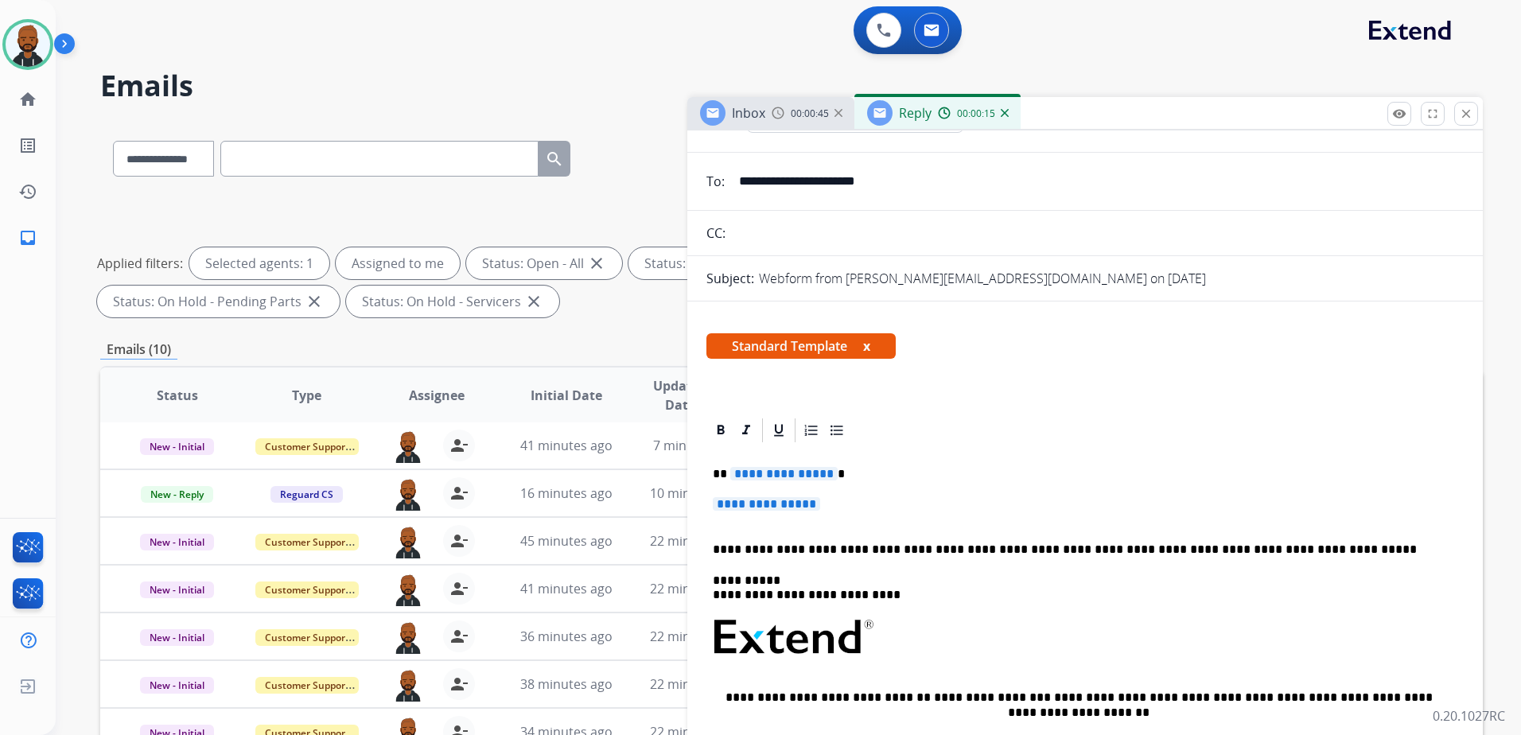
click at [805, 477] on span "**********" at bounding box center [783, 474] width 107 height 14
click at [796, 504] on span "**********" at bounding box center [766, 504] width 107 height 14
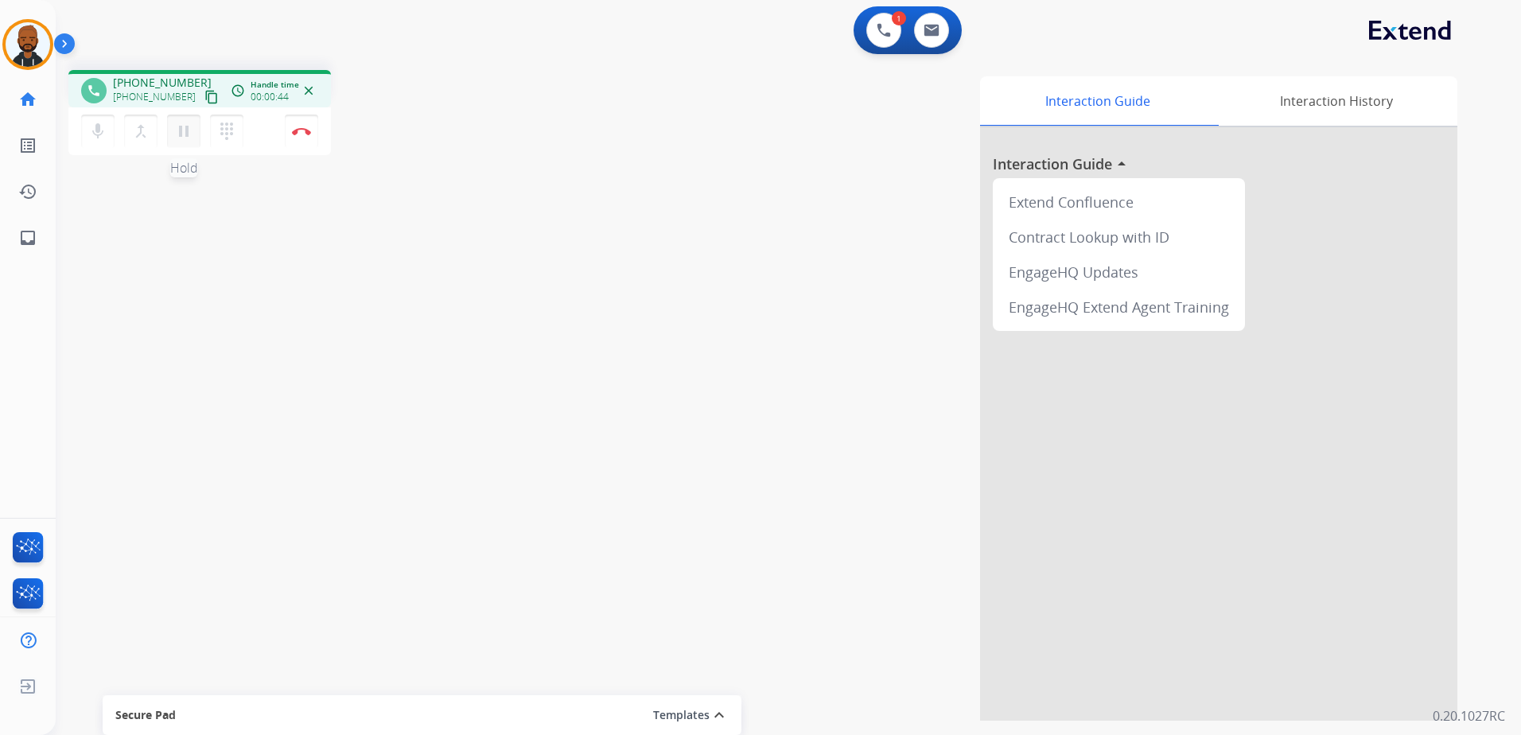
click at [188, 139] on mat-icon "pause" at bounding box center [183, 131] width 19 height 19
click at [175, 142] on button "play_arrow Hold" at bounding box center [183, 131] width 33 height 33
drag, startPoint x: 183, startPoint y: 136, endPoint x: 175, endPoint y: 135, distance: 8.0
click at [180, 136] on mat-icon "pause" at bounding box center [183, 131] width 19 height 19
click at [192, 131] on mat-icon "play_arrow" at bounding box center [183, 131] width 19 height 19
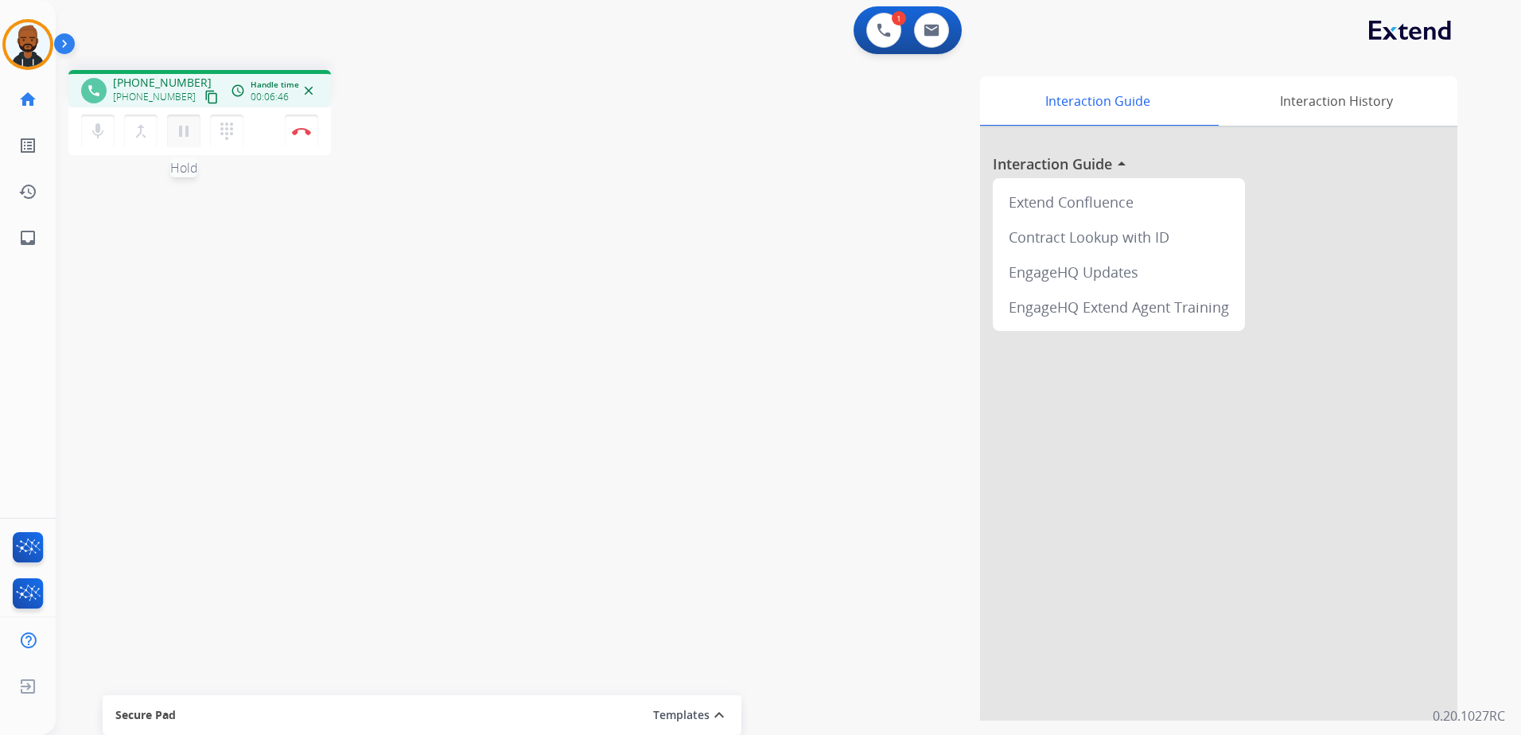
click at [183, 126] on mat-icon "pause" at bounding box center [183, 131] width 19 height 19
click at [192, 132] on mat-icon "play_arrow" at bounding box center [183, 131] width 19 height 19
click at [301, 126] on button "Disconnect" at bounding box center [301, 131] width 33 height 33
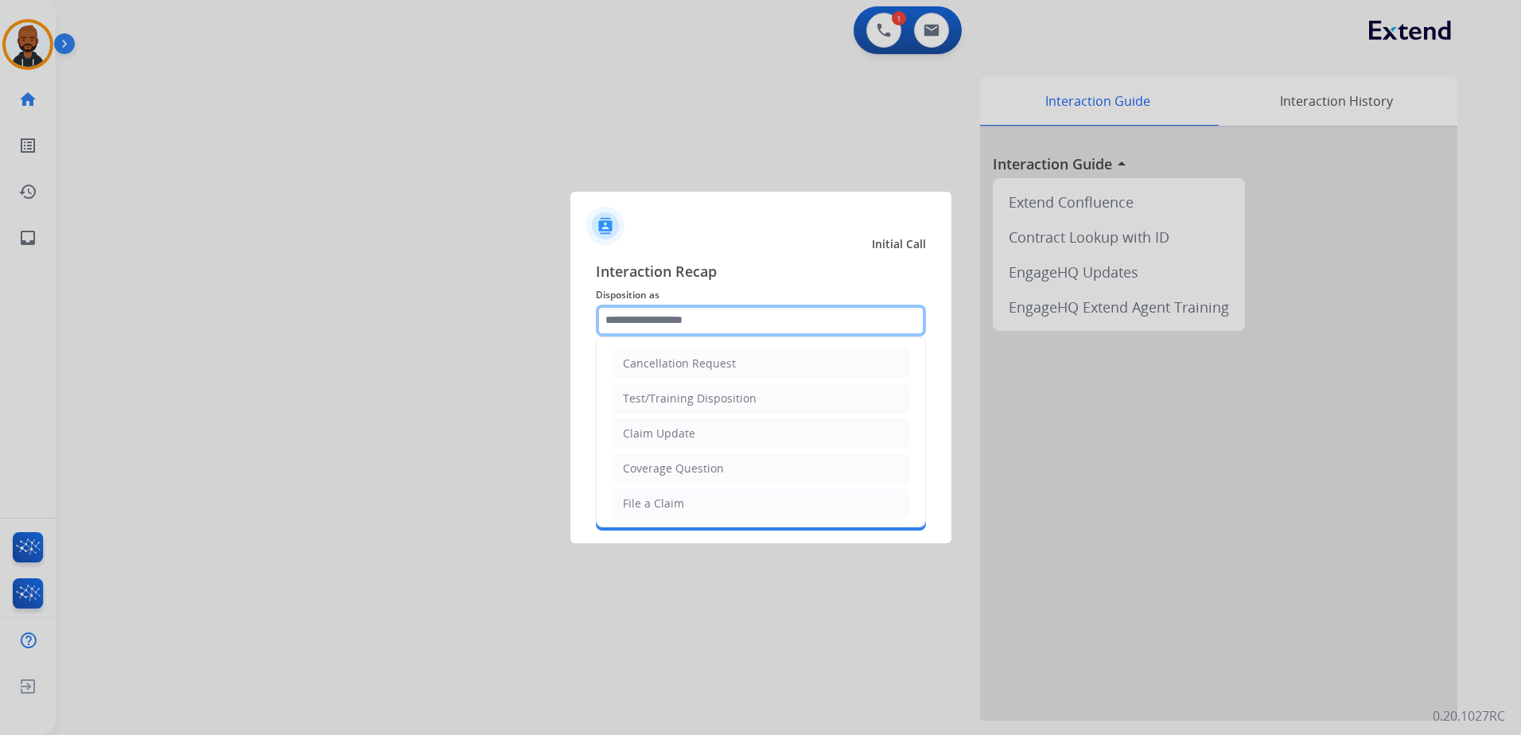
click at [688, 321] on input "text" at bounding box center [761, 321] width 330 height 32
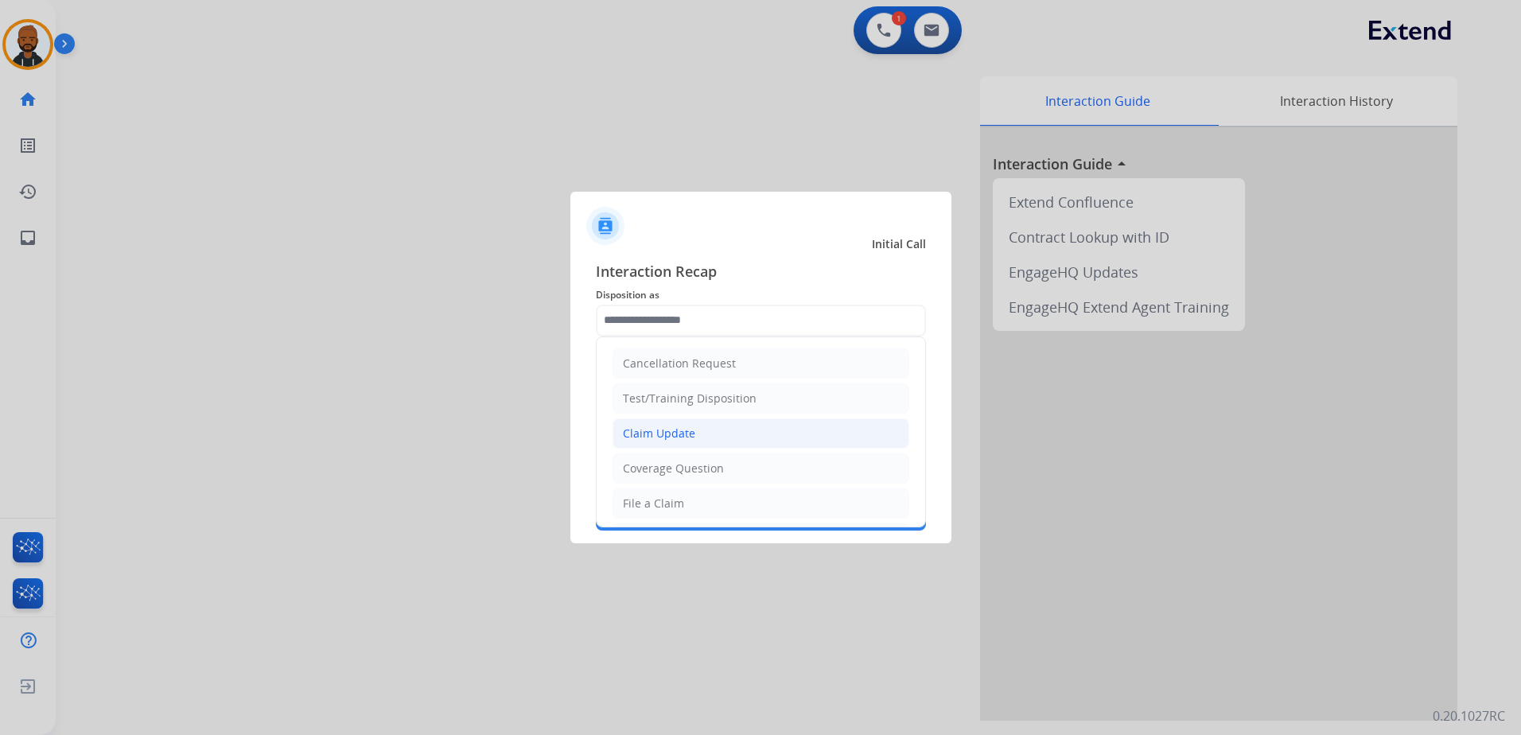
click at [689, 429] on div "Claim Update" at bounding box center [659, 434] width 72 height 16
type input "**********"
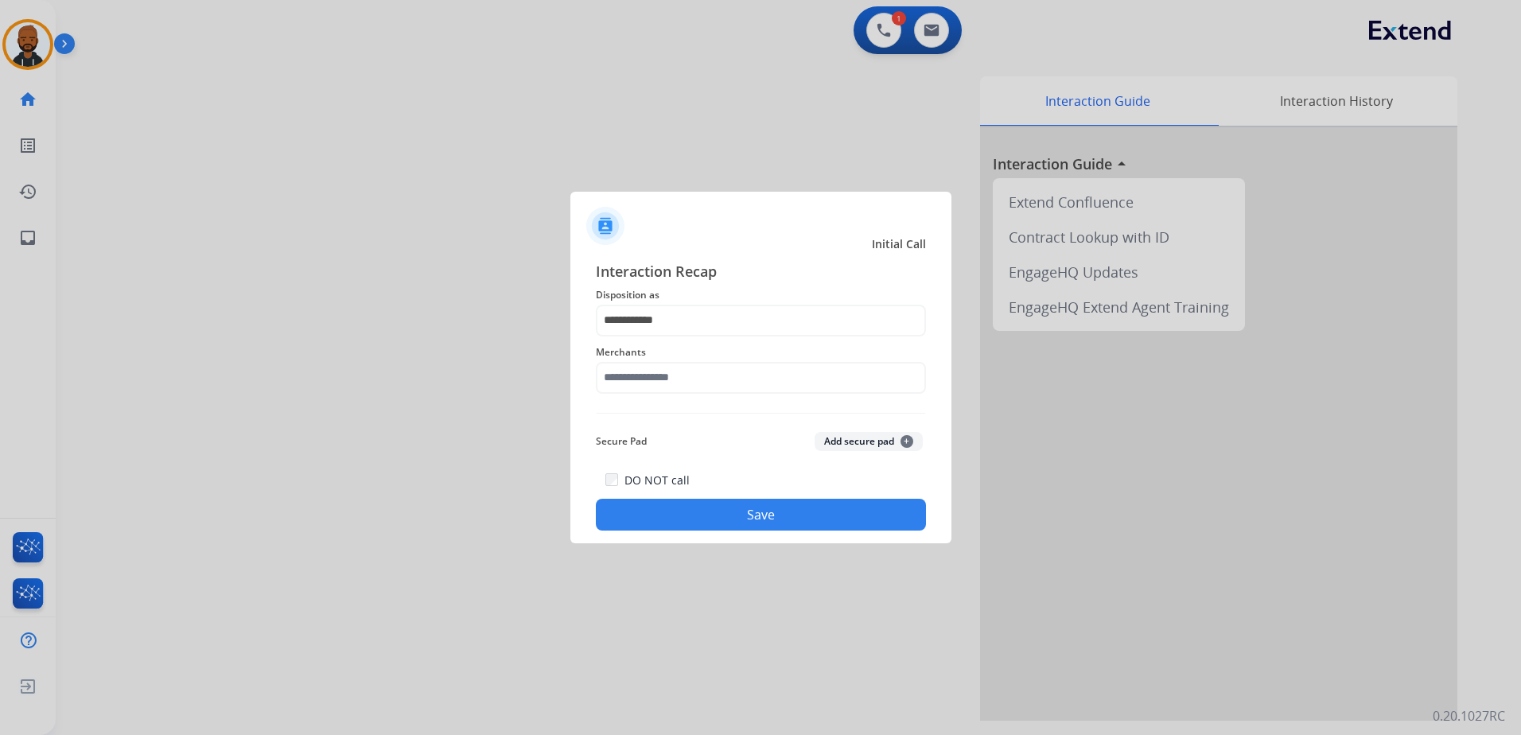
click at [706, 360] on span "Merchants" at bounding box center [761, 352] width 330 height 19
click at [709, 387] on input "text" at bounding box center [761, 378] width 330 height 32
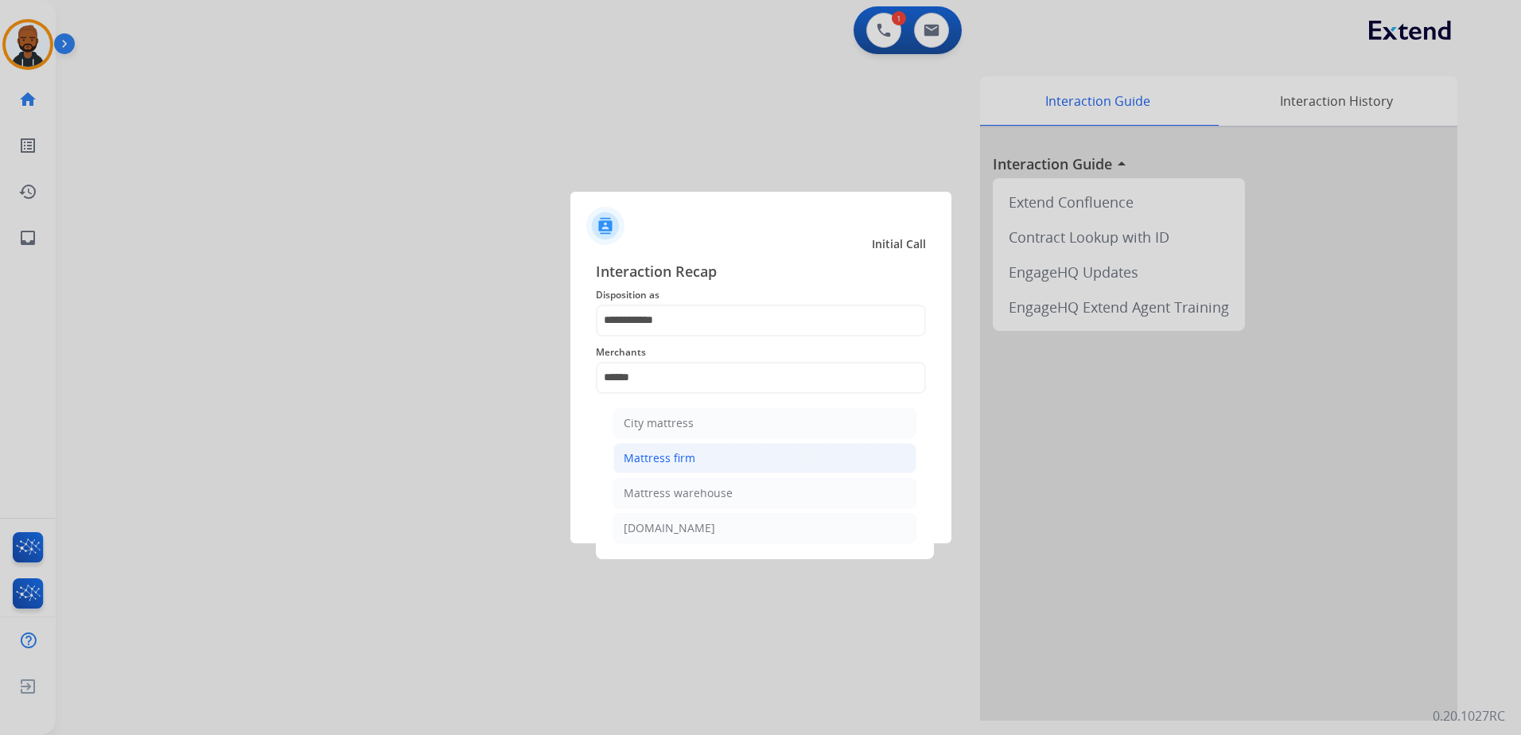
click at [686, 451] on div "Mattress firm" at bounding box center [660, 458] width 72 height 16
type input "**********"
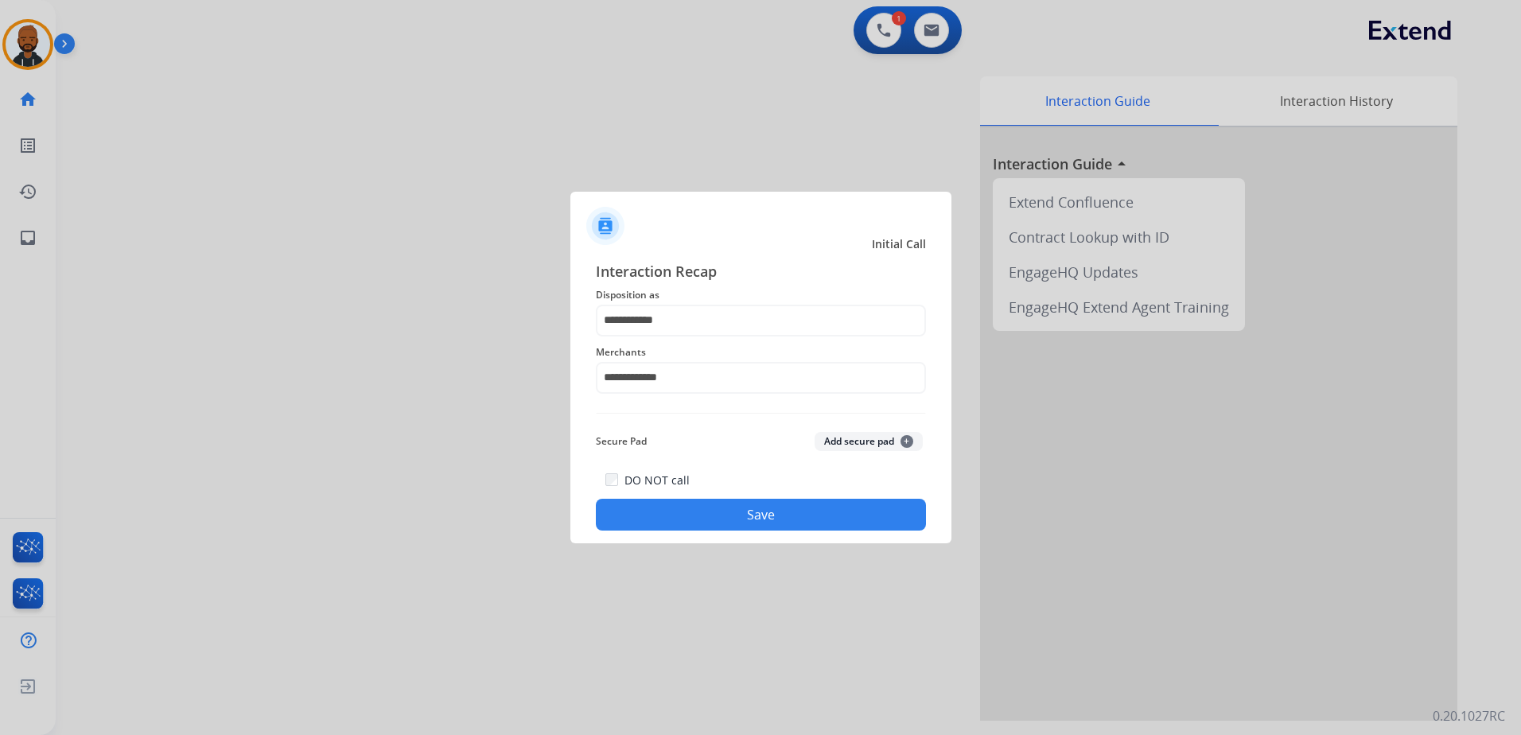
click at [718, 505] on button "Save" at bounding box center [761, 515] width 330 height 32
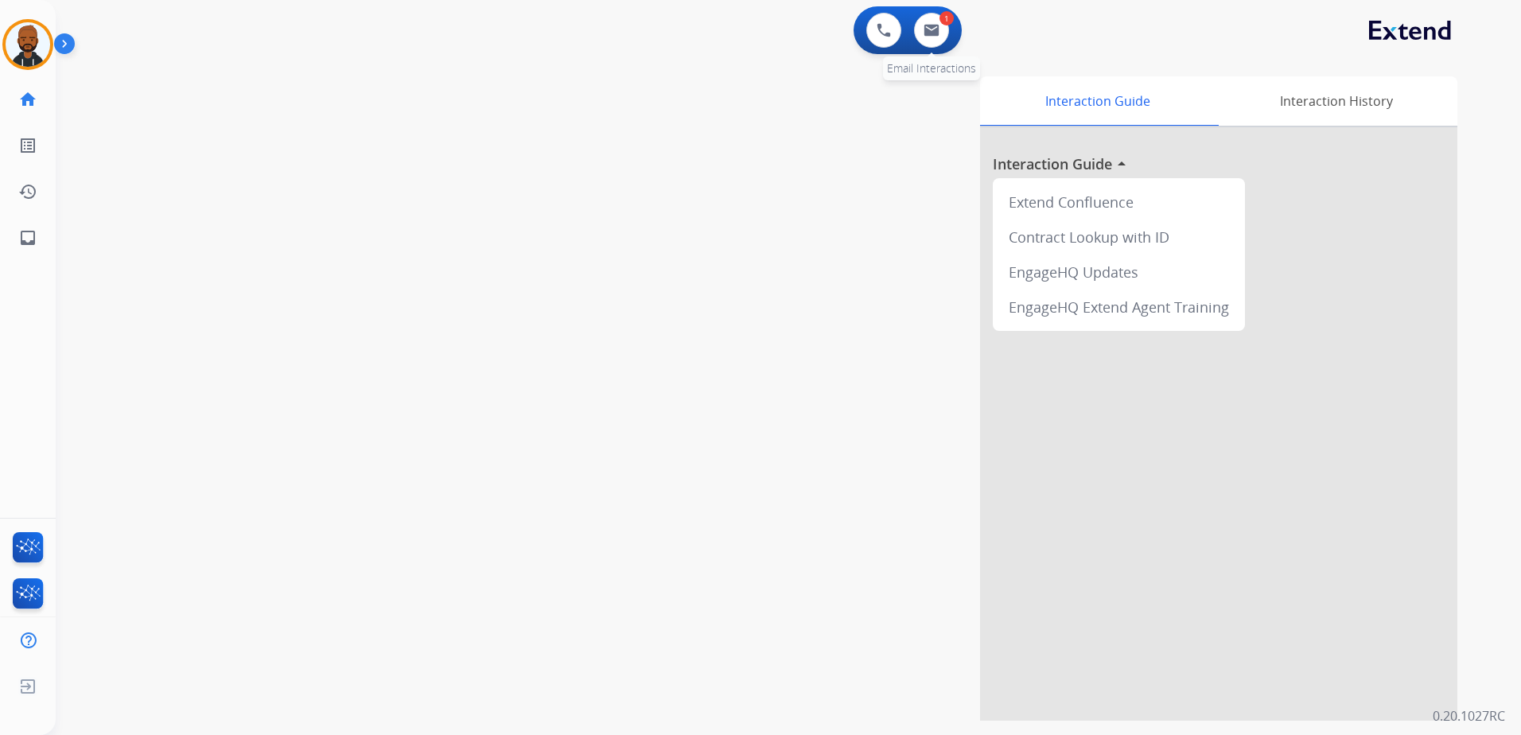
click at [944, 24] on div "1" at bounding box center [946, 18] width 14 height 14
click at [937, 35] on img at bounding box center [932, 30] width 16 height 13
select select "**********"
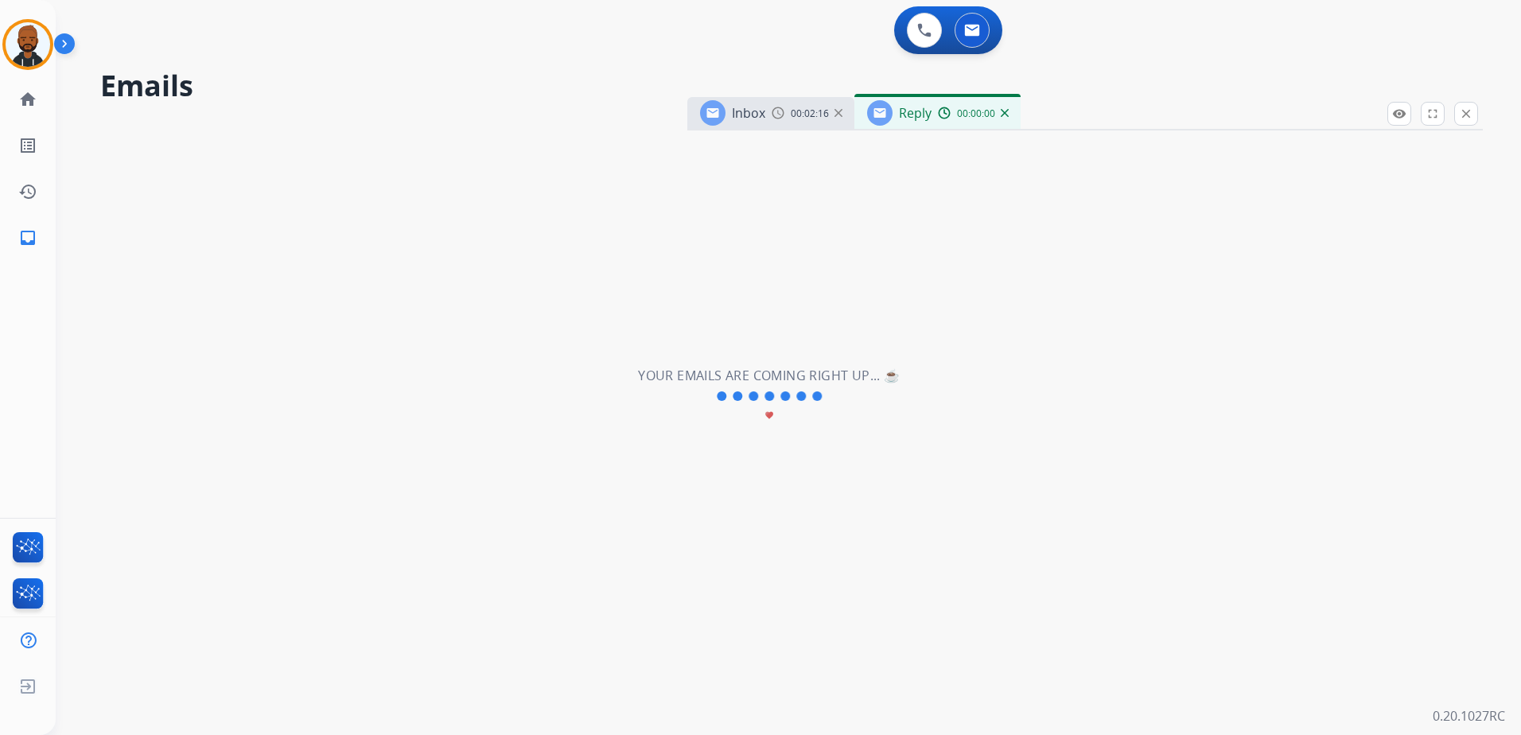
select select "**********"
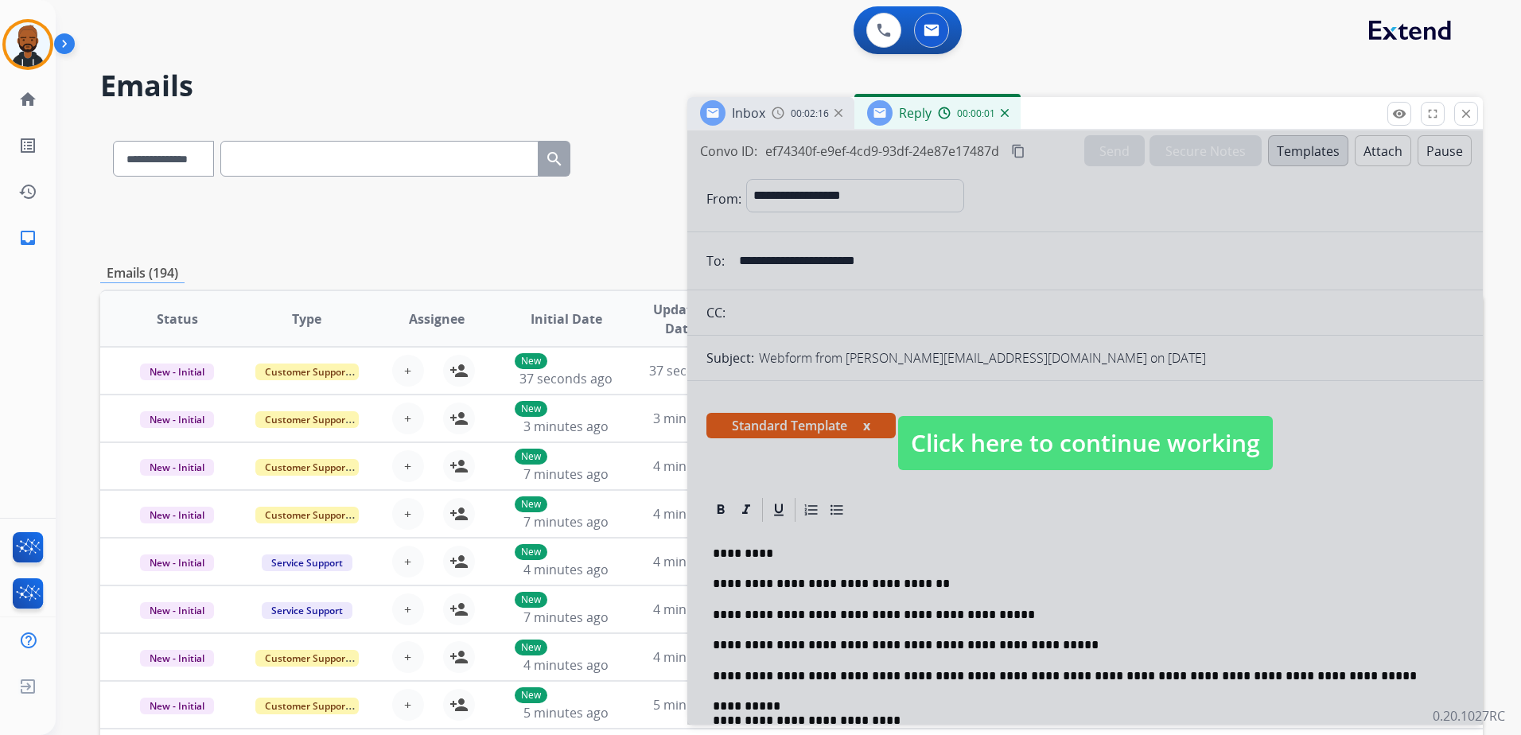
click at [958, 448] on span "Click here to continue working" at bounding box center [1085, 443] width 375 height 54
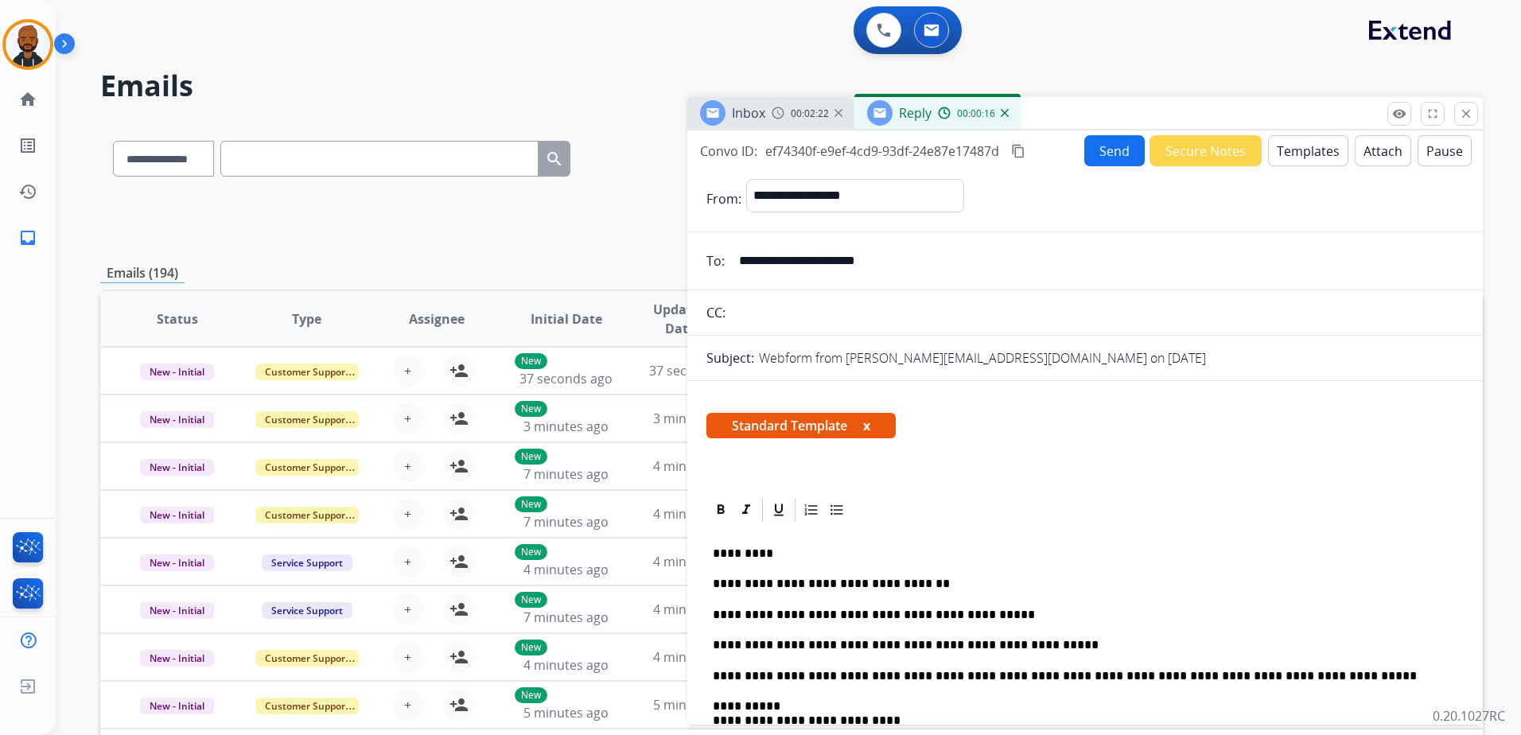
click at [823, 643] on p "**********" at bounding box center [1079, 645] width 732 height 14
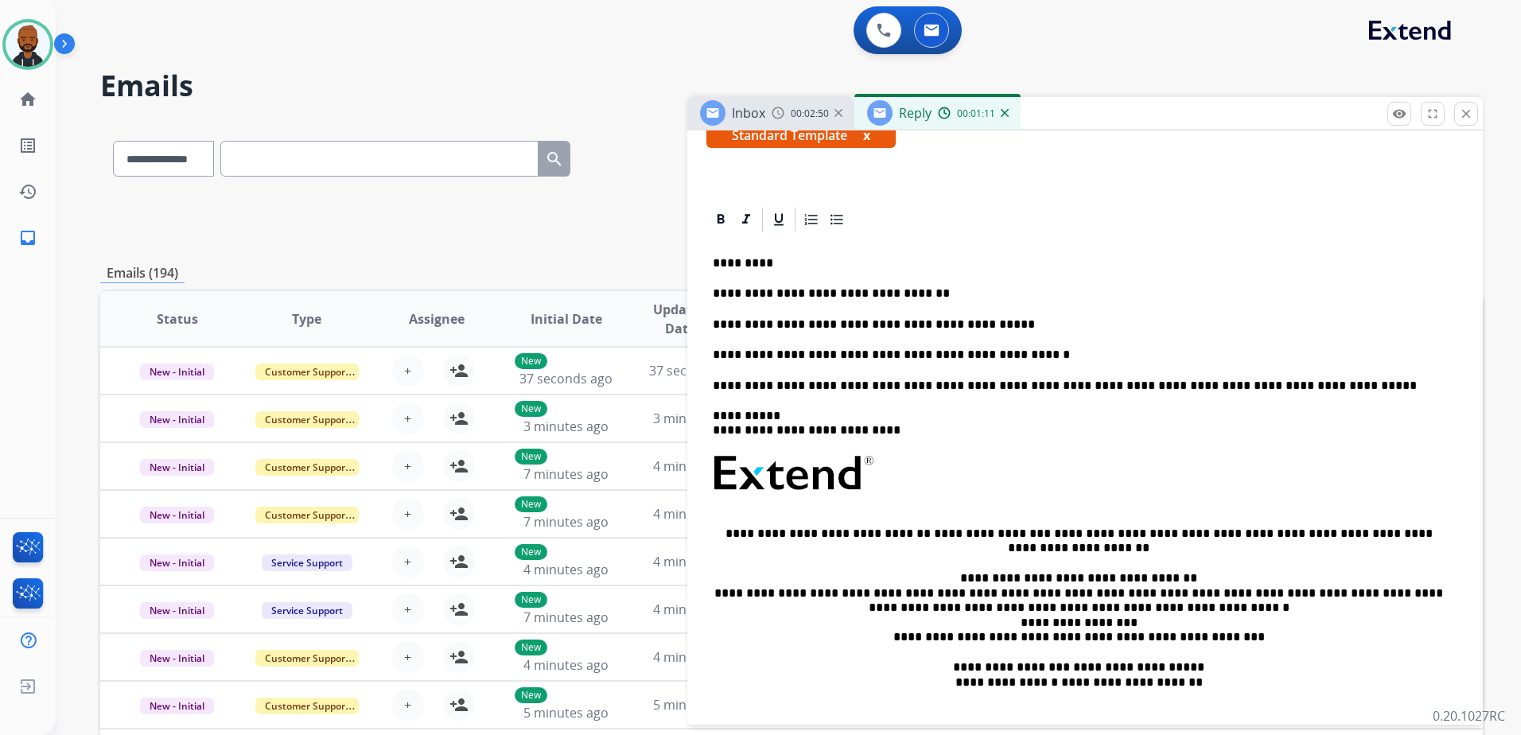
scroll to position [318, 0]
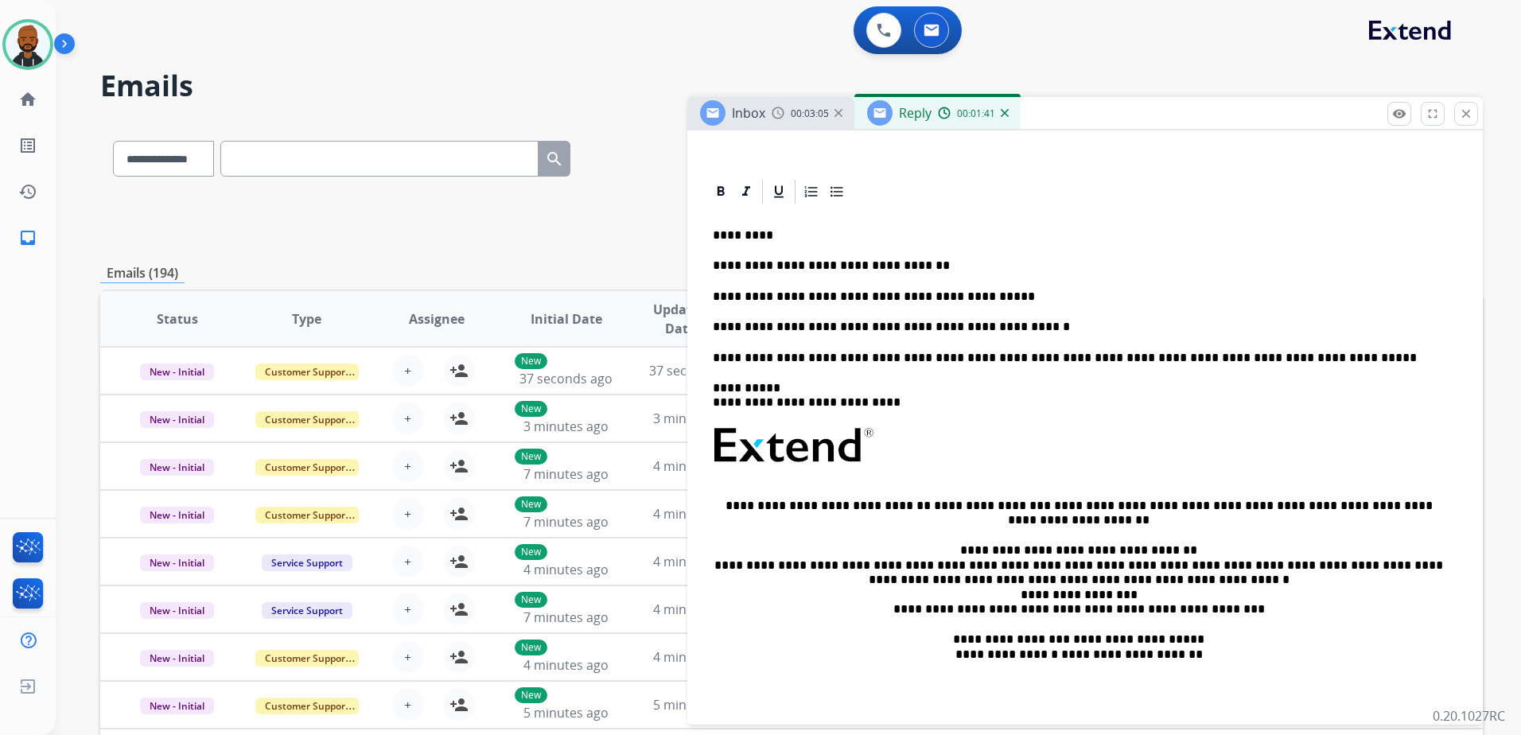
click at [1057, 306] on div "**********" at bounding box center [1084, 464] width 757 height 516
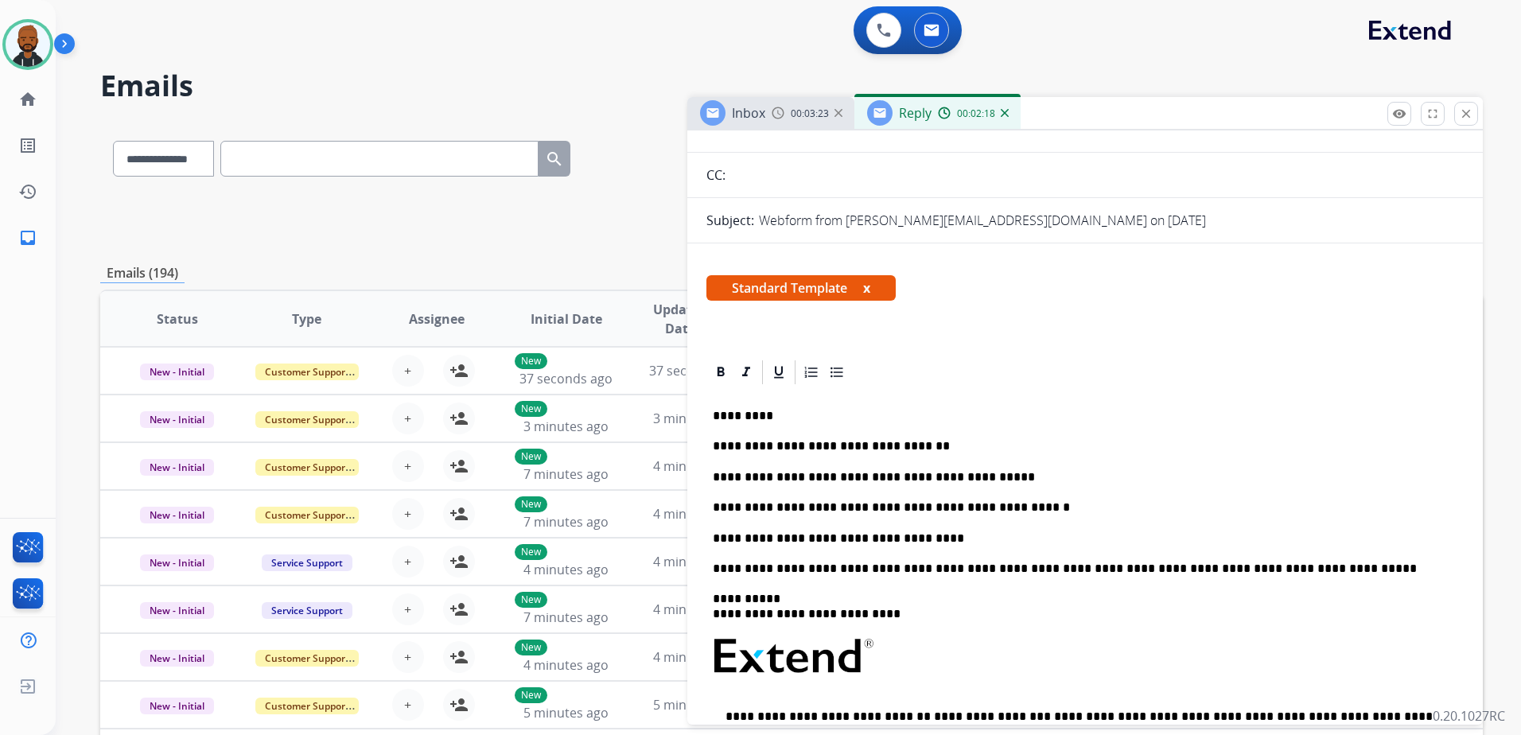
scroll to position [0, 0]
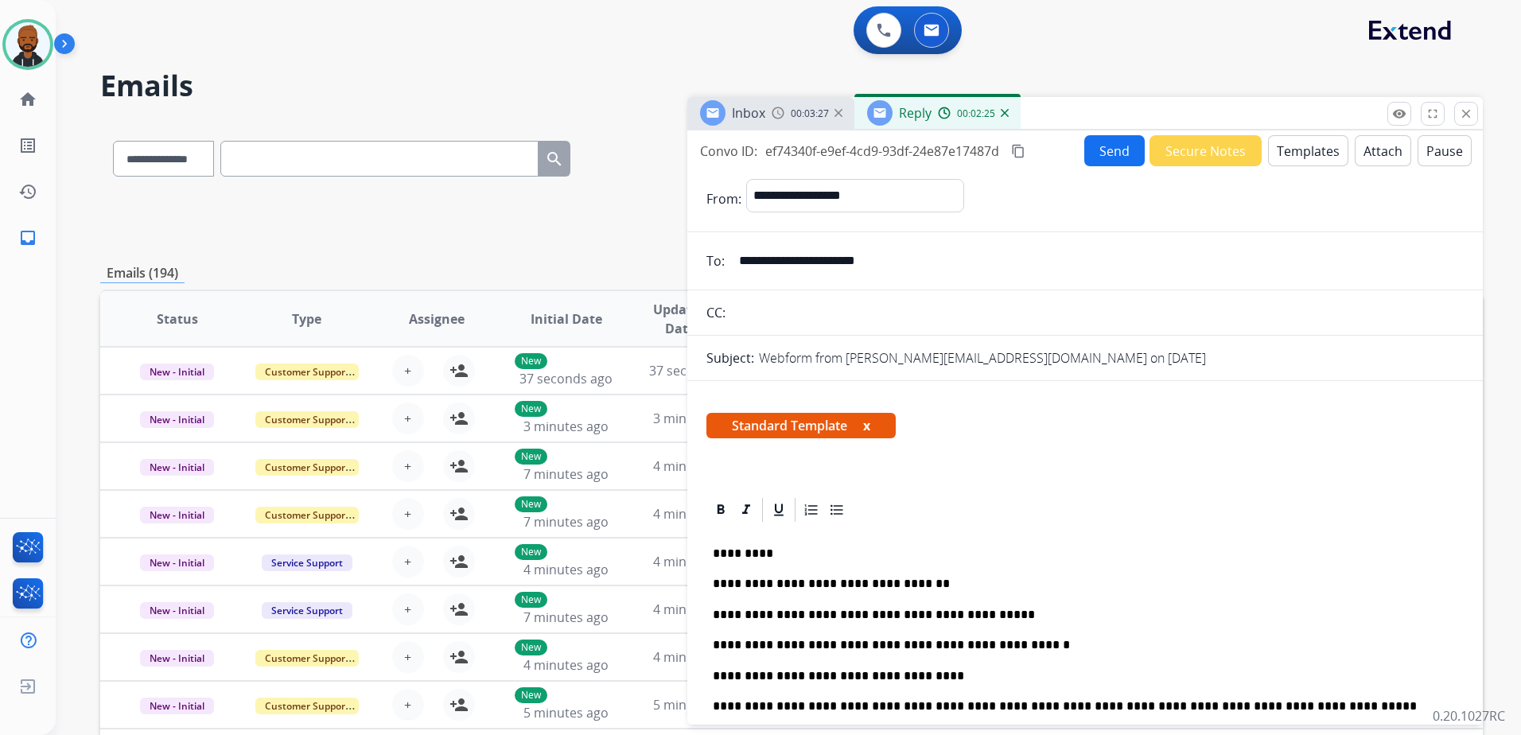
drag, startPoint x: 1115, startPoint y: 150, endPoint x: 1213, endPoint y: 425, distance: 291.4
click at [1213, 424] on div "**********" at bounding box center [1084, 424] width 795 height 588
click at [1028, 154] on button "content_copy" at bounding box center [1018, 151] width 19 height 19
click at [1098, 160] on button "Send" at bounding box center [1114, 150] width 60 height 31
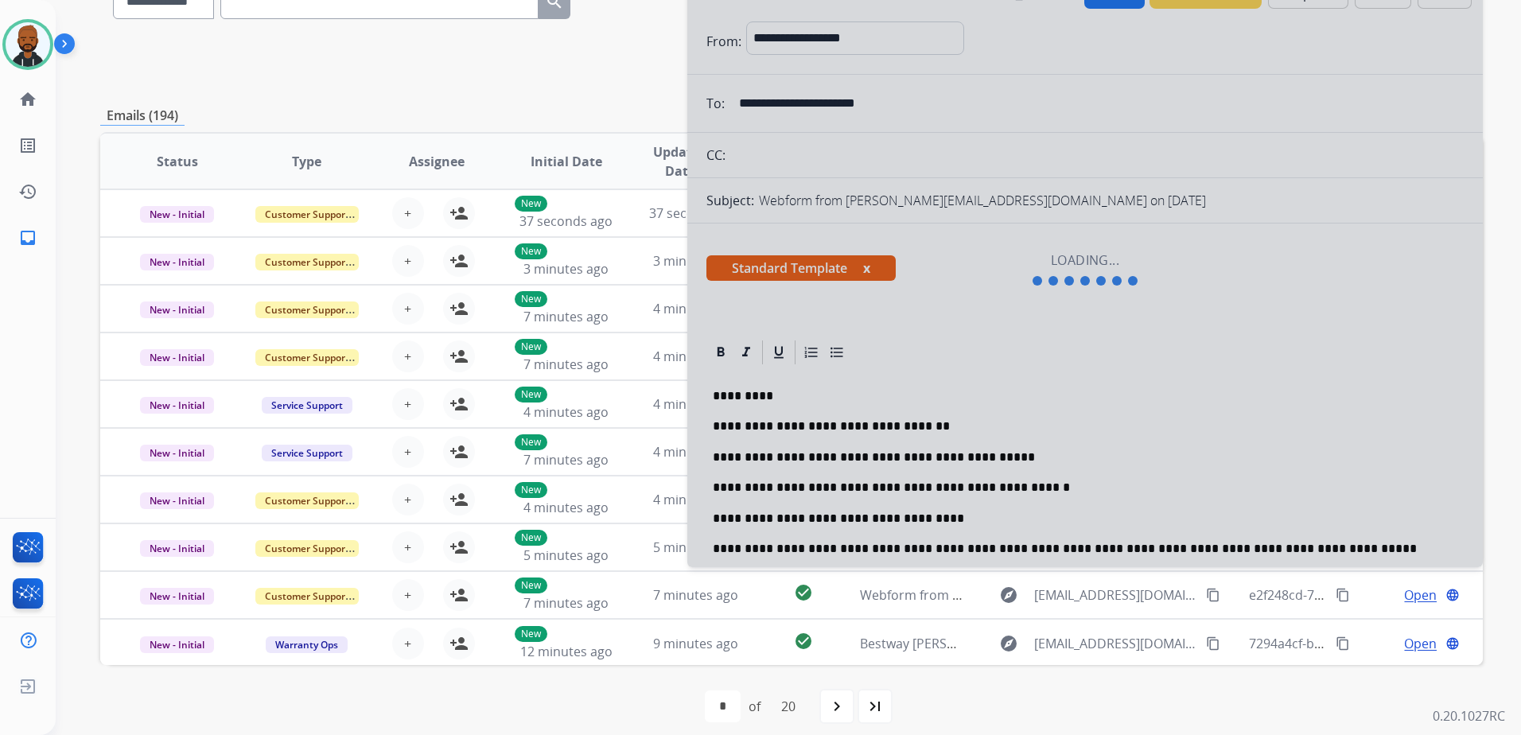
scroll to position [170, 0]
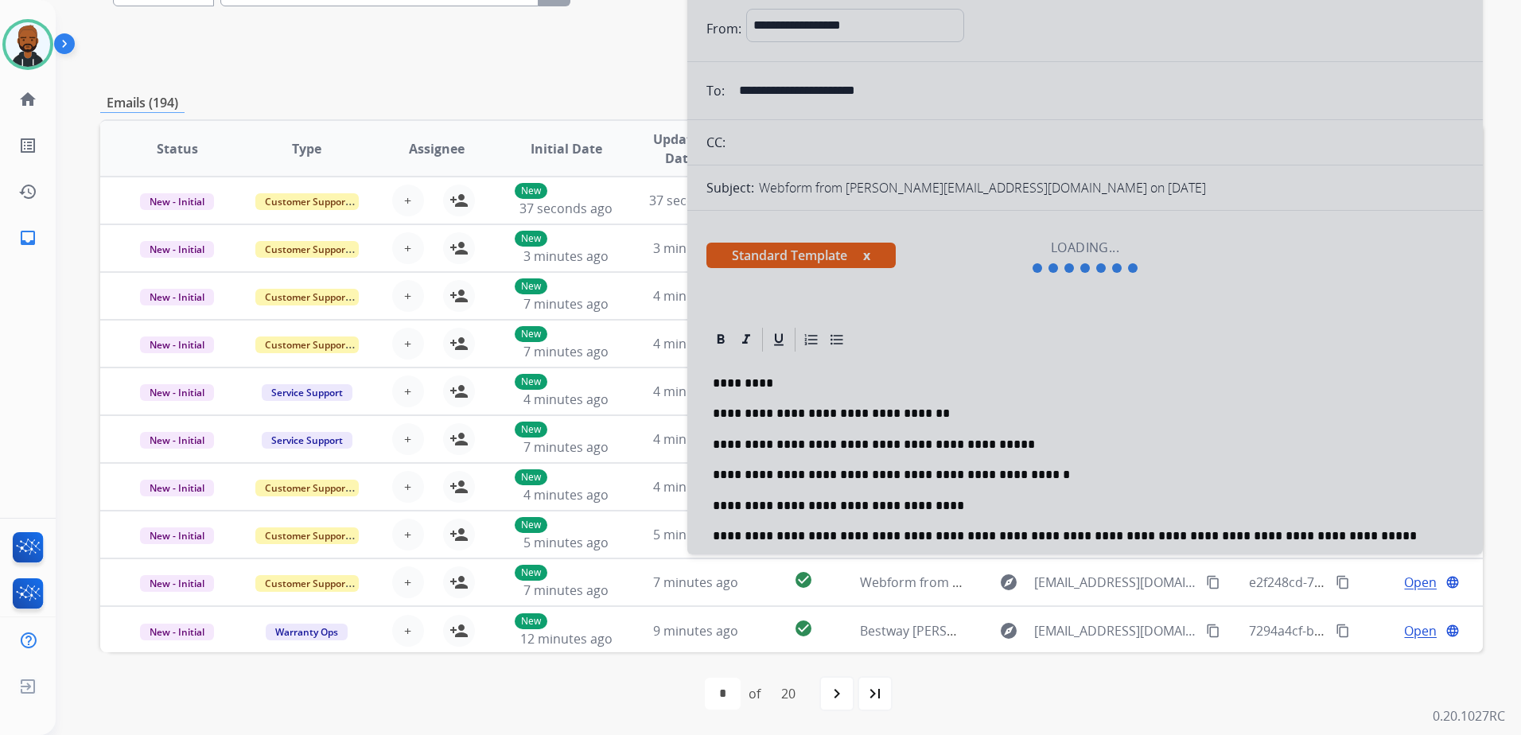
drag, startPoint x: 710, startPoint y: 381, endPoint x: 824, endPoint y: 403, distance: 116.7
click at [819, 401] on div at bounding box center [1084, 257] width 795 height 594
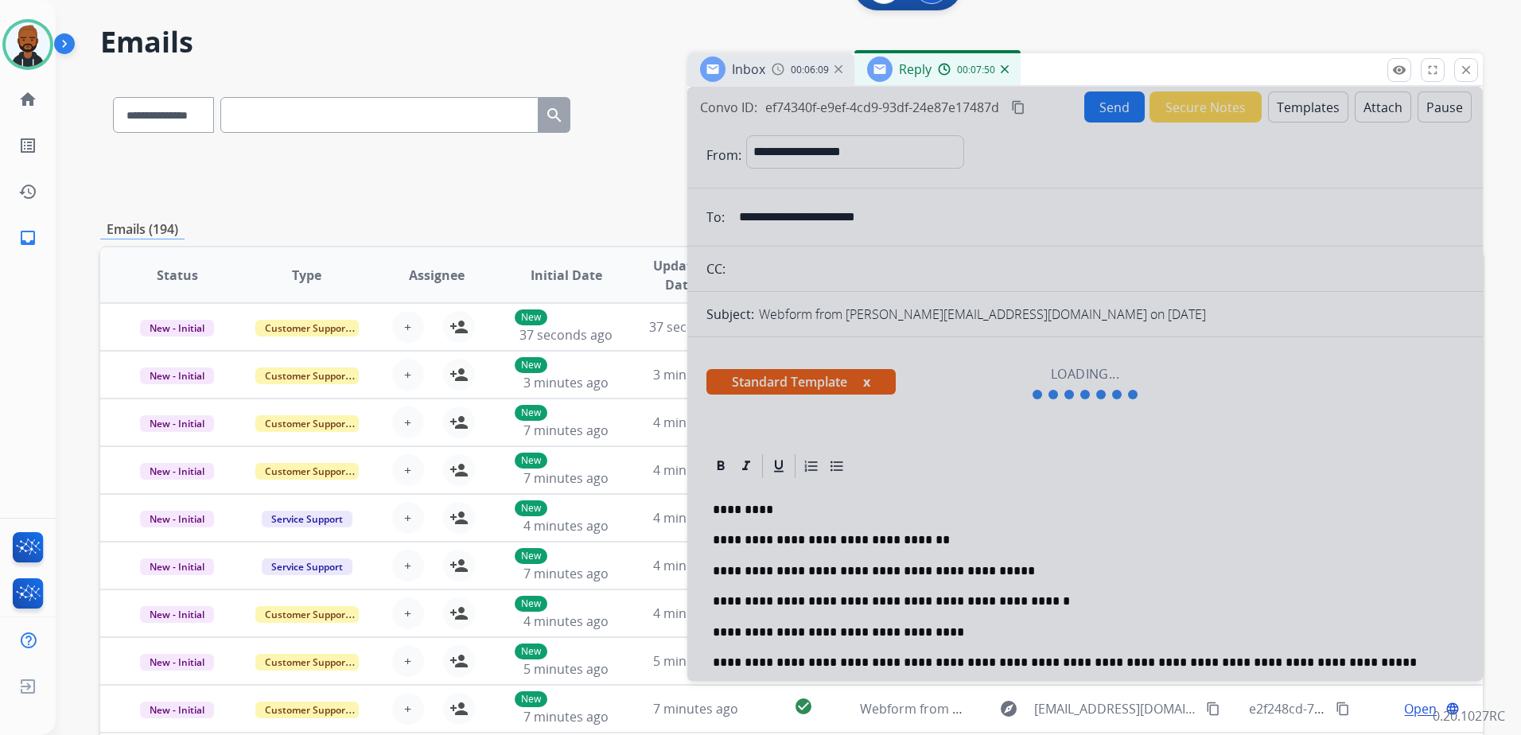
scroll to position [0, 0]
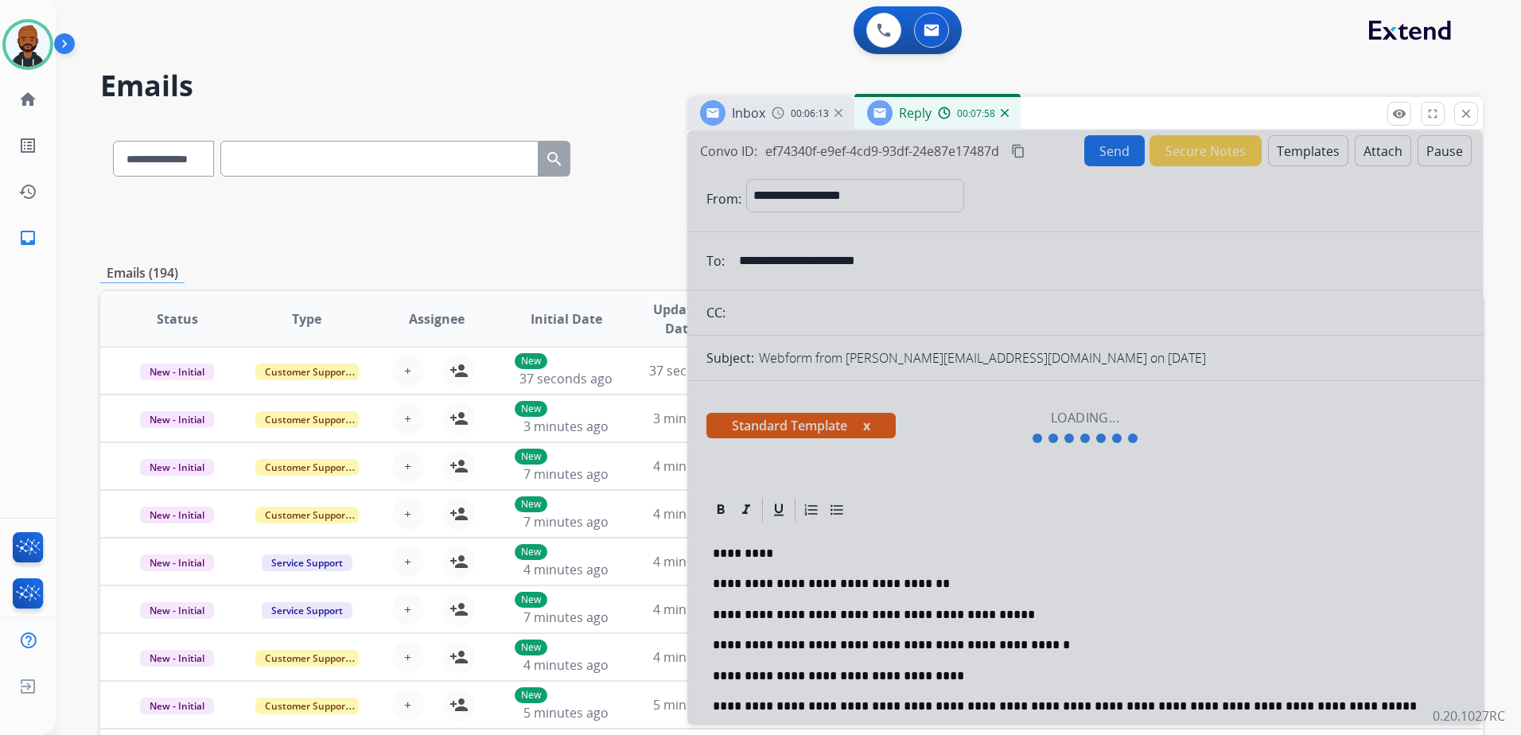
click at [987, 158] on div at bounding box center [1084, 427] width 795 height 594
click at [1026, 152] on div at bounding box center [1084, 427] width 795 height 594
click at [1297, 154] on div at bounding box center [1084, 427] width 795 height 594
click at [1367, 156] on div at bounding box center [1084, 427] width 795 height 594
click at [1418, 154] on div at bounding box center [1084, 427] width 795 height 594
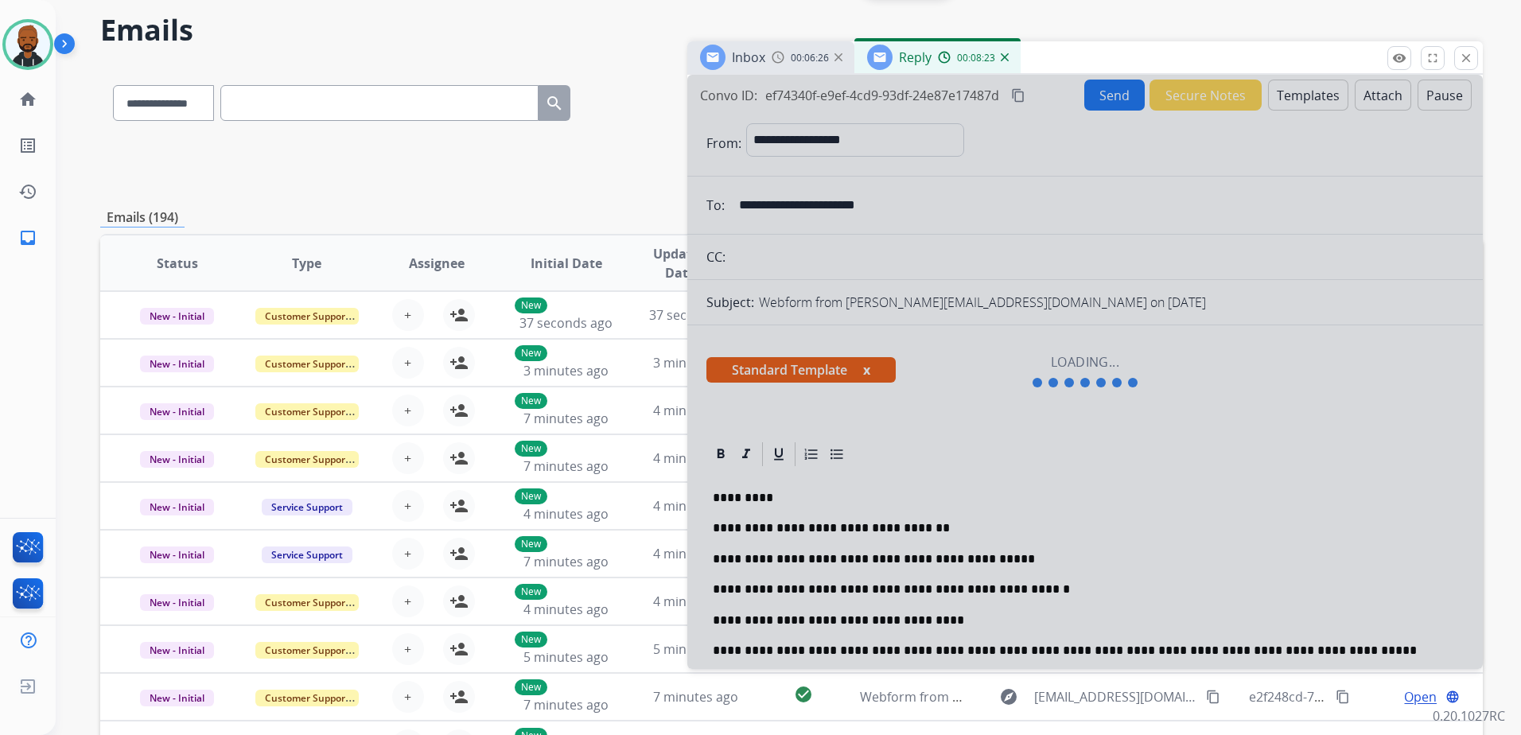
scroll to position [80, 0]
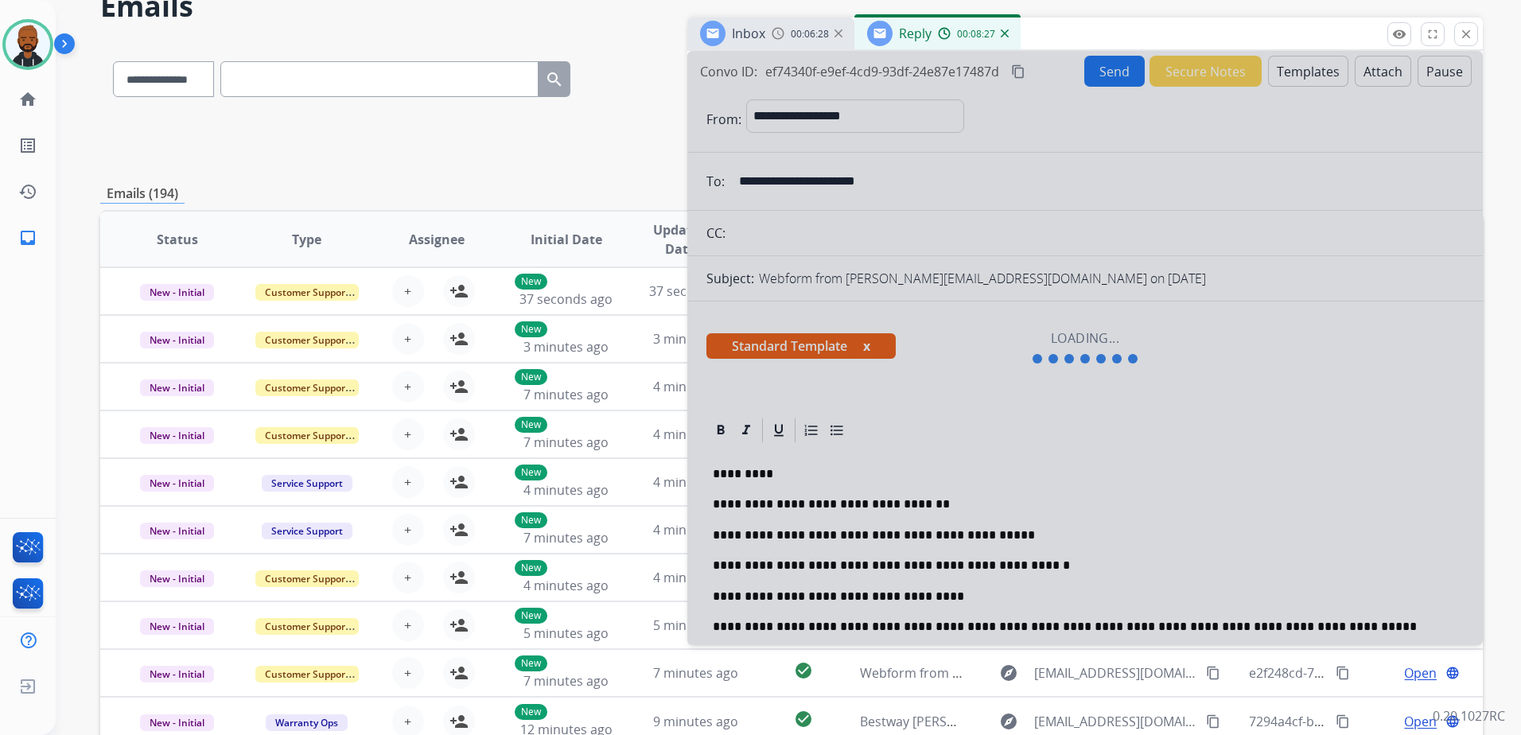
drag, startPoint x: 1469, startPoint y: 39, endPoint x: 1404, endPoint y: 256, distance: 226.7
click at [1410, 239] on div "**********" at bounding box center [1084, 332] width 795 height 628
click at [665, 158] on div "**********" at bounding box center [791, 139] width 1383 height 57
click at [838, 512] on div at bounding box center [1084, 348] width 795 height 594
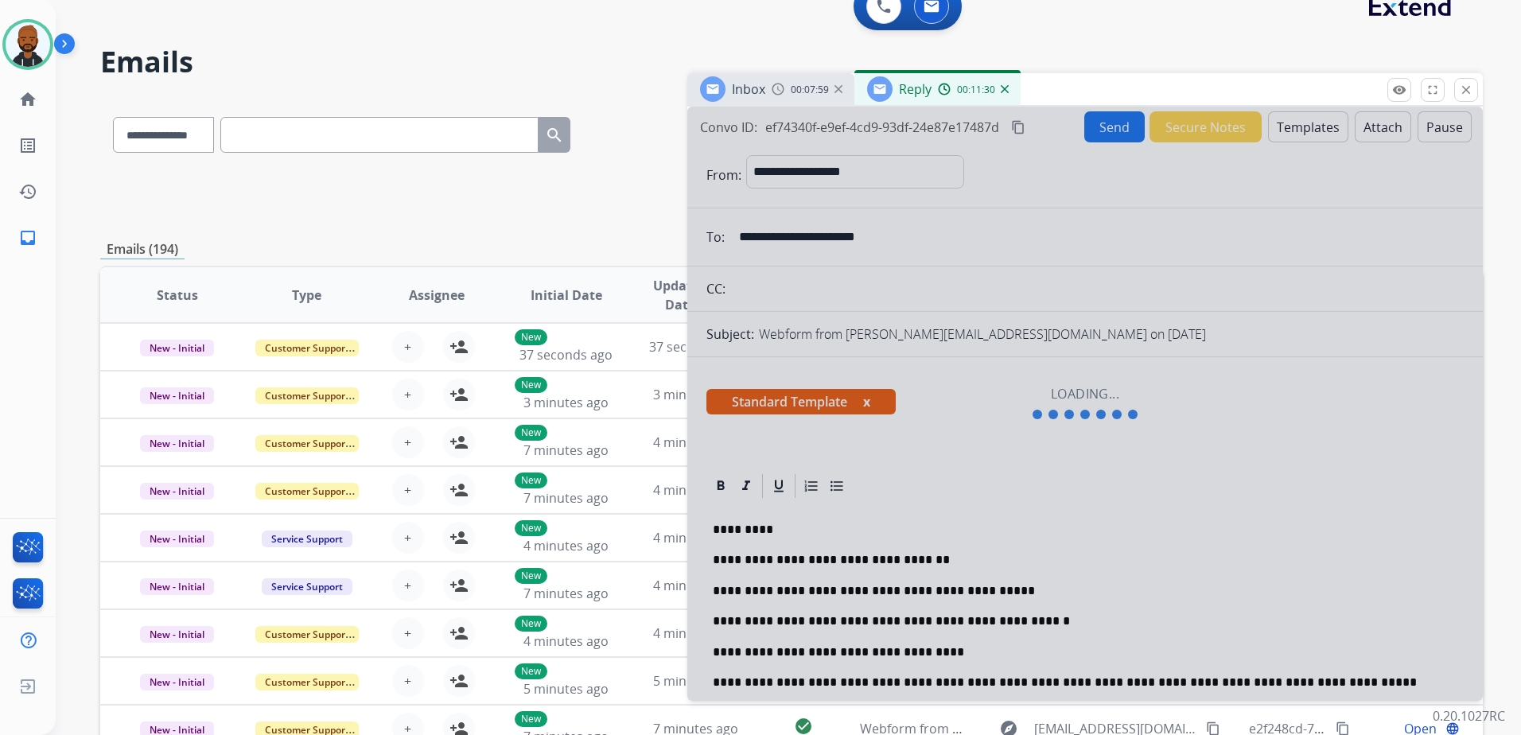
scroll to position [0, 0]
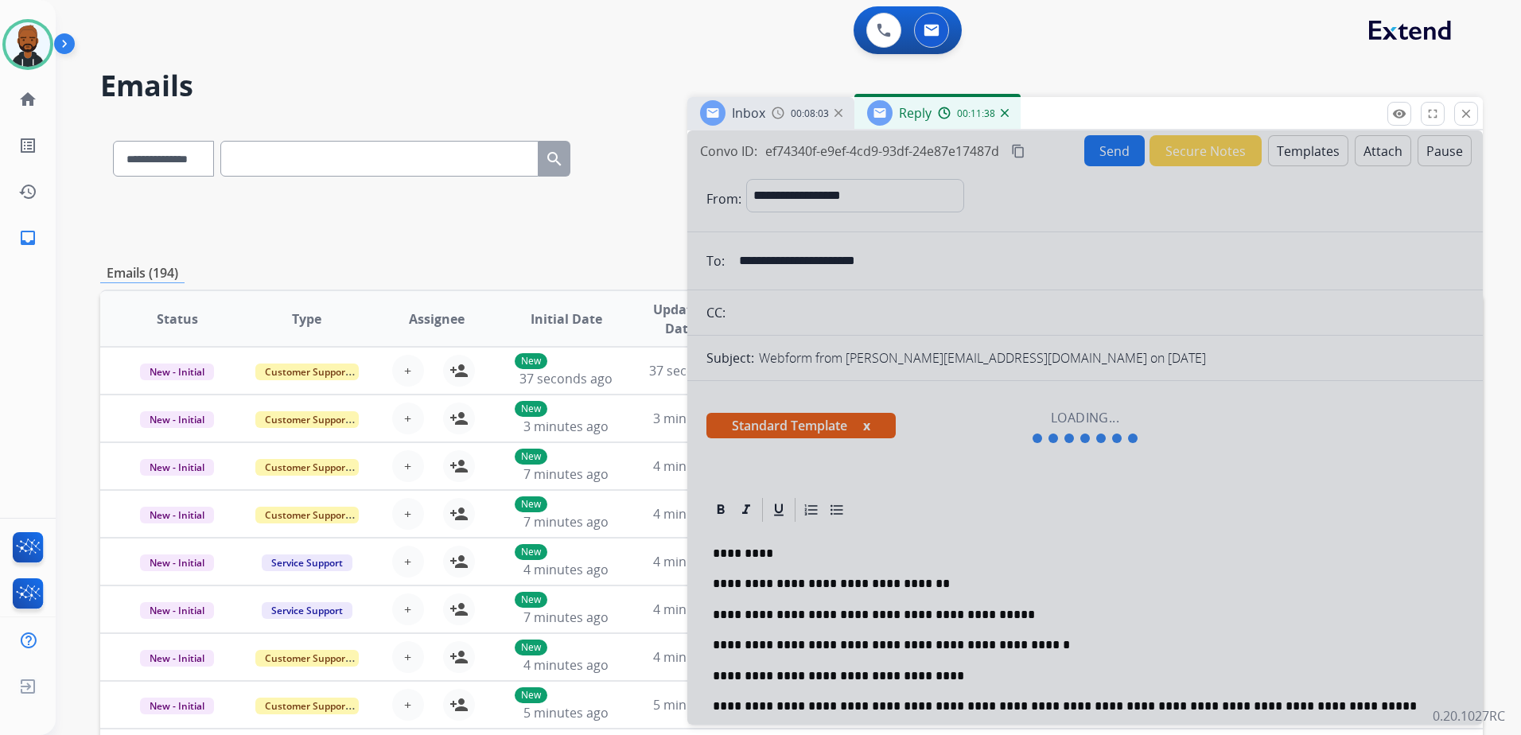
click at [955, 119] on div "00:11:38" at bounding box center [973, 113] width 70 height 14
click at [787, 130] on div "Inbox 00:08:04 Reply 00:11:40" at bounding box center [1084, 113] width 795 height 33
click at [787, 123] on div "Inbox 00:08:05" at bounding box center [770, 113] width 167 height 32
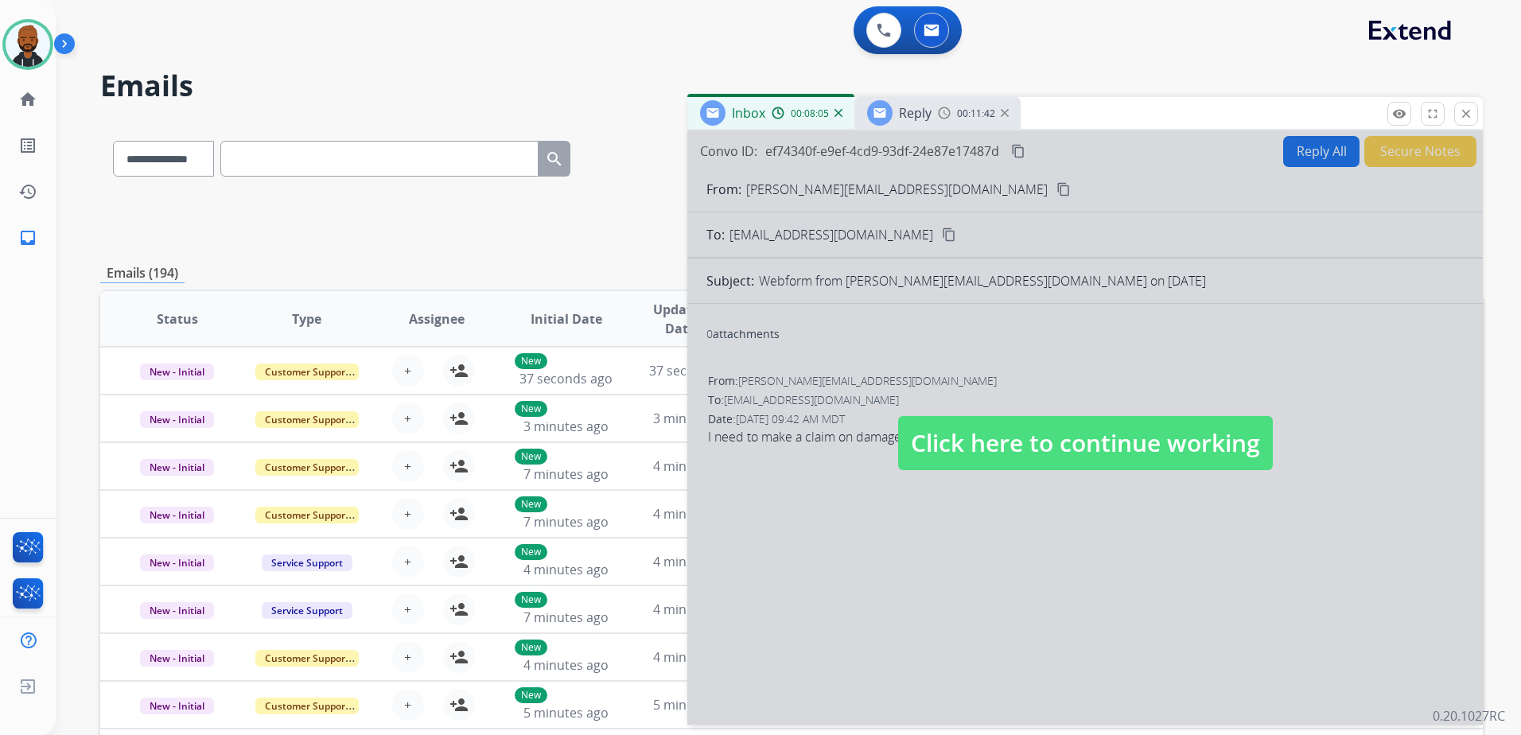
click at [787, 122] on div "Inbox 00:08:05" at bounding box center [770, 113] width 167 height 32
click at [1056, 446] on span "Click here to continue working" at bounding box center [1085, 443] width 375 height 54
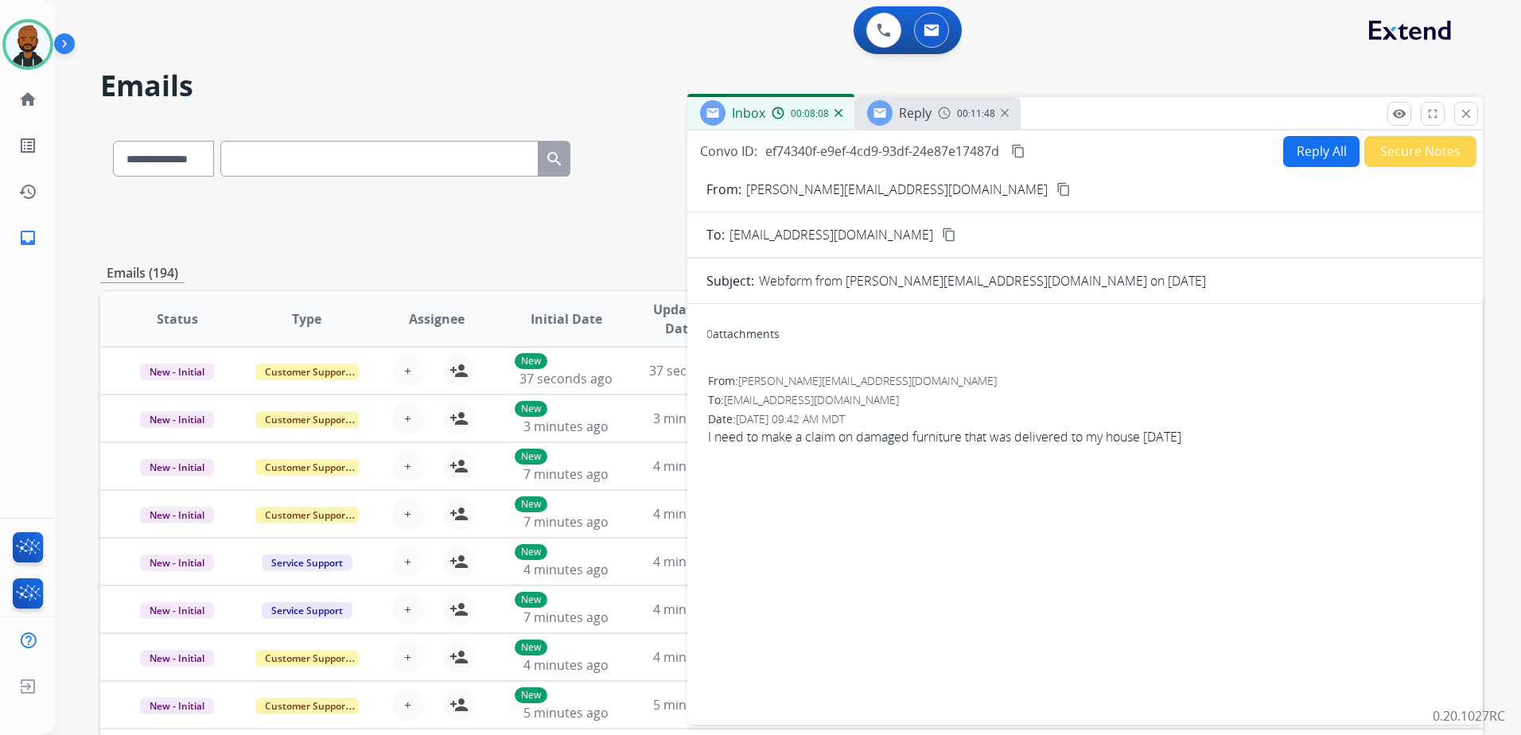
click at [947, 119] on img at bounding box center [944, 113] width 13 height 13
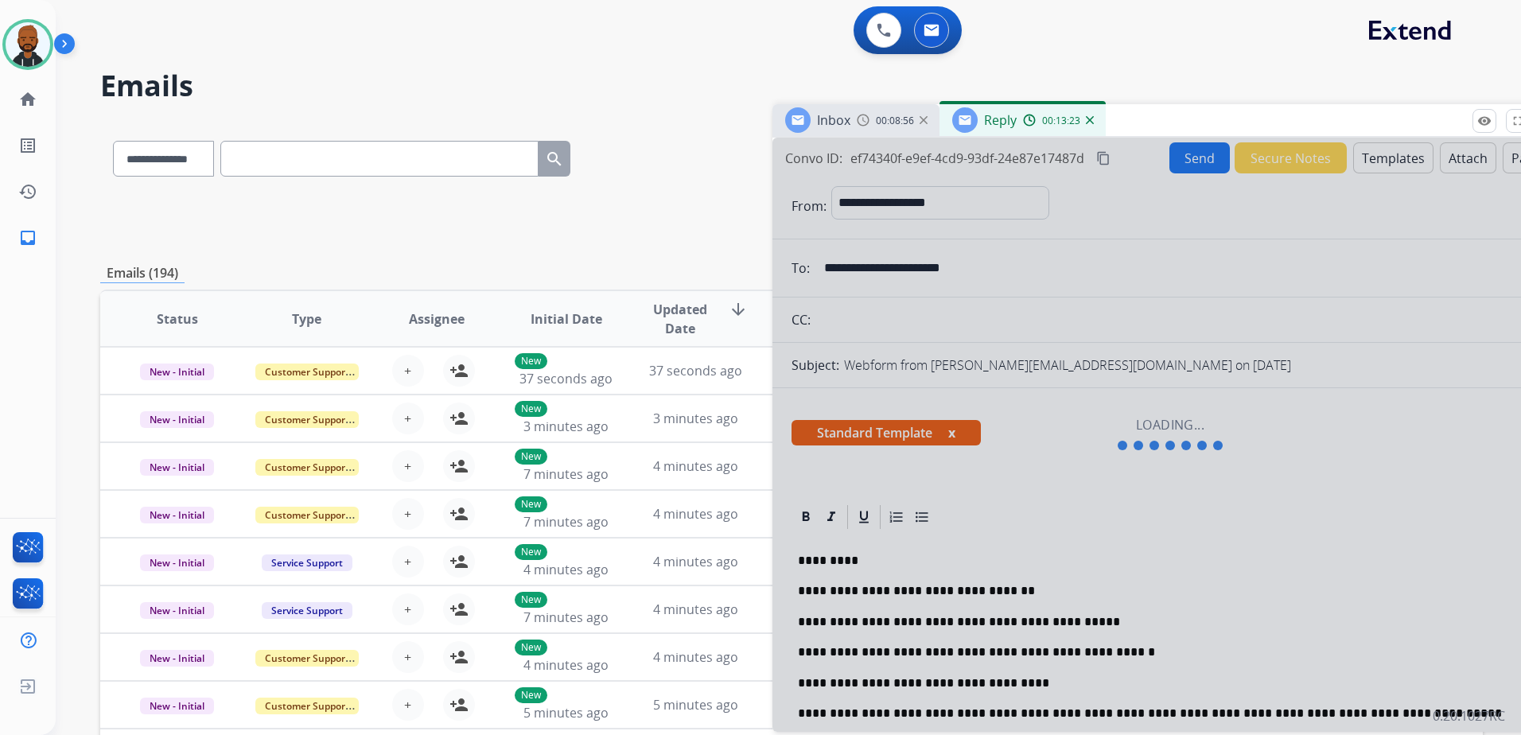
drag, startPoint x: 1023, startPoint y: 99, endPoint x: 1168, endPoint y: 105, distance: 144.9
click at [1168, 105] on div "Inbox 00:08:56 Reply 00:13:23" at bounding box center [1169, 120] width 795 height 33
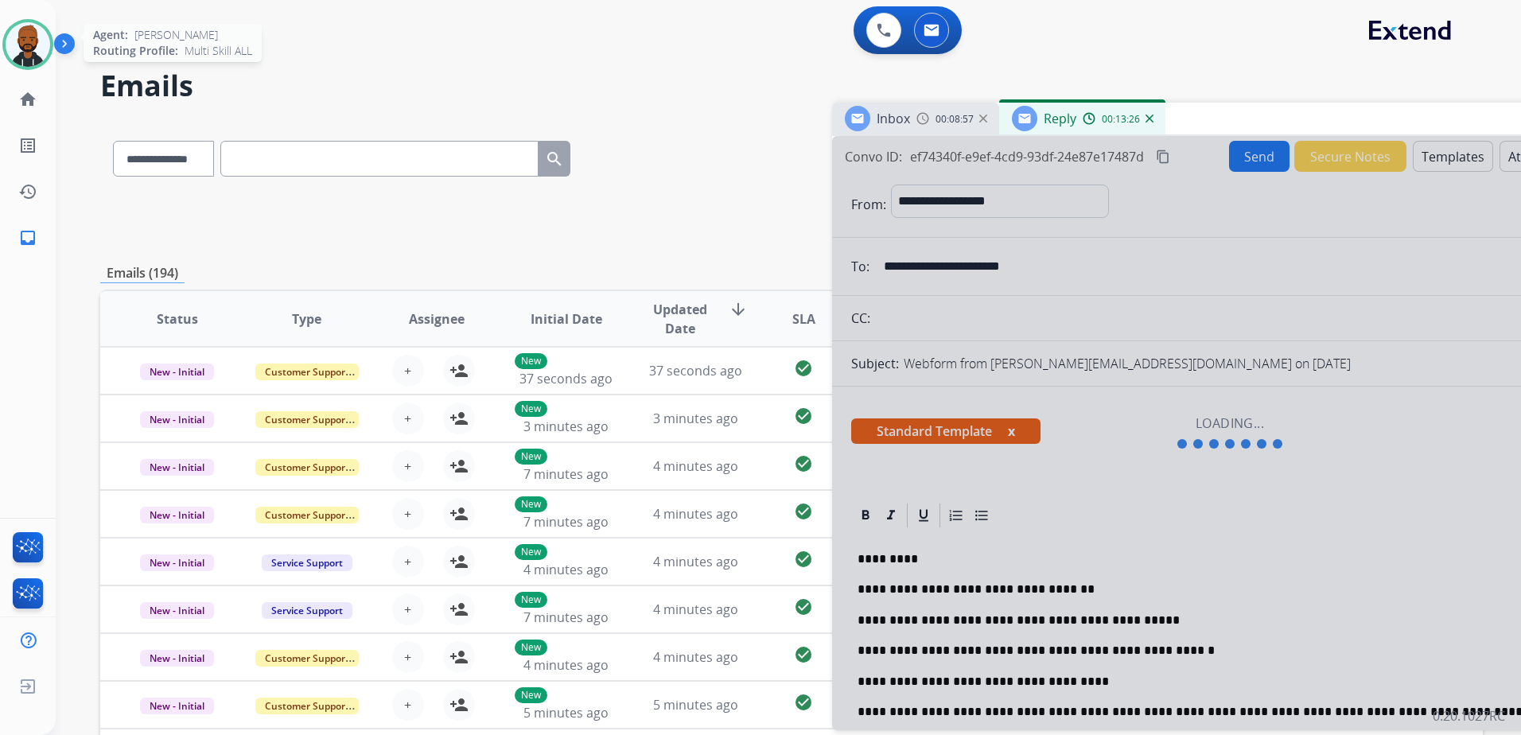
click at [28, 49] on img at bounding box center [28, 44] width 45 height 45
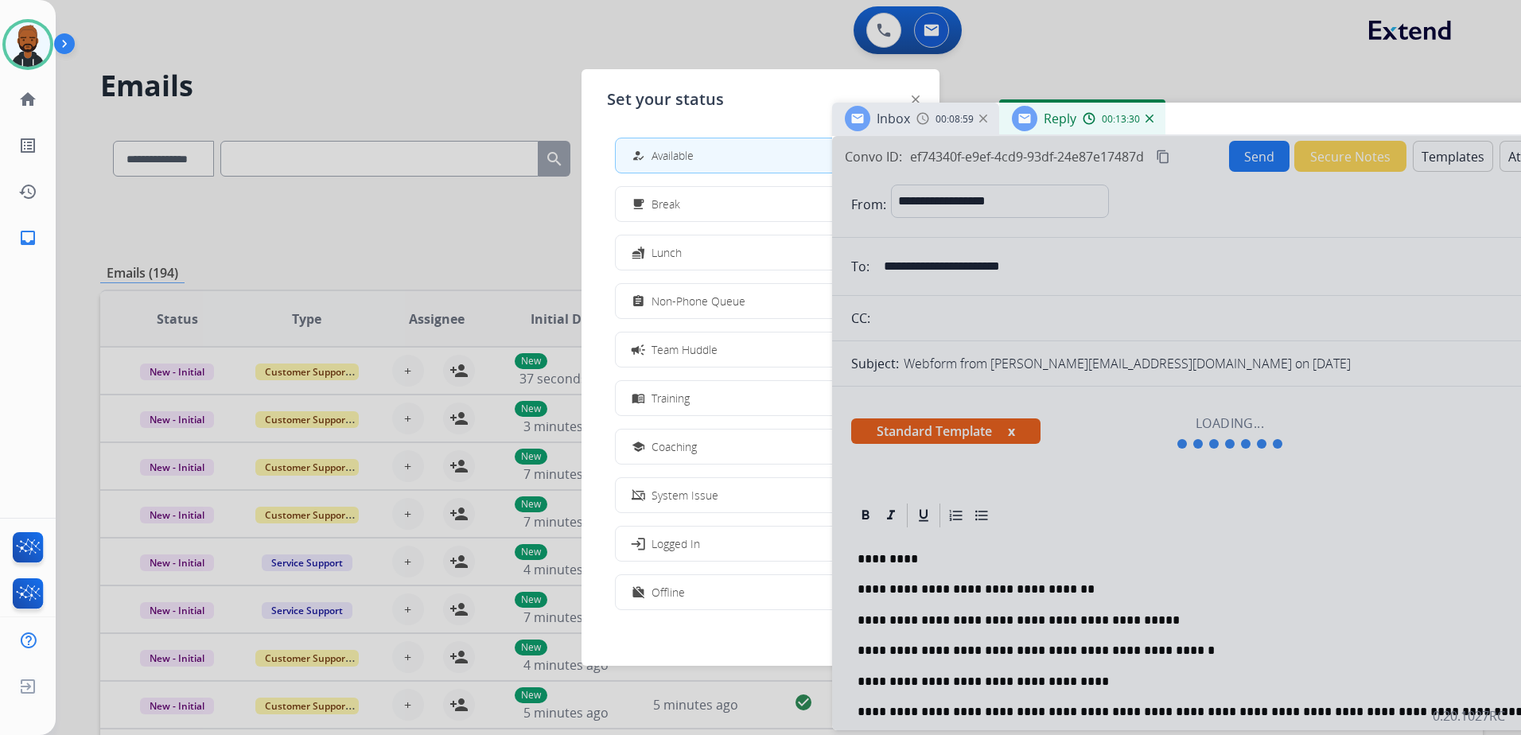
click at [702, 296] on span "Non-Phone Queue" at bounding box center [698, 301] width 94 height 17
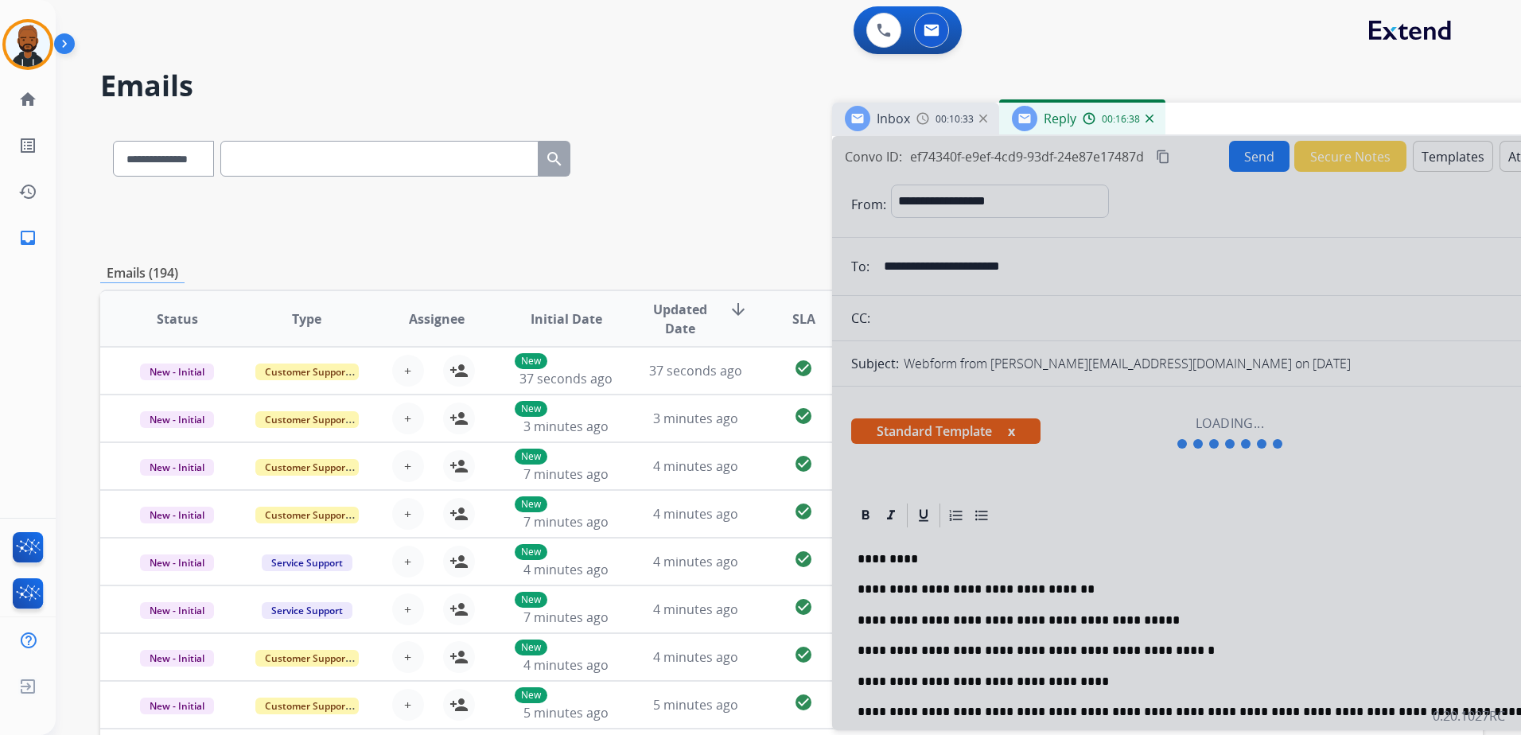
click at [1149, 123] on div "00:16:38" at bounding box center [1118, 118] width 70 height 14
click at [1149, 118] on img at bounding box center [1149, 119] width 8 height 8
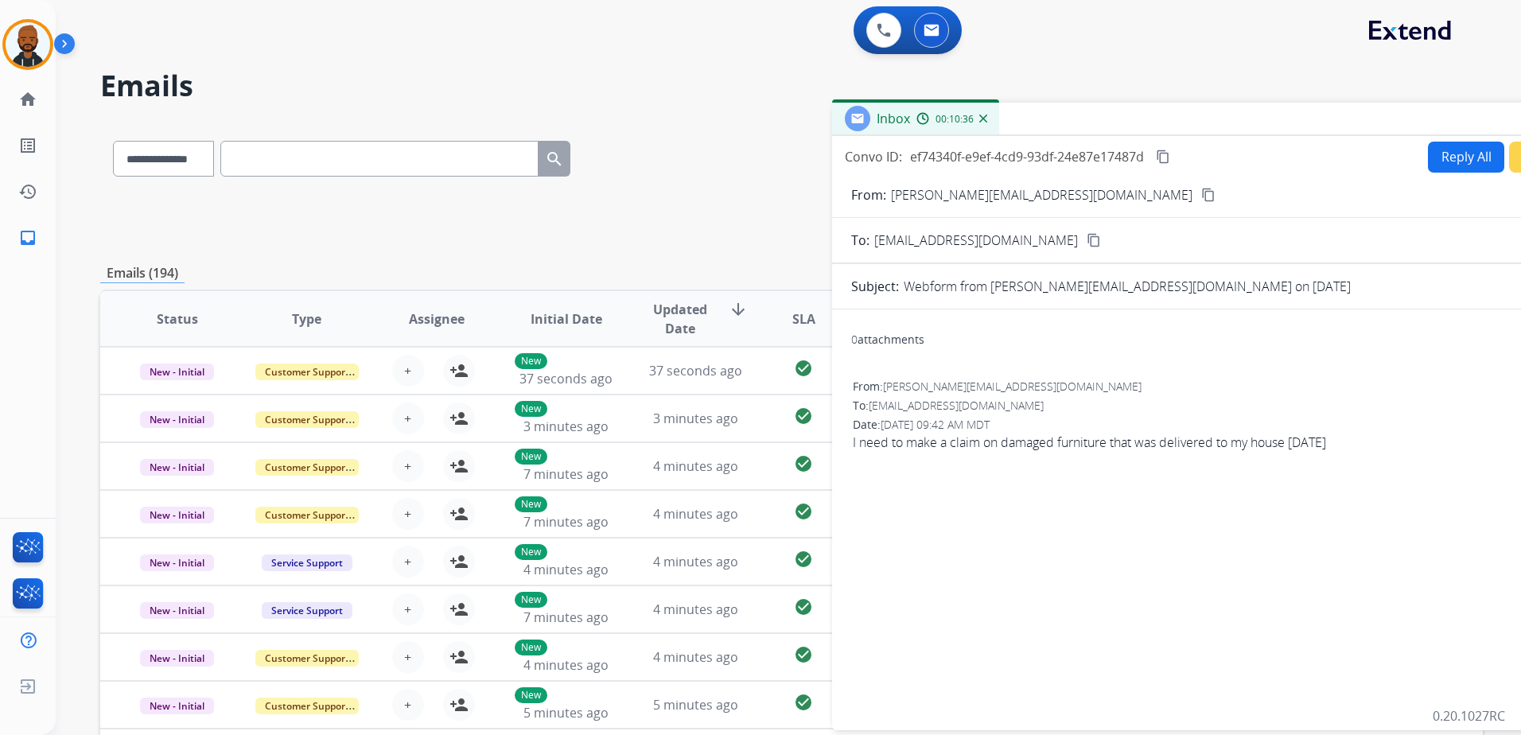
click at [986, 121] on img at bounding box center [983, 119] width 8 height 8
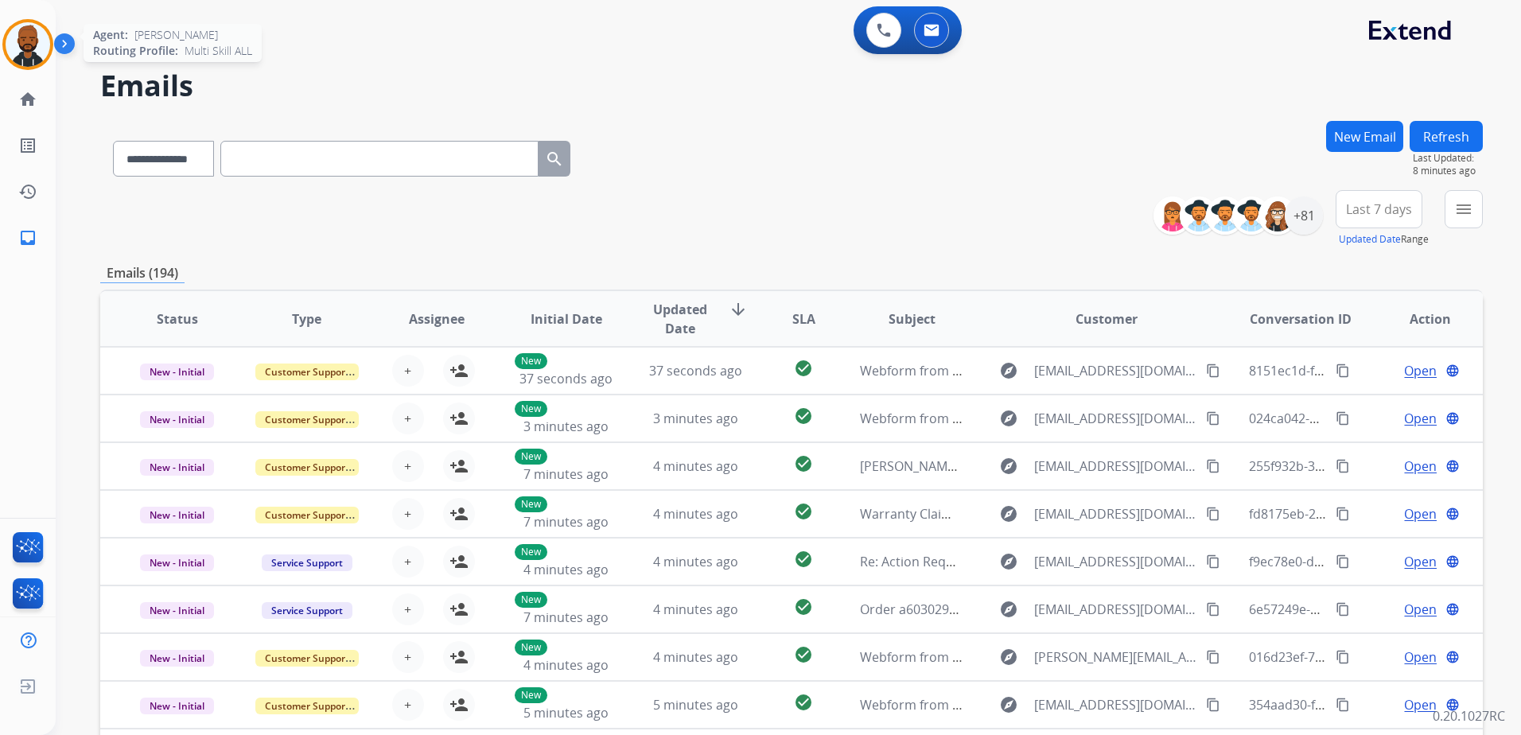
click at [25, 56] on img at bounding box center [28, 44] width 45 height 45
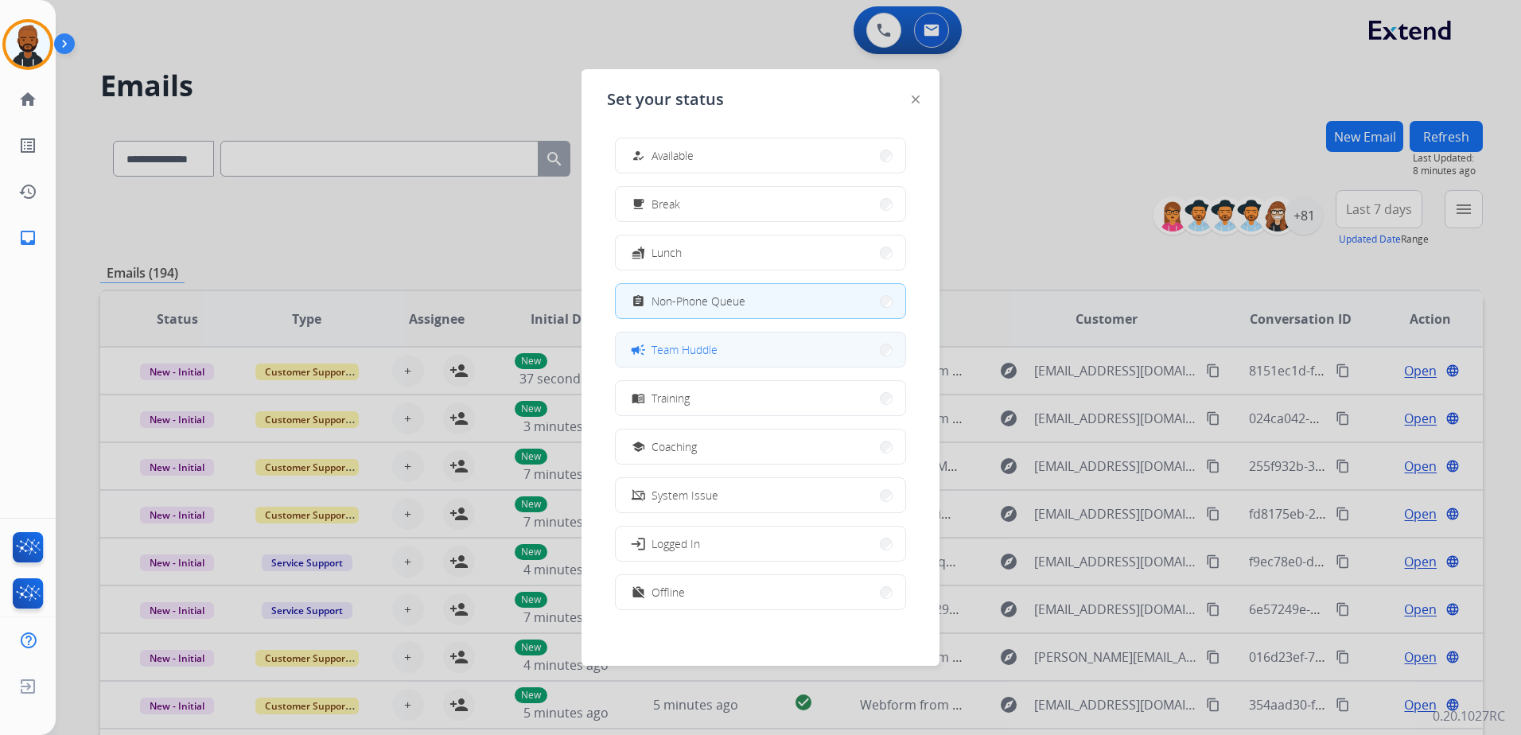
click at [675, 349] on span "Team Huddle" at bounding box center [684, 349] width 66 height 17
